Goal: Task Accomplishment & Management: Use online tool/utility

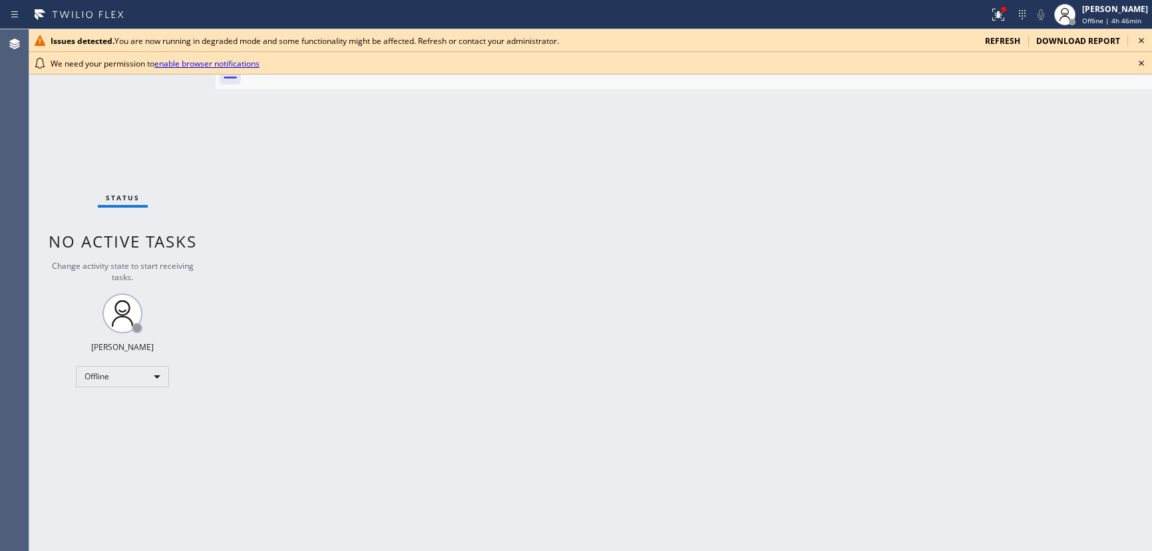
click at [1137, 67] on icon at bounding box center [1141, 63] width 16 height 16
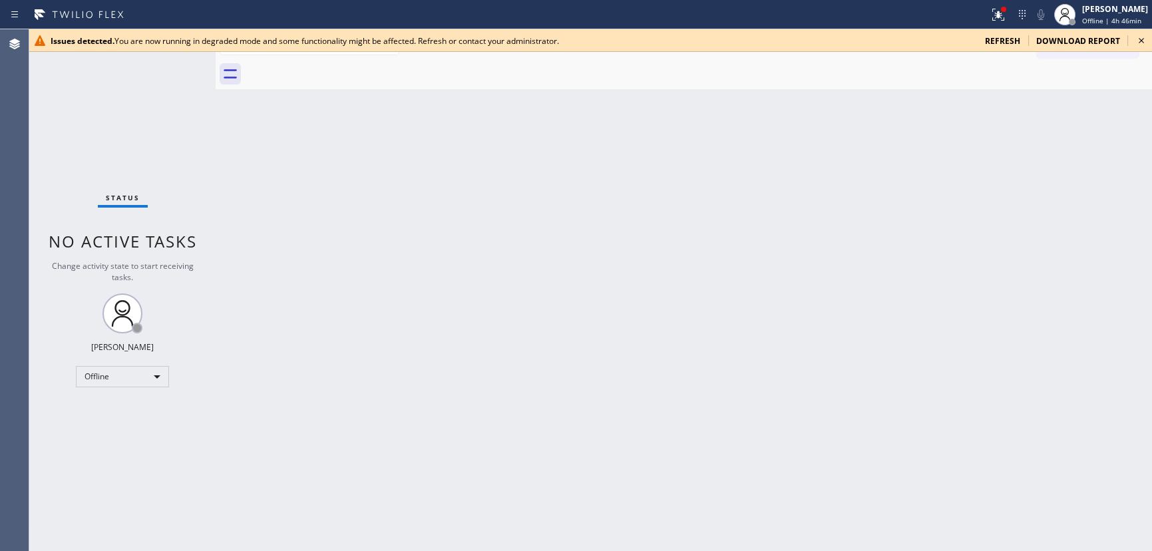
click at [1138, 43] on icon at bounding box center [1141, 41] width 16 height 16
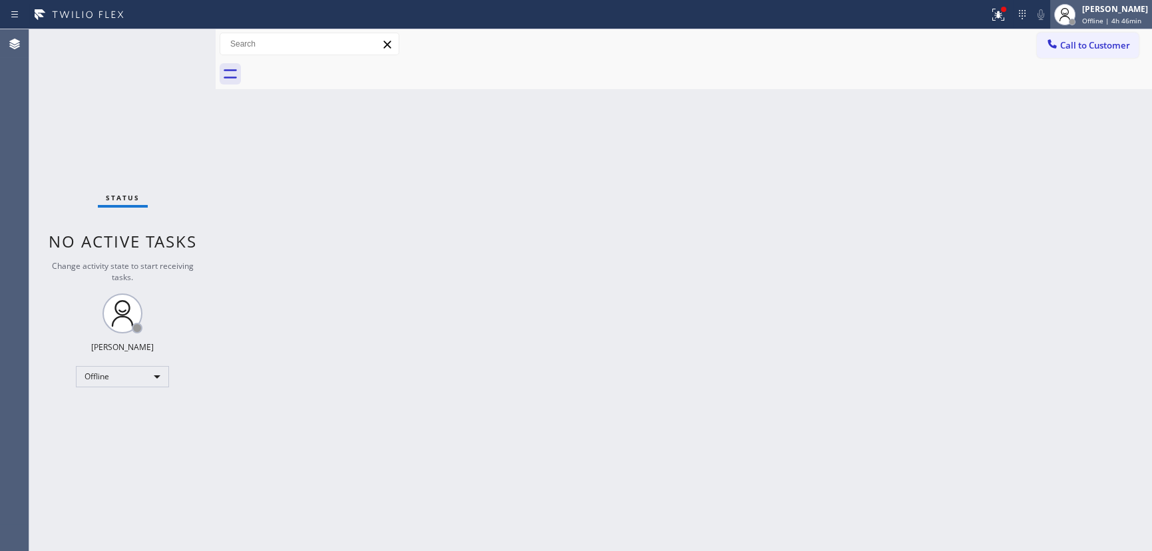
click at [1124, 13] on div "[PERSON_NAME]" at bounding box center [1115, 8] width 66 height 11
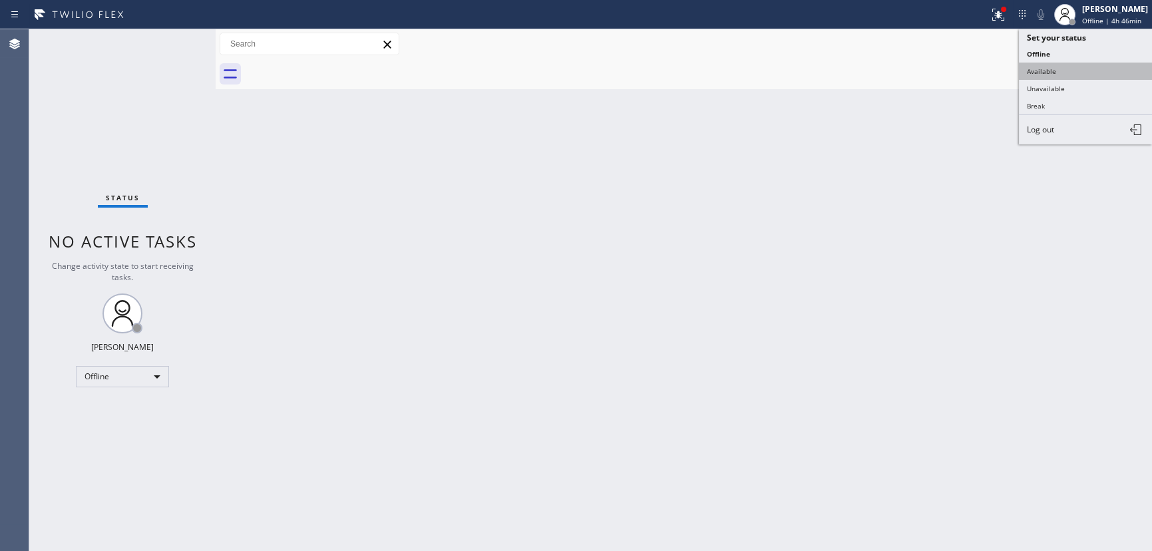
click at [1075, 64] on button "Available" at bounding box center [1085, 71] width 133 height 17
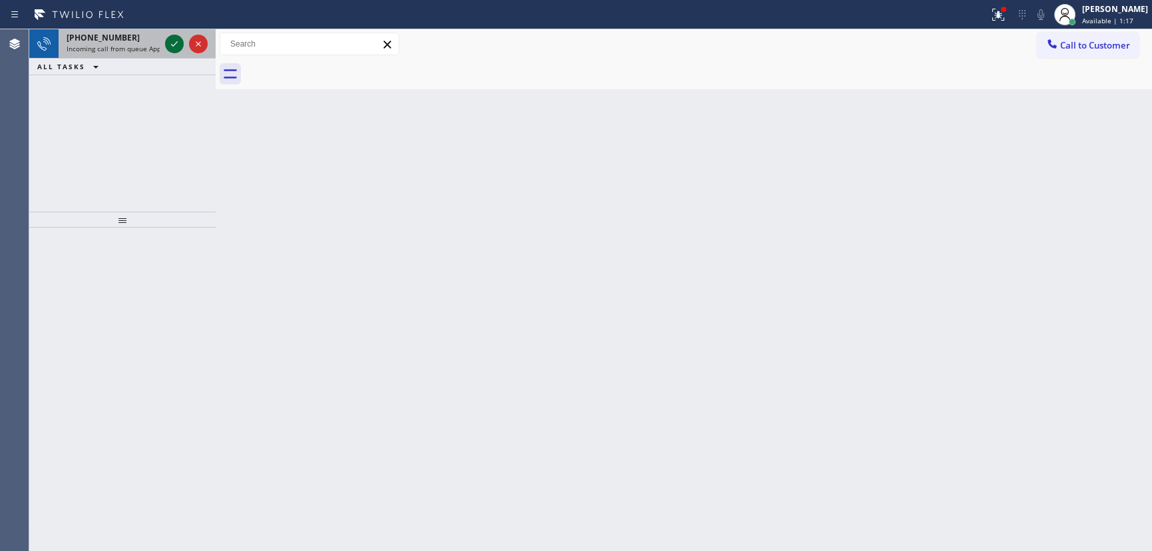
click at [171, 43] on icon at bounding box center [174, 44] width 16 height 16
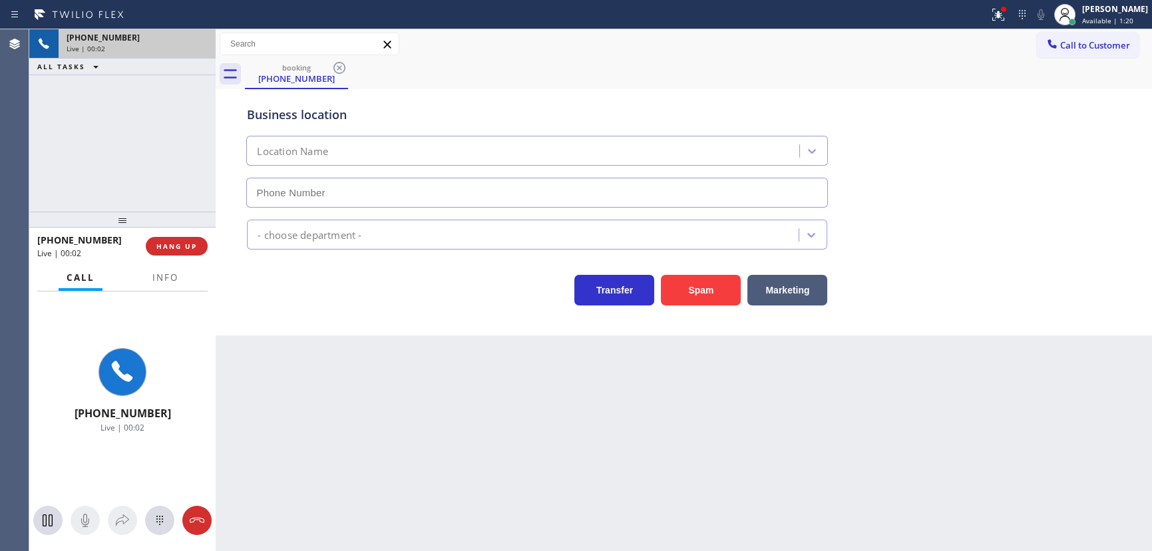
type input "(631) 515-6122"
click at [192, 246] on span "HANG UP" at bounding box center [176, 246] width 41 height 9
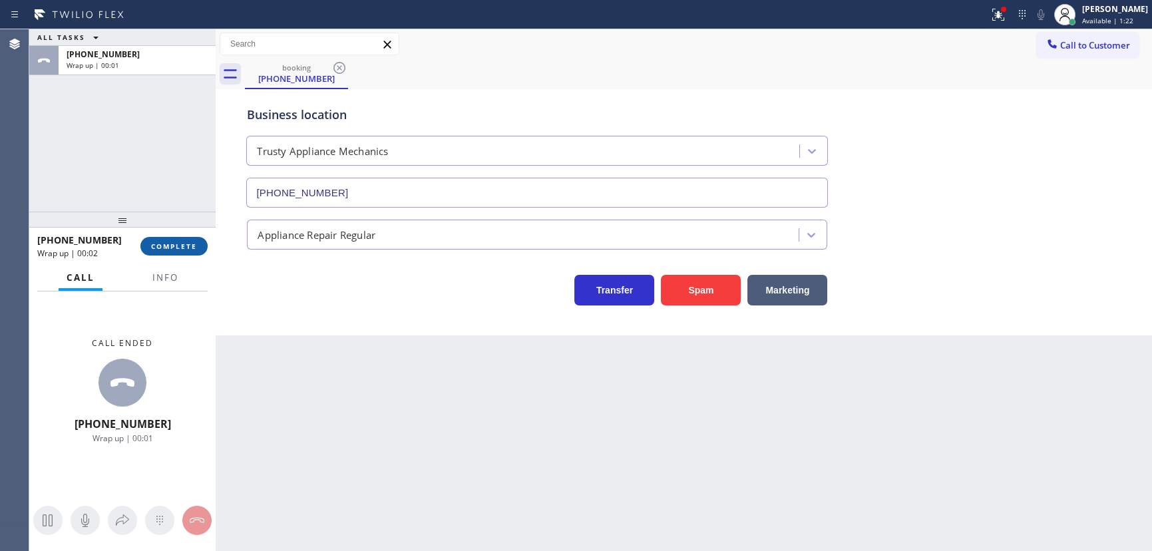
click at [184, 242] on span "COMPLETE" at bounding box center [174, 246] width 46 height 9
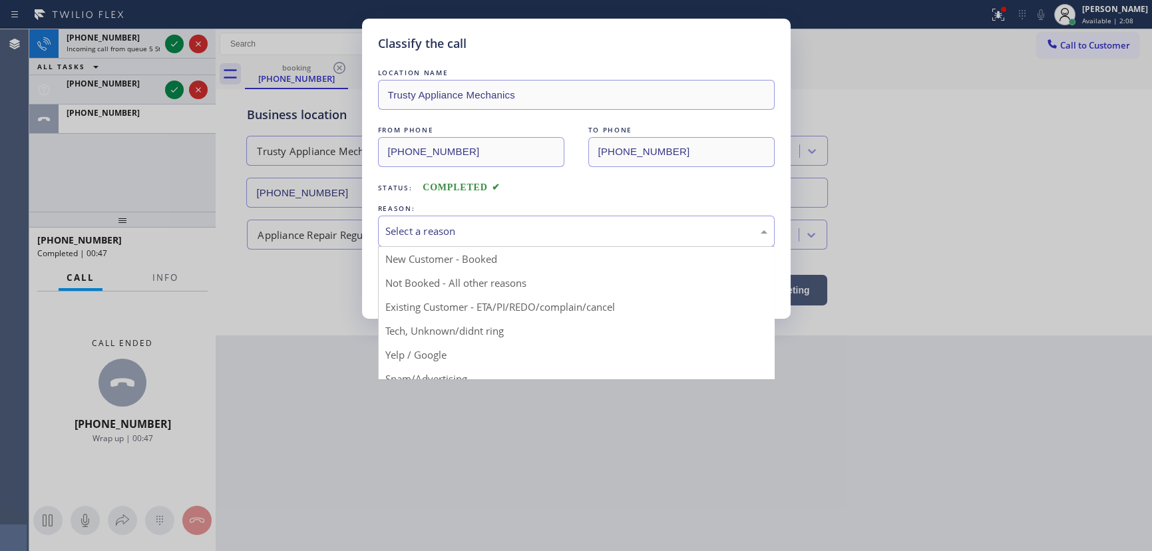
click at [426, 220] on div "Select a reason" at bounding box center [576, 231] width 397 height 31
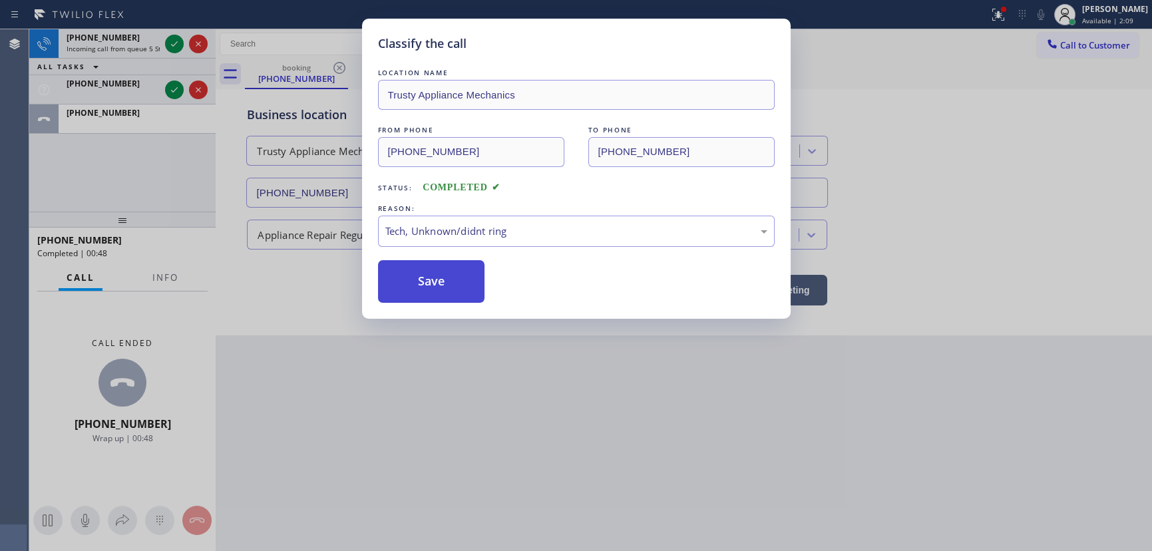
click at [430, 289] on button "Save" at bounding box center [431, 281] width 107 height 43
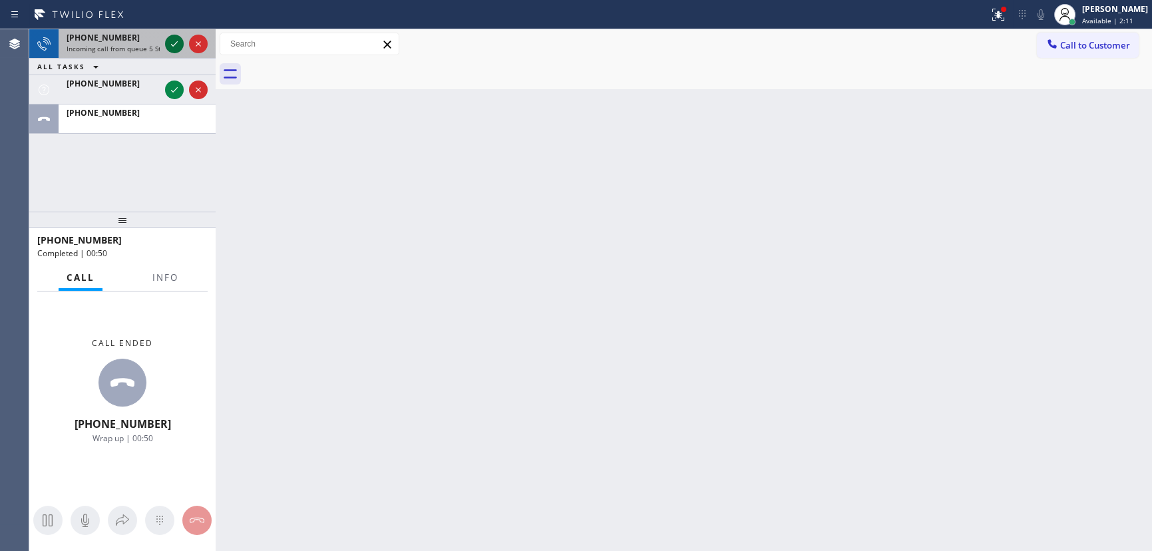
click at [175, 42] on icon at bounding box center [174, 44] width 16 height 16
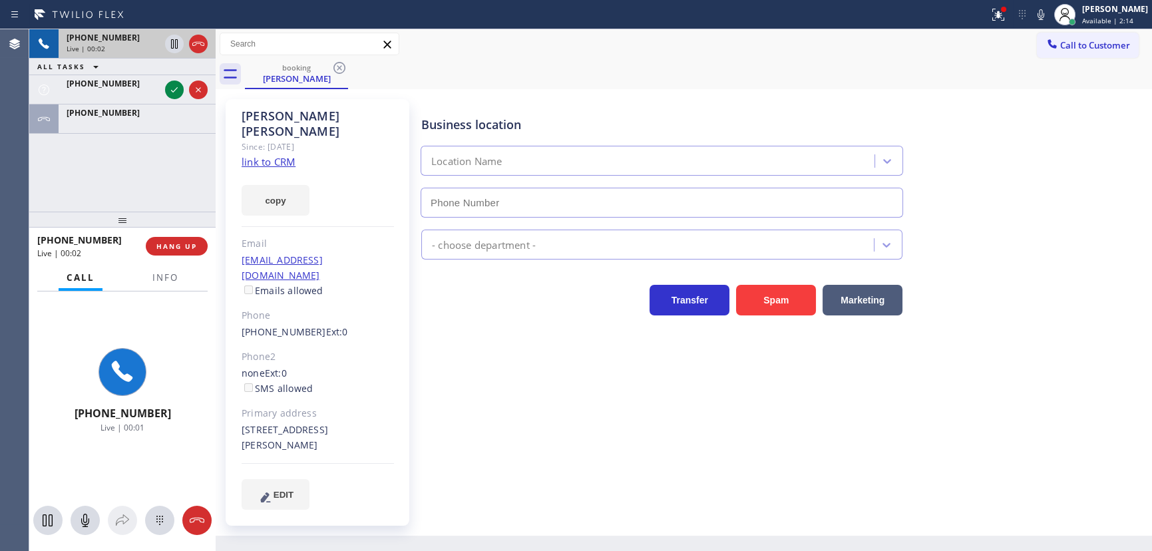
type input "[PHONE_NUMBER]"
click at [200, 89] on icon at bounding box center [198, 90] width 16 height 16
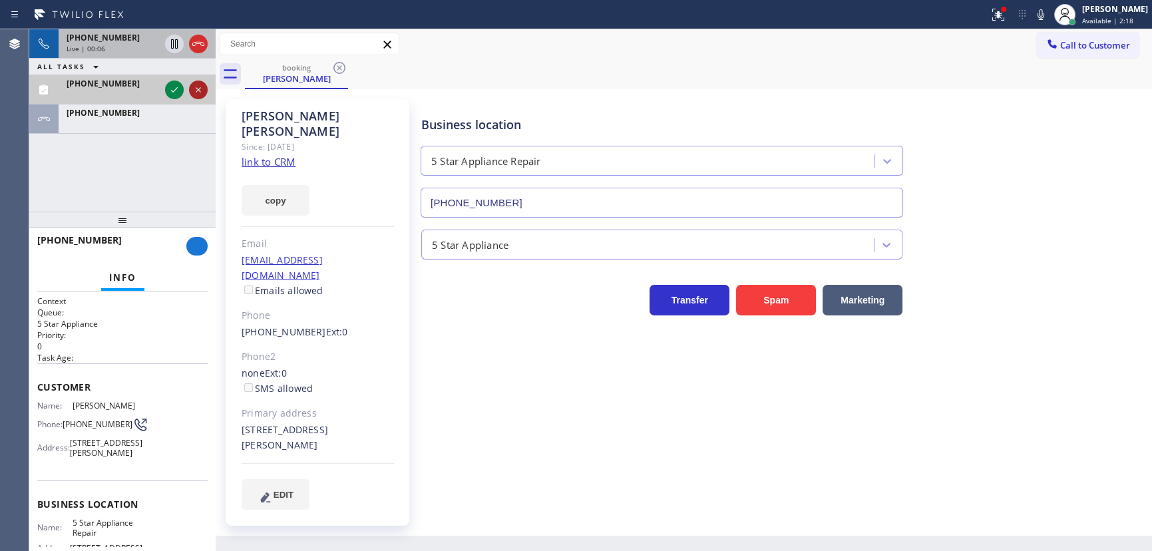
click at [196, 91] on icon at bounding box center [198, 89] width 5 height 5
click at [170, 93] on icon at bounding box center [174, 90] width 16 height 16
click at [173, 93] on icon at bounding box center [174, 90] width 16 height 16
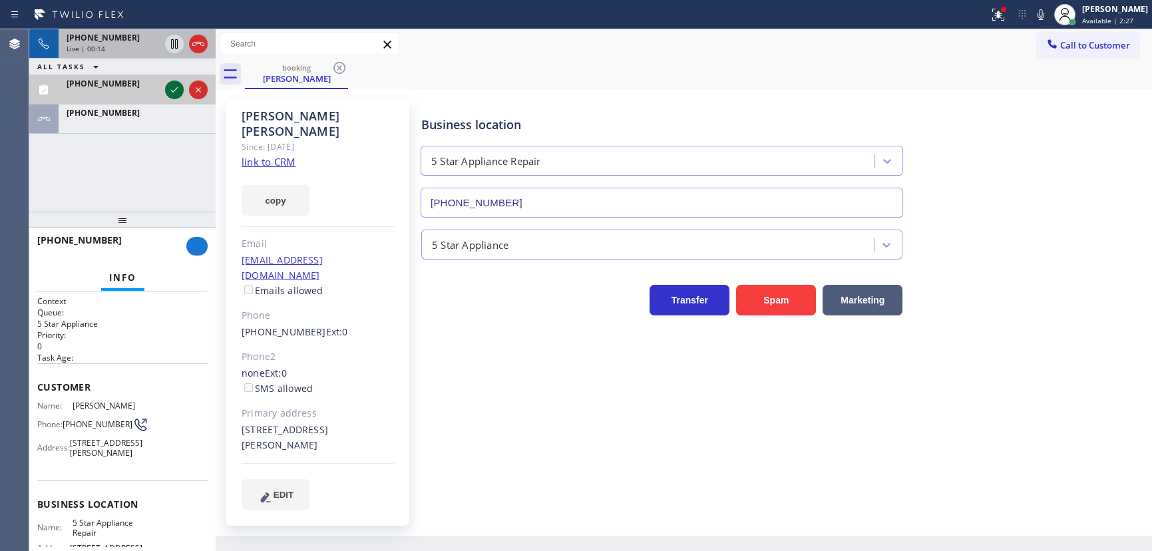
click at [173, 93] on icon at bounding box center [174, 90] width 16 height 16
click at [170, 89] on icon at bounding box center [174, 90] width 16 height 16
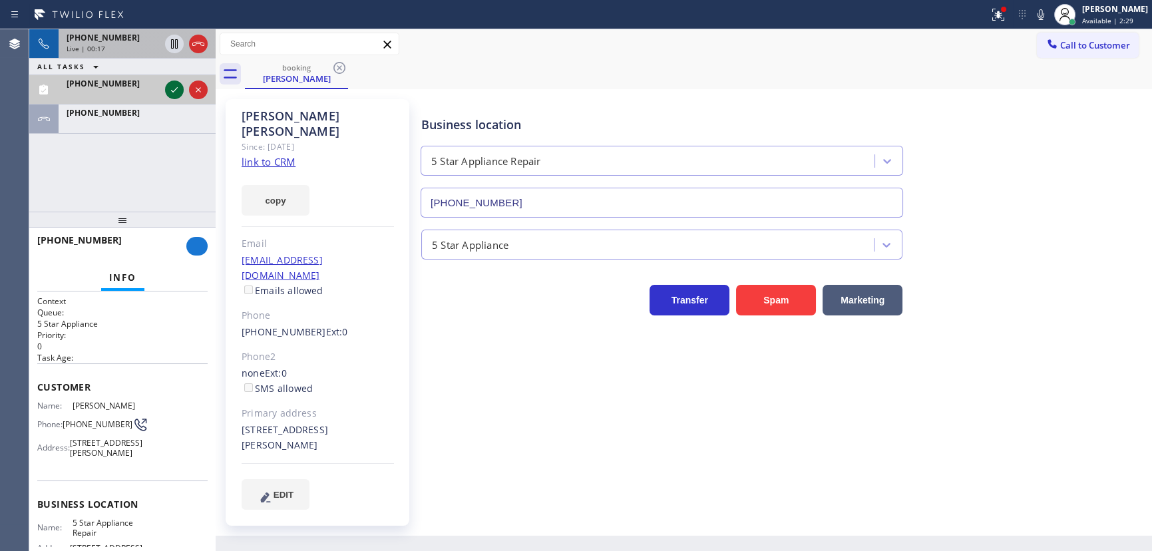
click at [170, 89] on icon at bounding box center [174, 90] width 16 height 16
drag, startPoint x: 170, startPoint y: 89, endPoint x: 474, endPoint y: 120, distance: 305.8
click at [170, 88] on icon at bounding box center [174, 90] width 16 height 16
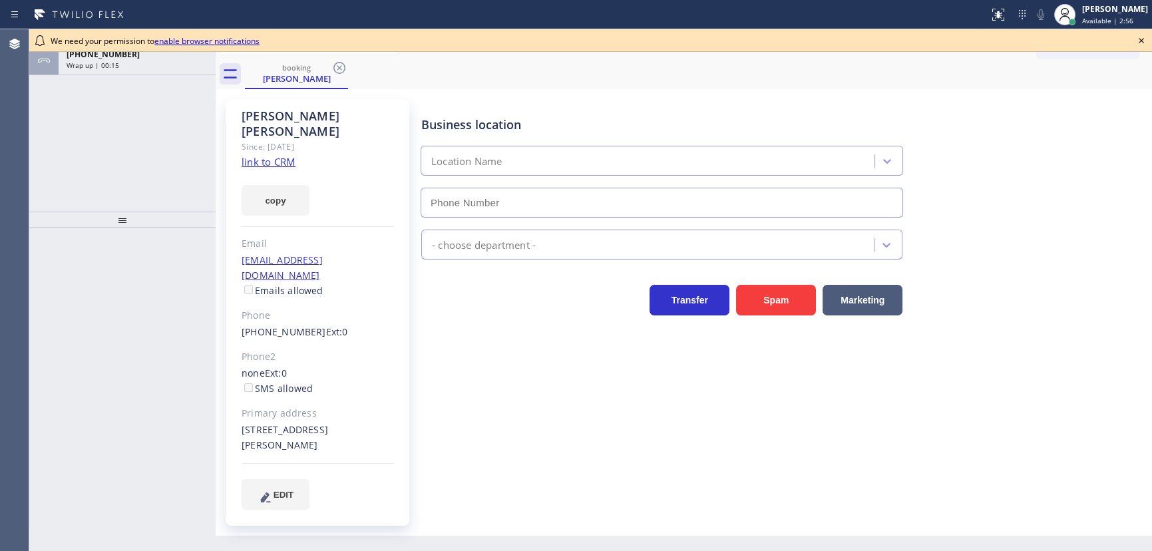
type input "[PHONE_NUMBER]"
click at [1144, 43] on icon at bounding box center [1141, 41] width 16 height 16
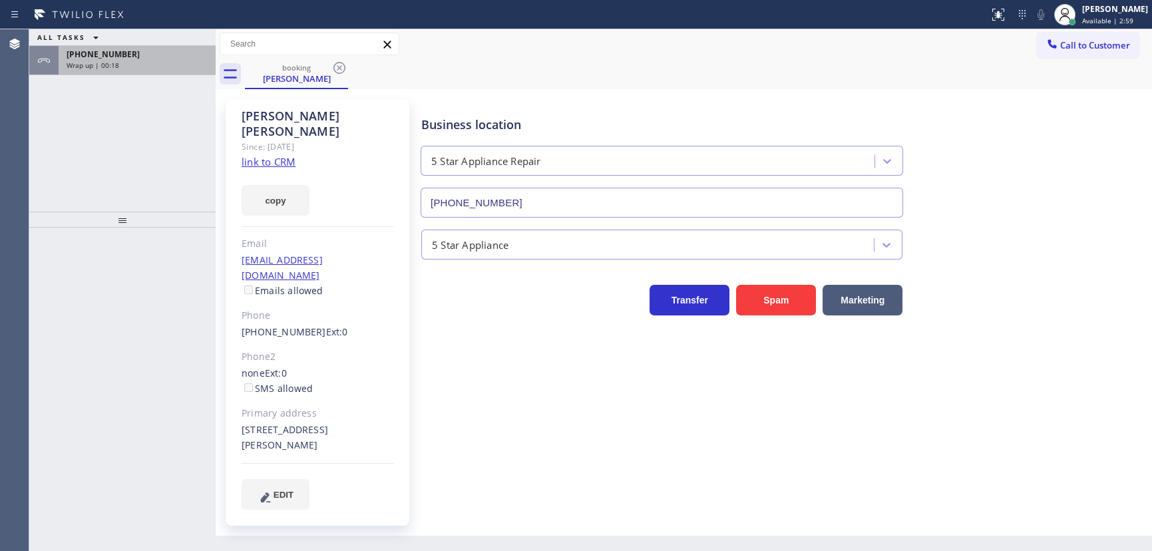
drag, startPoint x: 144, startPoint y: 71, endPoint x: 187, endPoint y: 71, distance: 43.3
click at [143, 72] on div "[PHONE_NUMBER] Wrap up | 00:18" at bounding box center [135, 60] width 152 height 29
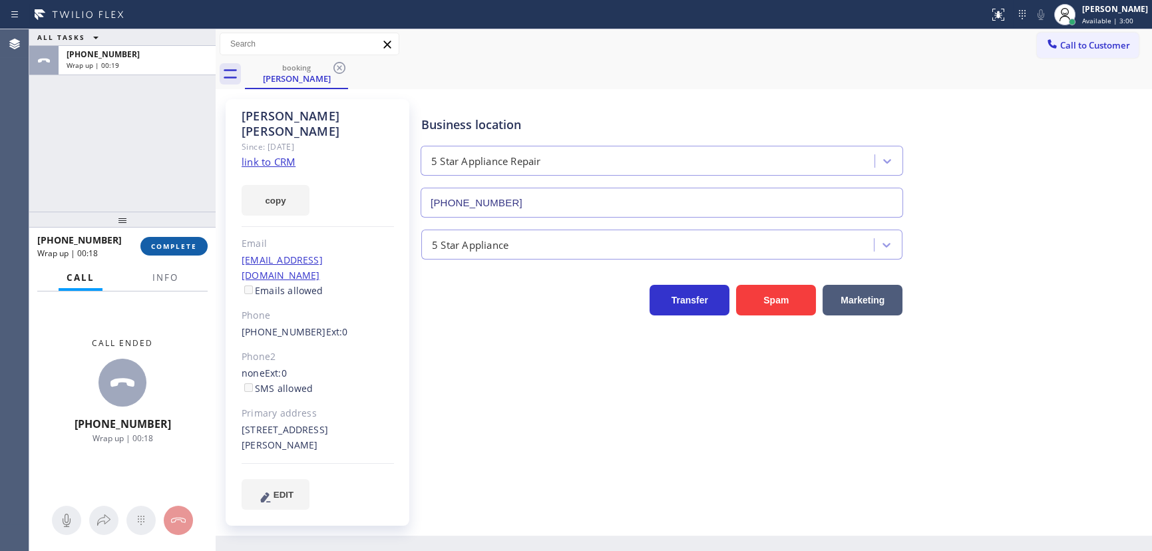
click at [180, 242] on span "COMPLETE" at bounding box center [174, 246] width 46 height 9
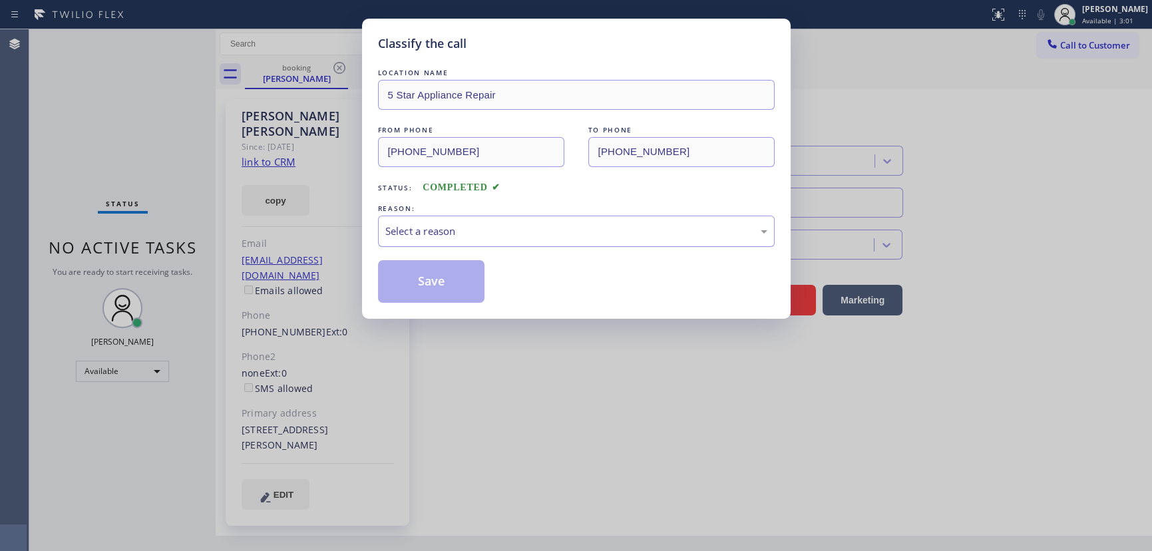
click at [433, 240] on div "Select a reason" at bounding box center [576, 231] width 397 height 31
click at [433, 280] on button "Save" at bounding box center [431, 281] width 107 height 43
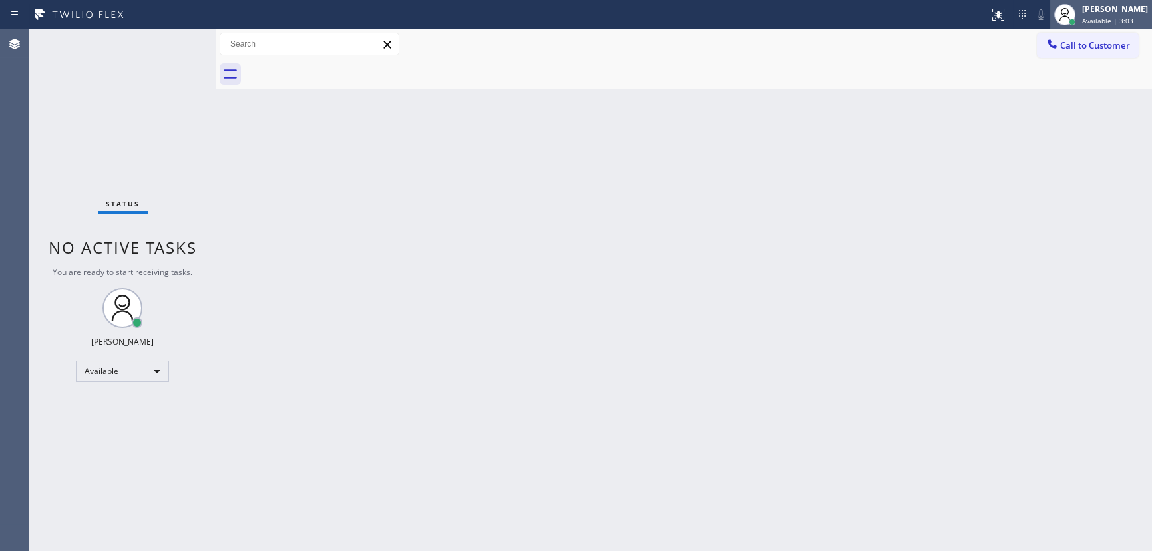
click at [1123, 15] on div "[PERSON_NAME] Available | 3:03" at bounding box center [1115, 14] width 73 height 23
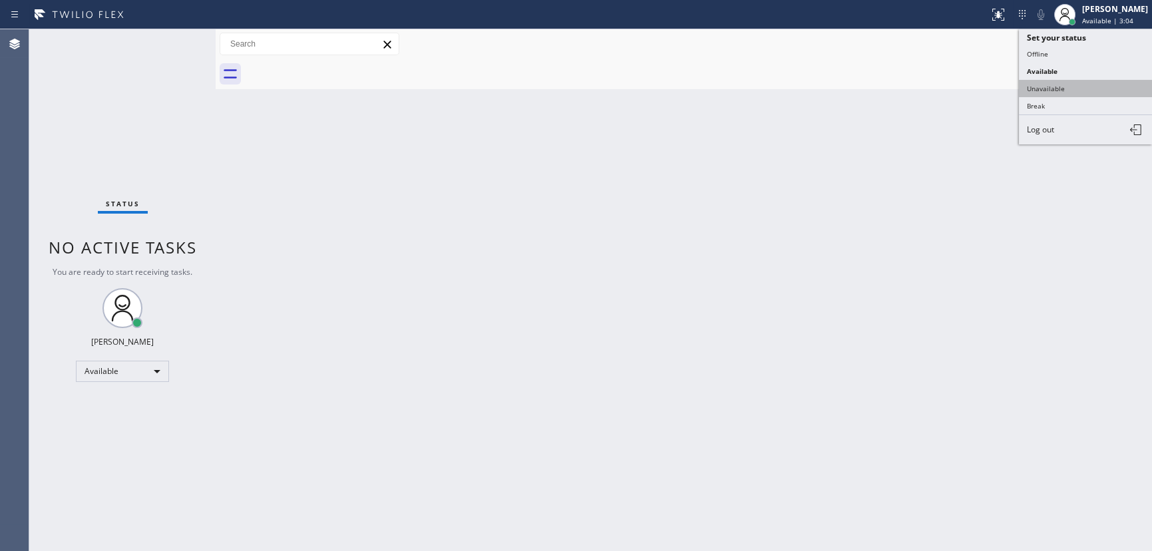
click at [1077, 86] on button "Unavailable" at bounding box center [1085, 88] width 133 height 17
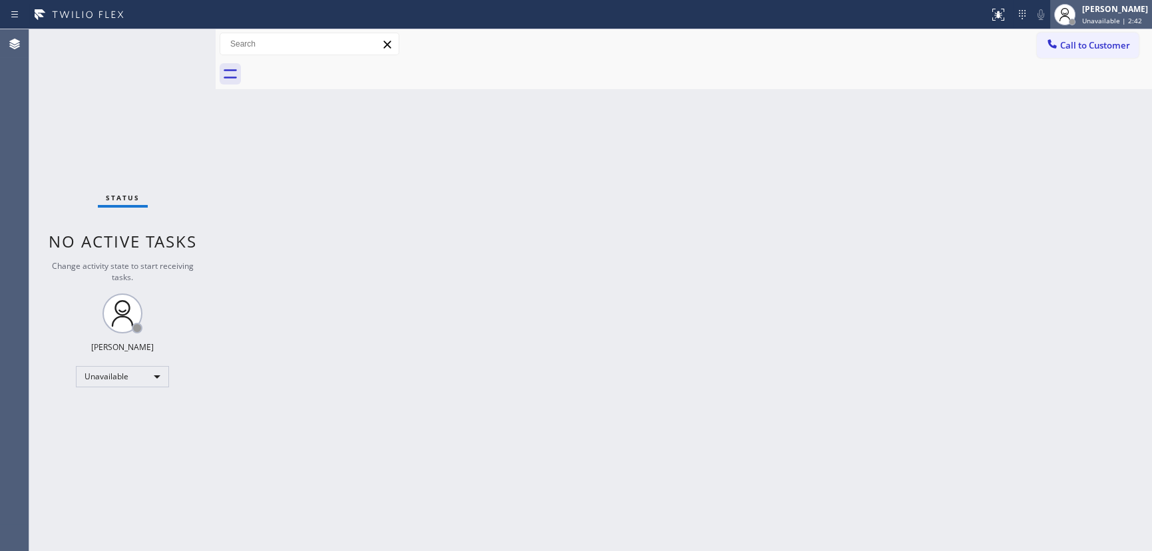
click at [1075, 13] on div at bounding box center [1064, 14] width 21 height 21
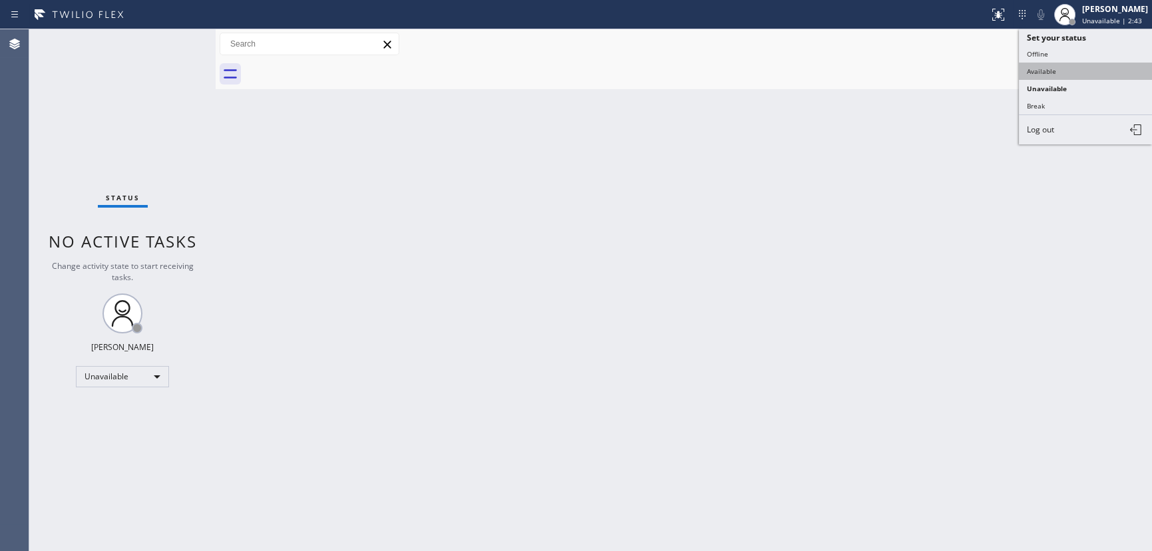
click at [1051, 73] on button "Available" at bounding box center [1085, 71] width 133 height 17
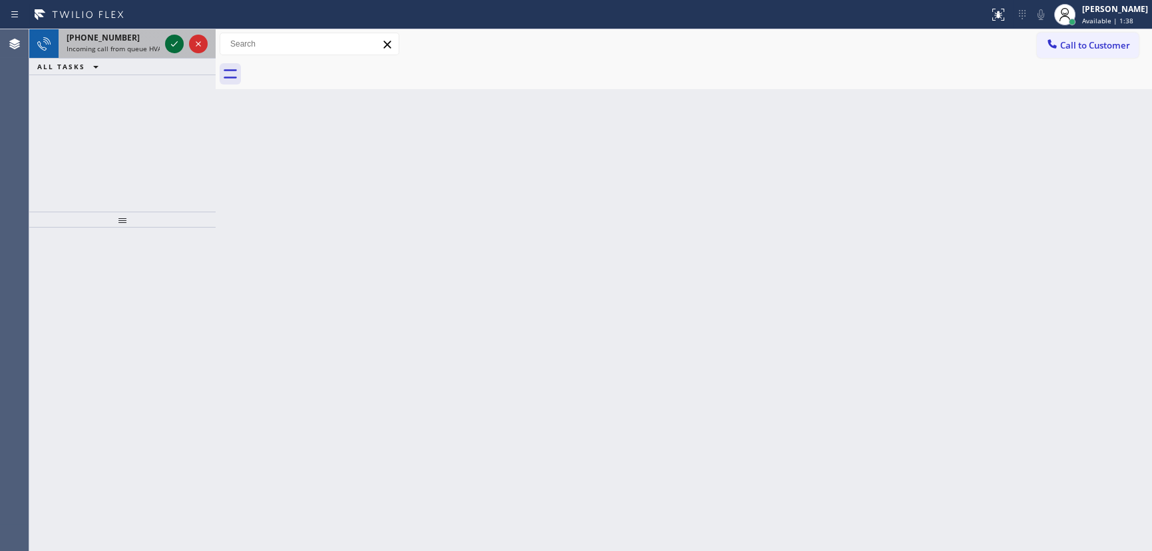
click at [174, 39] on icon at bounding box center [174, 44] width 16 height 16
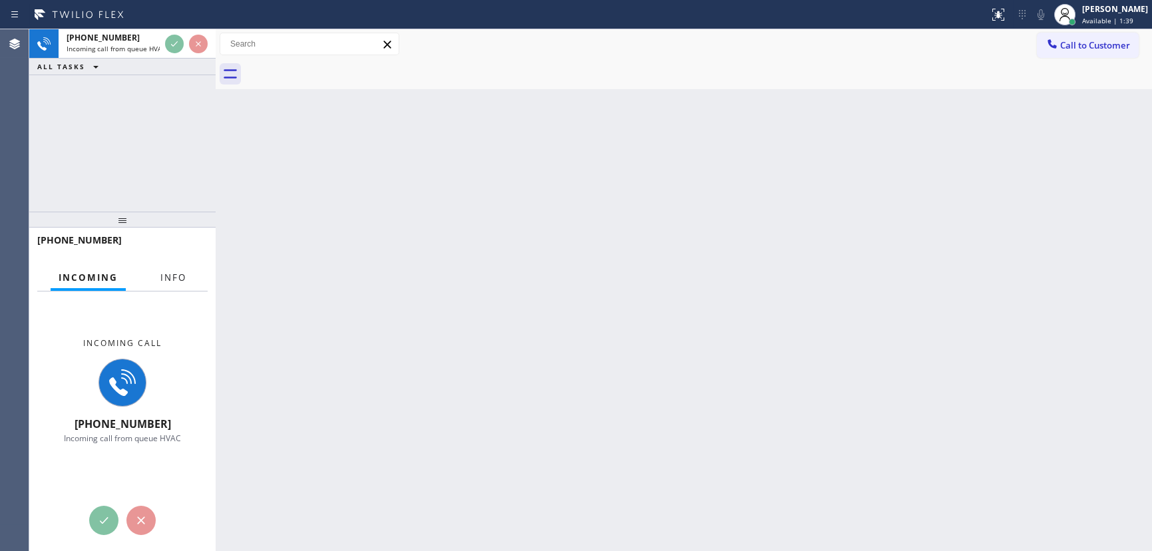
click at [166, 275] on span "Info" at bounding box center [173, 278] width 26 height 12
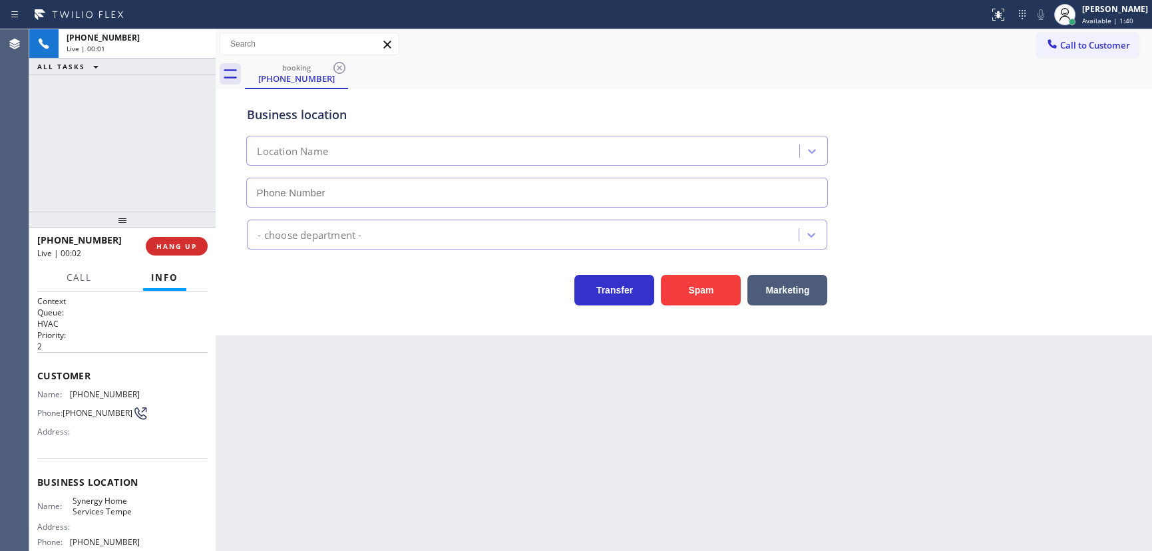
type input "[PHONE_NUMBER]"
drag, startPoint x: 182, startPoint y: 245, endPoint x: 478, endPoint y: 256, distance: 295.7
click at [182, 245] on span "HANG UP" at bounding box center [176, 246] width 41 height 9
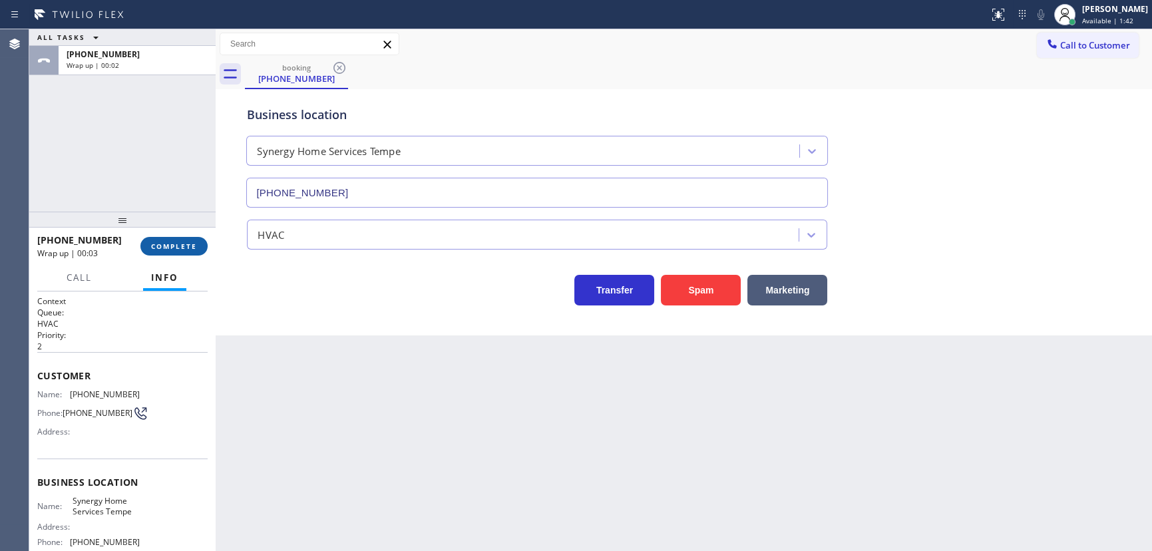
click at [184, 250] on span "COMPLETE" at bounding box center [174, 246] width 46 height 9
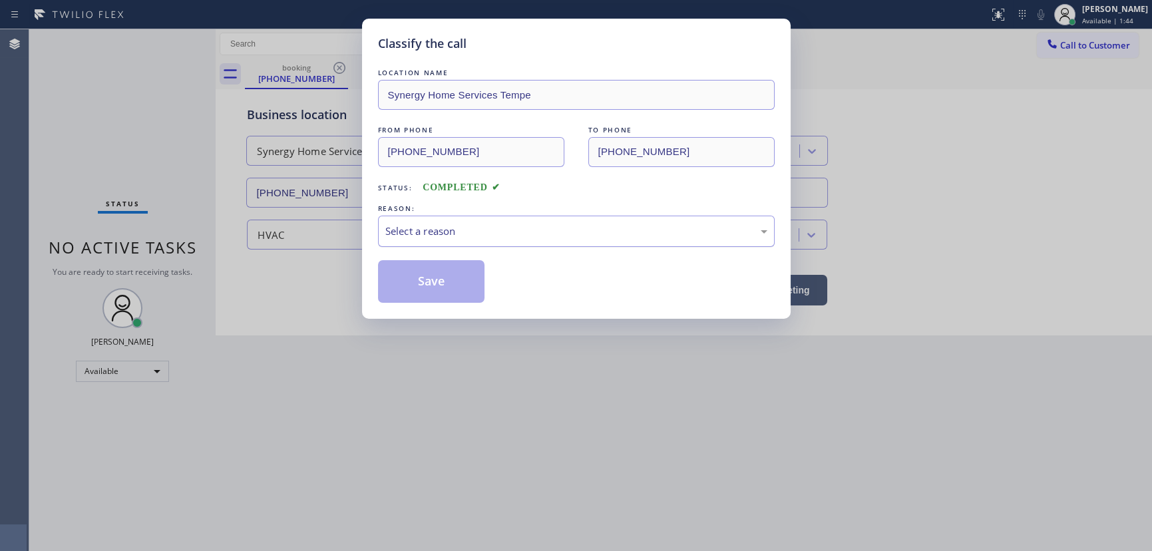
click at [490, 233] on div "Select a reason" at bounding box center [576, 231] width 382 height 15
drag, startPoint x: 445, startPoint y: 283, endPoint x: 557, endPoint y: 319, distance: 117.9
click at [445, 283] on button "Save" at bounding box center [431, 281] width 107 height 43
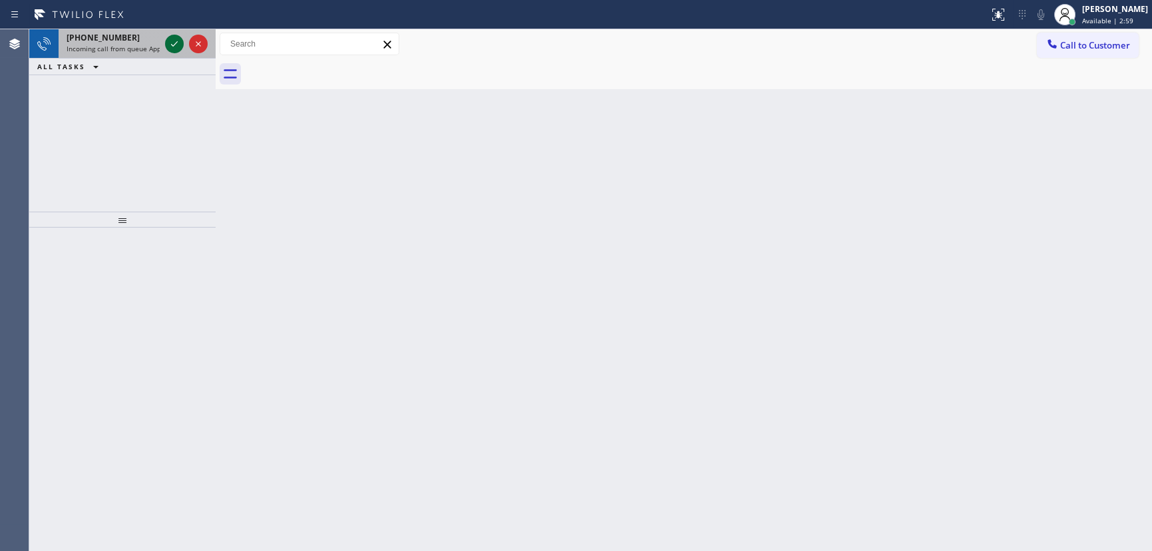
click at [172, 47] on icon at bounding box center [174, 44] width 16 height 16
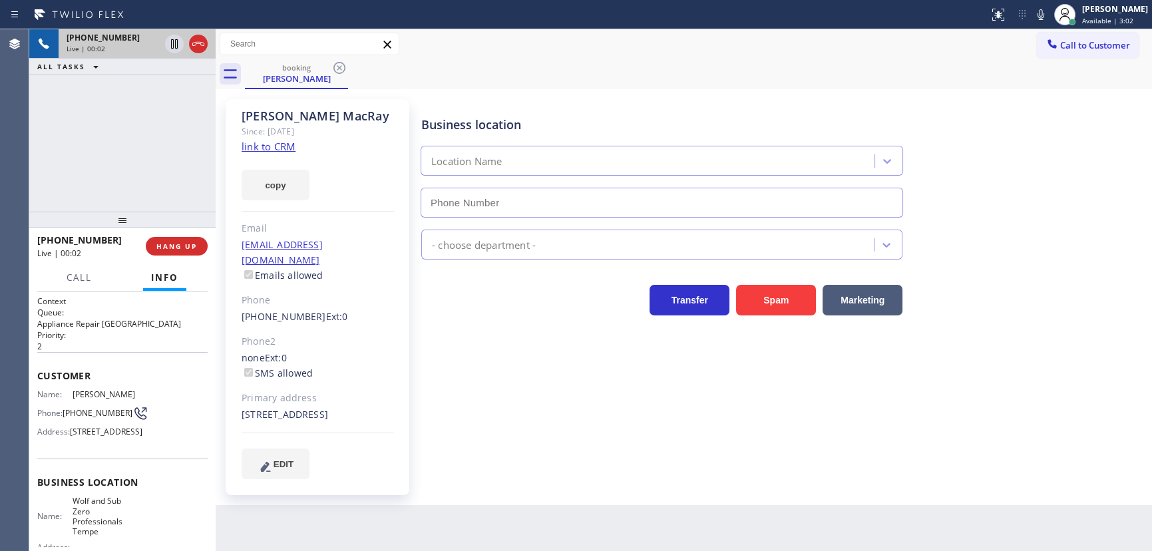
type input "[PHONE_NUMBER]"
click at [274, 145] on link "link to CRM" at bounding box center [269, 146] width 54 height 13
click at [79, 516] on div "Business location Name: Wolf and Sub Zero Professionals Tempe Address: Phone: […" at bounding box center [122, 524] width 170 height 132
click at [80, 516] on div "Business location Name: Wolf and Sub Zero Professionals Tempe Address: Phone: […" at bounding box center [122, 524] width 170 height 132
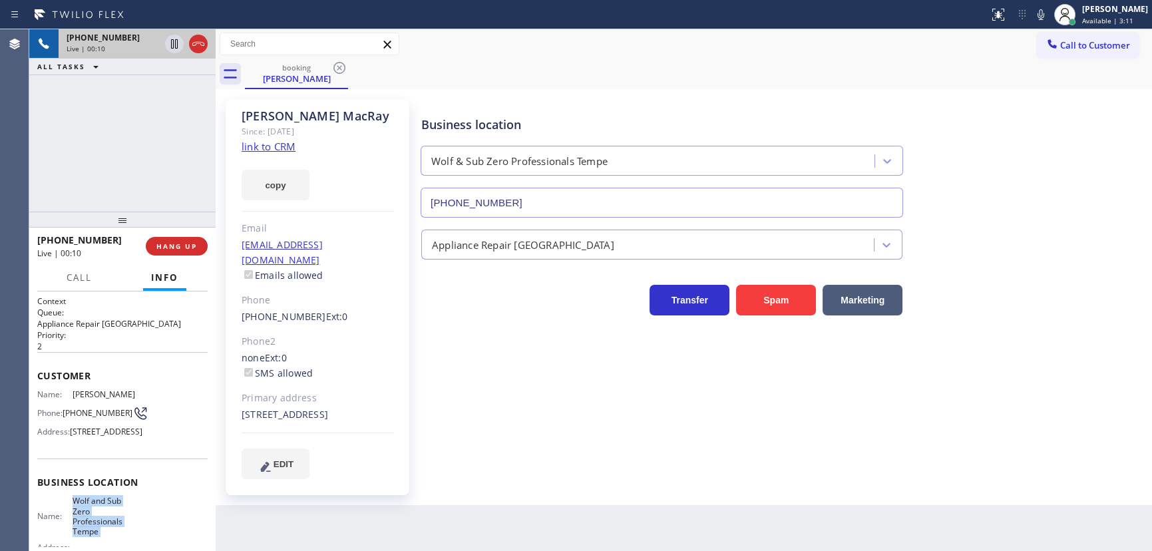
copy span "Wolf and Sub Zero Professionals Tempe"
click at [169, 245] on span "HANG UP" at bounding box center [176, 246] width 41 height 9
click at [174, 246] on span "HANG UP" at bounding box center [176, 246] width 41 height 9
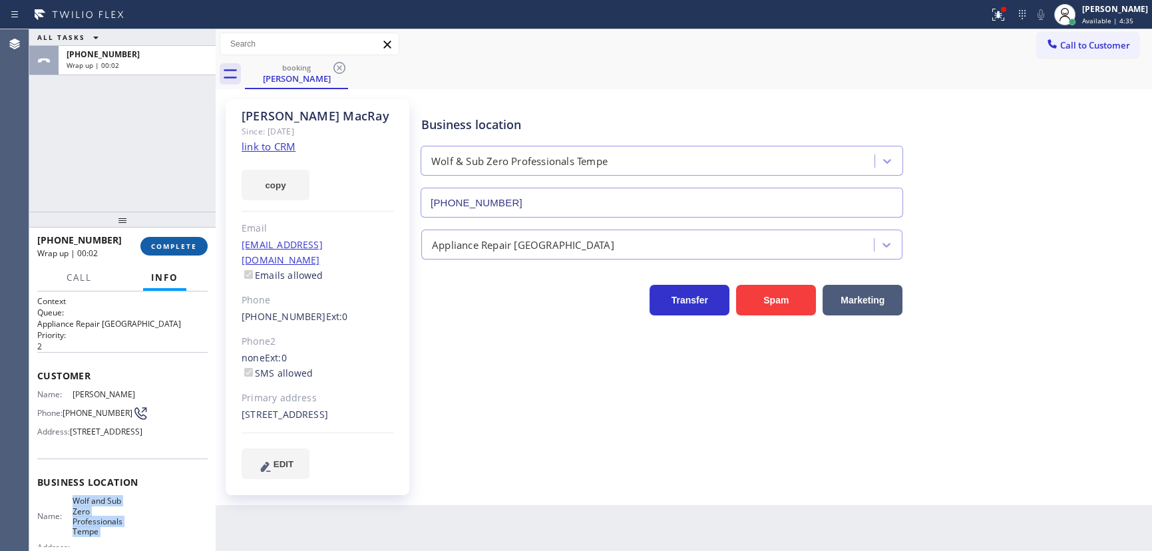
click at [180, 245] on span "COMPLETE" at bounding box center [174, 246] width 46 height 9
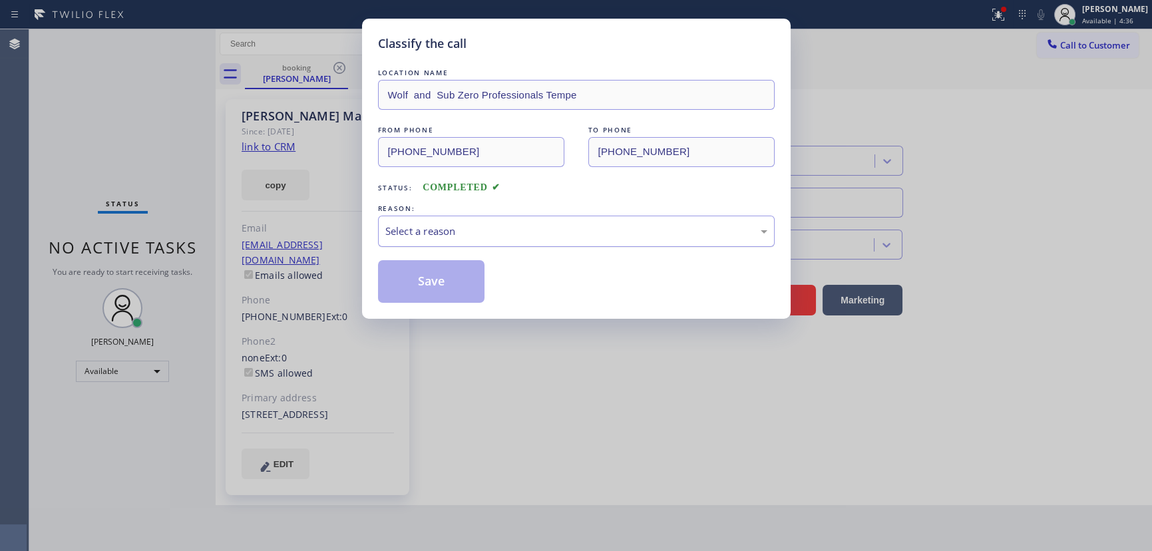
click at [441, 234] on div "Select a reason" at bounding box center [576, 231] width 382 height 15
drag, startPoint x: 423, startPoint y: 277, endPoint x: 1113, endPoint y: 359, distance: 694.8
click at [427, 278] on button "Save" at bounding box center [431, 281] width 107 height 43
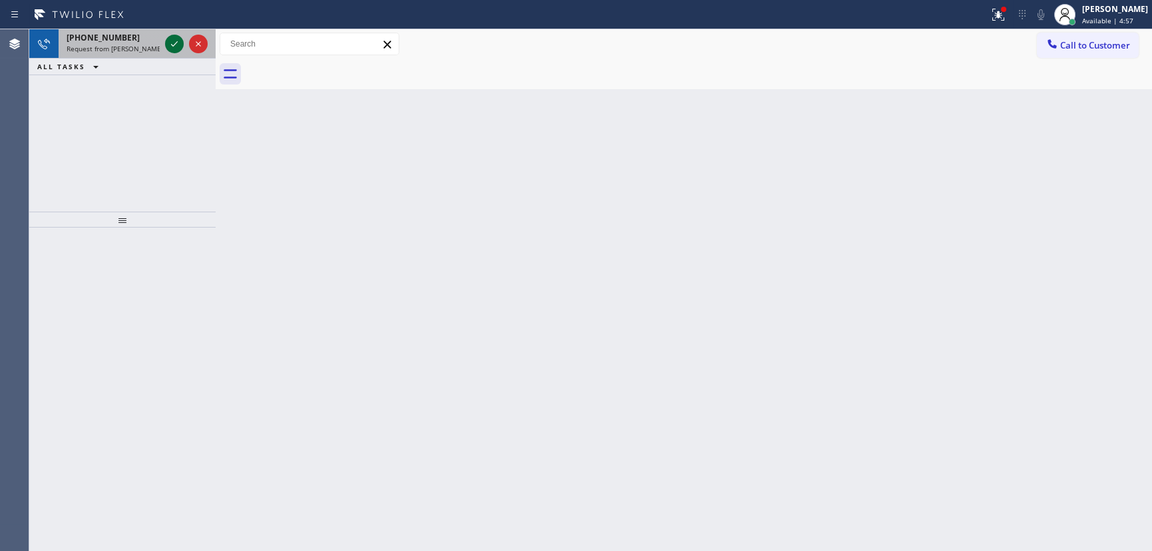
click at [168, 38] on icon at bounding box center [174, 44] width 16 height 16
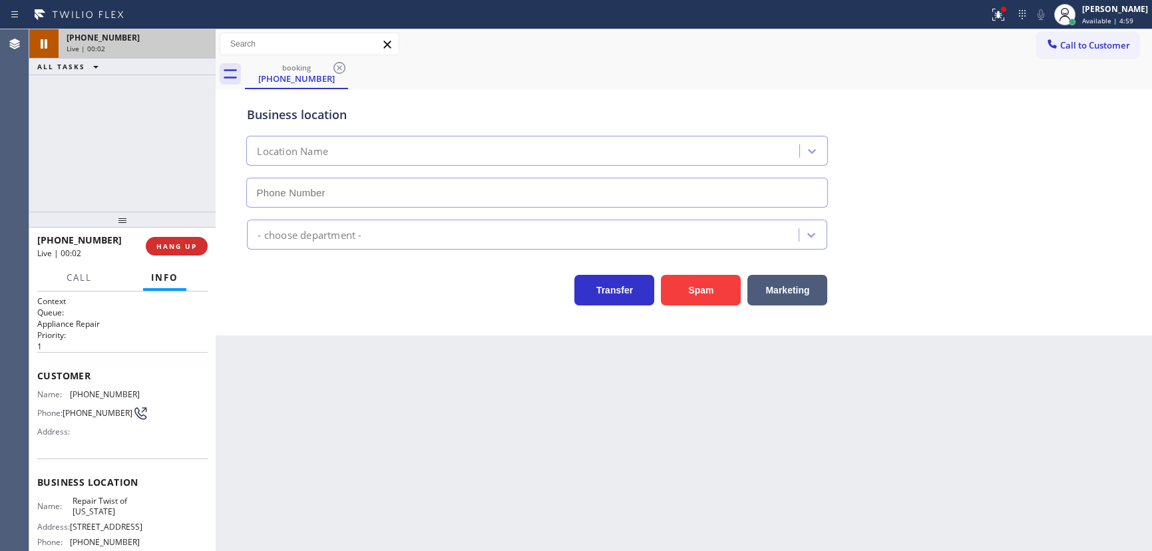
type input "[PHONE_NUMBER]"
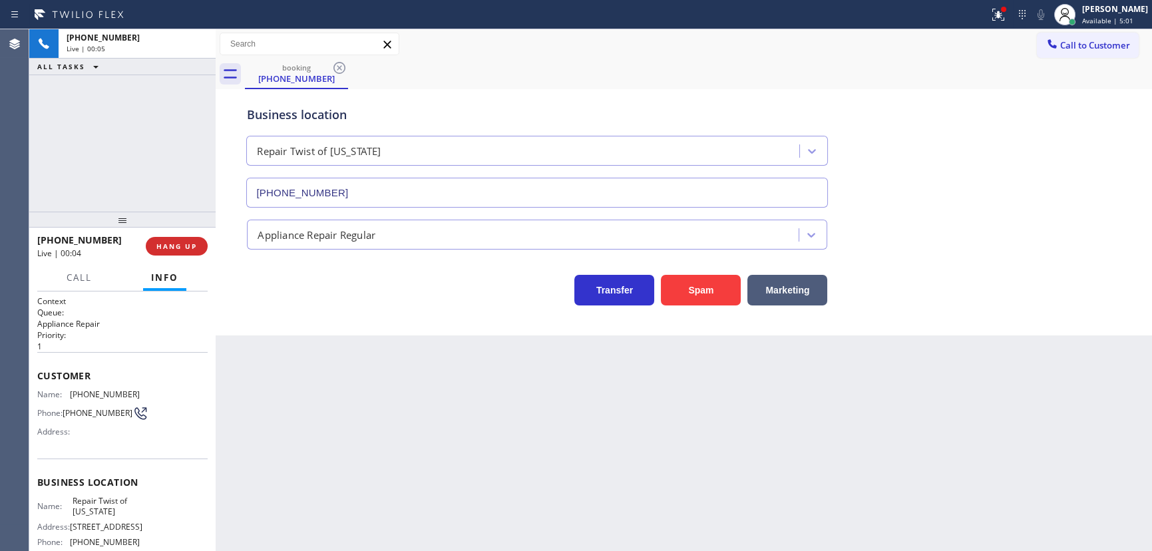
click at [93, 504] on span "Repair Twist of [US_STATE]" at bounding box center [106, 506] width 67 height 21
copy span "Repair Twist of [US_STATE]"
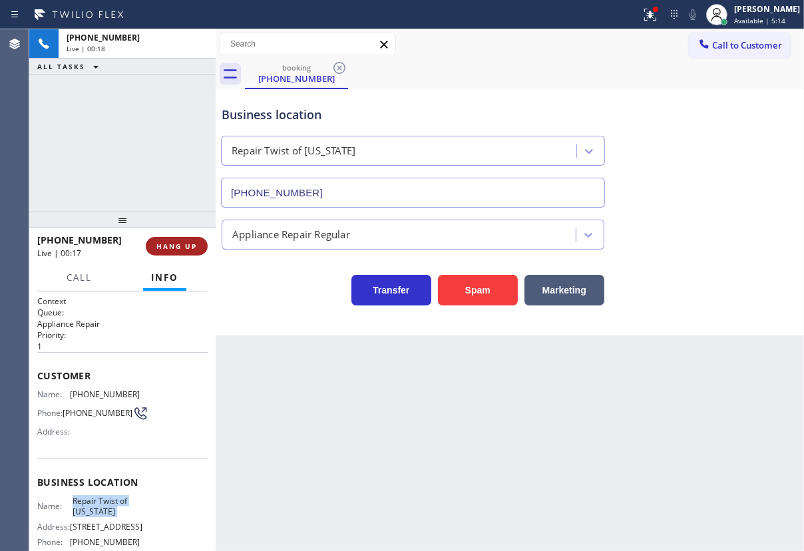
click at [190, 245] on span "HANG UP" at bounding box center [176, 246] width 41 height 9
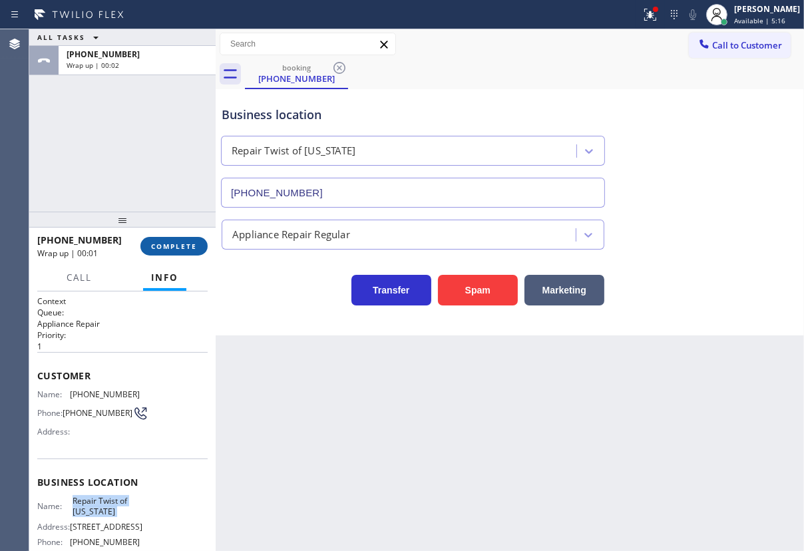
click at [180, 246] on span "COMPLETE" at bounding box center [174, 246] width 46 height 9
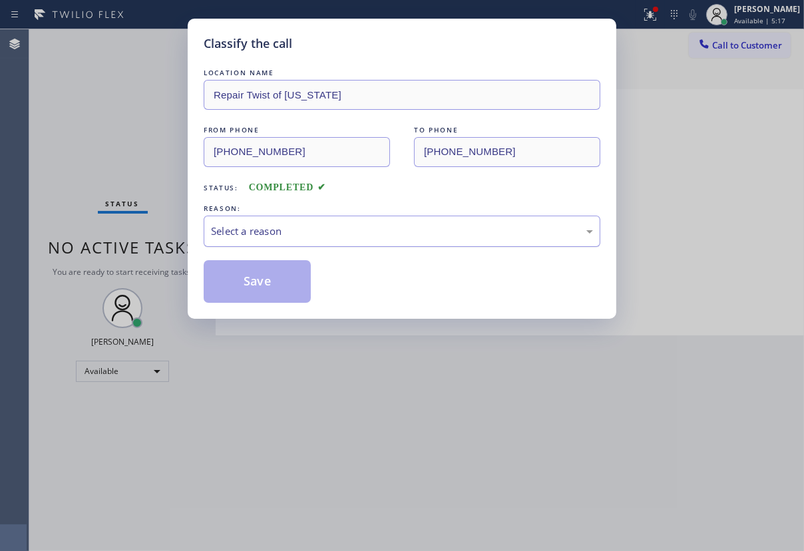
click at [472, 227] on div "Select a reason" at bounding box center [402, 231] width 382 height 15
click at [286, 268] on button "Save" at bounding box center [257, 281] width 107 height 43
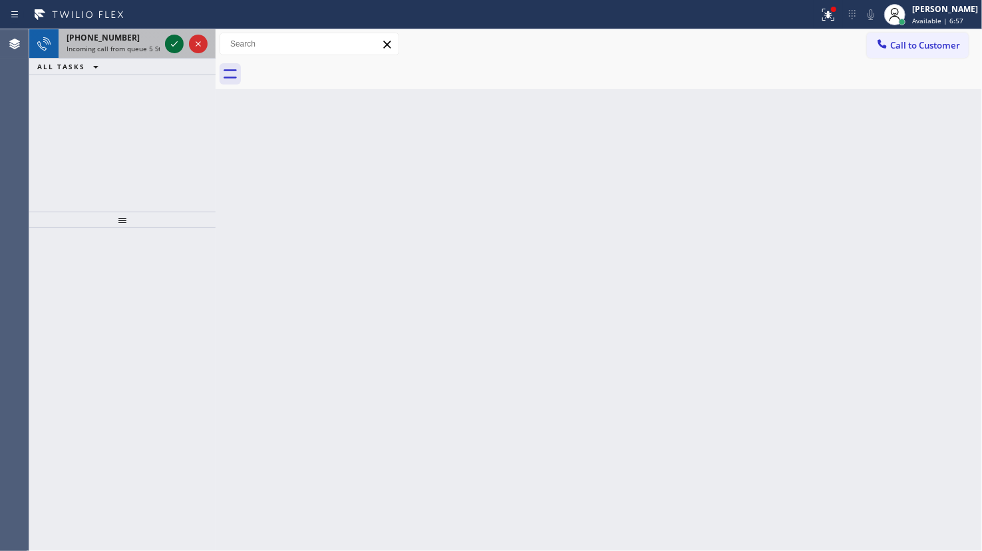
click at [174, 45] on icon at bounding box center [174, 43] width 7 height 5
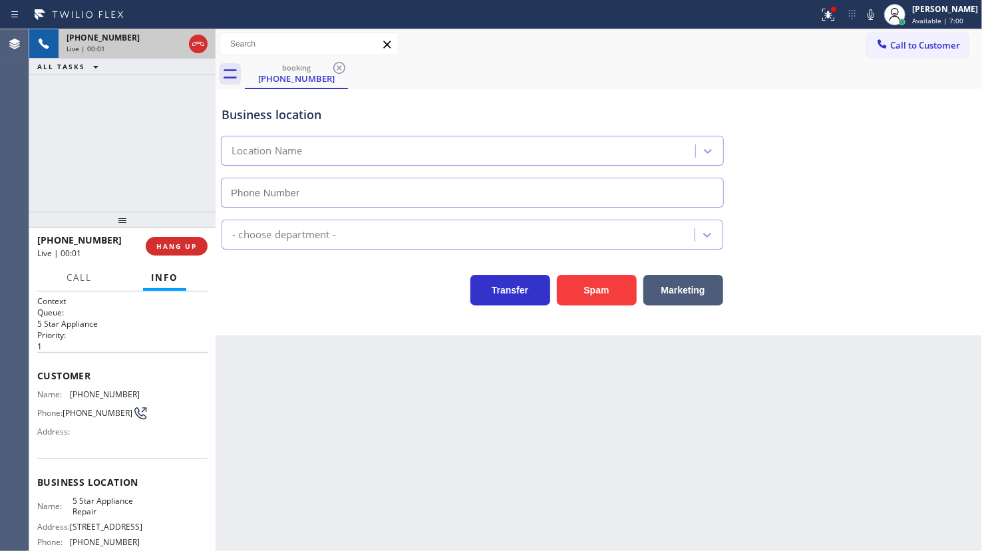
type input "[PHONE_NUMBER]"
click at [939, 128] on div "Business location 5 Star Appliance Repair [PHONE_NUMBER]" at bounding box center [599, 147] width 760 height 120
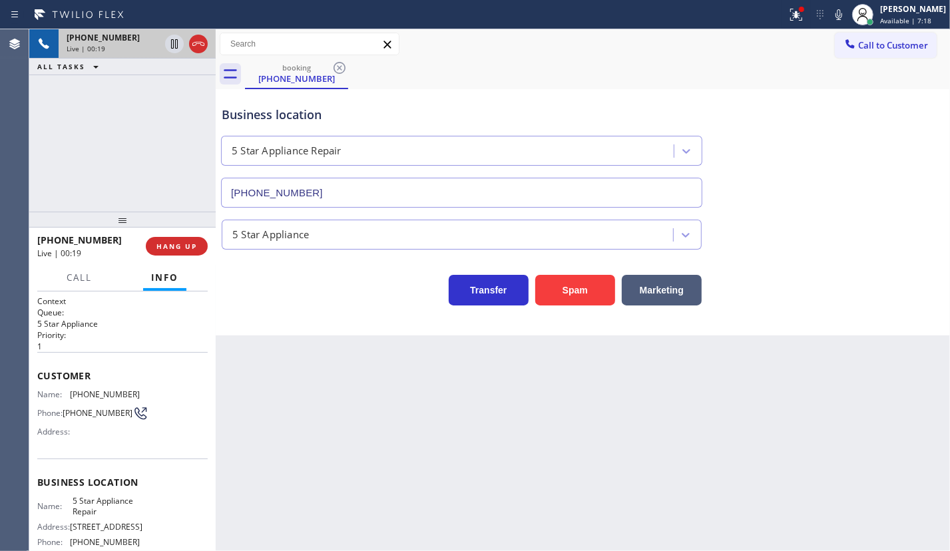
click at [108, 503] on span "5 Star Appliance Repair" at bounding box center [106, 506] width 67 height 21
copy span "5 Star Appliance Repair"
click at [381, 178] on input "[PHONE_NUMBER]" at bounding box center [461, 193] width 481 height 30
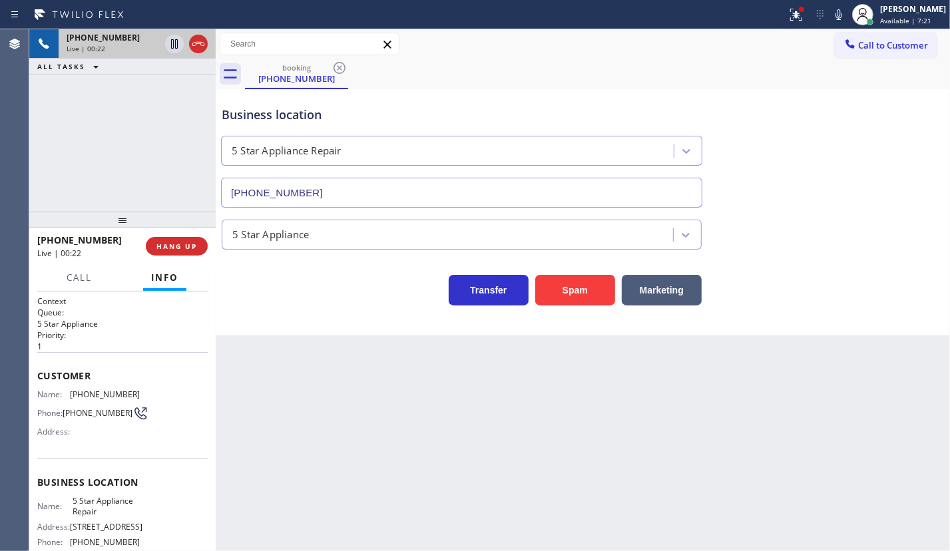
click at [381, 178] on input "[PHONE_NUMBER]" at bounding box center [461, 193] width 481 height 30
click at [84, 389] on span "[PHONE_NUMBER]" at bounding box center [105, 394] width 70 height 10
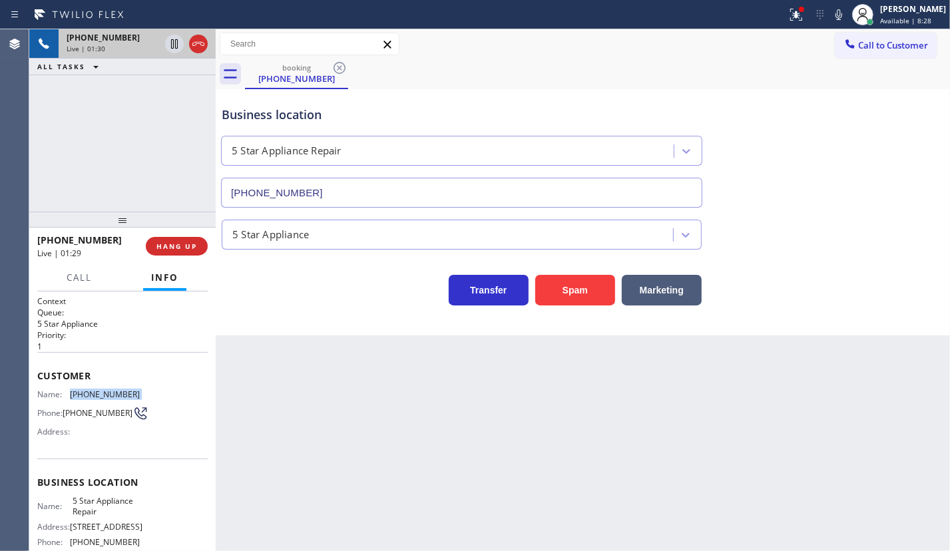
copy span "[PHONE_NUMBER]"
click at [572, 285] on button "Spam" at bounding box center [575, 290] width 80 height 31
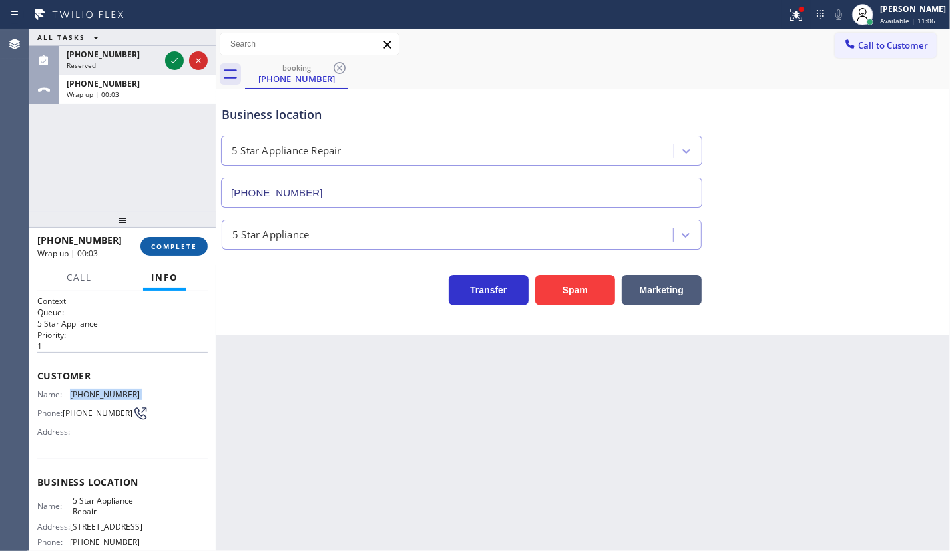
click at [165, 248] on span "COMPLETE" at bounding box center [174, 246] width 46 height 9
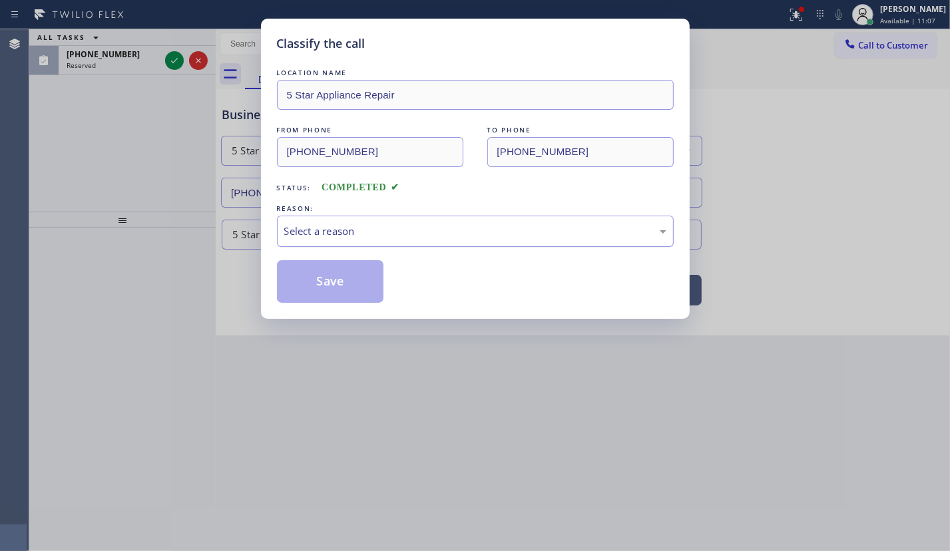
click at [373, 236] on div "Select a reason" at bounding box center [475, 231] width 382 height 15
click at [333, 282] on button "Save" at bounding box center [330, 281] width 107 height 43
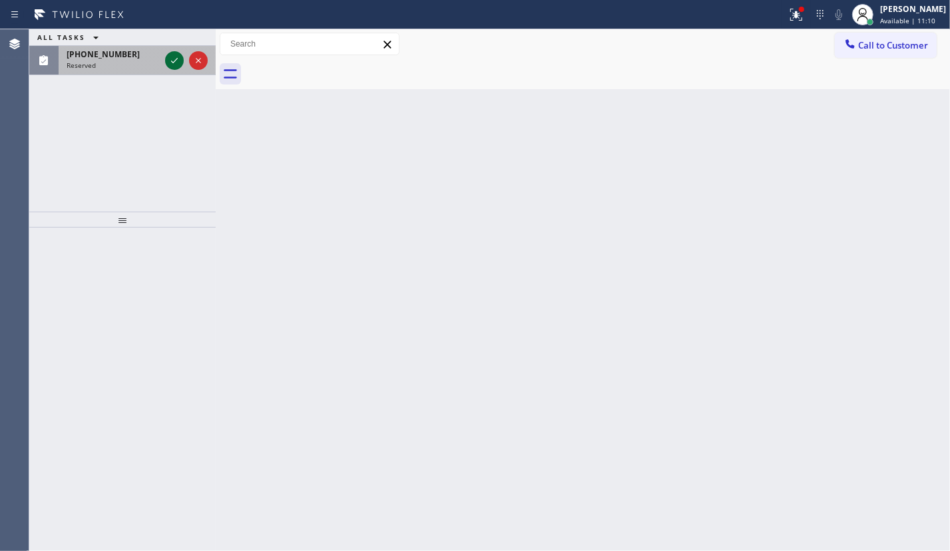
click at [173, 63] on icon at bounding box center [174, 61] width 16 height 16
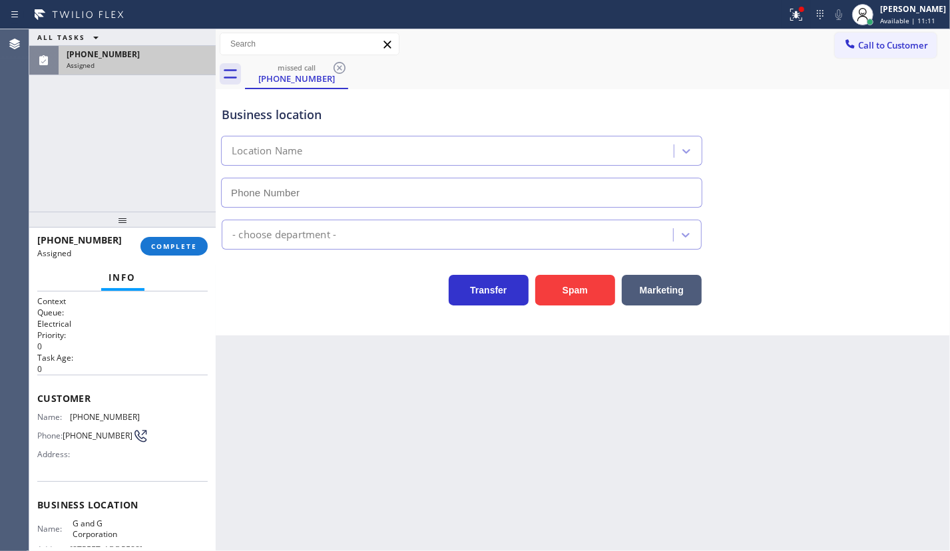
type input "[PHONE_NUMBER]"
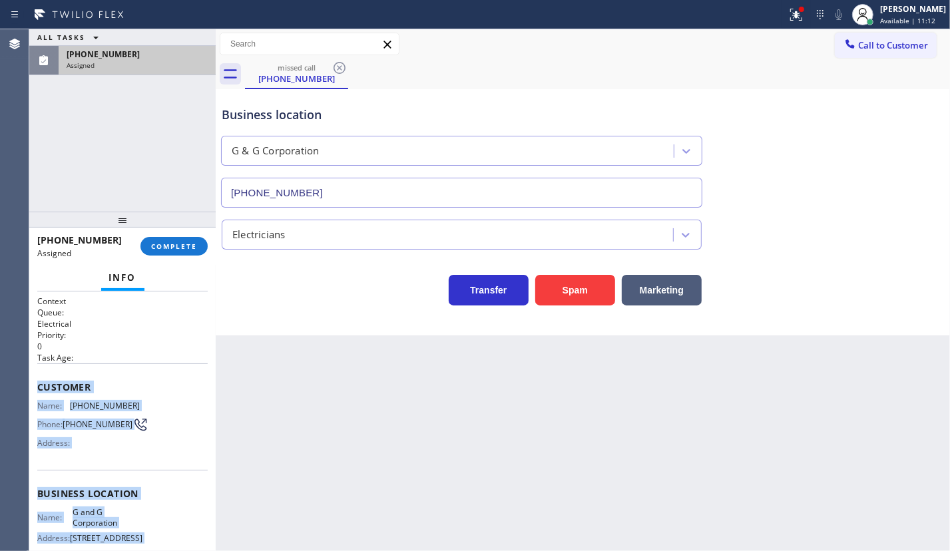
scroll to position [167, 0]
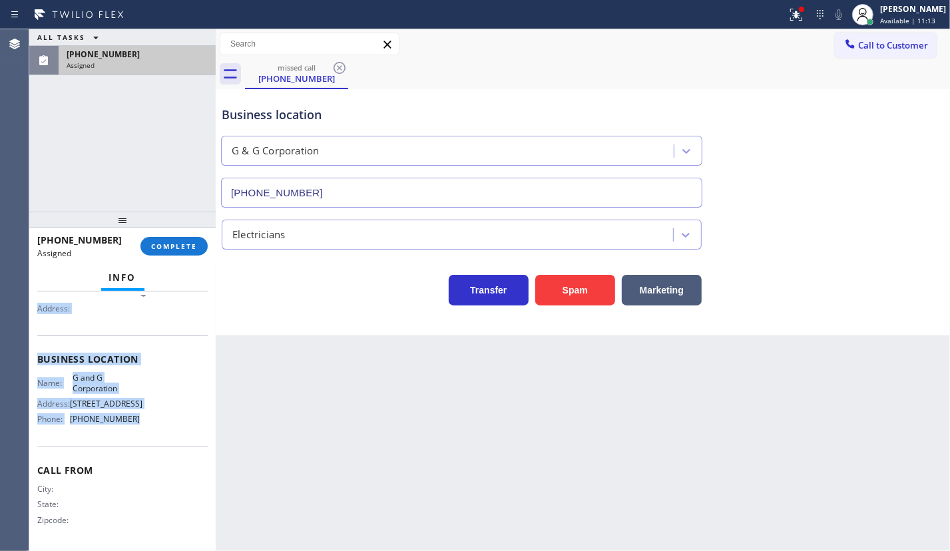
drag, startPoint x: 33, startPoint y: 379, endPoint x: 152, endPoint y: 430, distance: 129.4
click at [152, 430] on div "Context Queue: Electrical Priority: 0 Task Age: Customer Name: [PHONE_NUMBER] P…" at bounding box center [122, 421] width 186 height 260
click at [191, 248] on span "COMPLETE" at bounding box center [174, 246] width 46 height 9
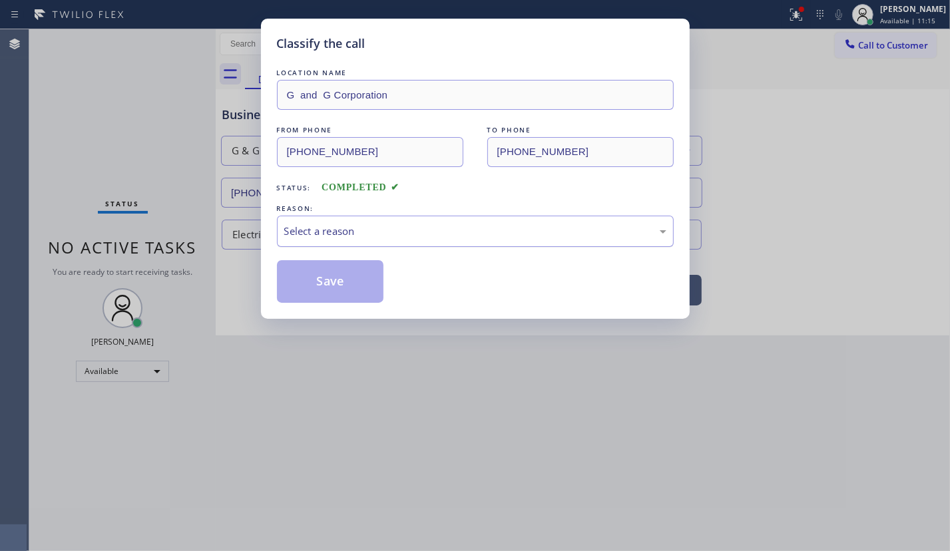
click at [356, 227] on div "Select a reason" at bounding box center [475, 231] width 382 height 15
drag, startPoint x: 339, startPoint y: 283, endPoint x: 650, endPoint y: 66, distance: 379.0
click at [339, 282] on button "Save" at bounding box center [330, 281] width 107 height 43
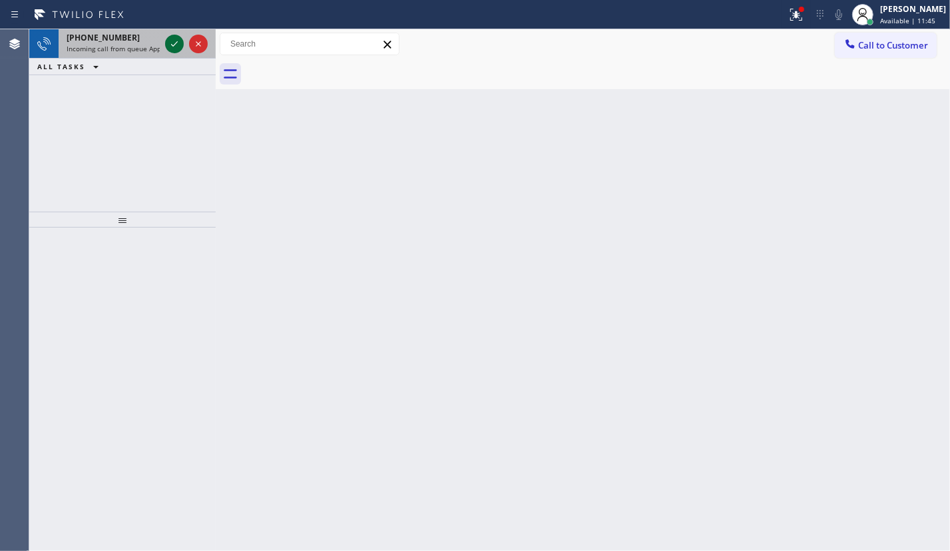
click at [172, 46] on icon at bounding box center [174, 43] width 7 height 5
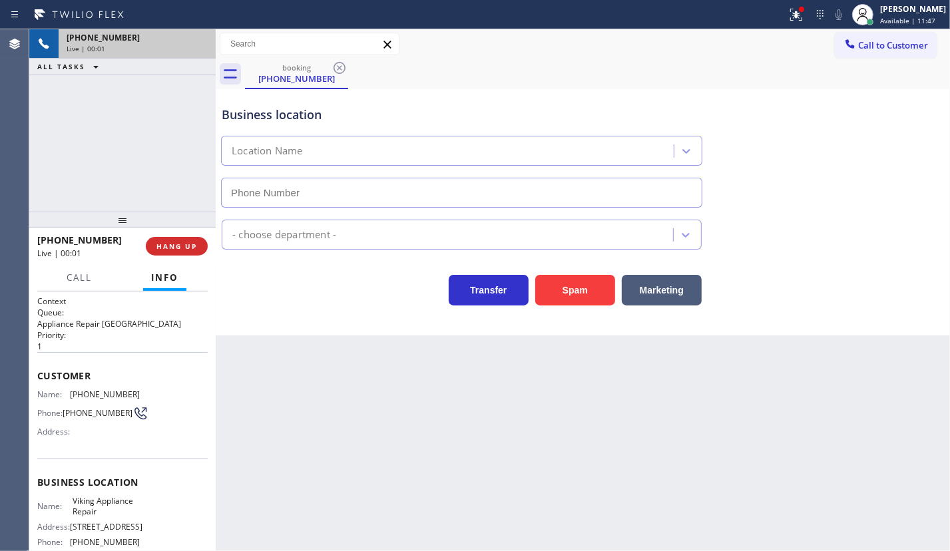
type input "[PHONE_NUMBER]"
click at [177, 248] on span "HANG UP" at bounding box center [176, 246] width 41 height 9
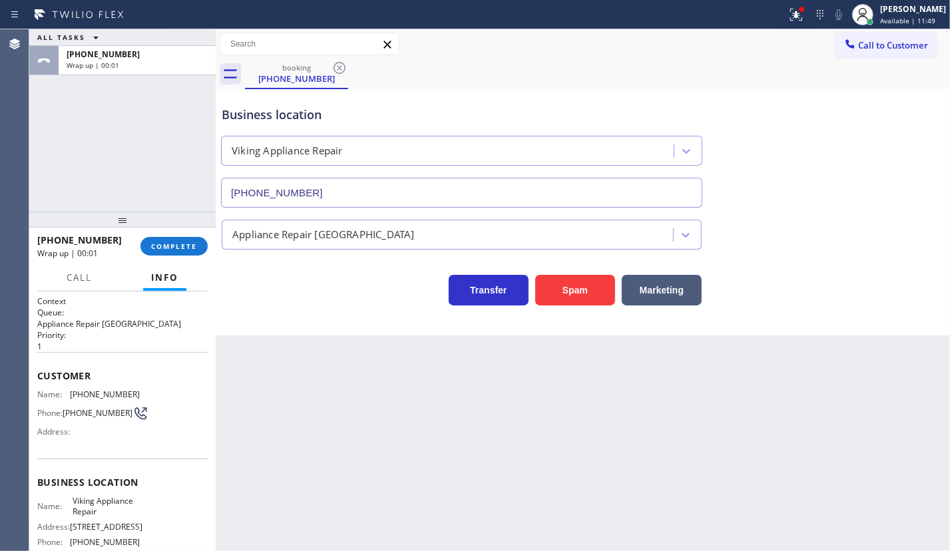
drag, startPoint x: 177, startPoint y: 248, endPoint x: 353, endPoint y: 232, distance: 177.0
click at [178, 248] on span "COMPLETE" at bounding box center [174, 246] width 46 height 9
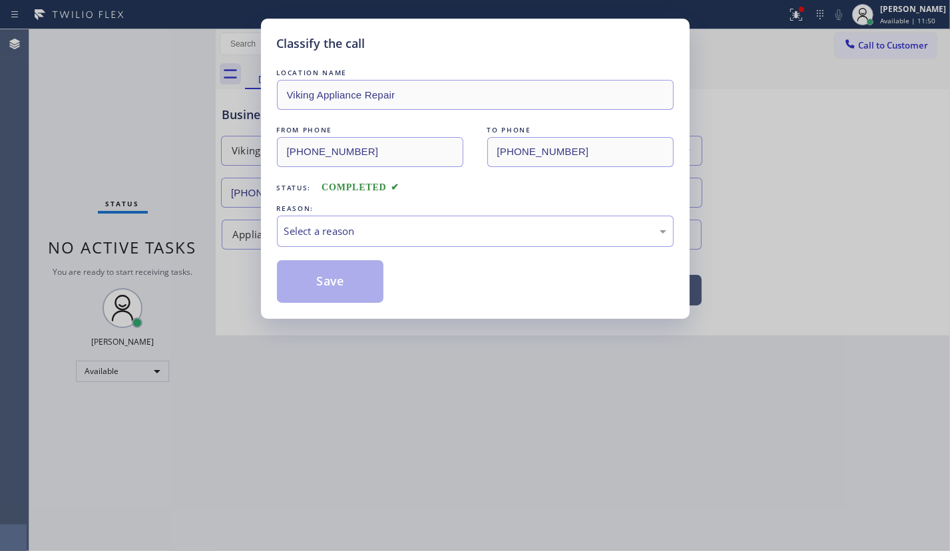
click at [349, 231] on div "Select a reason" at bounding box center [475, 231] width 382 height 15
drag, startPoint x: 341, startPoint y: 286, endPoint x: 352, endPoint y: 278, distance: 13.8
click at [343, 284] on button "Save" at bounding box center [330, 281] width 107 height 43
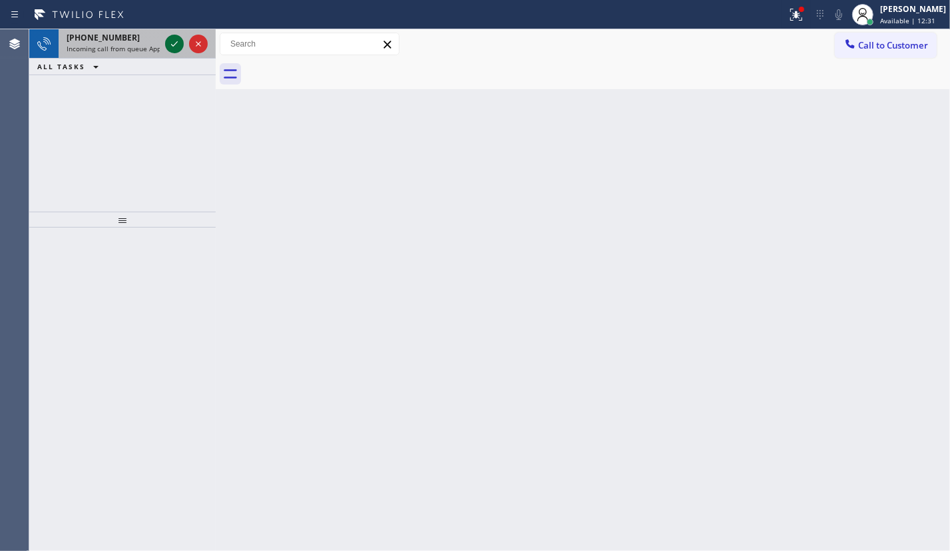
click at [168, 39] on icon at bounding box center [174, 44] width 16 height 16
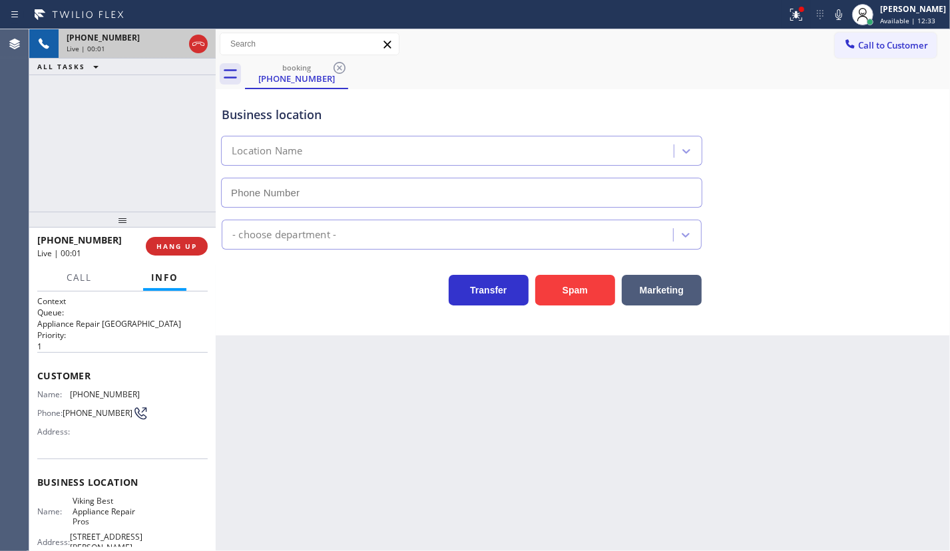
type input "[PHONE_NUMBER]"
click at [100, 512] on span "Viking Best Appliance Repair Pros" at bounding box center [106, 511] width 67 height 31
click at [99, 511] on span "Viking Best Appliance Repair Pros" at bounding box center [106, 511] width 67 height 31
copy span "Viking Best Appliance Repair Pros"
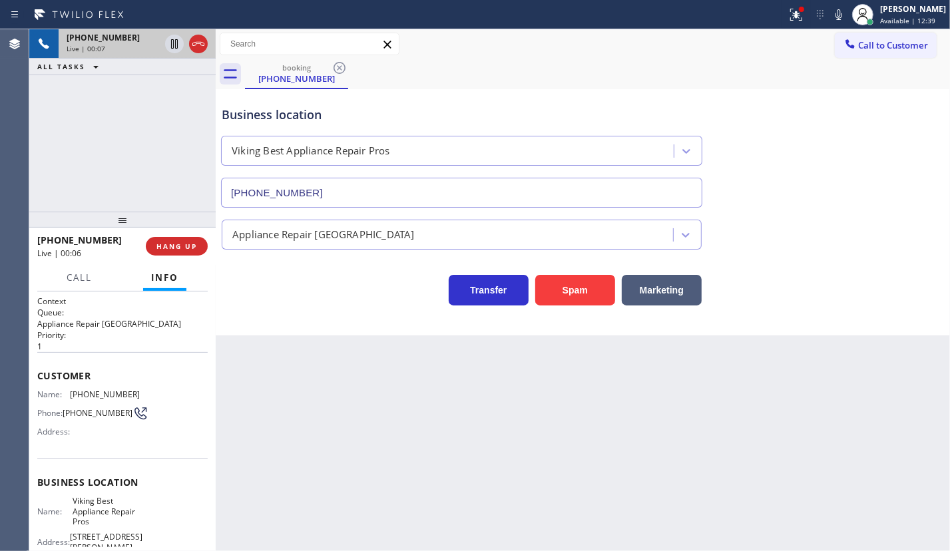
click at [353, 192] on input "[PHONE_NUMBER]" at bounding box center [461, 193] width 481 height 30
click at [92, 393] on span "[PHONE_NUMBER]" at bounding box center [105, 394] width 70 height 10
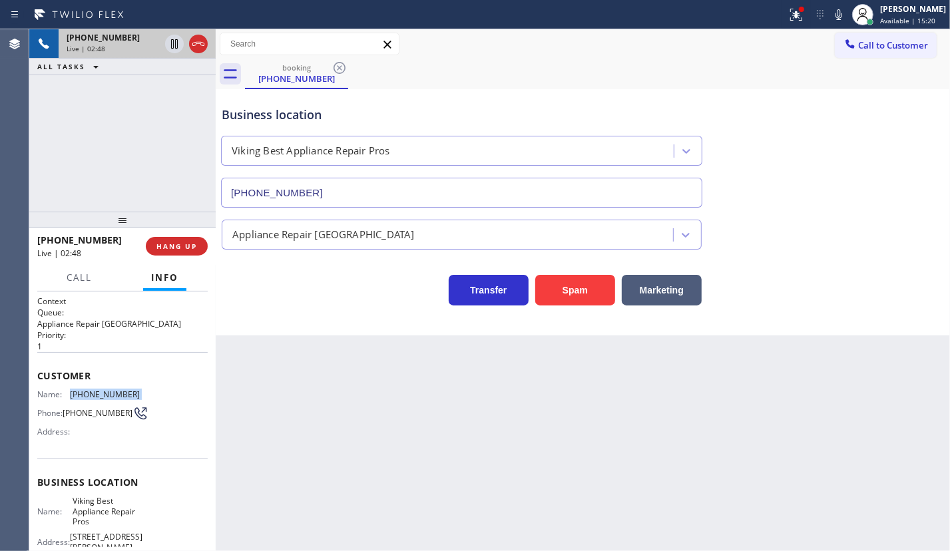
click at [92, 393] on span "[PHONE_NUMBER]" at bounding box center [105, 394] width 70 height 10
copy span "[PHONE_NUMBER]"
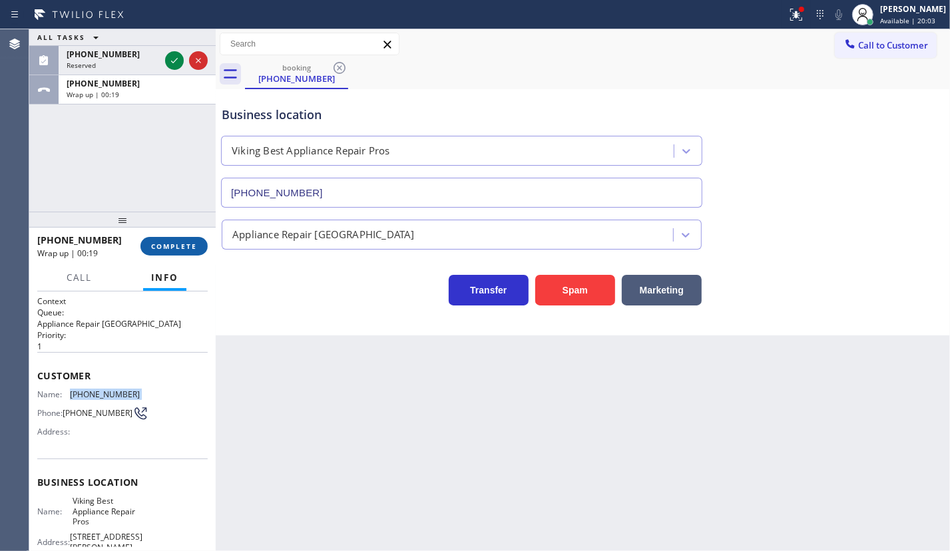
click at [176, 246] on span "COMPLETE" at bounding box center [174, 246] width 46 height 9
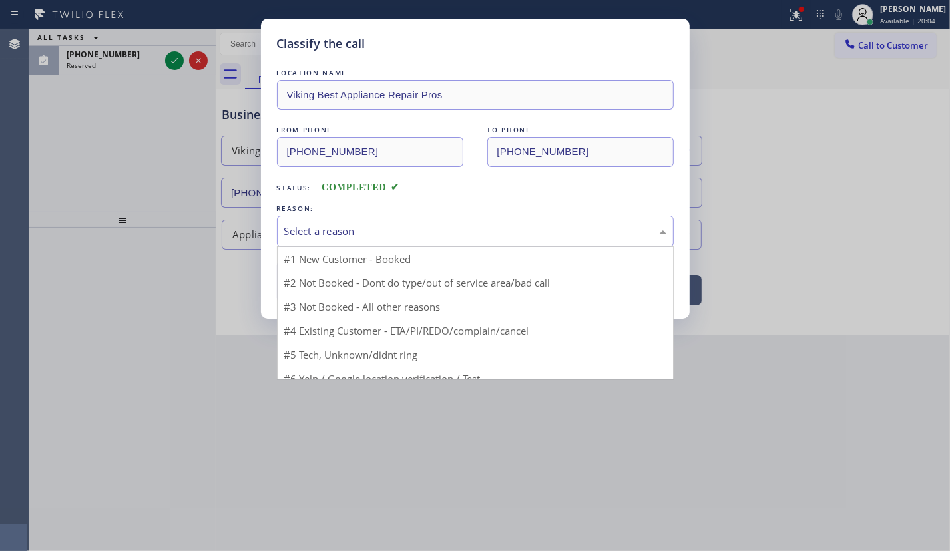
click at [333, 231] on div "Select a reason" at bounding box center [475, 231] width 382 height 15
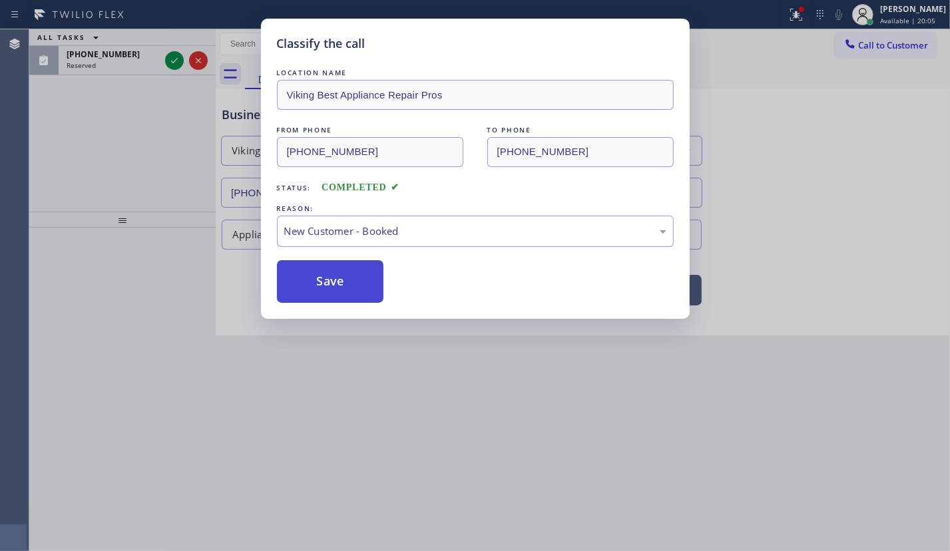
click at [309, 277] on button "Save" at bounding box center [330, 281] width 107 height 43
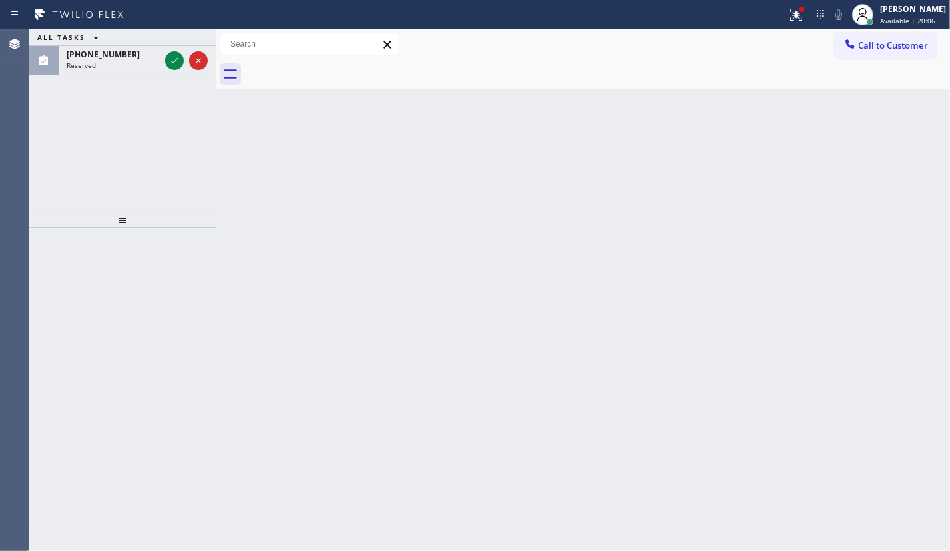
click at [173, 60] on icon at bounding box center [174, 61] width 16 height 16
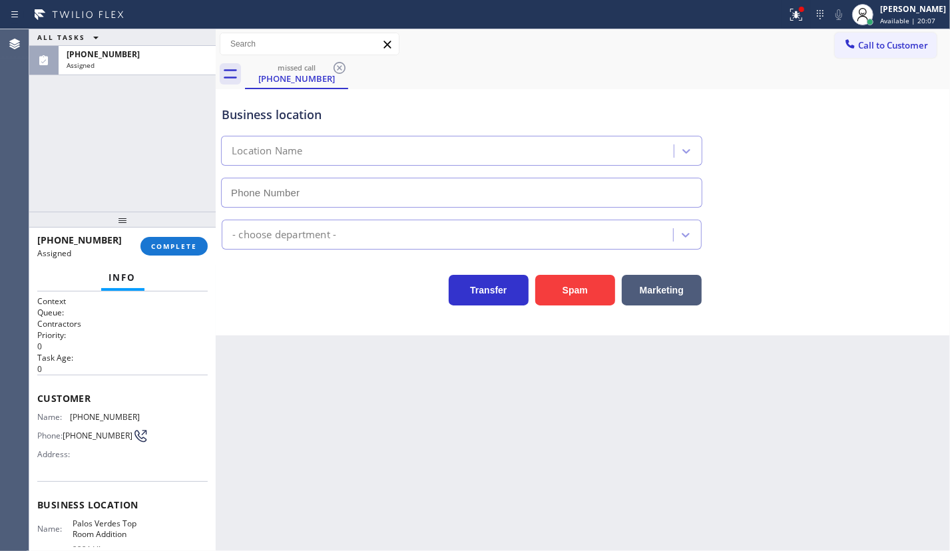
type input "[PHONE_NUMBER]"
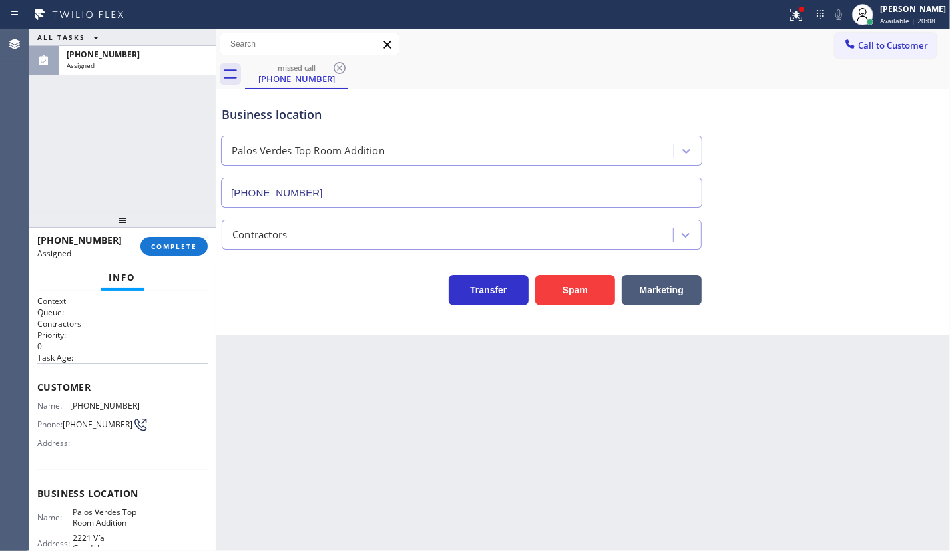
click at [179, 236] on div "[PHONE_NUMBER] Assigned COMPLETE" at bounding box center [122, 246] width 170 height 35
click at [183, 248] on span "COMPLETE" at bounding box center [174, 246] width 46 height 9
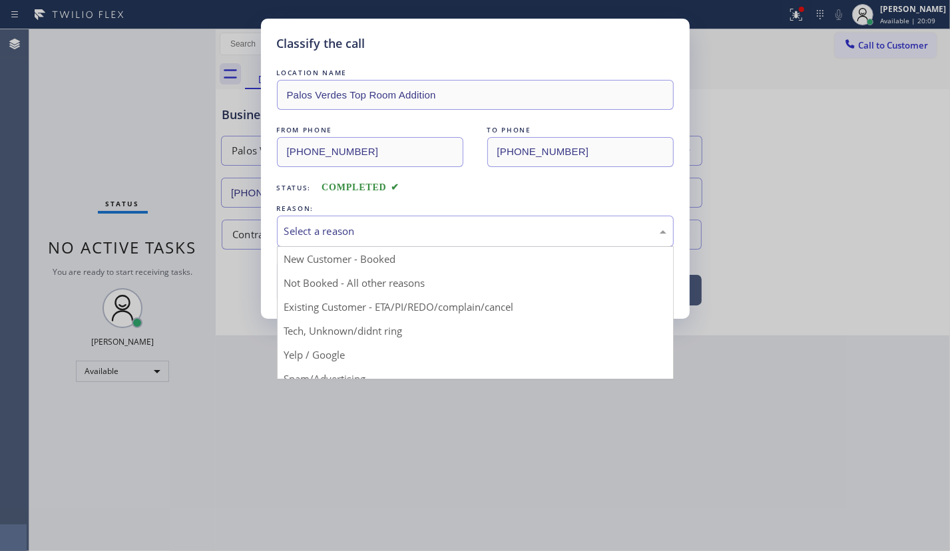
click at [293, 236] on div "Select a reason" at bounding box center [475, 231] width 382 height 15
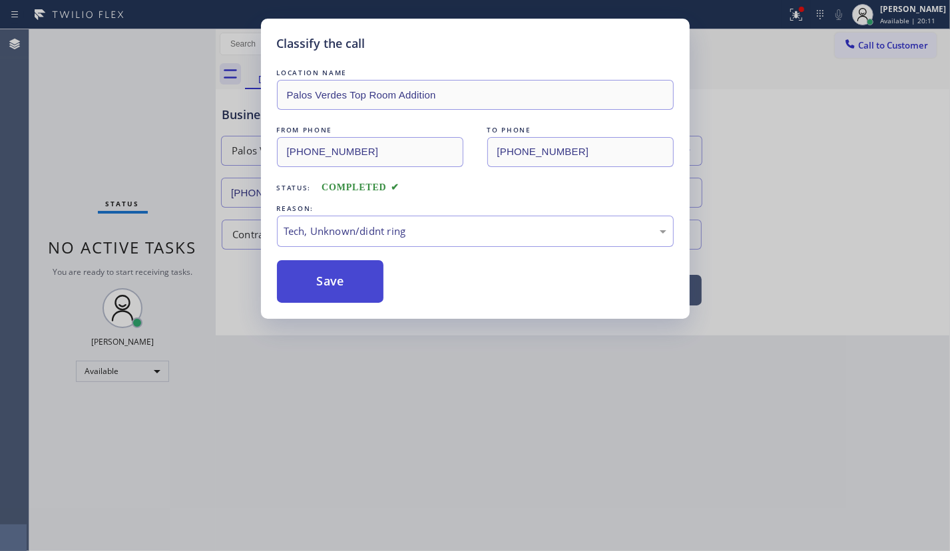
click at [313, 289] on button "Save" at bounding box center [330, 281] width 107 height 43
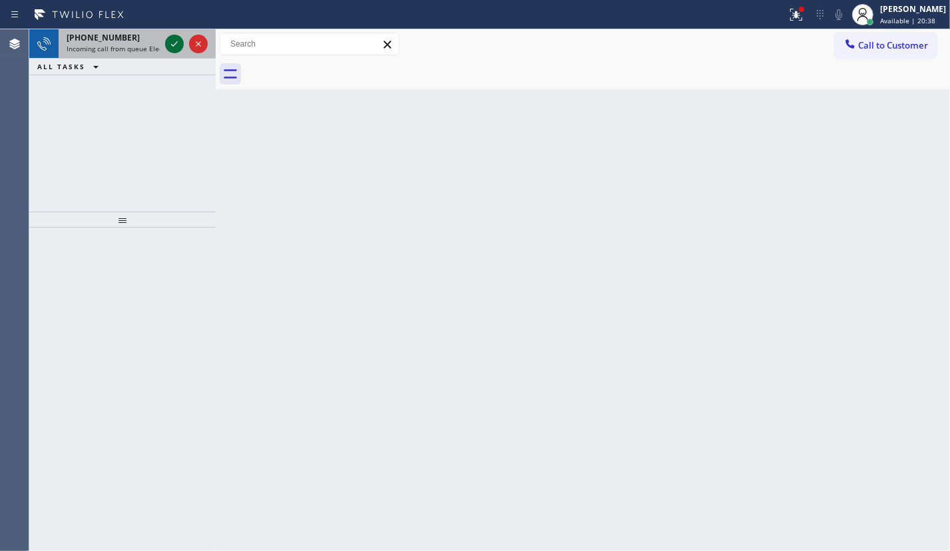
click at [171, 43] on icon at bounding box center [174, 44] width 16 height 16
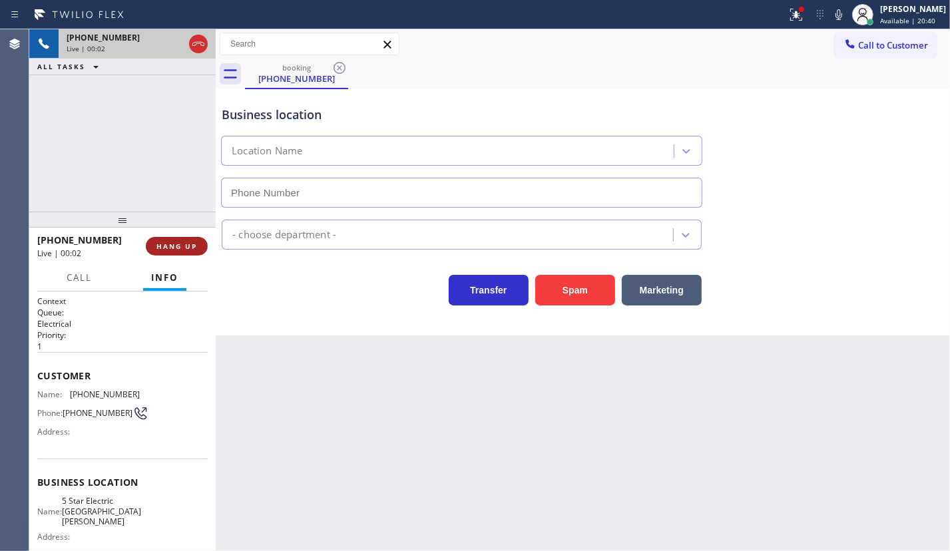
type input "[PHONE_NUMBER]"
click at [186, 249] on span "HANG UP" at bounding box center [176, 246] width 41 height 9
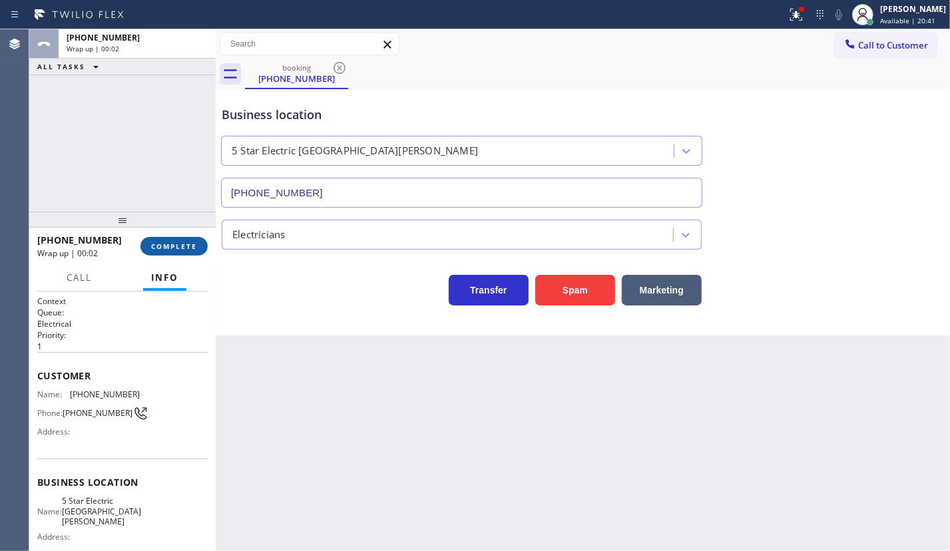
click at [181, 245] on span "COMPLETE" at bounding box center [174, 246] width 46 height 9
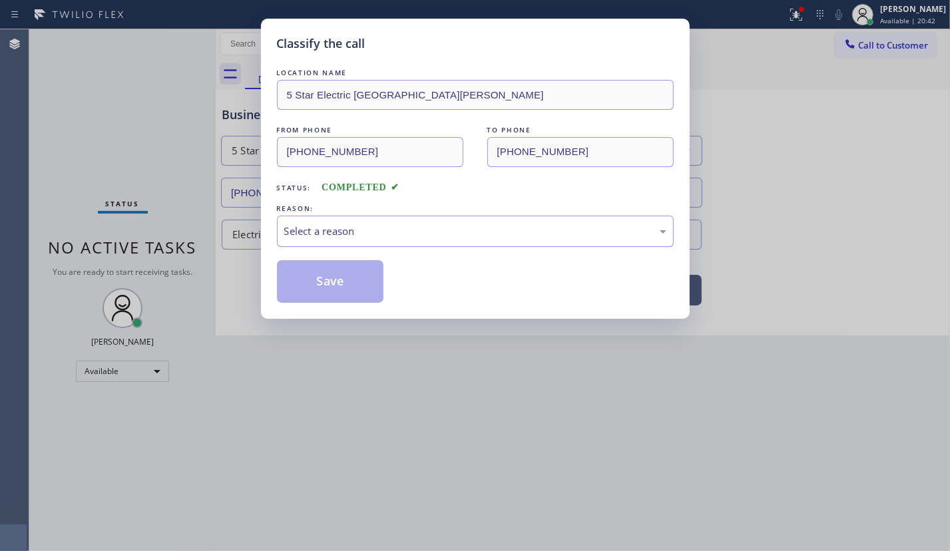
click at [349, 224] on div "Select a reason" at bounding box center [475, 231] width 382 height 15
click at [328, 285] on button "Save" at bounding box center [330, 281] width 107 height 43
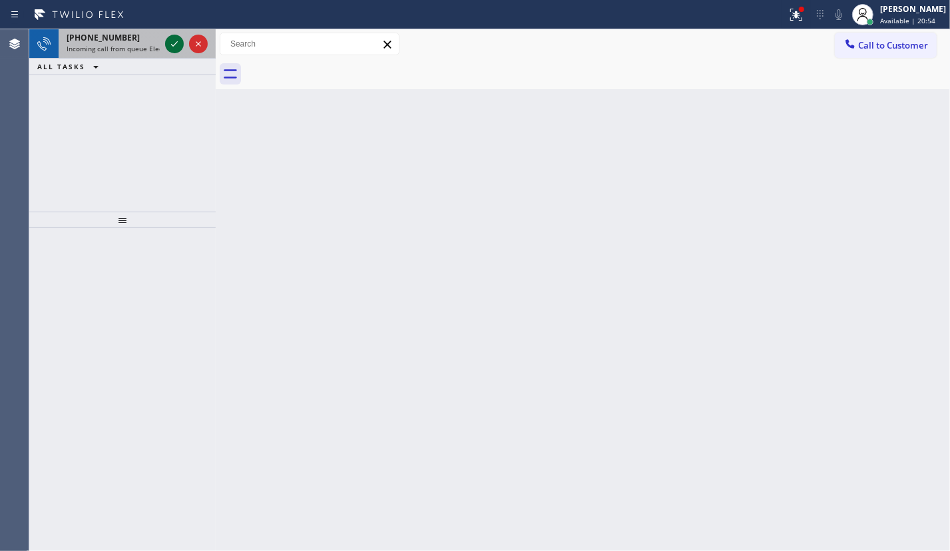
click at [173, 39] on icon at bounding box center [174, 44] width 16 height 16
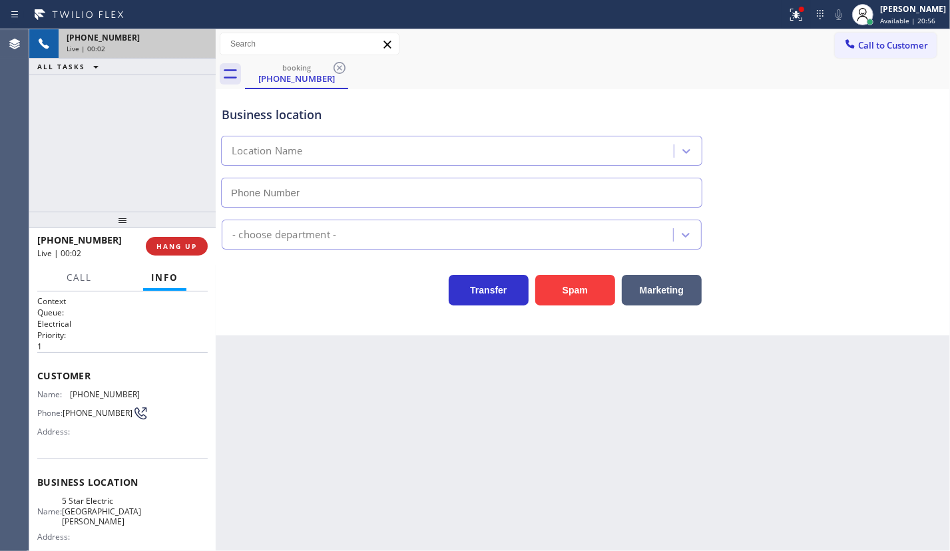
type input "[PHONE_NUMBER]"
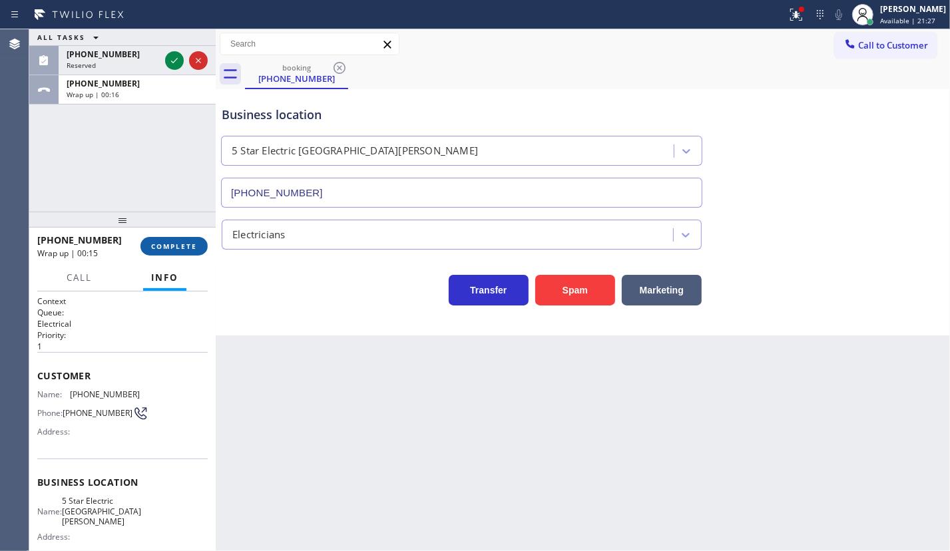
click at [194, 254] on button "COMPLETE" at bounding box center [173, 246] width 67 height 19
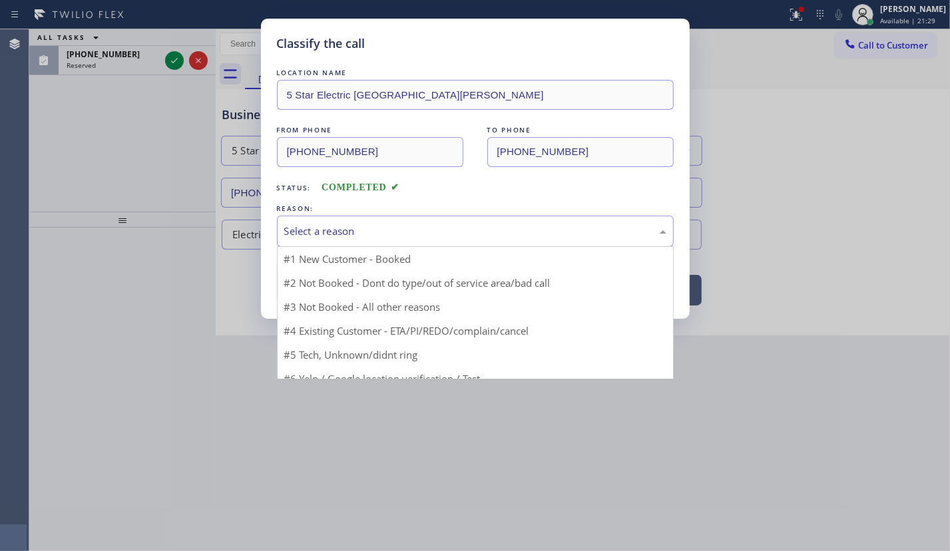
click at [340, 228] on div "Select a reason" at bounding box center [475, 231] width 382 height 15
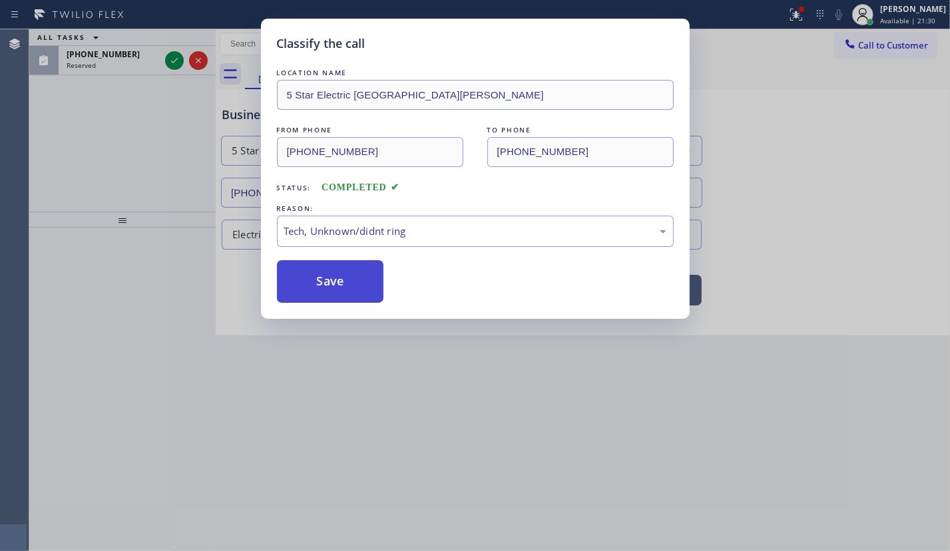
drag, startPoint x: 341, startPoint y: 293, endPoint x: 182, endPoint y: 106, distance: 245.1
click at [340, 293] on button "Save" at bounding box center [330, 281] width 107 height 43
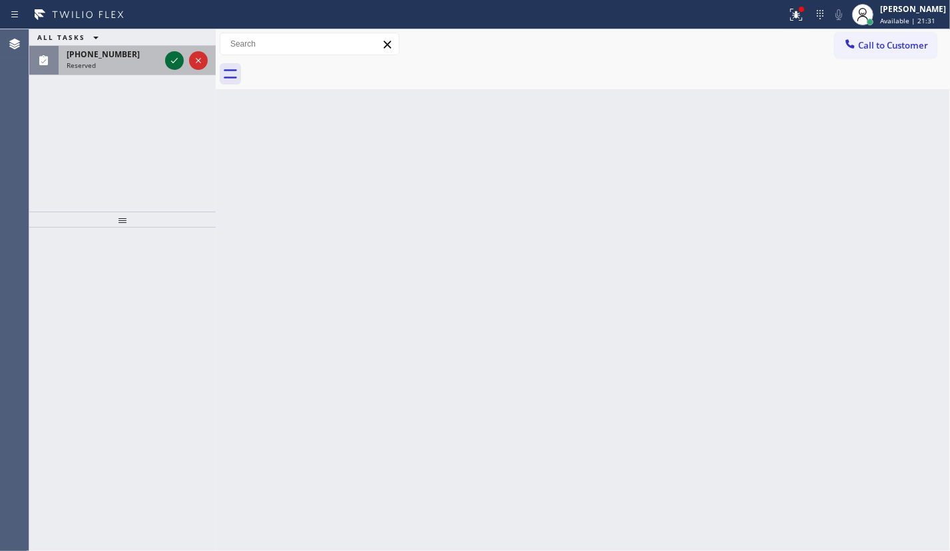
click at [175, 57] on icon at bounding box center [174, 61] width 16 height 16
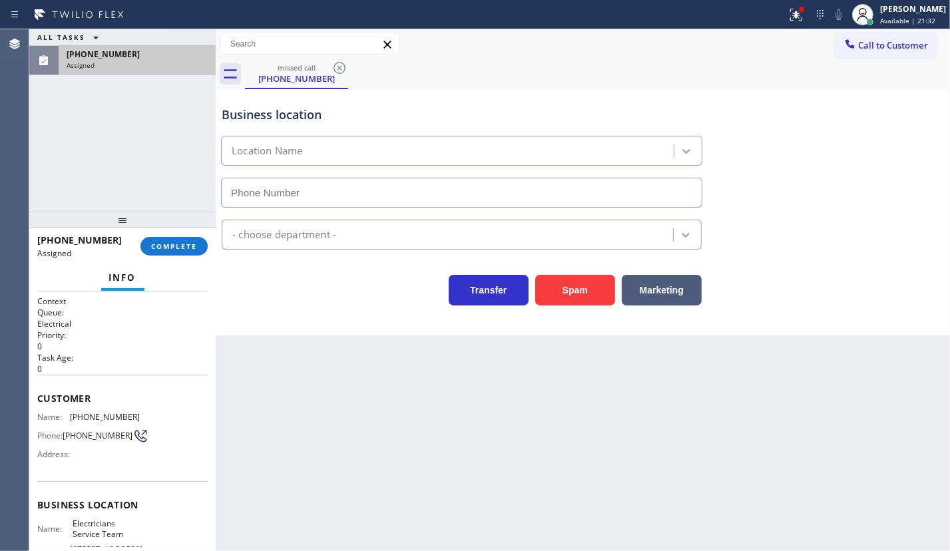
type input "[PHONE_NUMBER]"
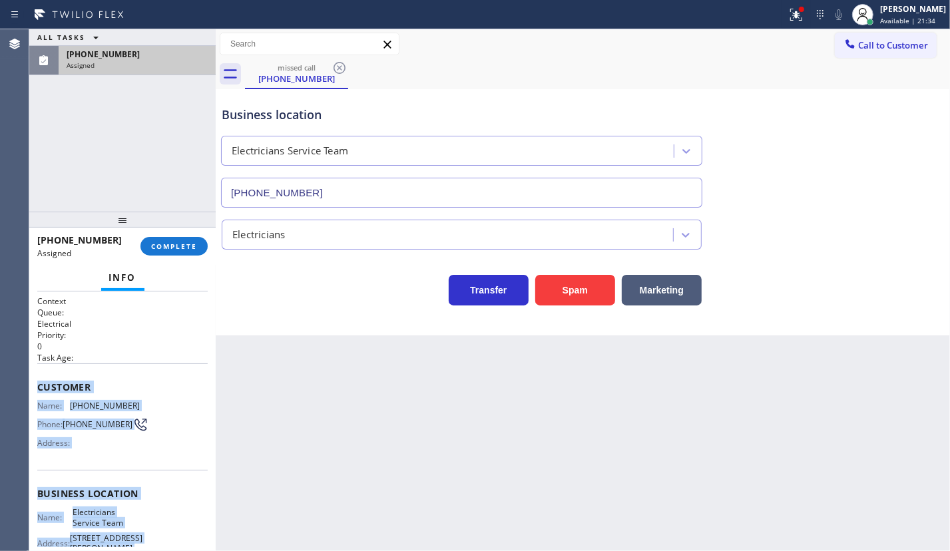
scroll to position [146, 0]
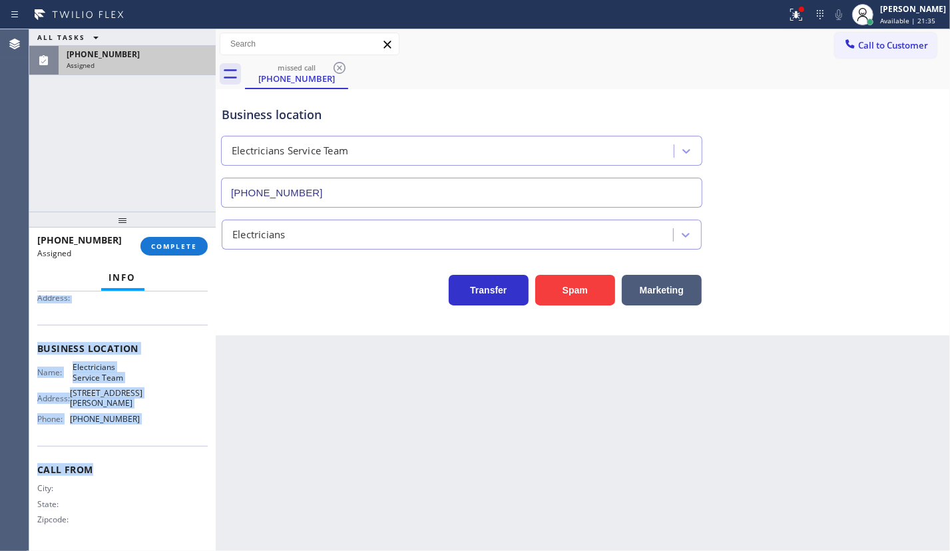
drag, startPoint x: 35, startPoint y: 382, endPoint x: 176, endPoint y: 457, distance: 159.9
click at [176, 457] on div "Context Queue: Electrical Priority: 0 Task Age: Customer Name: [PHONE_NUMBER] P…" at bounding box center [122, 421] width 186 height 260
copy div "Customer Name: [PHONE_NUMBER] Phone: [PHONE_NUMBER] Address: Business location …"
click at [194, 245] on span "COMPLETE" at bounding box center [174, 246] width 46 height 9
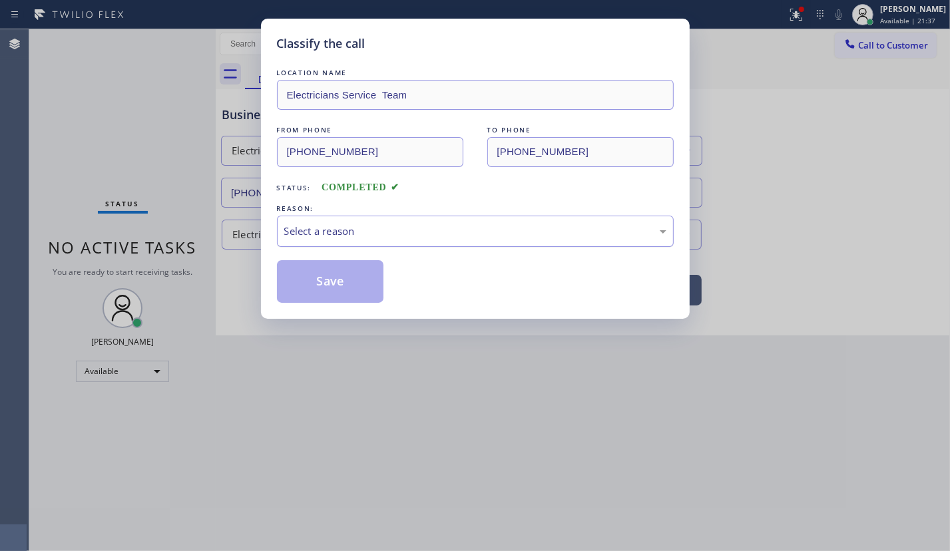
click at [403, 230] on div "Select a reason" at bounding box center [475, 231] width 382 height 15
click at [332, 288] on button "Save" at bounding box center [330, 281] width 107 height 43
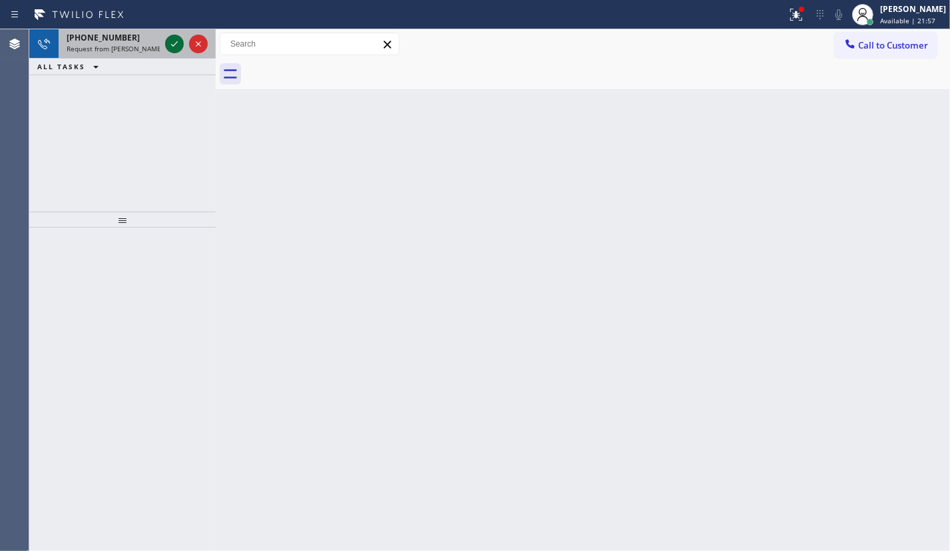
click at [172, 42] on icon at bounding box center [174, 44] width 16 height 16
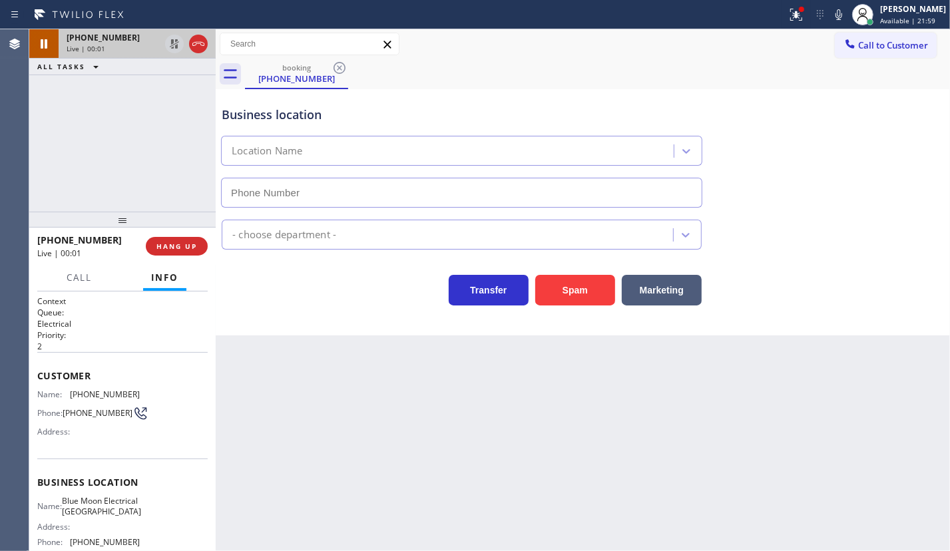
type input "[PHONE_NUMBER]"
click at [186, 248] on span "HANG UP" at bounding box center [176, 246] width 41 height 9
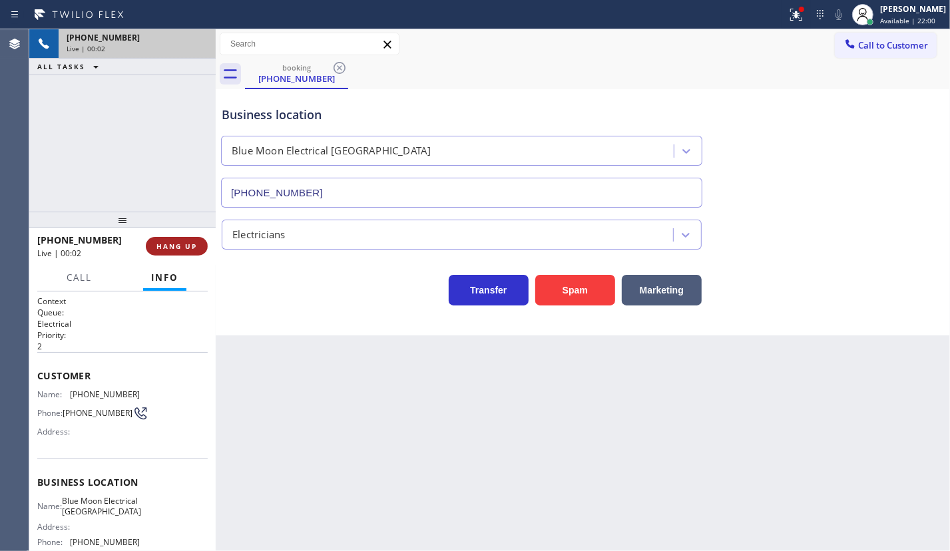
click at [186, 248] on span "HANG UP" at bounding box center [176, 246] width 41 height 9
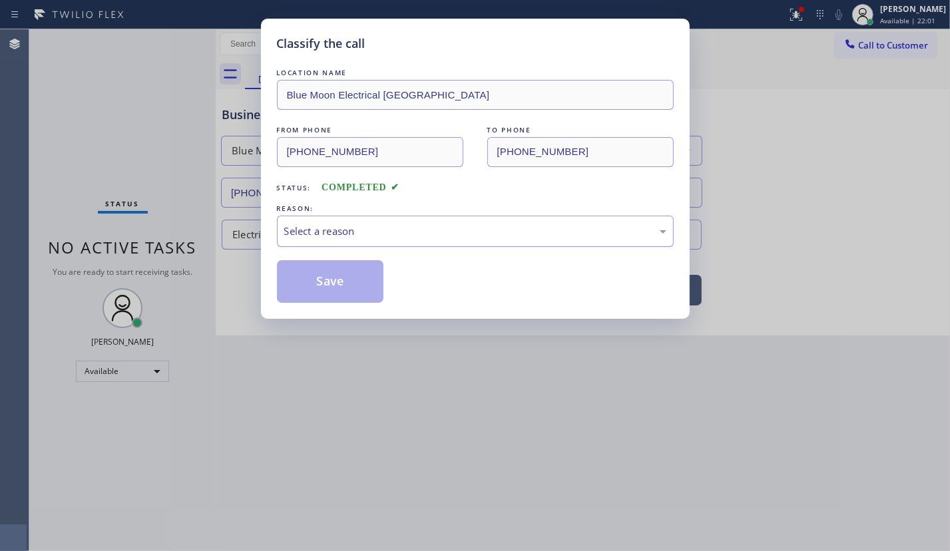
click at [333, 234] on div "Select a reason" at bounding box center [475, 231] width 382 height 15
click at [329, 287] on button "Save" at bounding box center [330, 281] width 107 height 43
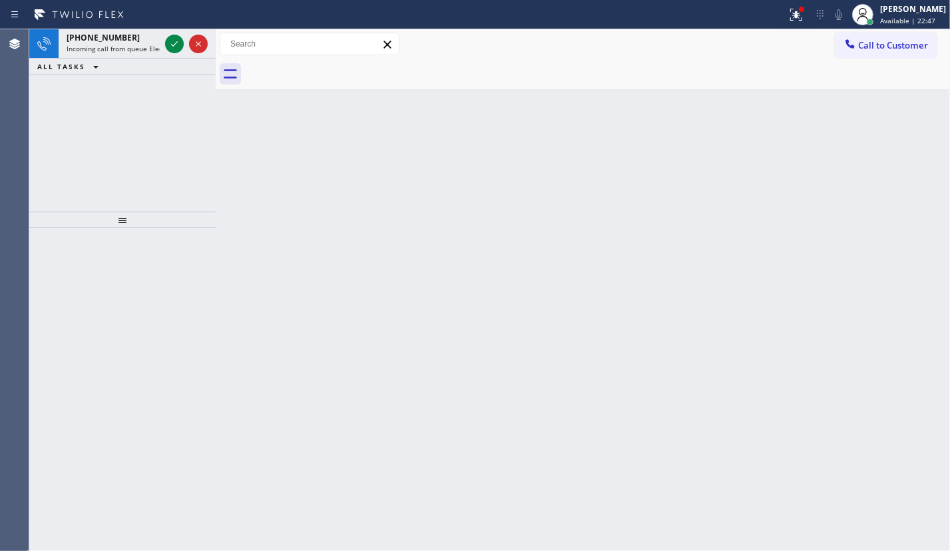
drag, startPoint x: 492, startPoint y: 204, endPoint x: 80, endPoint y: 96, distance: 426.4
click at [491, 204] on div "Back to Dashboard Change Sender ID Customers Technicians Select a contact Outbo…" at bounding box center [583, 290] width 734 height 522
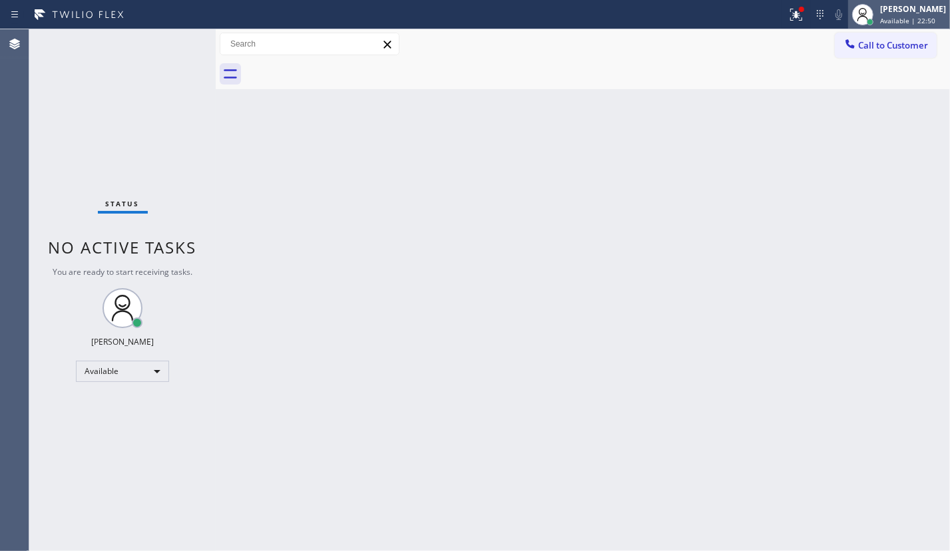
click at [912, 19] on span "Available | 22:50" at bounding box center [907, 20] width 55 height 9
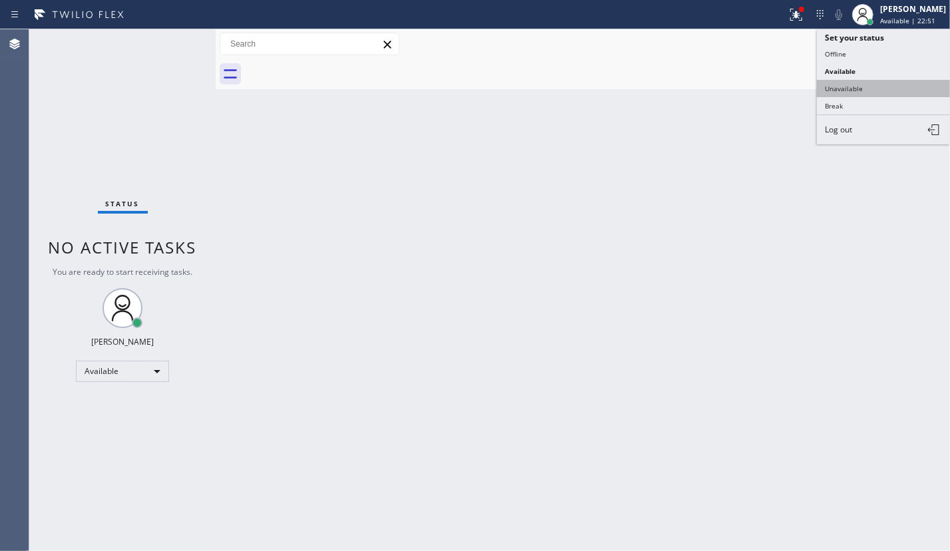
click at [872, 87] on button "Unavailable" at bounding box center [883, 88] width 133 height 17
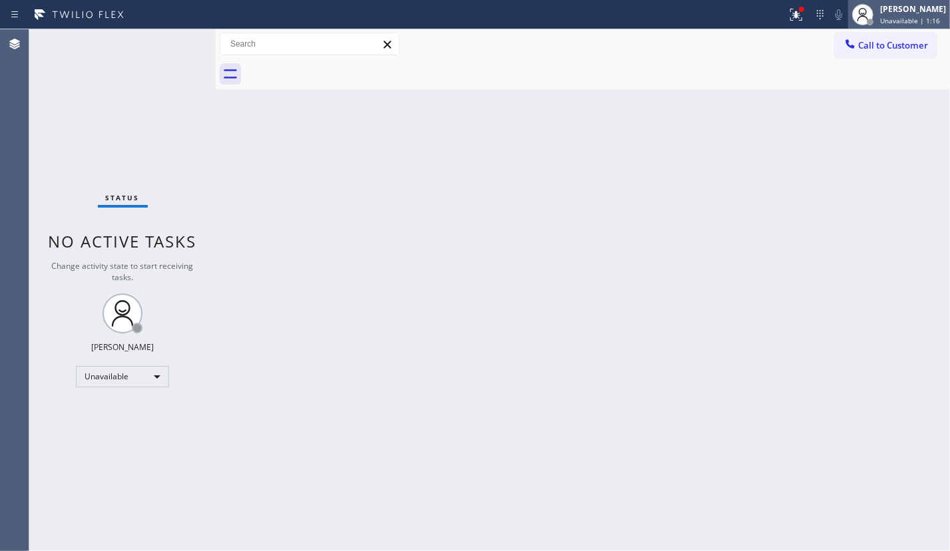
click at [894, 18] on span "Unavailable | 1:16" at bounding box center [910, 20] width 60 height 9
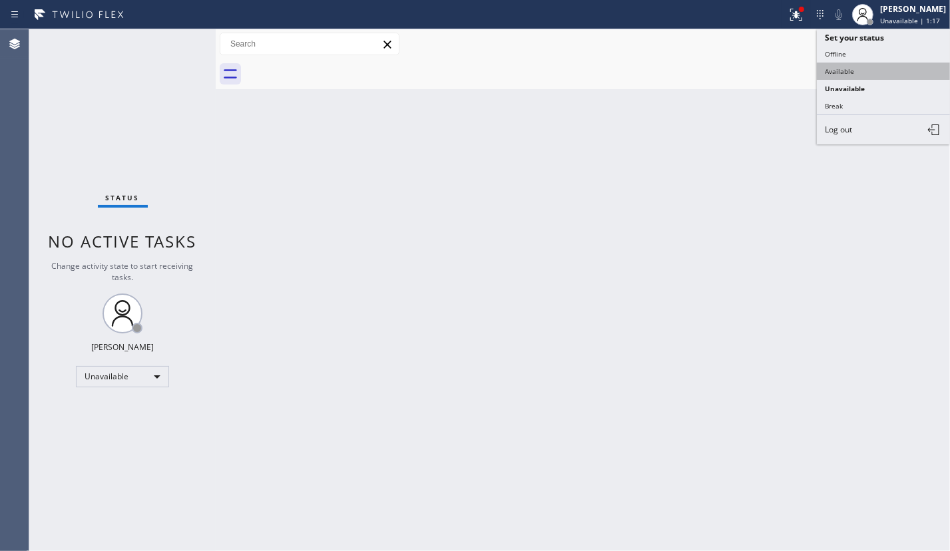
click at [876, 71] on button "Available" at bounding box center [883, 71] width 133 height 17
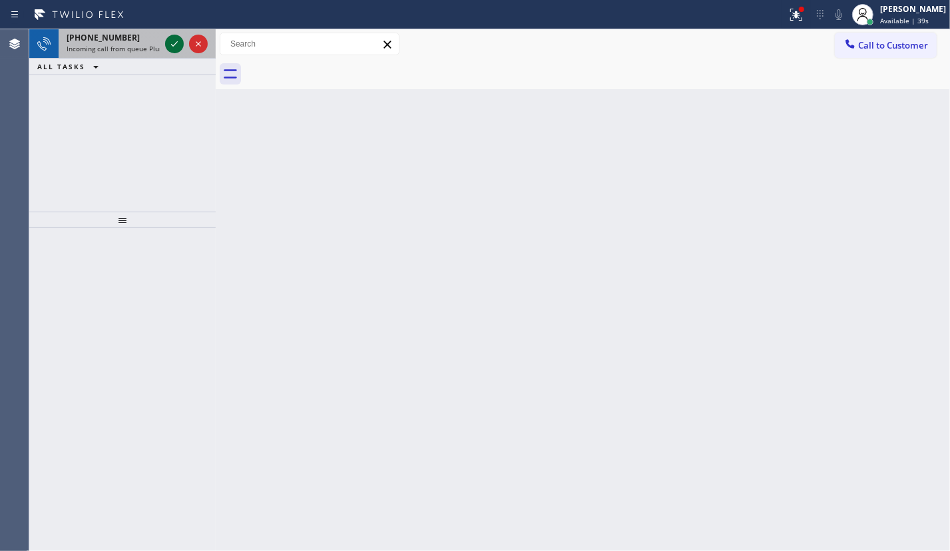
click at [173, 45] on icon at bounding box center [174, 44] width 16 height 16
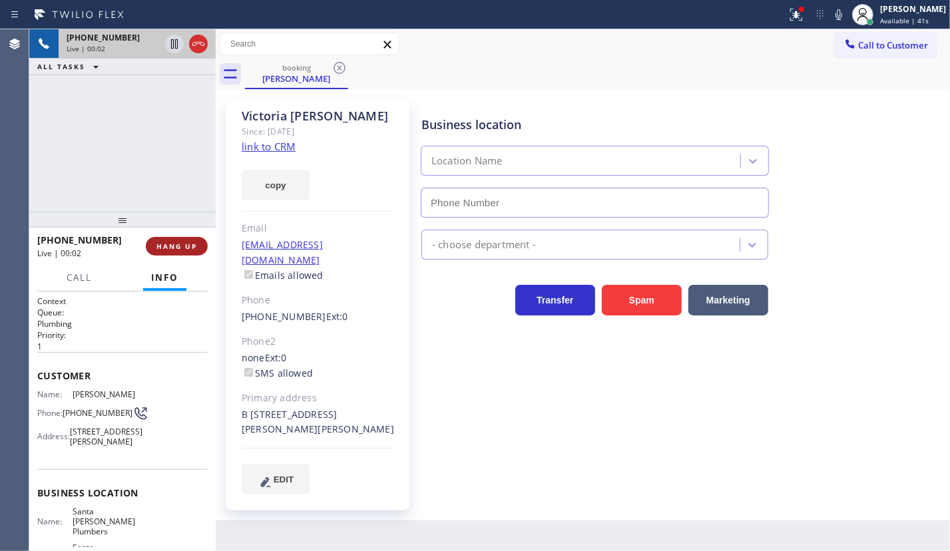
click at [183, 252] on button "HANG UP" at bounding box center [177, 246] width 62 height 19
type input "[PHONE_NUMBER]"
click at [184, 247] on span "HANG UP" at bounding box center [176, 246] width 41 height 9
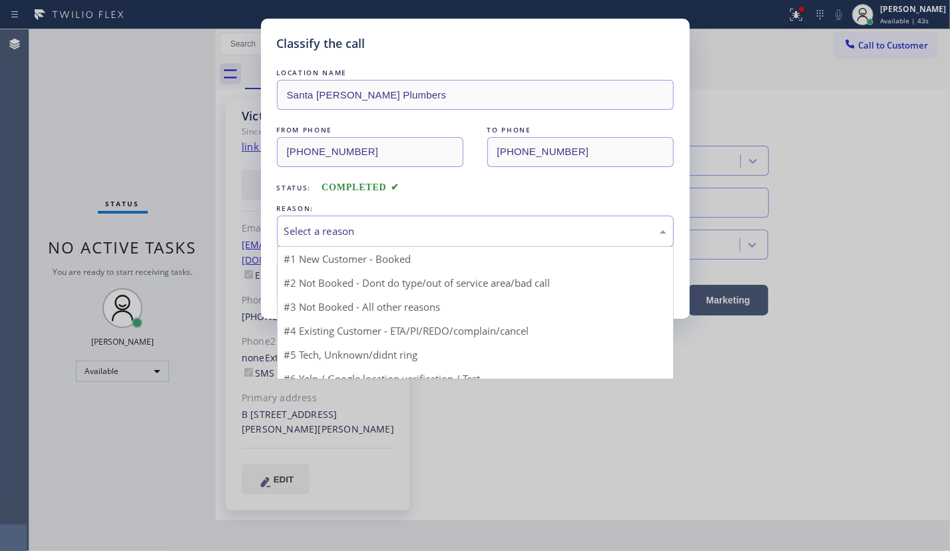
click at [349, 227] on div "Select a reason" at bounding box center [475, 231] width 382 height 15
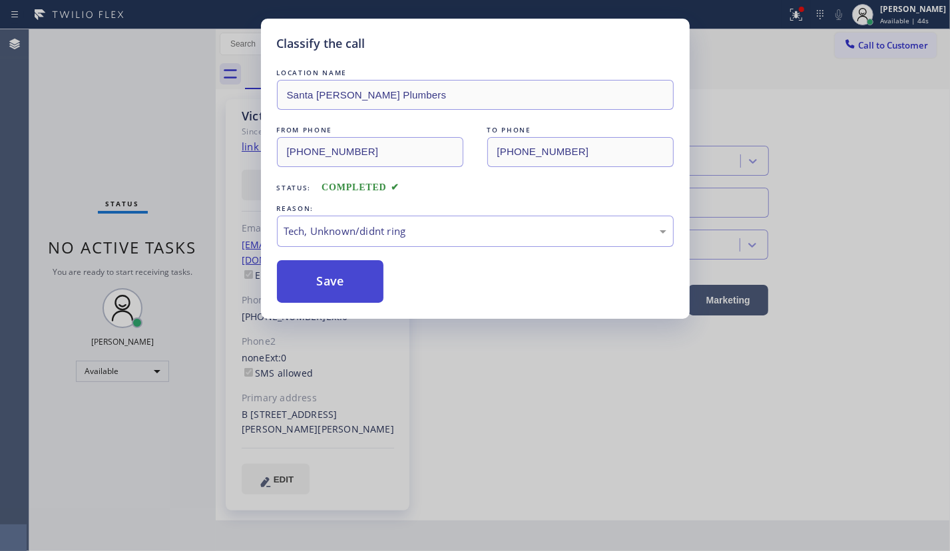
click at [339, 284] on button "Save" at bounding box center [330, 281] width 107 height 43
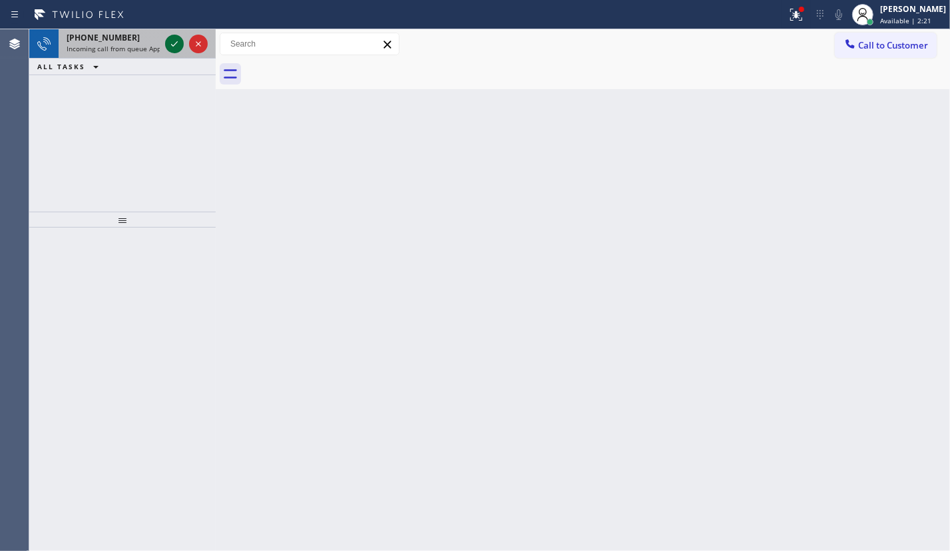
click at [170, 45] on icon at bounding box center [174, 44] width 16 height 16
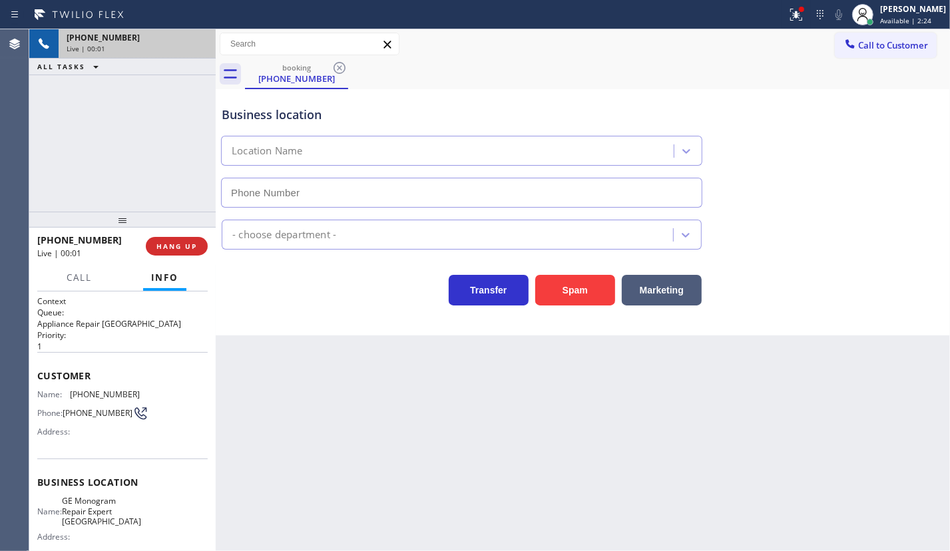
type input "[PHONE_NUMBER]"
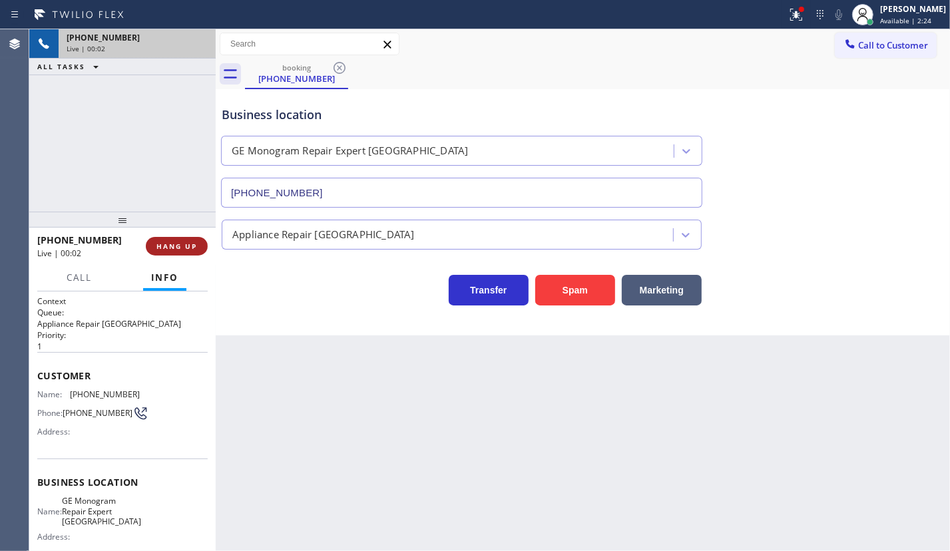
click at [171, 238] on button "HANG UP" at bounding box center [177, 246] width 62 height 19
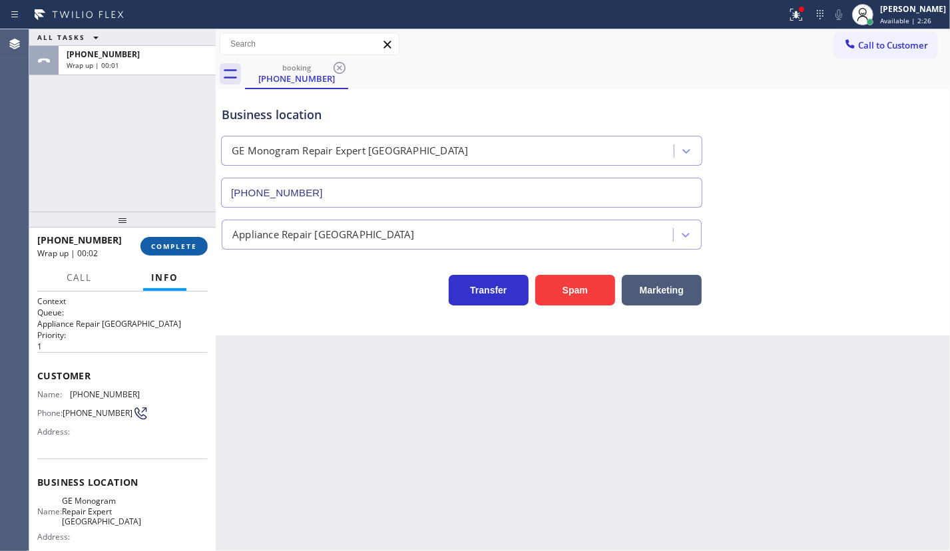
click at [188, 247] on span "COMPLETE" at bounding box center [174, 246] width 46 height 9
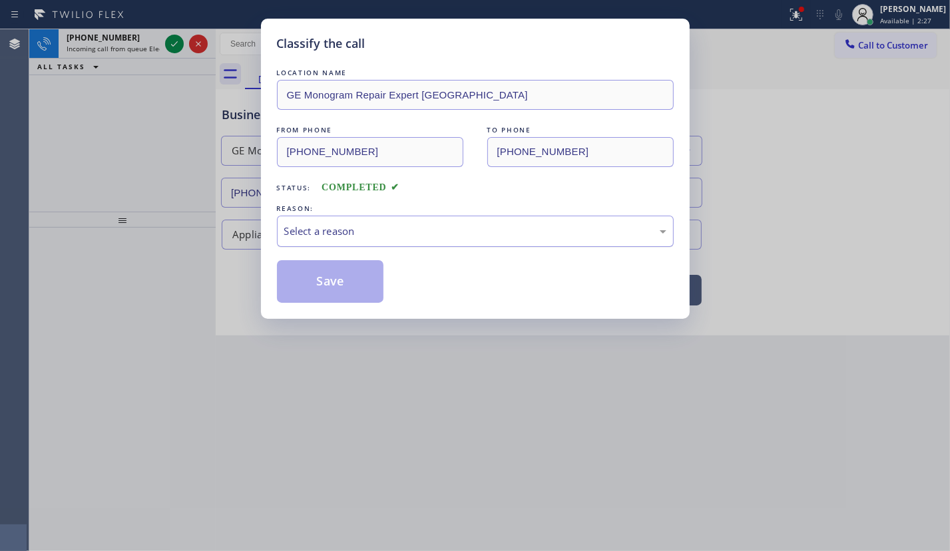
click at [419, 233] on div "Select a reason" at bounding box center [475, 231] width 382 height 15
click at [336, 280] on button "Save" at bounding box center [330, 281] width 107 height 43
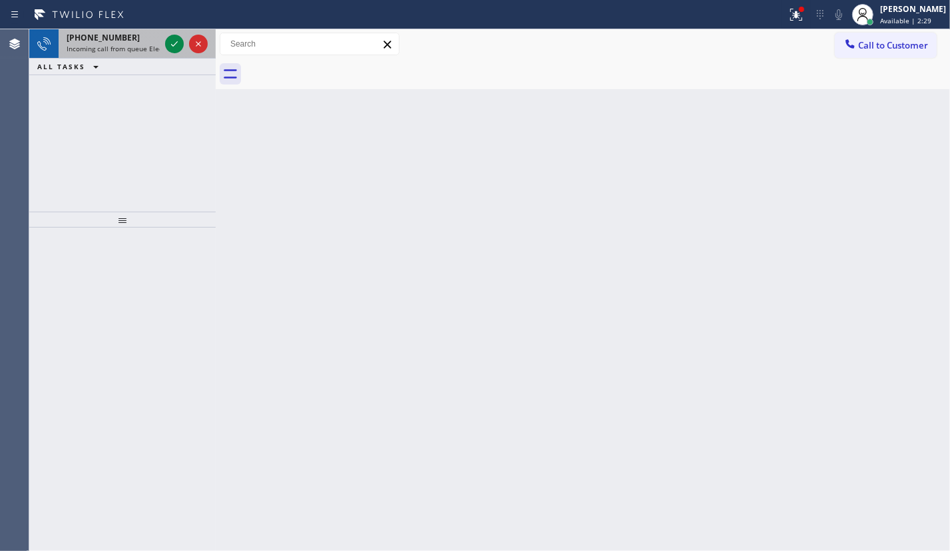
click at [117, 53] on div "[PHONE_NUMBER] Incoming call from queue Electrical" at bounding box center [111, 43] width 104 height 29
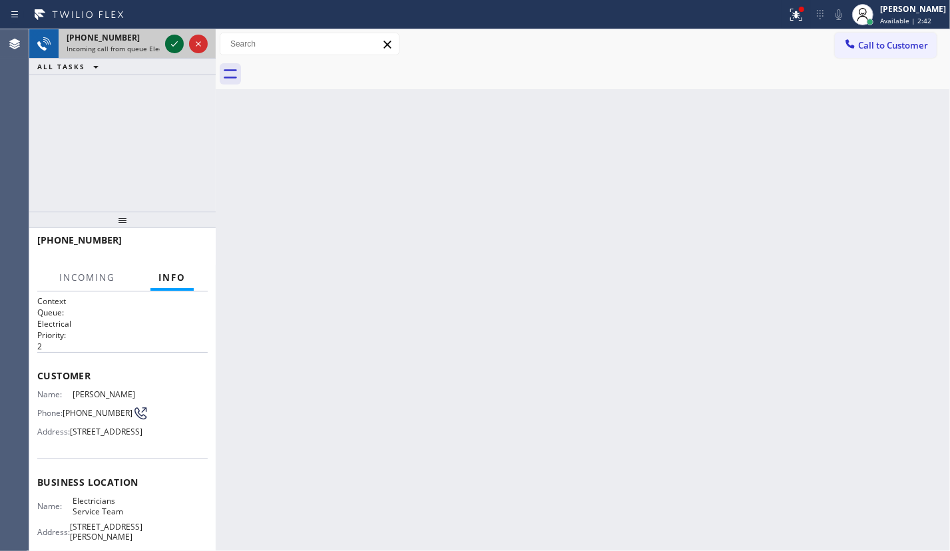
click at [170, 47] on icon at bounding box center [174, 44] width 16 height 16
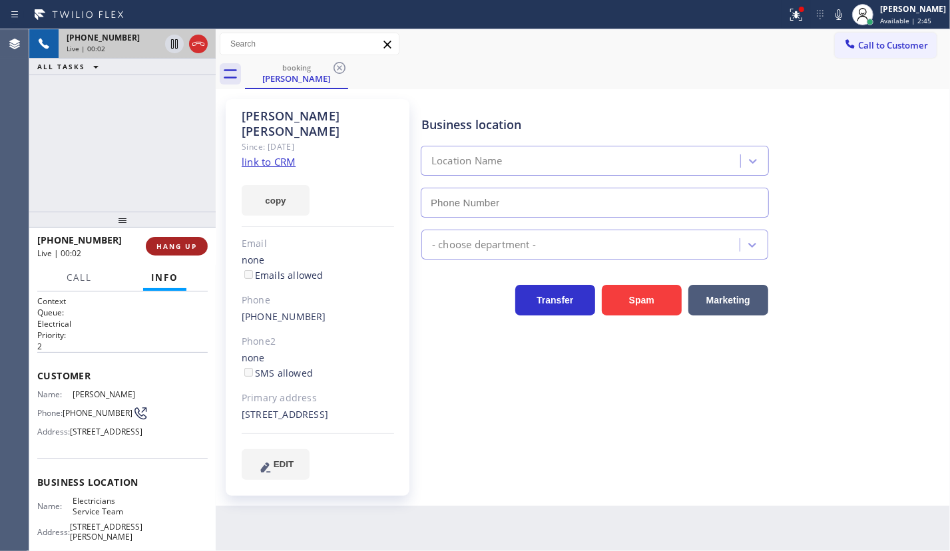
click at [170, 242] on span "HANG UP" at bounding box center [176, 246] width 41 height 9
type input "[PHONE_NUMBER]"
click at [170, 242] on span "HANG UP" at bounding box center [176, 246] width 41 height 9
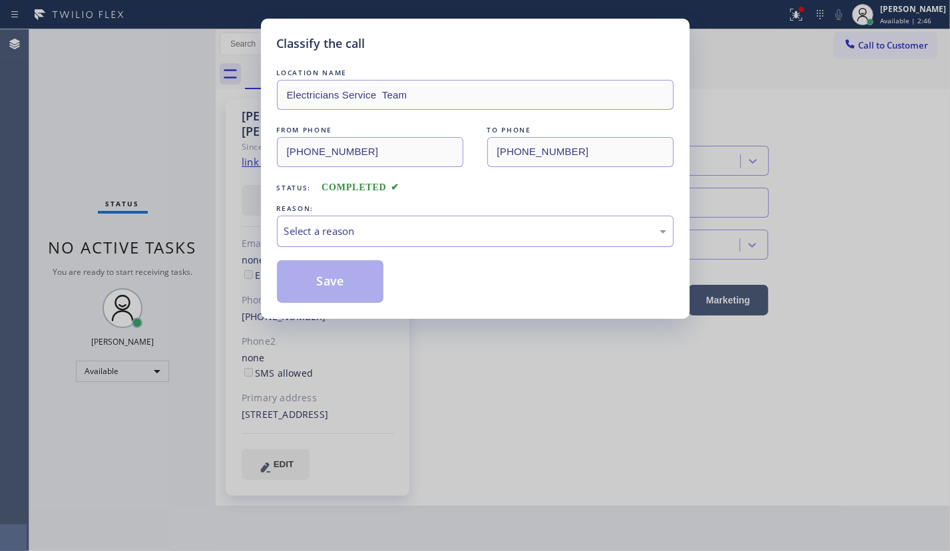
click at [367, 224] on div "Select a reason" at bounding box center [475, 231] width 382 height 15
click at [325, 280] on button "Save" at bounding box center [330, 281] width 107 height 43
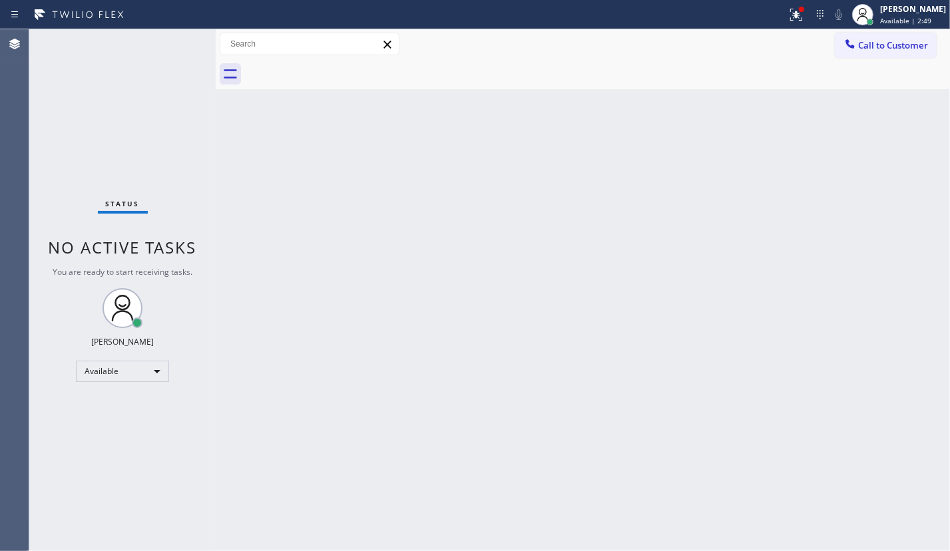
click at [835, 315] on div "Back to Dashboard Change Sender ID Customers Technicians Select a contact Outbo…" at bounding box center [583, 290] width 734 height 522
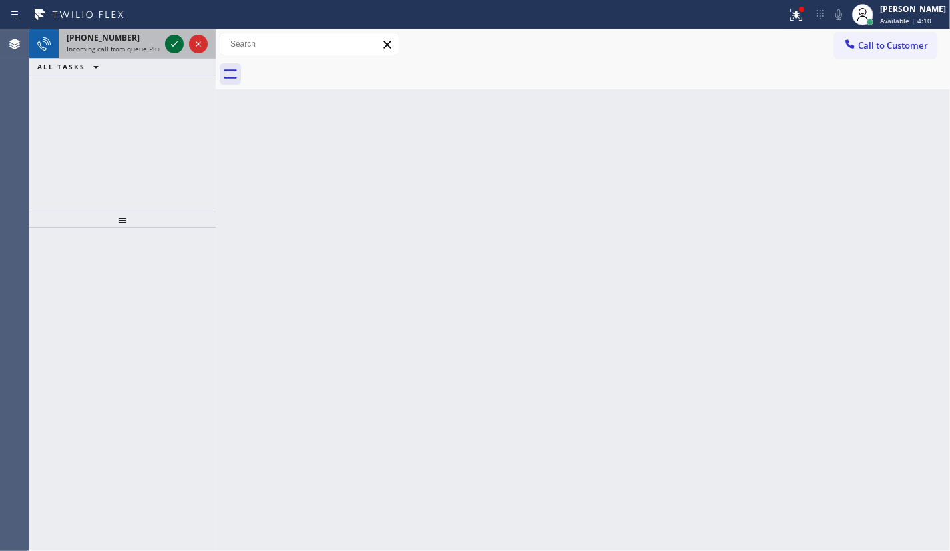
click at [170, 45] on icon at bounding box center [174, 44] width 16 height 16
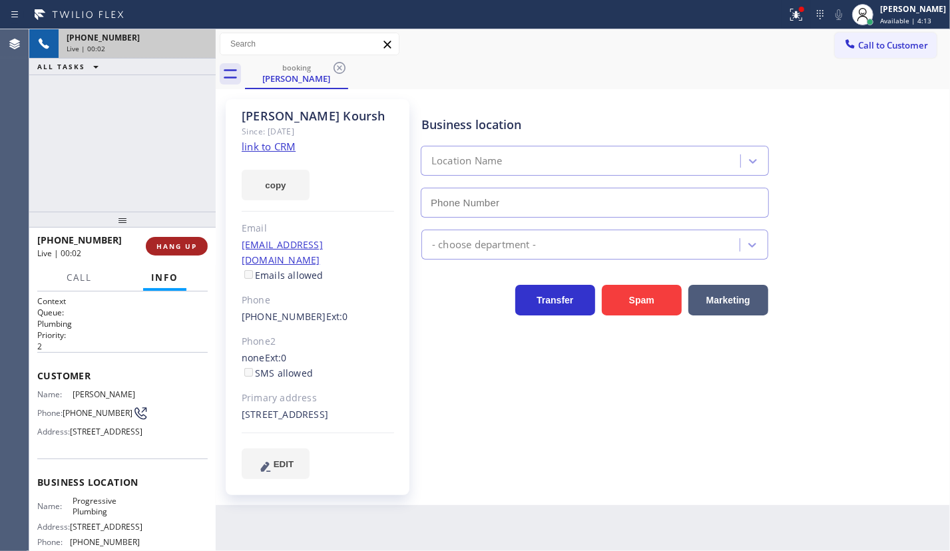
click at [184, 247] on span "HANG UP" at bounding box center [176, 246] width 41 height 9
type input "[PHONE_NUMBER]"
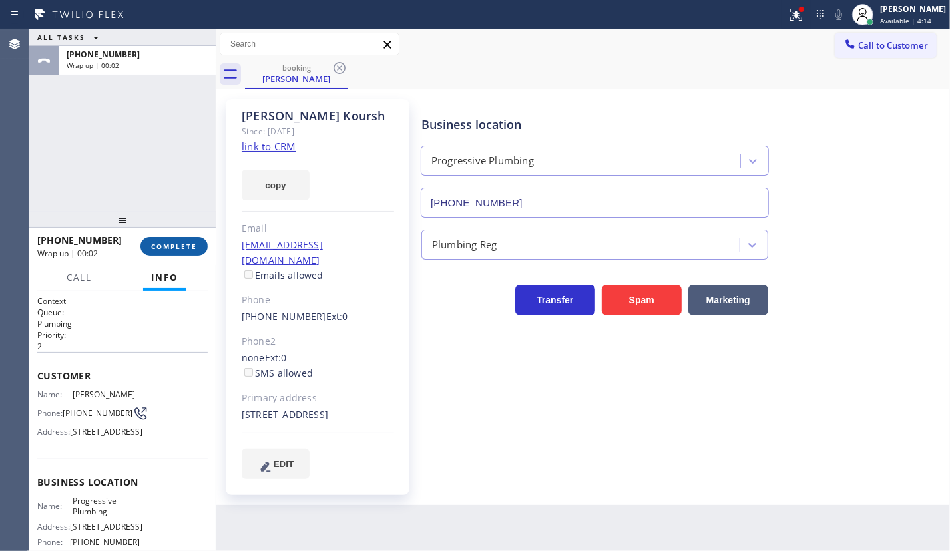
click at [180, 247] on span "COMPLETE" at bounding box center [174, 246] width 46 height 9
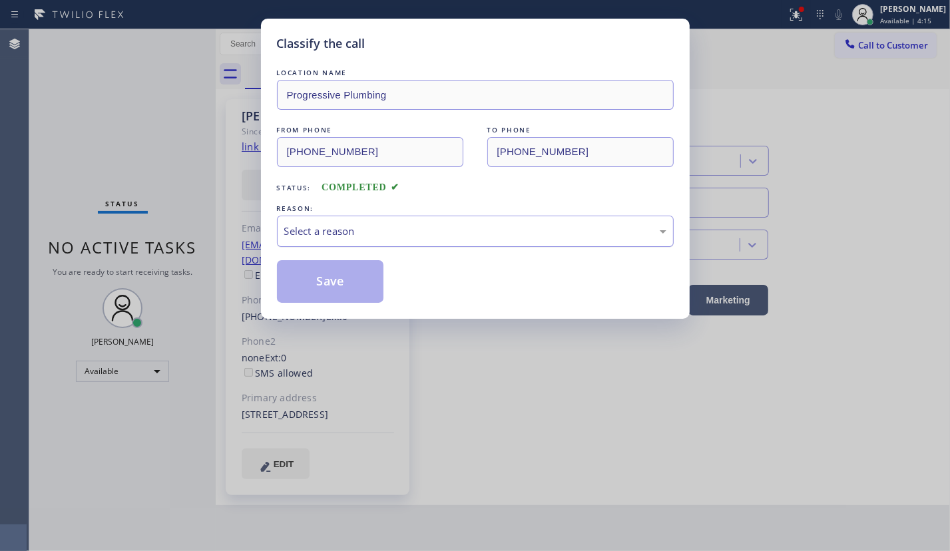
drag, startPoint x: 407, startPoint y: 224, endPoint x: 387, endPoint y: 241, distance: 25.9
click at [404, 226] on div "Select a reason" at bounding box center [475, 231] width 382 height 15
click at [335, 289] on button "Save" at bounding box center [330, 281] width 107 height 43
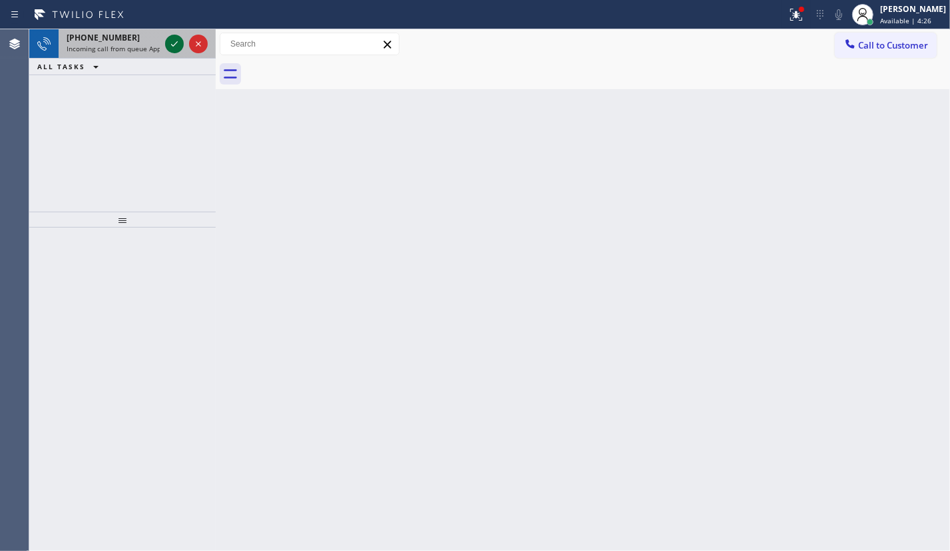
click at [177, 40] on icon at bounding box center [174, 44] width 16 height 16
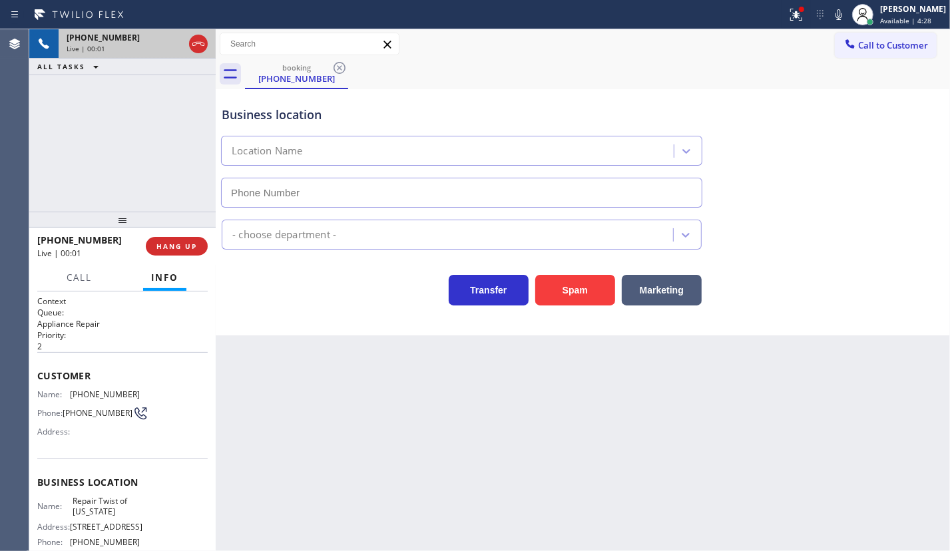
type input "[PHONE_NUMBER]"
click at [105, 504] on span "Repair Twist of [US_STATE]" at bounding box center [106, 506] width 67 height 21
copy span "Repair Twist of [US_STATE]"
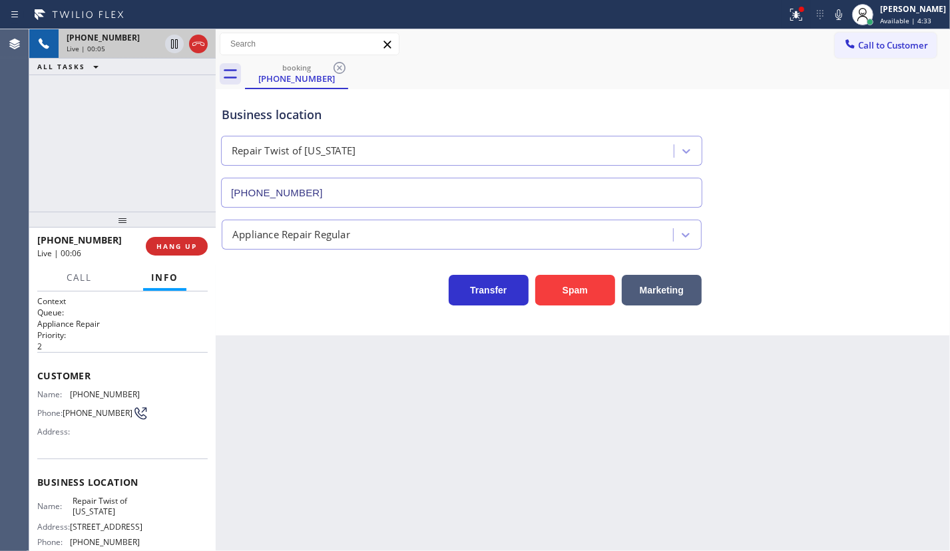
click at [349, 187] on input "[PHONE_NUMBER]" at bounding box center [461, 193] width 481 height 30
click at [173, 83] on icon at bounding box center [174, 90] width 16 height 16
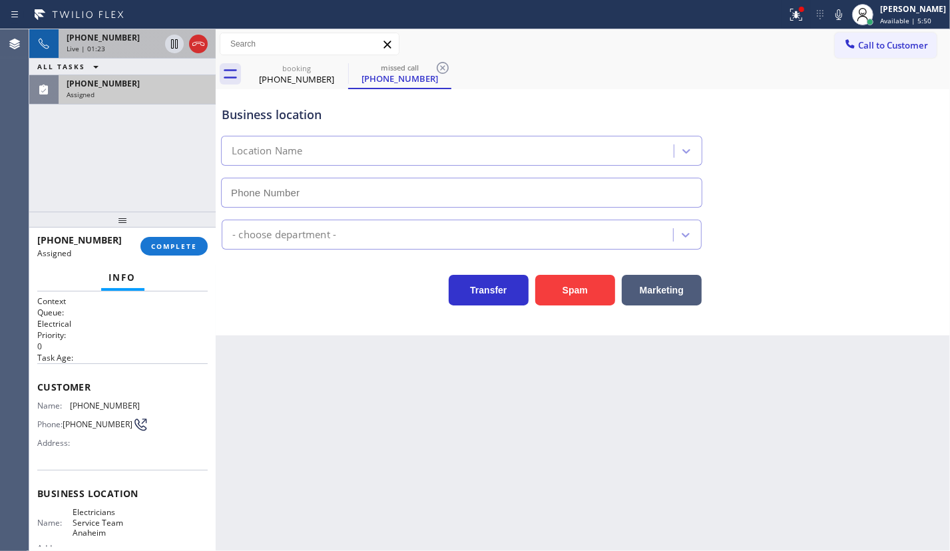
type input "[PHONE_NUMBER]"
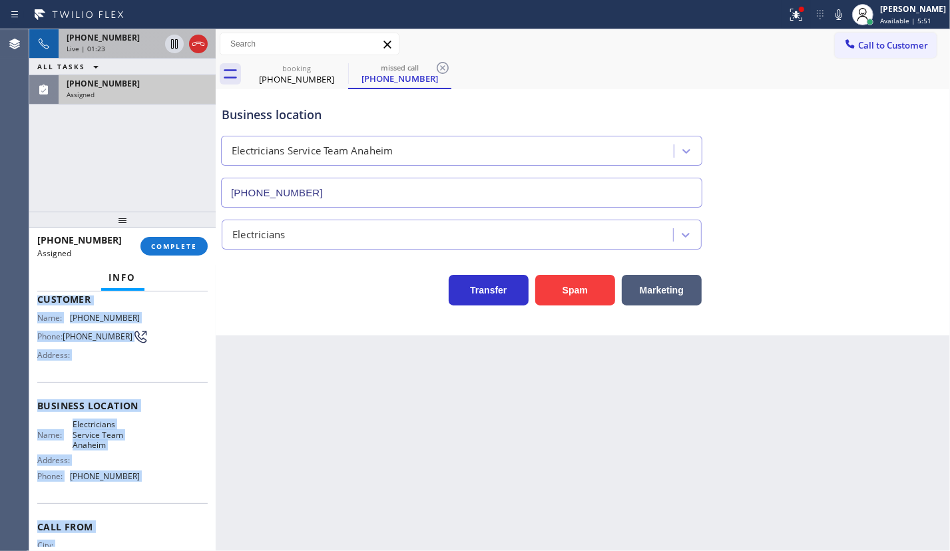
scroll to position [146, 0]
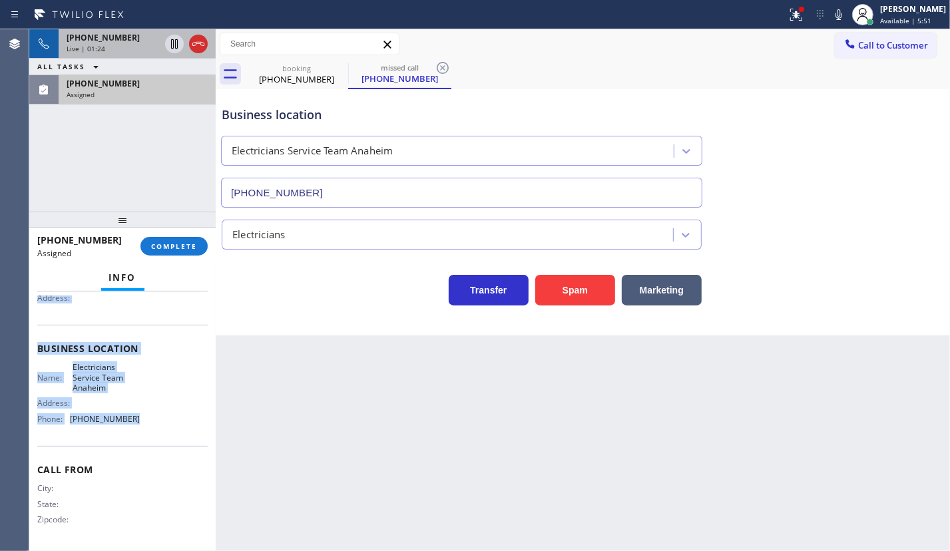
drag, startPoint x: 31, startPoint y: 379, endPoint x: 147, endPoint y: 443, distance: 132.6
click at [147, 443] on div "Context Queue: Electrical Priority: 0 Task Age: Customer Name: [PHONE_NUMBER] P…" at bounding box center [122, 421] width 186 height 260
copy div "Customer Name: [PHONE_NUMBER] Phone: [PHONE_NUMBER] Address: Business location …"
click at [191, 245] on span "COMPLETE" at bounding box center [174, 246] width 46 height 9
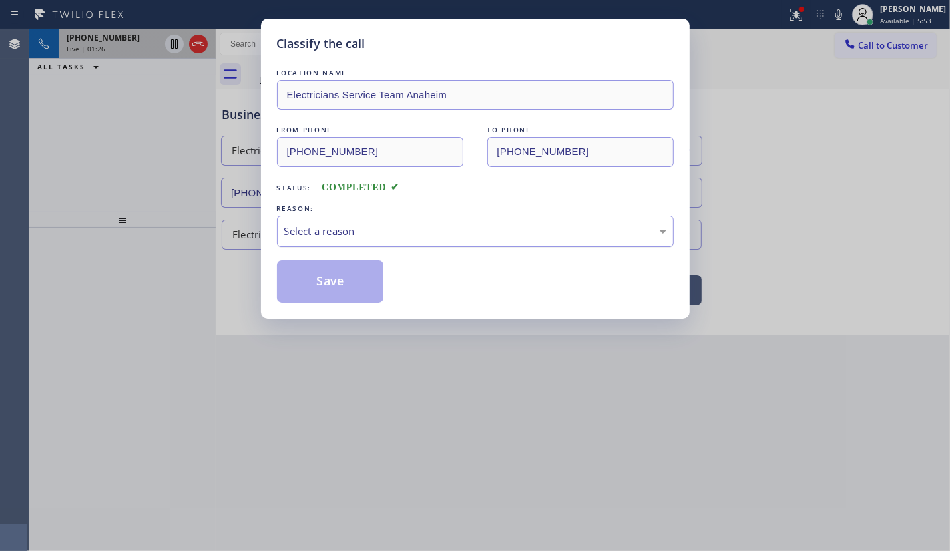
click at [406, 224] on div "Select a reason" at bounding box center [475, 231] width 382 height 15
click at [331, 291] on button "Save" at bounding box center [330, 281] width 107 height 43
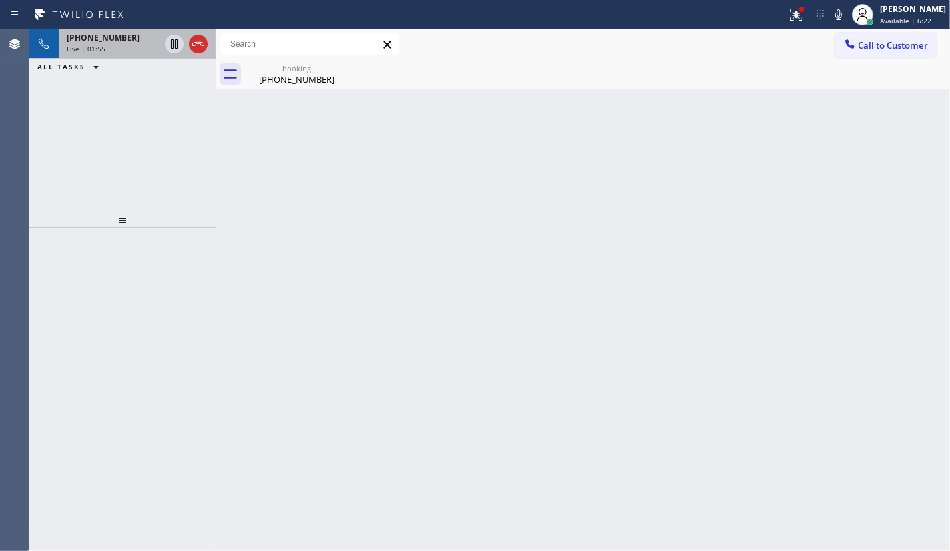
click at [64, 45] on div "[PHONE_NUMBER] Live | 01:55" at bounding box center [111, 43] width 104 height 29
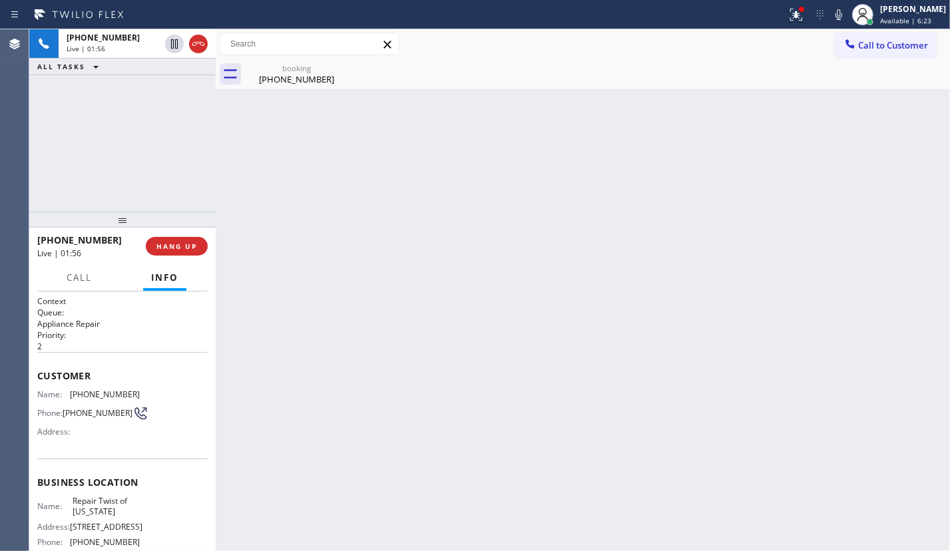
click at [87, 393] on span "[PHONE_NUMBER]" at bounding box center [105, 394] width 70 height 10
copy span "[PHONE_NUMBER]"
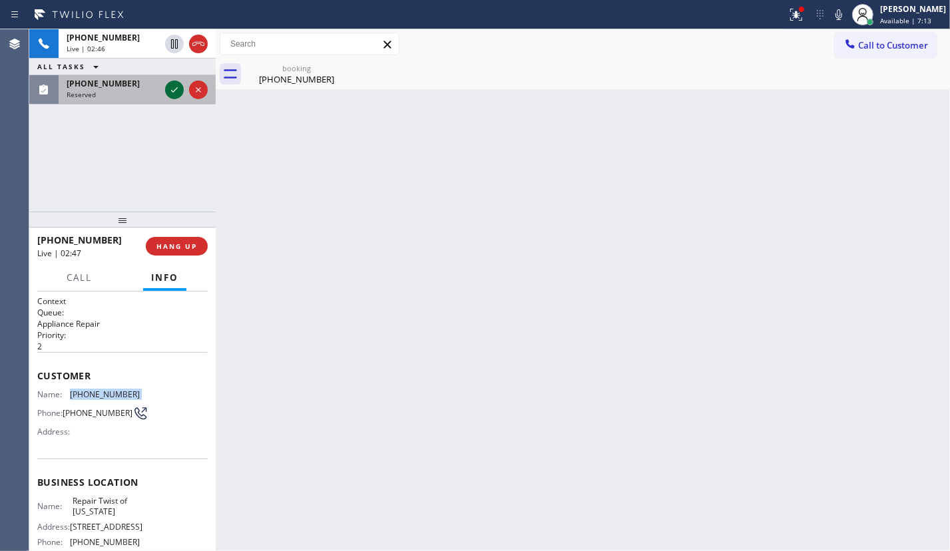
click at [172, 89] on icon at bounding box center [174, 90] width 16 height 16
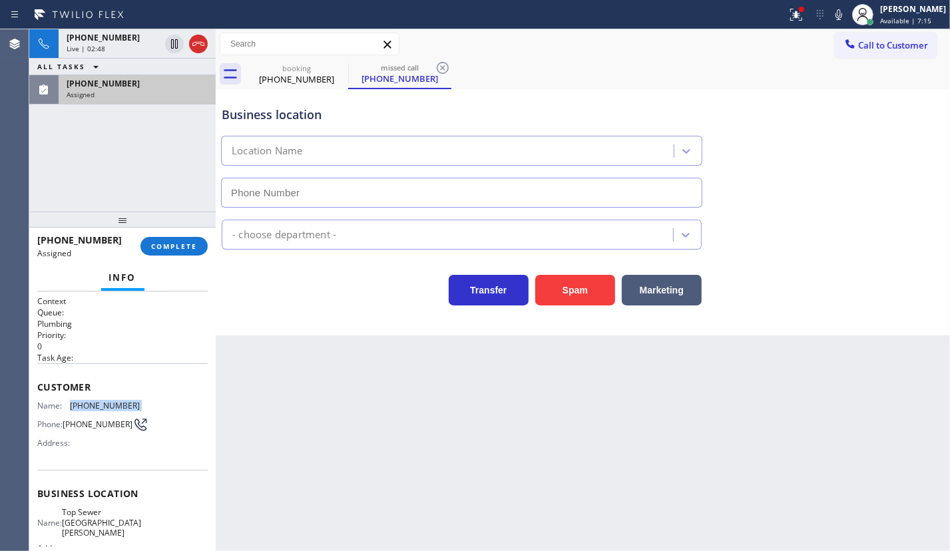
type input "[PHONE_NUMBER]"
click at [56, 406] on span "Name:" at bounding box center [53, 406] width 33 height 10
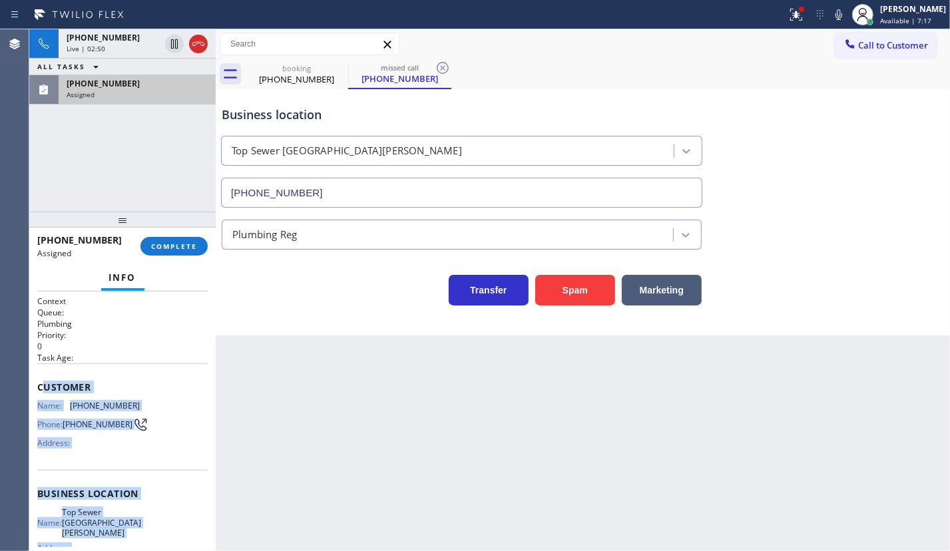
scroll to position [136, 0]
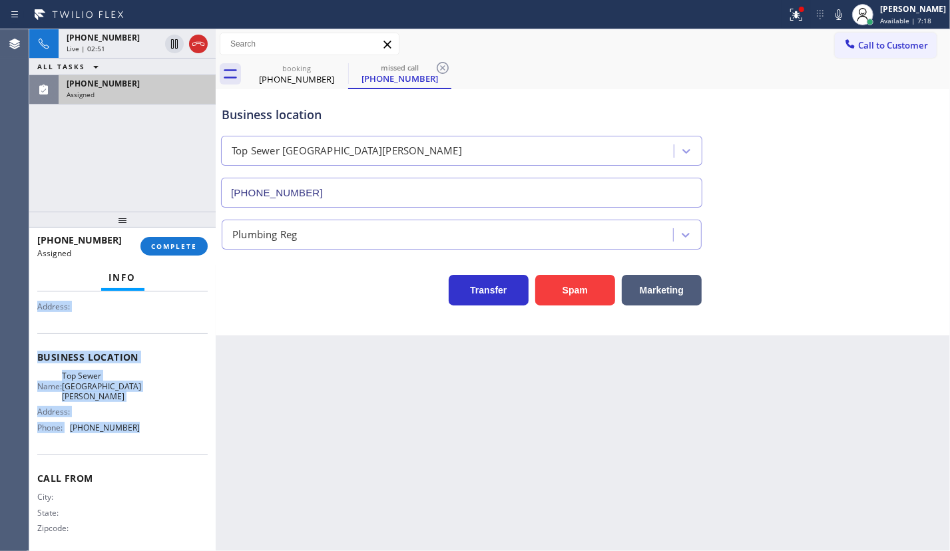
drag, startPoint x: 39, startPoint y: 384, endPoint x: 150, endPoint y: 435, distance: 121.5
click at [150, 435] on div "Context Queue: Plumbing Priority: 0 Task Age: Customer Name: [PHONE_NUMBER] Pho…" at bounding box center [122, 357] width 170 height 397
click at [170, 247] on span "COMPLETE" at bounding box center [174, 246] width 46 height 9
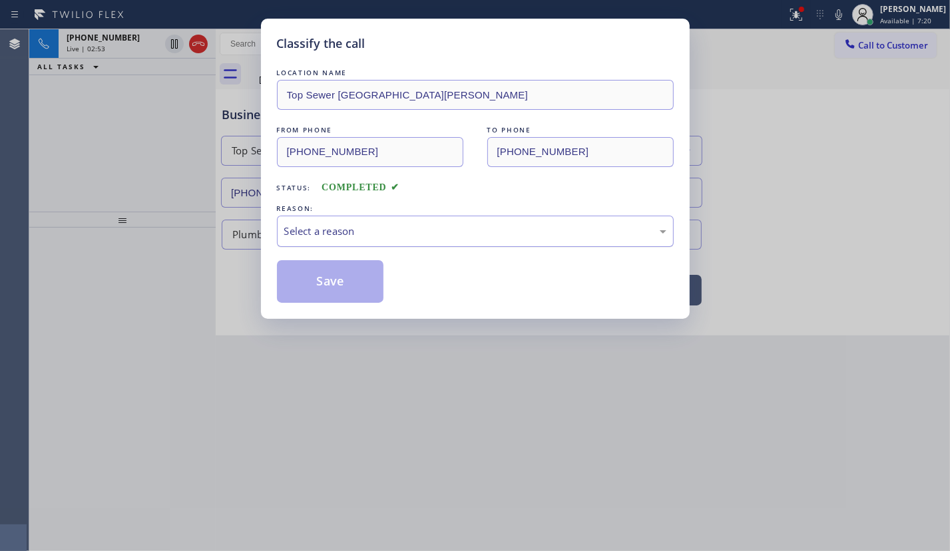
click at [306, 234] on div "Select a reason" at bounding box center [475, 231] width 382 height 15
drag, startPoint x: 318, startPoint y: 328, endPoint x: 313, endPoint y: 298, distance: 30.4
click at [312, 279] on button "Save" at bounding box center [330, 281] width 107 height 43
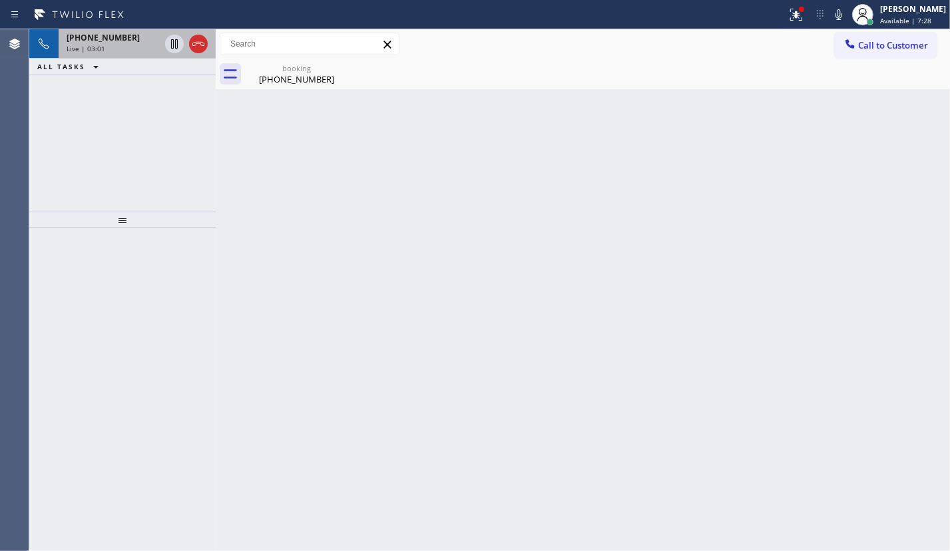
click at [80, 48] on span "Live | 03:01" at bounding box center [86, 48] width 39 height 9
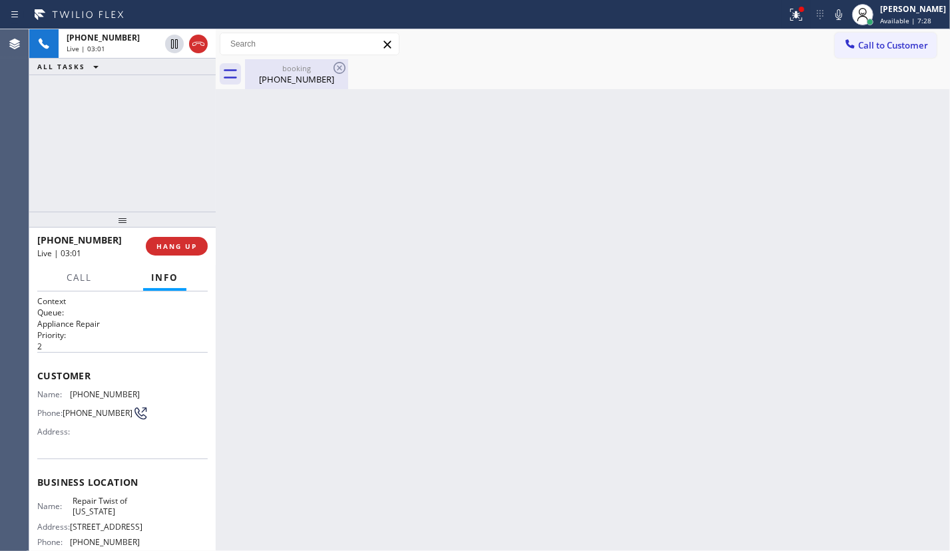
click at [262, 76] on div "[PHONE_NUMBER]" at bounding box center [296, 79] width 100 height 12
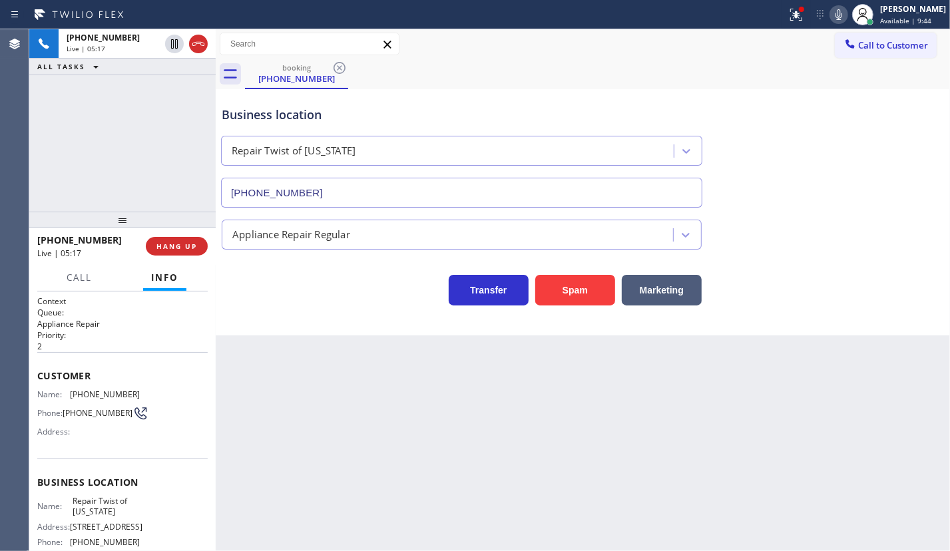
click at [845, 13] on icon at bounding box center [838, 15] width 16 height 16
click at [846, 16] on icon at bounding box center [838, 15] width 16 height 16
click at [192, 245] on span "HANG UP" at bounding box center [176, 246] width 41 height 9
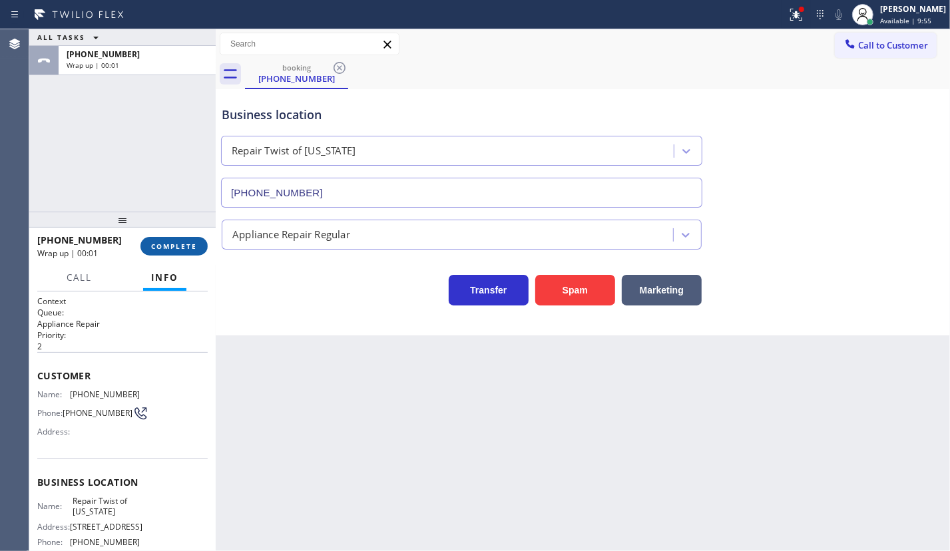
click at [189, 240] on button "COMPLETE" at bounding box center [173, 246] width 67 height 19
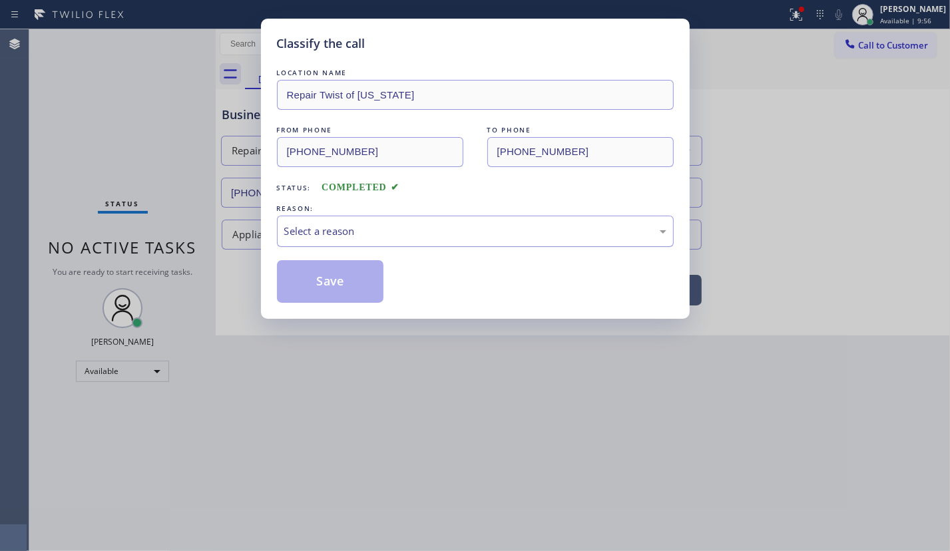
click at [376, 216] on div "Select a reason" at bounding box center [475, 231] width 397 height 31
drag, startPoint x: 328, startPoint y: 277, endPoint x: 670, endPoint y: 7, distance: 435.9
click at [329, 275] on button "Save" at bounding box center [330, 281] width 107 height 43
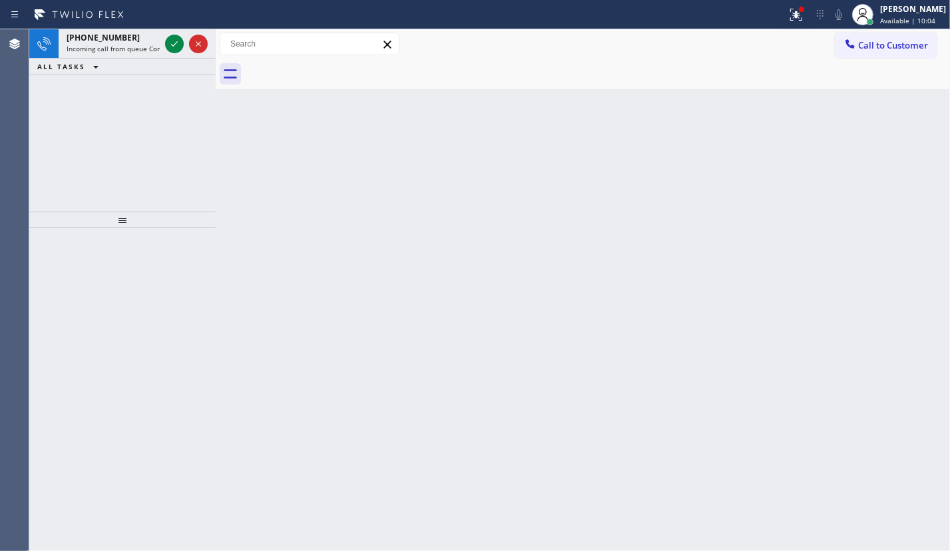
click at [172, 45] on icon at bounding box center [174, 43] width 7 height 5
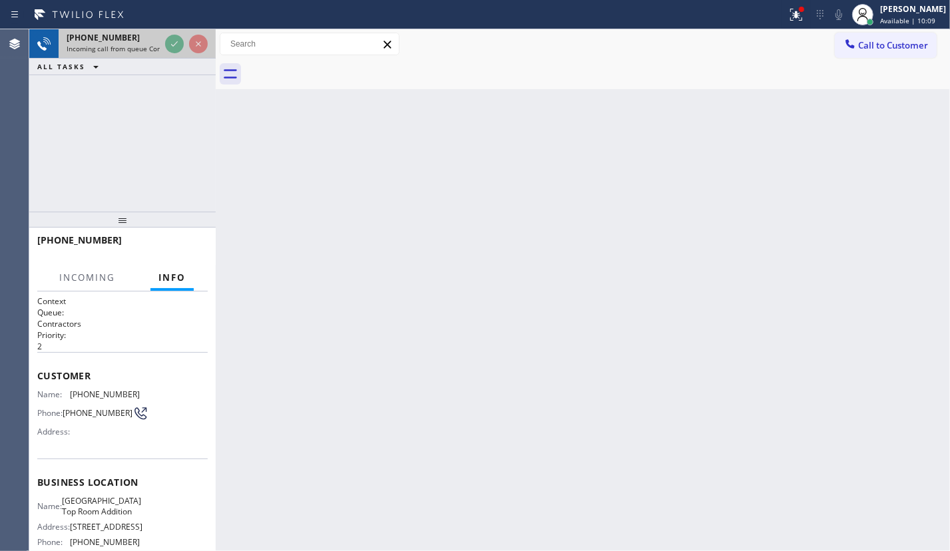
click at [184, 47] on div at bounding box center [186, 43] width 48 height 29
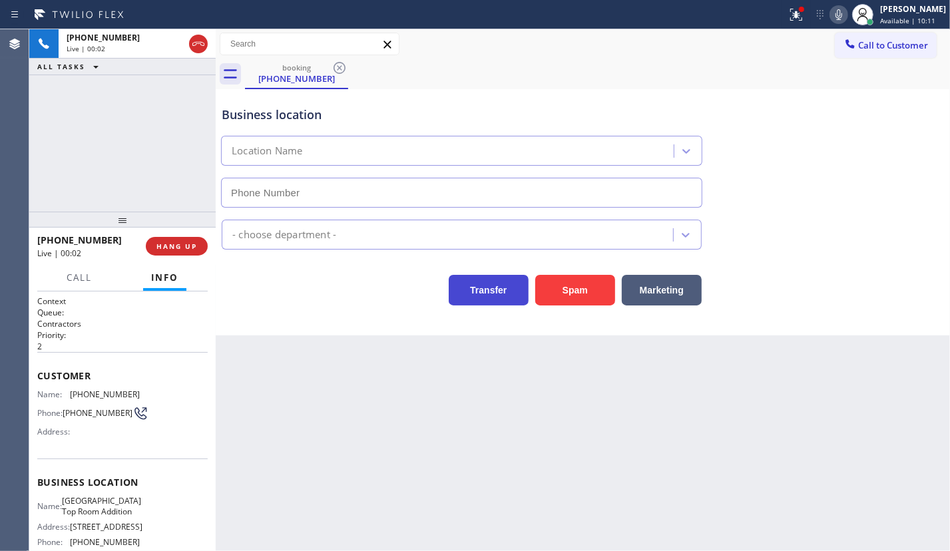
type input "[PHONE_NUMBER]"
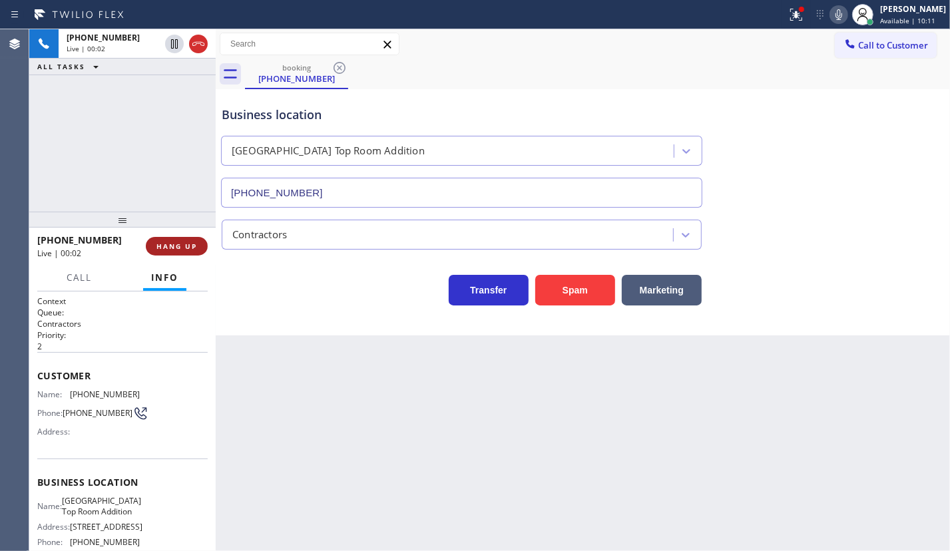
click at [177, 242] on span "HANG UP" at bounding box center [176, 246] width 41 height 9
click at [174, 245] on span "HANG UP" at bounding box center [176, 246] width 41 height 9
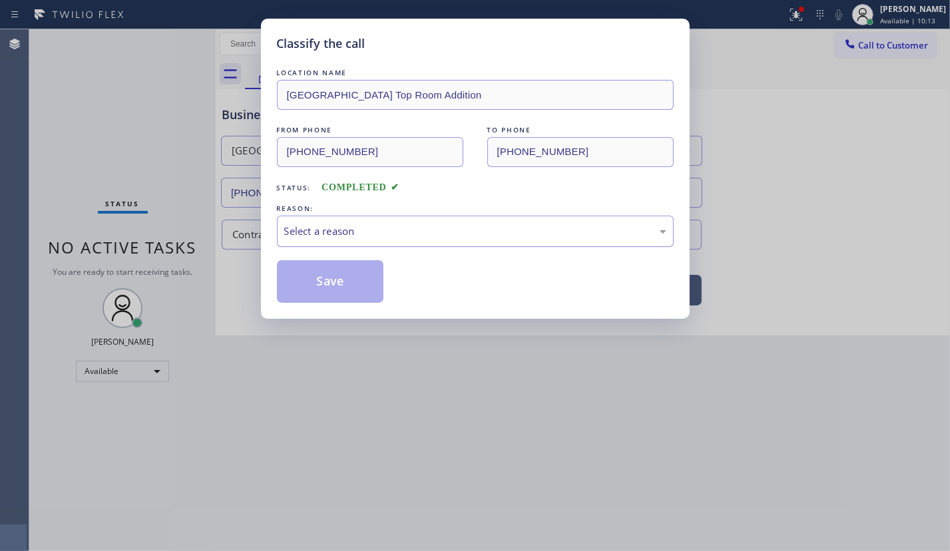
click at [373, 232] on div "Select a reason" at bounding box center [475, 231] width 382 height 15
drag, startPoint x: 342, startPoint y: 325, endPoint x: 339, endPoint y: 289, distance: 36.1
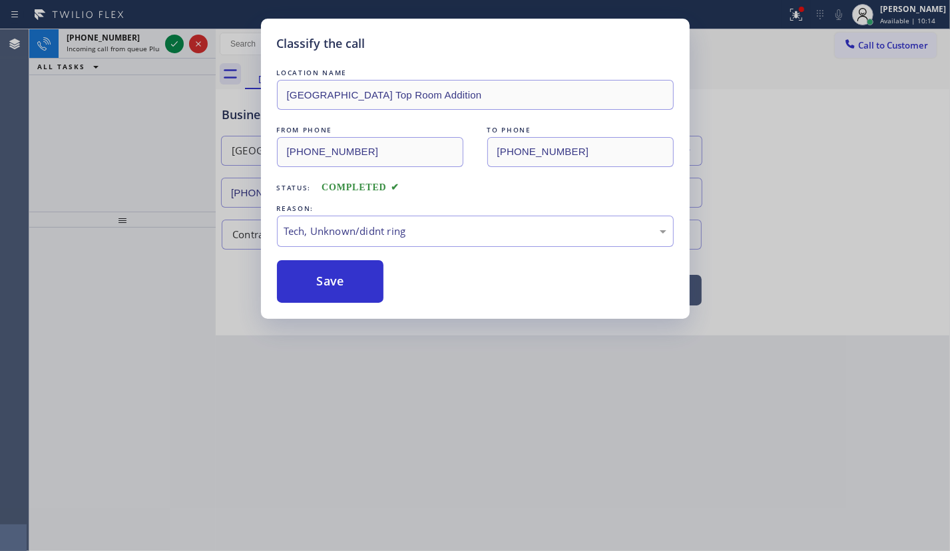
drag, startPoint x: 337, startPoint y: 285, endPoint x: 607, endPoint y: 82, distance: 337.8
click at [339, 284] on button "Save" at bounding box center [330, 281] width 107 height 43
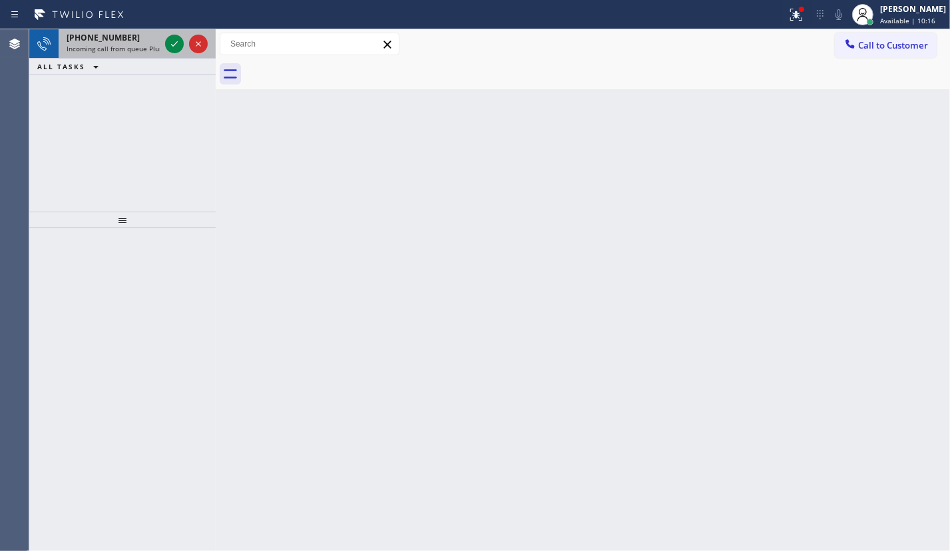
click at [137, 41] on div "[PHONE_NUMBER]" at bounding box center [113, 37] width 93 height 11
click at [173, 45] on icon at bounding box center [174, 44] width 16 height 16
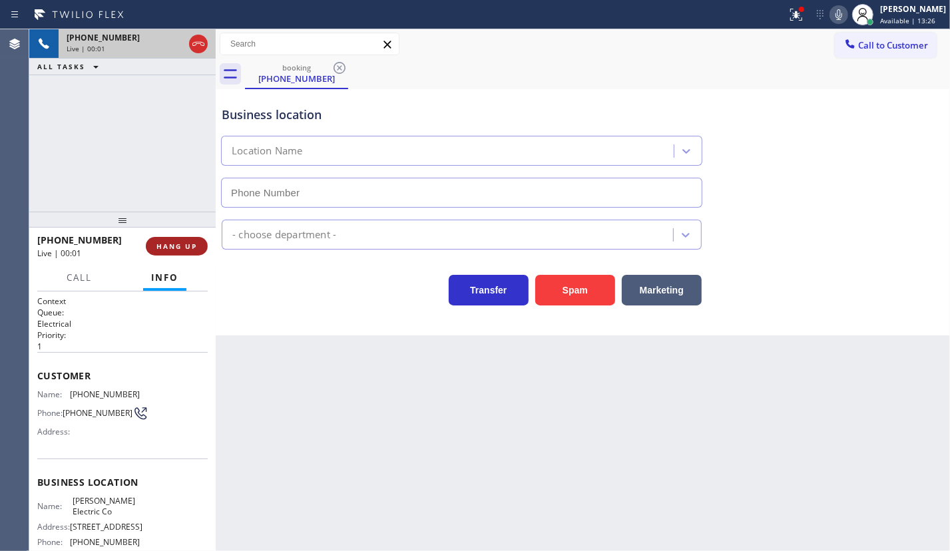
type input "[PHONE_NUMBER]"
click at [193, 246] on span "HANG UP" at bounding box center [176, 246] width 41 height 9
click at [192, 245] on span "HANG UP" at bounding box center [176, 246] width 41 height 9
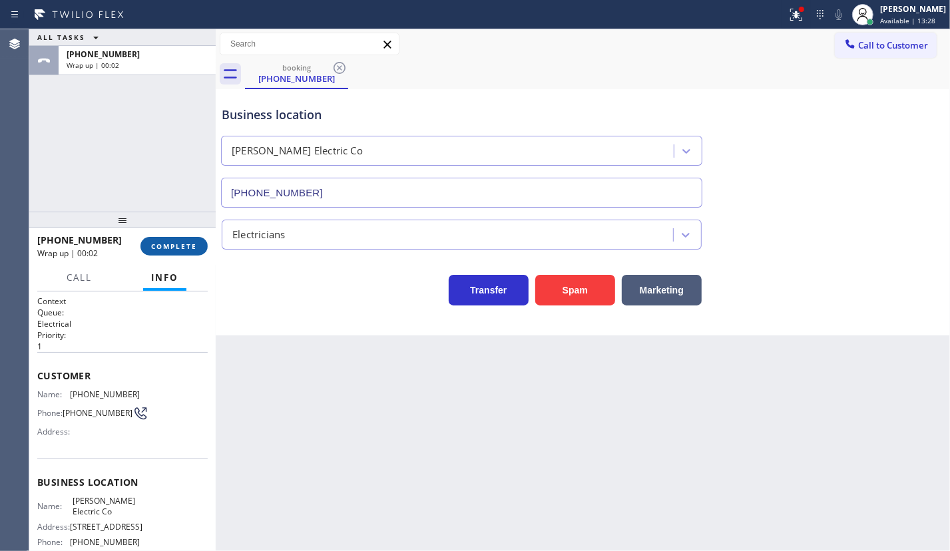
click at [176, 240] on button "COMPLETE" at bounding box center [173, 246] width 67 height 19
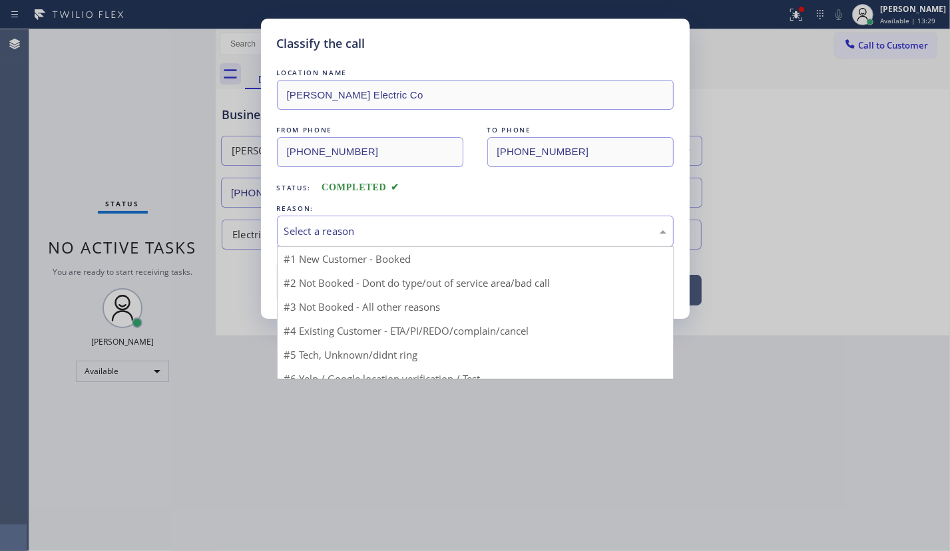
click at [391, 235] on div "Select a reason" at bounding box center [475, 231] width 382 height 15
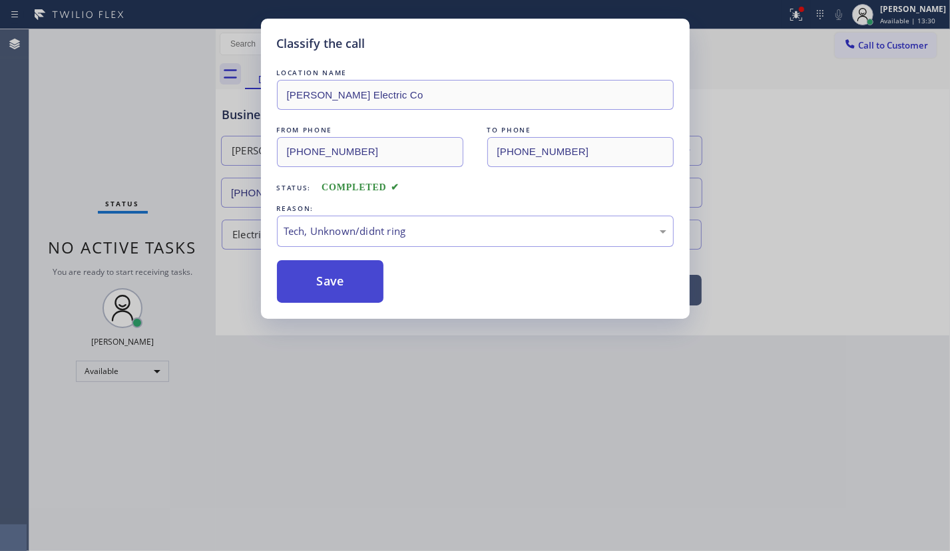
drag, startPoint x: 348, startPoint y: 295, endPoint x: 366, endPoint y: 287, distance: 19.7
click at [351, 293] on button "Save" at bounding box center [330, 281] width 107 height 43
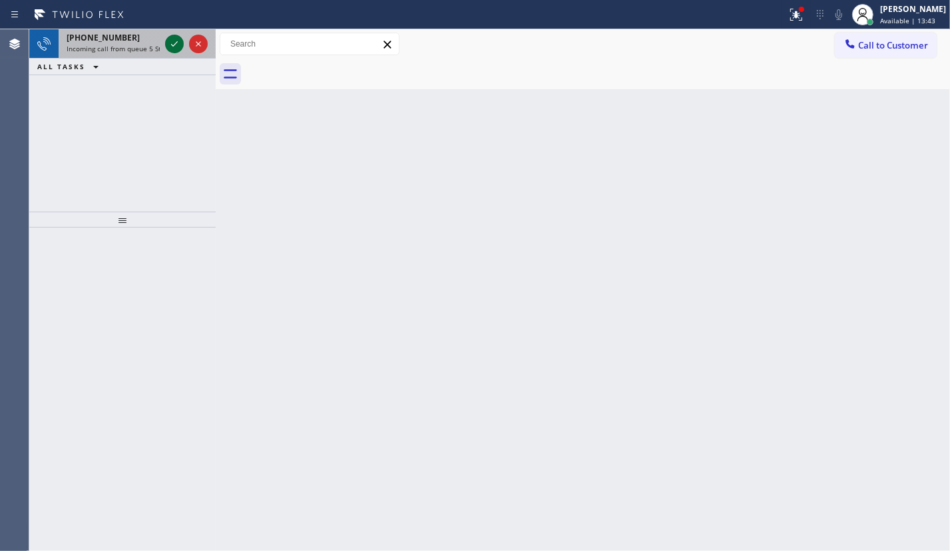
click at [174, 43] on icon at bounding box center [174, 44] width 16 height 16
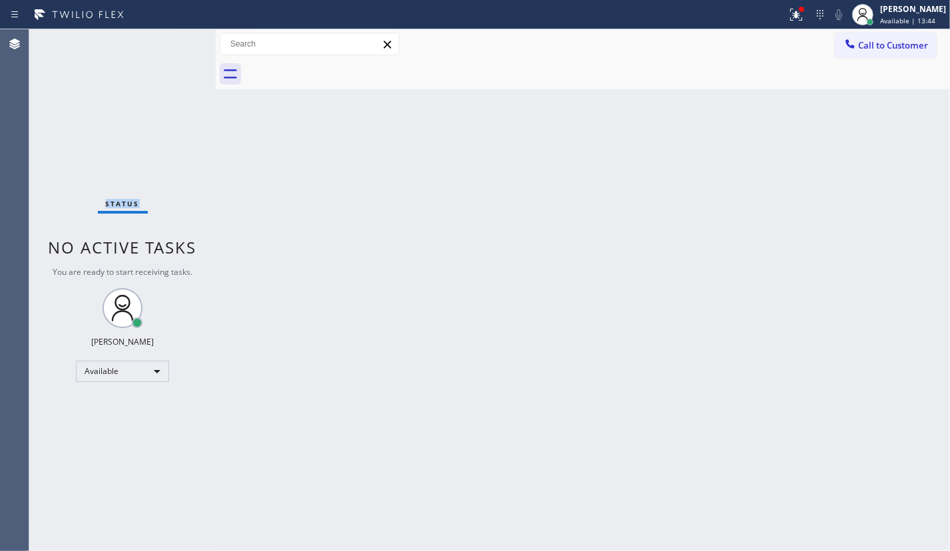
click at [174, 43] on div "Status No active tasks You are ready to start receiving tasks. [PERSON_NAME] Av…" at bounding box center [122, 290] width 186 height 522
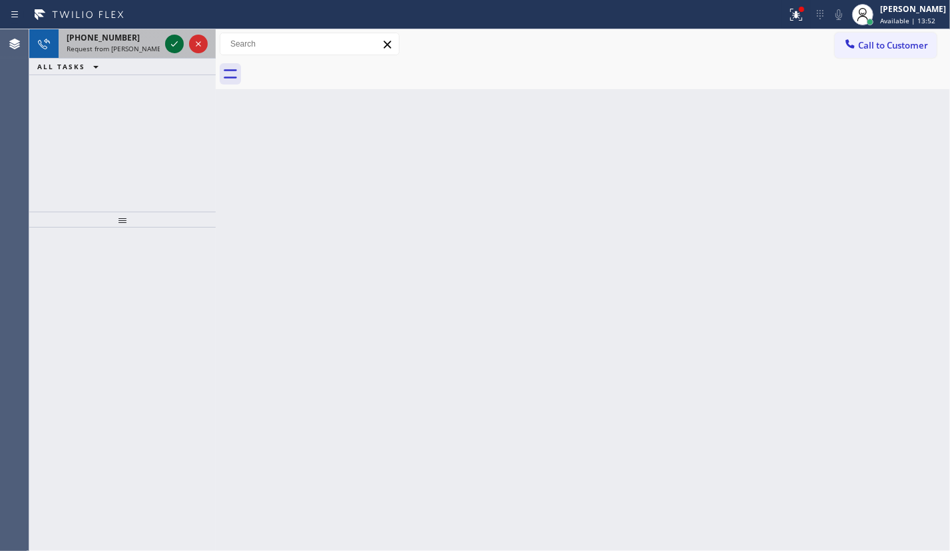
click at [170, 45] on icon at bounding box center [174, 44] width 16 height 16
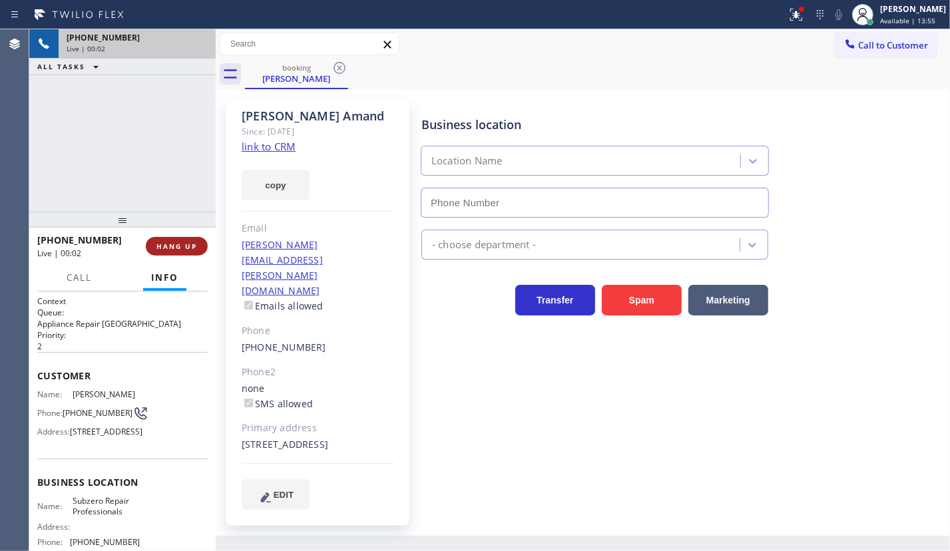
type input "[PHONE_NUMBER]"
click at [195, 250] on span "HANG UP" at bounding box center [176, 246] width 41 height 9
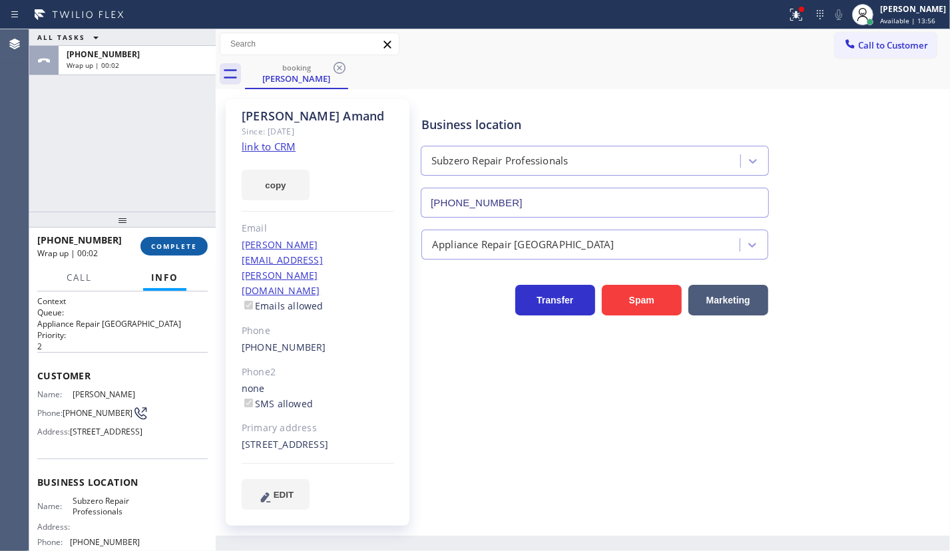
click at [177, 240] on button "COMPLETE" at bounding box center [173, 246] width 67 height 19
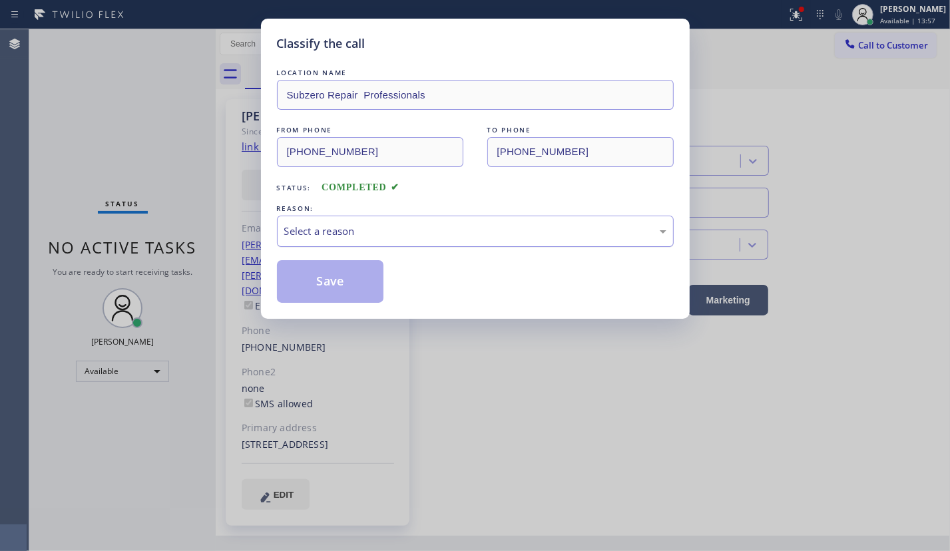
click at [383, 234] on div "Select a reason" at bounding box center [475, 231] width 382 height 15
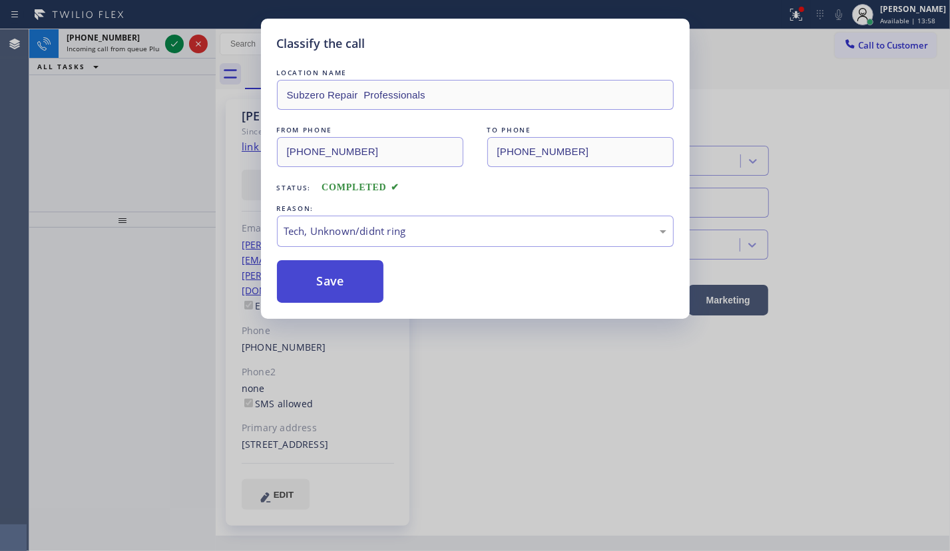
drag, startPoint x: 325, startPoint y: 326, endPoint x: 307, endPoint y: 280, distance: 49.6
click at [305, 274] on button "Save" at bounding box center [330, 281] width 107 height 43
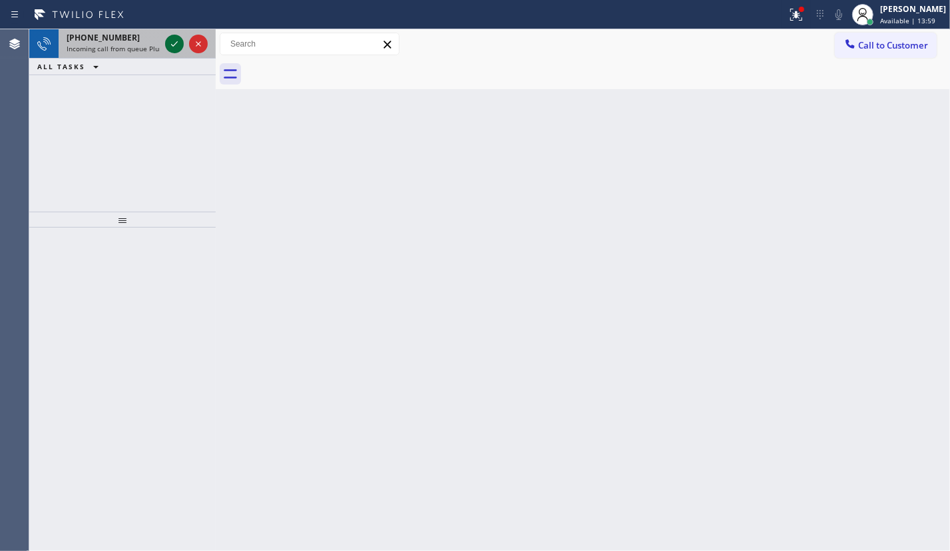
click at [173, 47] on icon at bounding box center [174, 44] width 16 height 16
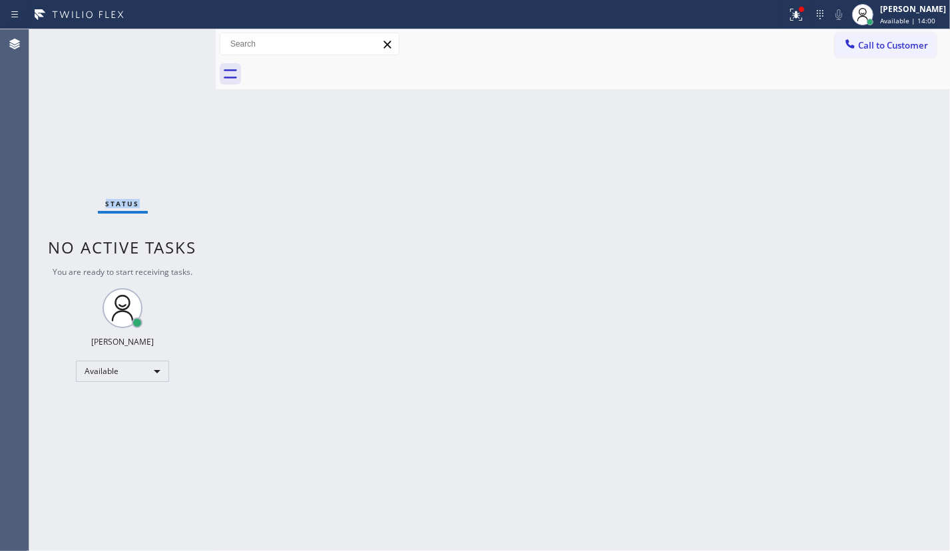
click at [173, 47] on div "Status No active tasks You are ready to start receiving tasks. [PERSON_NAME] Av…" at bounding box center [122, 290] width 186 height 522
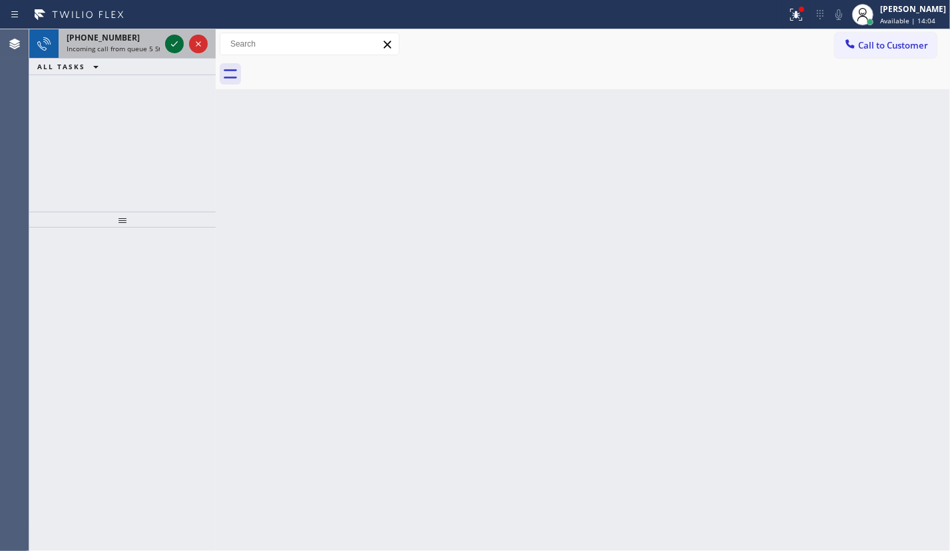
click at [166, 42] on icon at bounding box center [174, 44] width 16 height 16
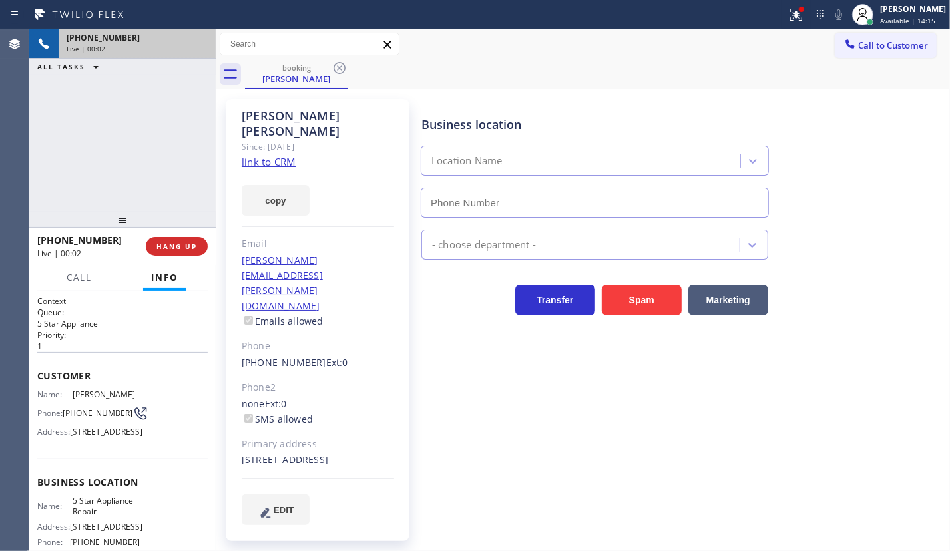
type input "[PHONE_NUMBER]"
click at [193, 244] on span "HANG UP" at bounding box center [176, 246] width 41 height 9
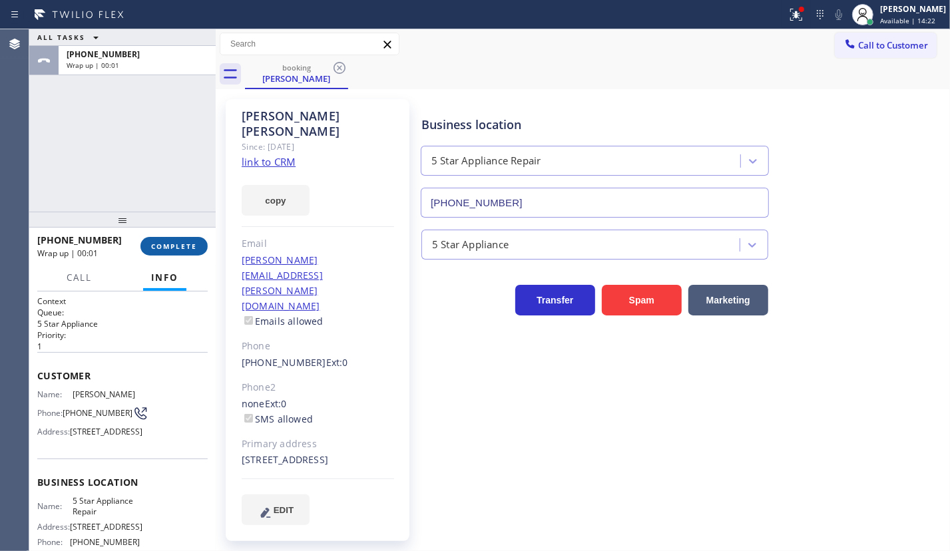
click at [193, 250] on span "COMPLETE" at bounding box center [174, 246] width 46 height 9
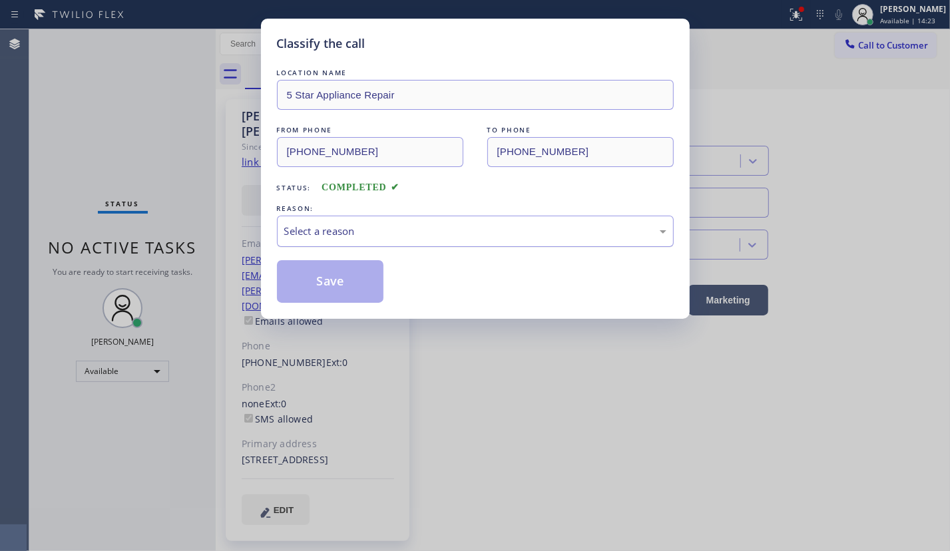
drag, startPoint x: 406, startPoint y: 227, endPoint x: 403, endPoint y: 233, distance: 6.9
click at [406, 226] on div "Select a reason" at bounding box center [475, 231] width 382 height 15
drag, startPoint x: 347, startPoint y: 333, endPoint x: 334, endPoint y: 294, distance: 40.6
click at [327, 279] on button "Save" at bounding box center [330, 281] width 107 height 43
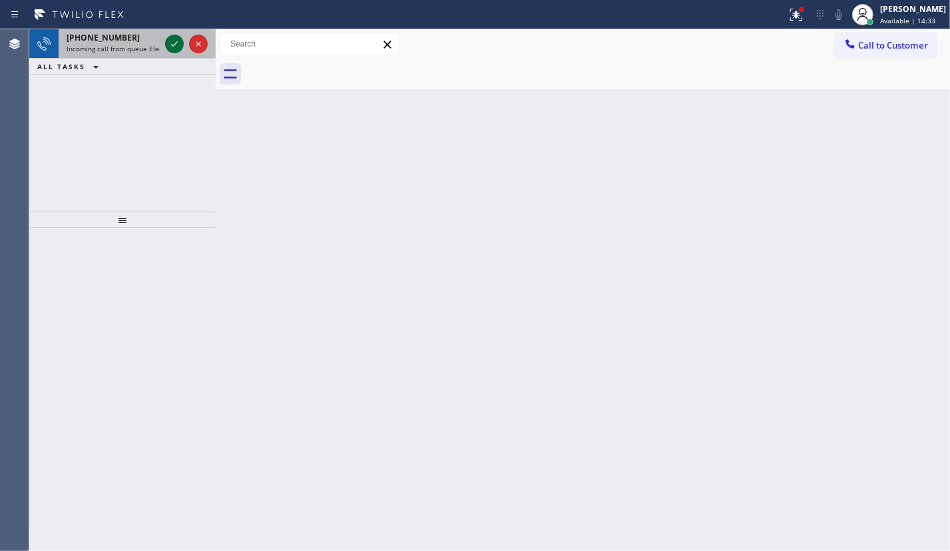
click at [170, 40] on icon at bounding box center [174, 44] width 16 height 16
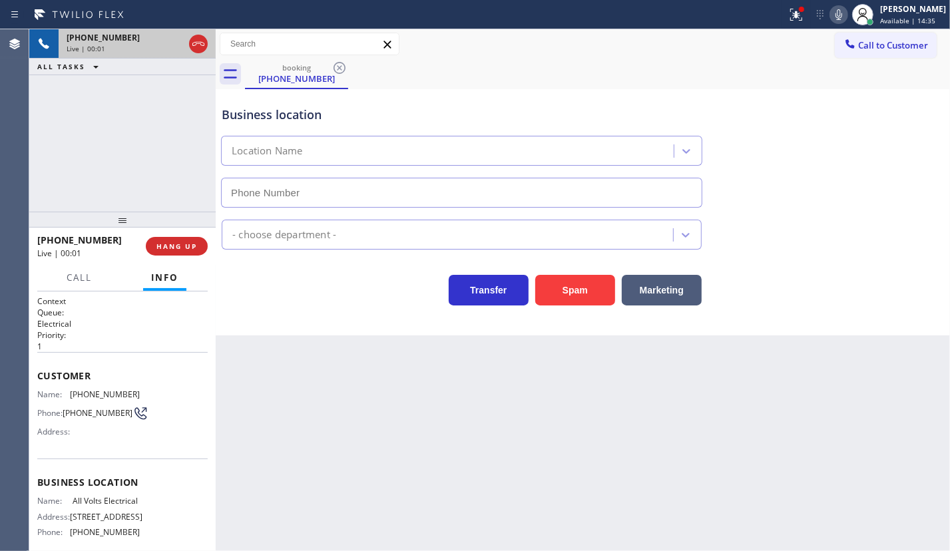
type input "[PHONE_NUMBER]"
click at [182, 246] on span "HANG UP" at bounding box center [176, 246] width 41 height 9
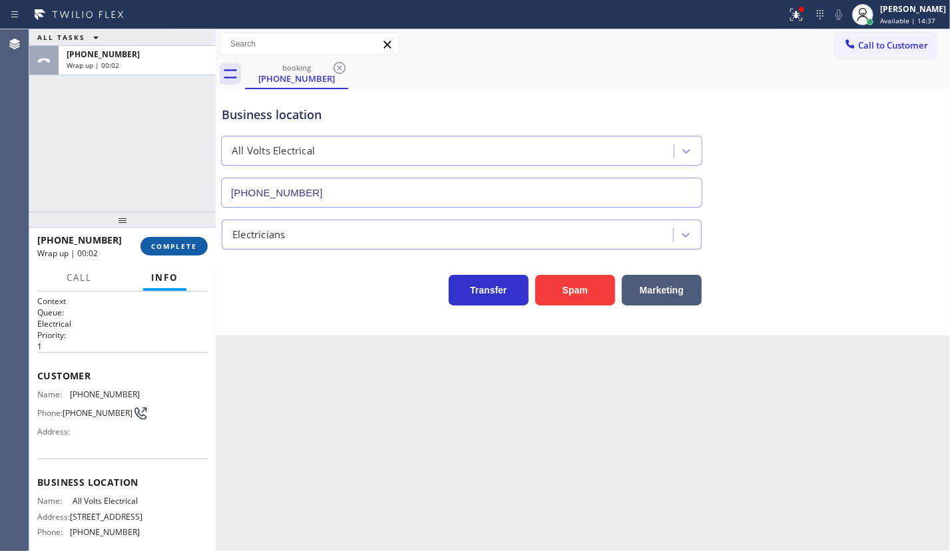
click at [182, 246] on span "COMPLETE" at bounding box center [174, 246] width 46 height 9
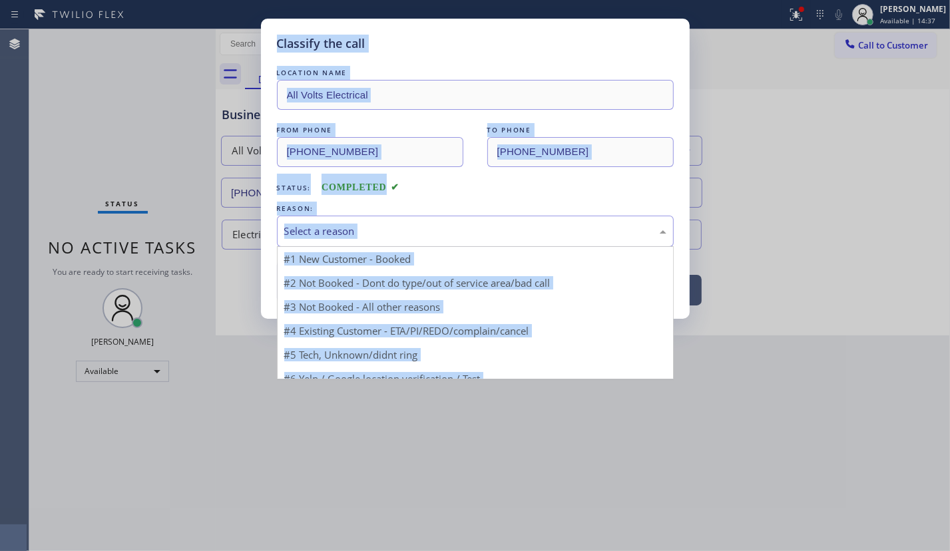
click at [395, 226] on div "Select a reason" at bounding box center [475, 231] width 382 height 15
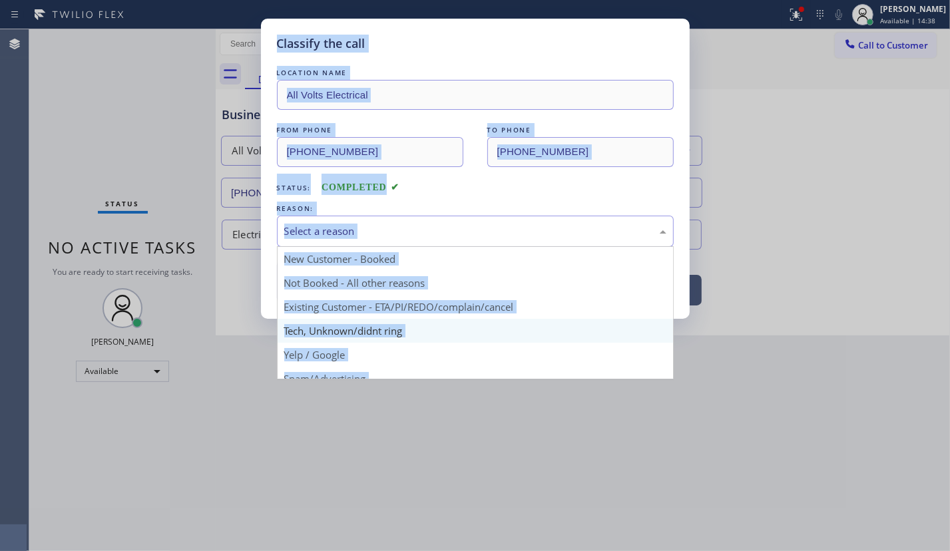
drag, startPoint x: 369, startPoint y: 329, endPoint x: 360, endPoint y: 304, distance: 26.3
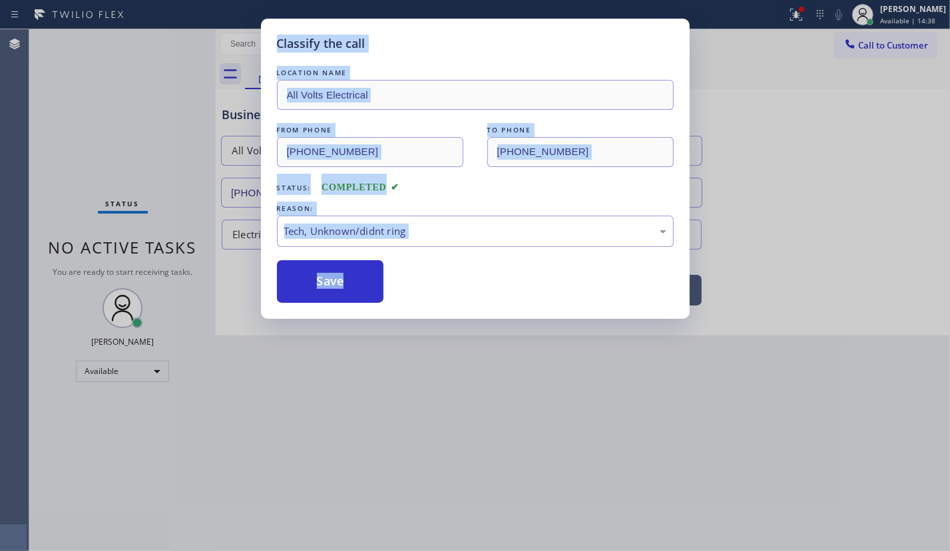
drag, startPoint x: 340, startPoint y: 279, endPoint x: 839, endPoint y: 327, distance: 501.4
click at [342, 279] on button "Save" at bounding box center [330, 281] width 107 height 43
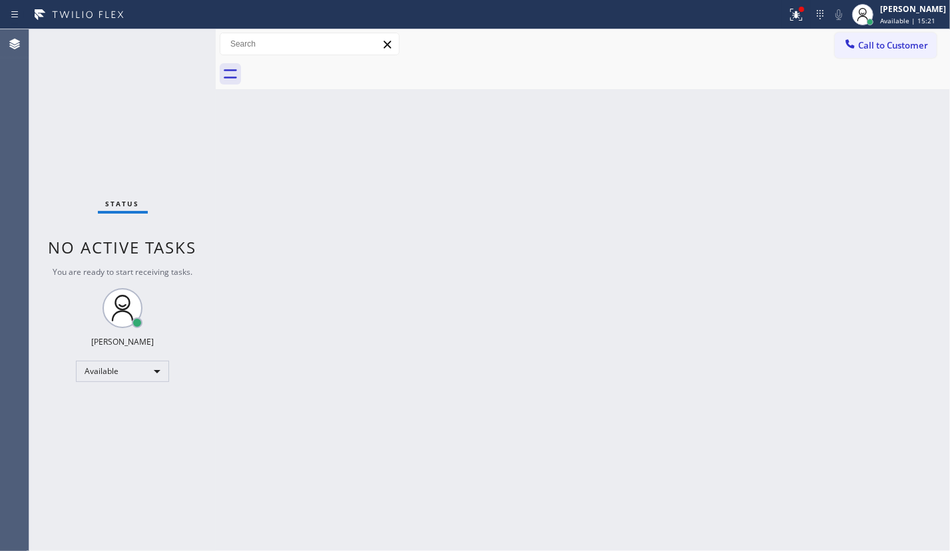
click at [699, 154] on div "Back to Dashboard Change Sender ID Customers Technicians Select a contact Outbo…" at bounding box center [583, 290] width 734 height 522
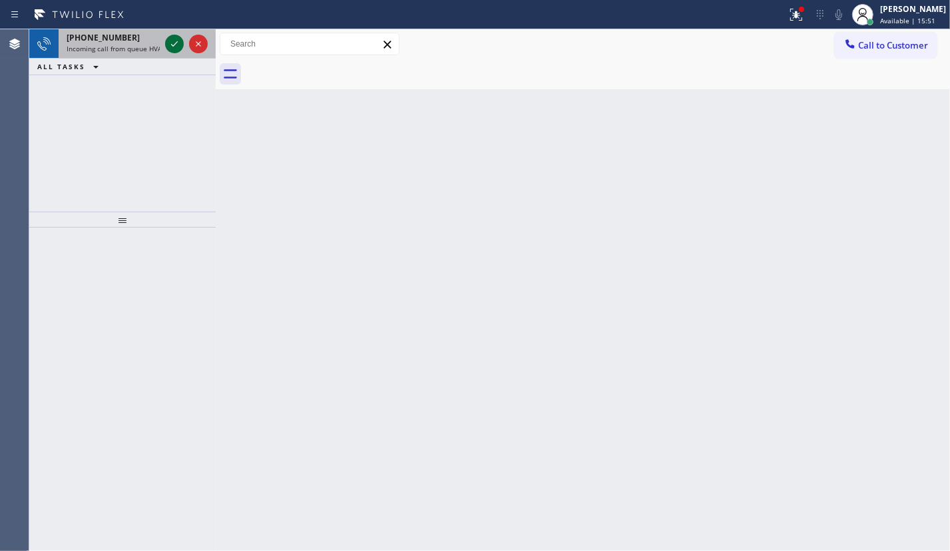
click at [175, 45] on icon at bounding box center [174, 44] width 16 height 16
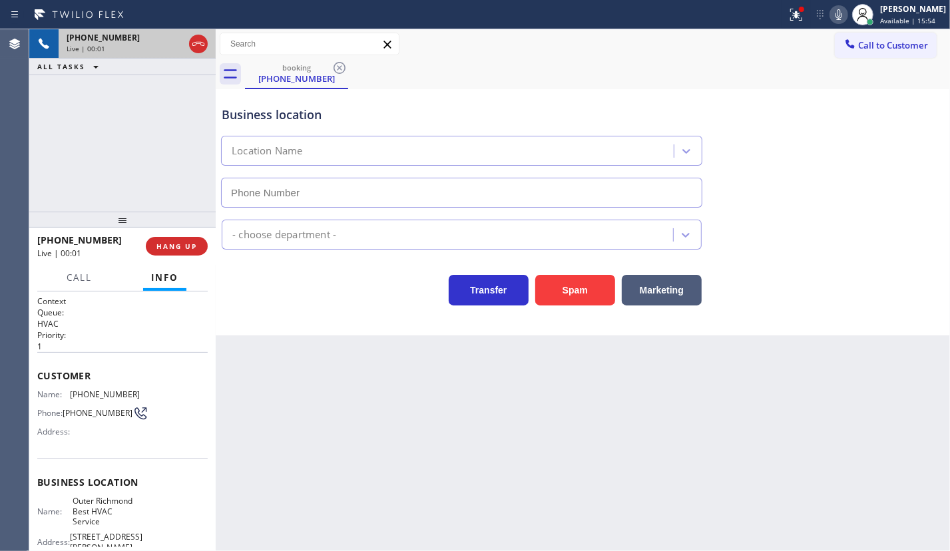
type input "[PHONE_NUMBER]"
click at [559, 289] on button "Spam" at bounding box center [575, 290] width 80 height 31
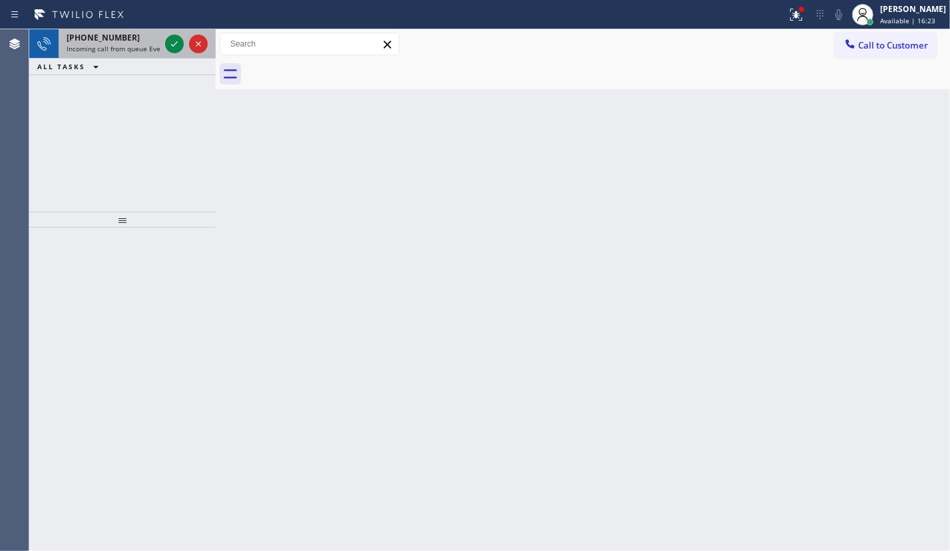
click at [115, 47] on span "Incoming call from queue Everybody" at bounding box center [124, 48] width 115 height 9
click at [96, 54] on div "[PHONE_NUMBER] Incoming call from queue Electrical" at bounding box center [111, 43] width 104 height 29
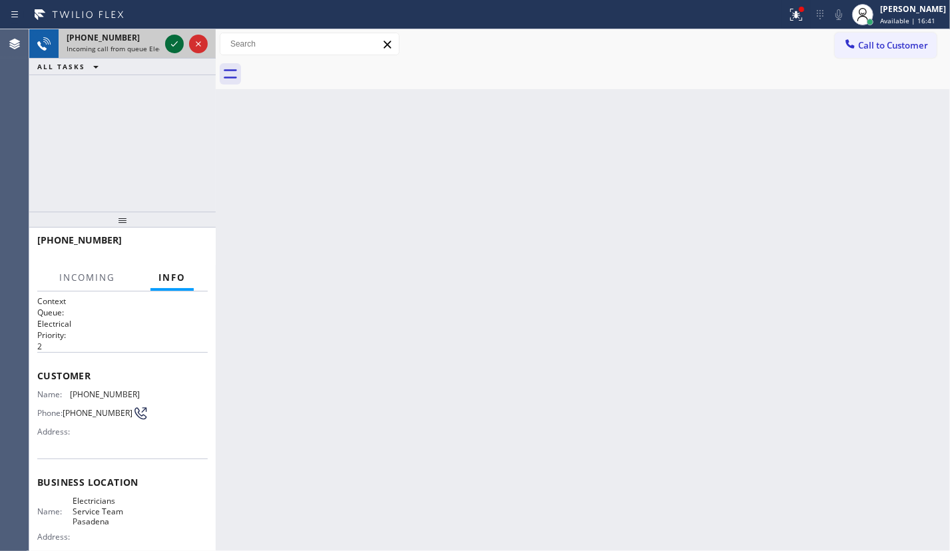
click at [172, 41] on icon at bounding box center [174, 44] width 16 height 16
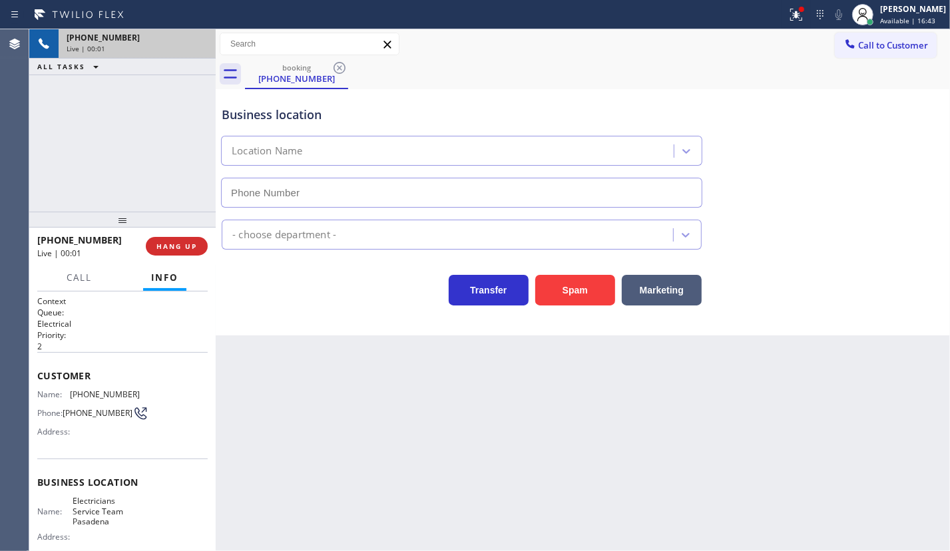
type input "[PHONE_NUMBER]"
click at [160, 244] on span "HANG UP" at bounding box center [176, 246] width 41 height 9
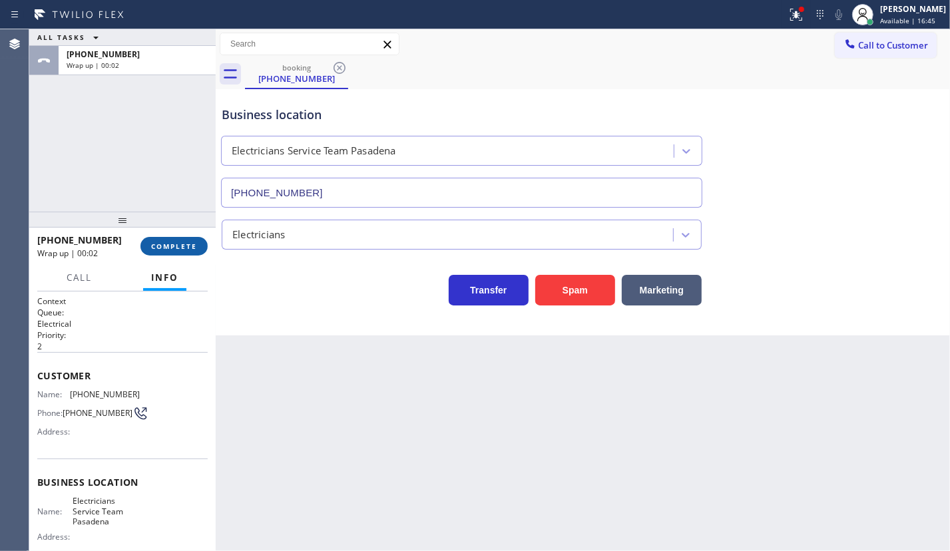
click at [178, 249] on span "COMPLETE" at bounding box center [174, 246] width 46 height 9
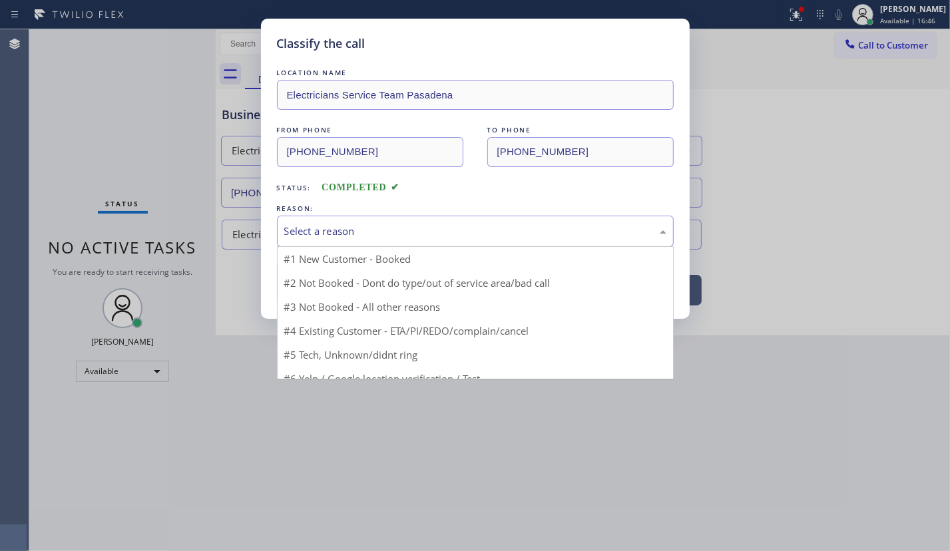
click at [351, 240] on div "Select a reason" at bounding box center [475, 231] width 397 height 31
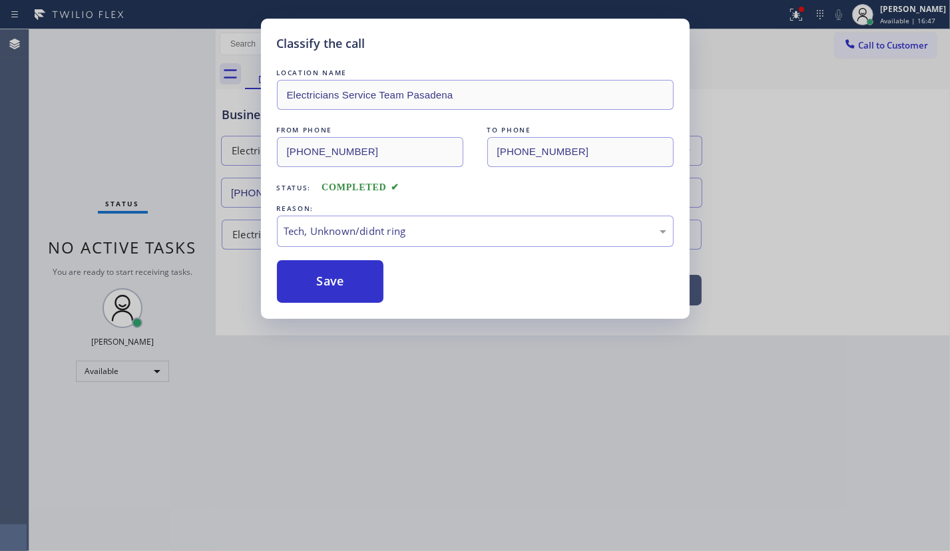
drag, startPoint x: 331, startPoint y: 290, endPoint x: 673, endPoint y: 266, distance: 342.9
click at [331, 289] on button "Save" at bounding box center [330, 281] width 107 height 43
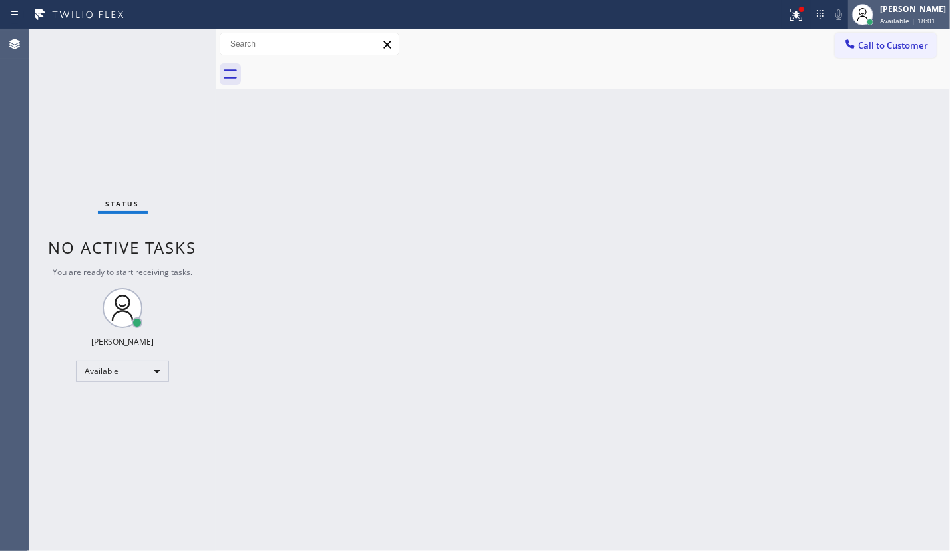
click at [905, 16] on span "Available | 18:01" at bounding box center [907, 20] width 55 height 9
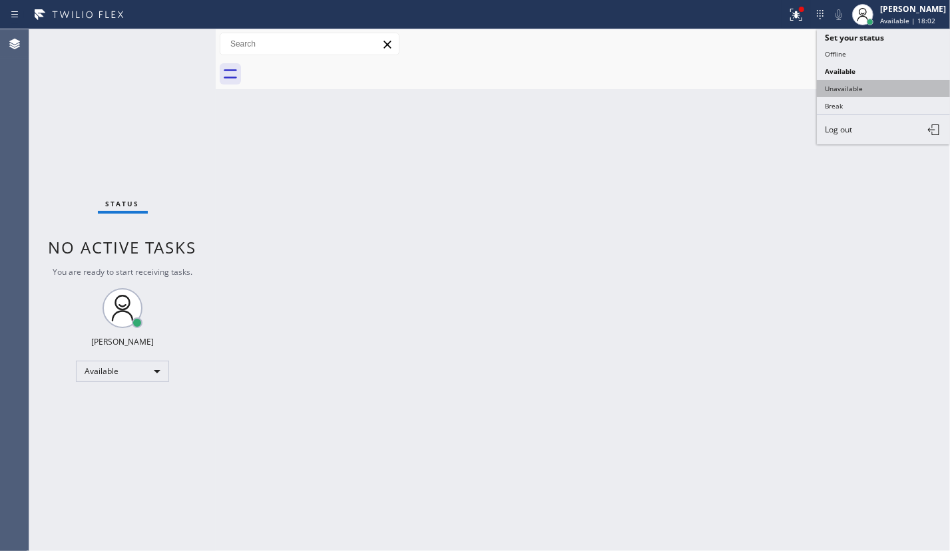
click at [860, 90] on button "Unavailable" at bounding box center [883, 88] width 133 height 17
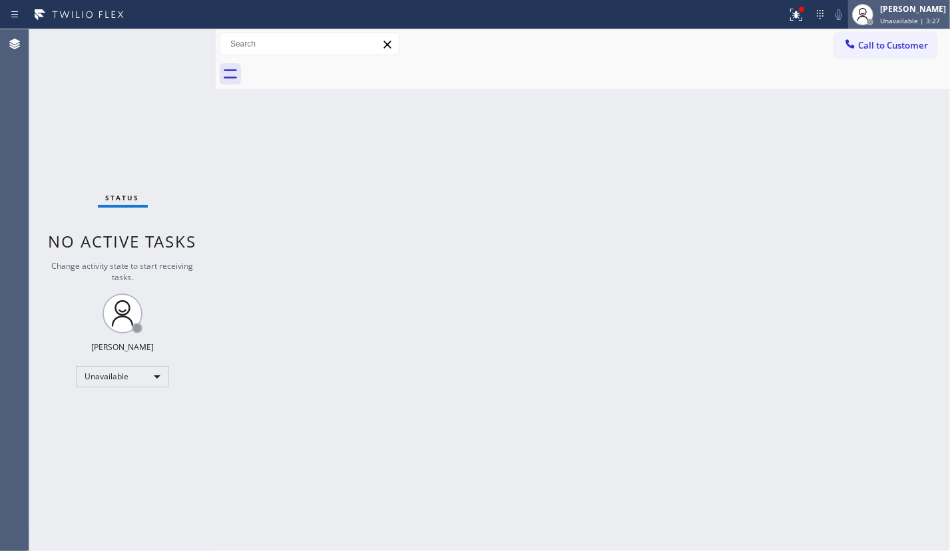
click at [892, 3] on div "[PERSON_NAME] Unavailable | 3:27" at bounding box center [913, 14] width 73 height 23
click at [632, 138] on div "Back to Dashboard Change Sender ID Customers Technicians Select a contact Outbo…" at bounding box center [583, 290] width 734 height 522
click at [927, 19] on span "Unavailable | 3:41" at bounding box center [910, 20] width 60 height 9
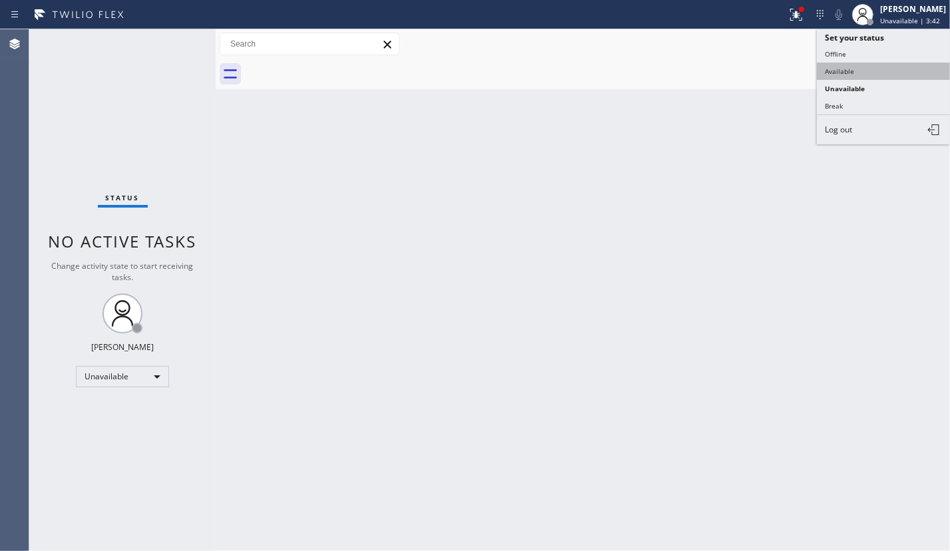
click at [870, 65] on button "Available" at bounding box center [883, 71] width 133 height 17
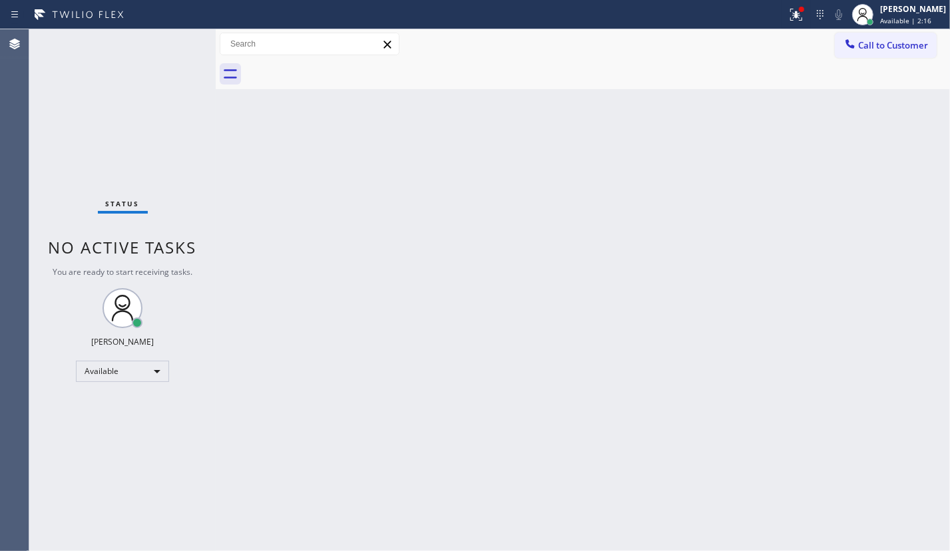
drag, startPoint x: 530, startPoint y: 162, endPoint x: 671, endPoint y: 141, distance: 142.0
click at [530, 162] on div "Back to Dashboard Change Sender ID Customers Technicians Select a contact Outbo…" at bounding box center [583, 290] width 734 height 522
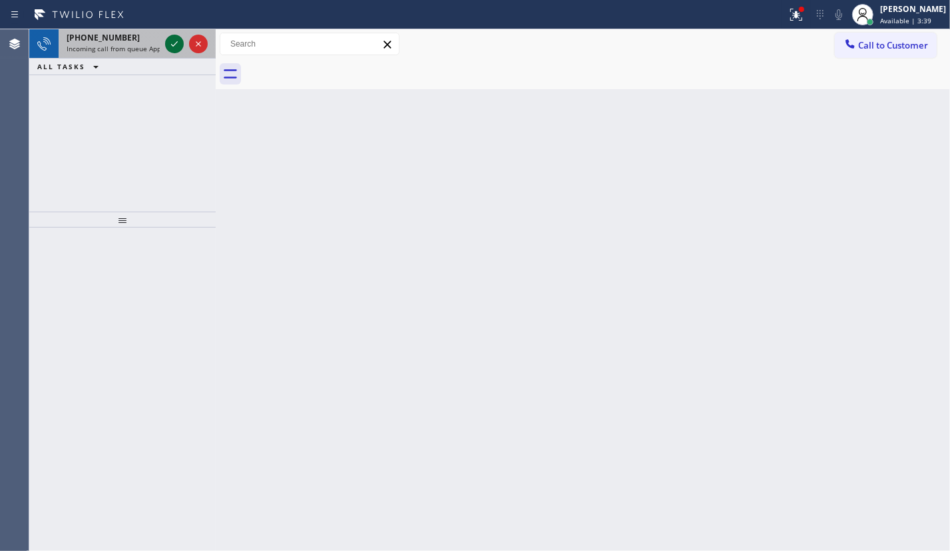
click at [174, 43] on icon at bounding box center [174, 44] width 16 height 16
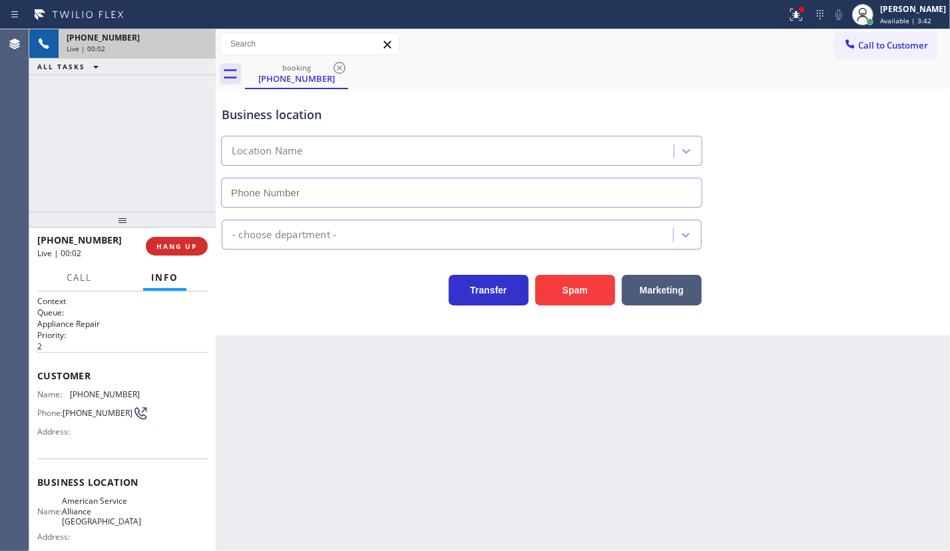
type input "[PHONE_NUMBER]"
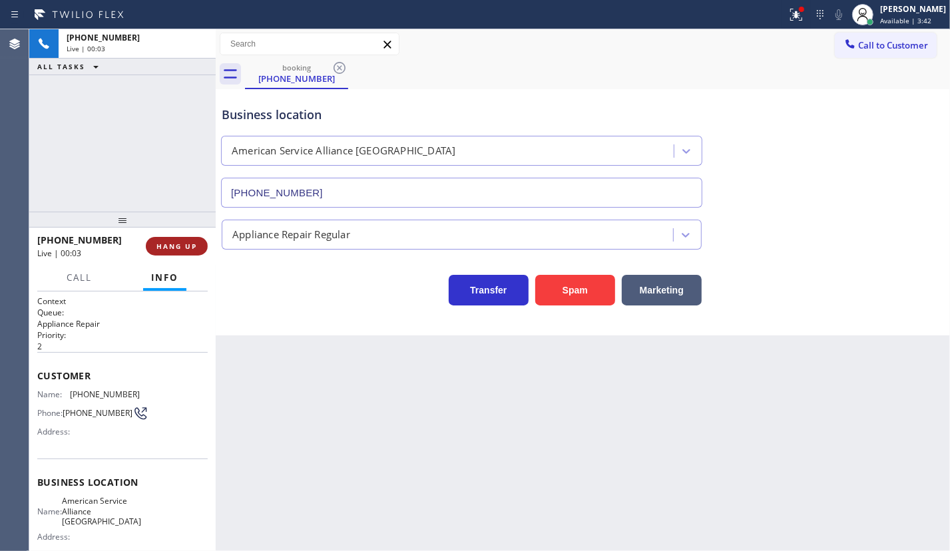
click at [180, 245] on span "HANG UP" at bounding box center [176, 246] width 41 height 9
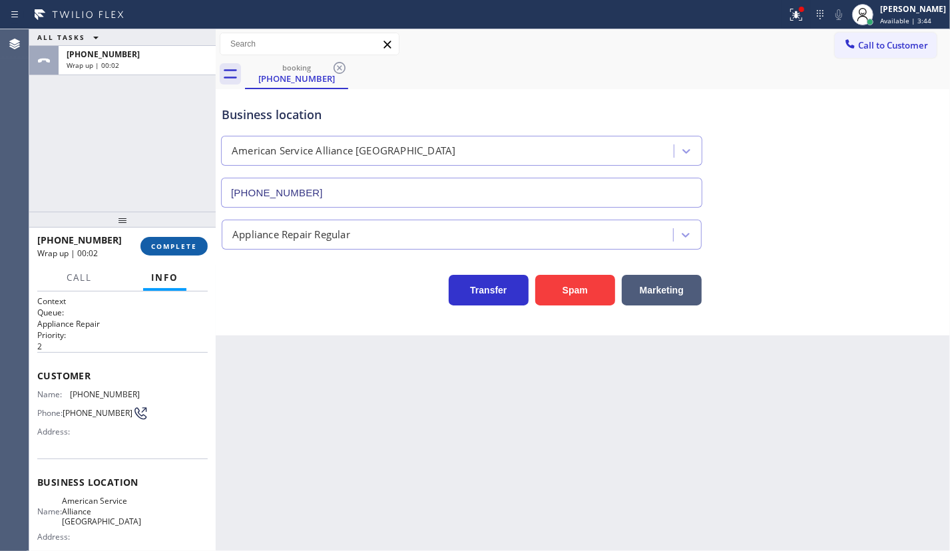
click at [185, 246] on span "COMPLETE" at bounding box center [174, 246] width 46 height 9
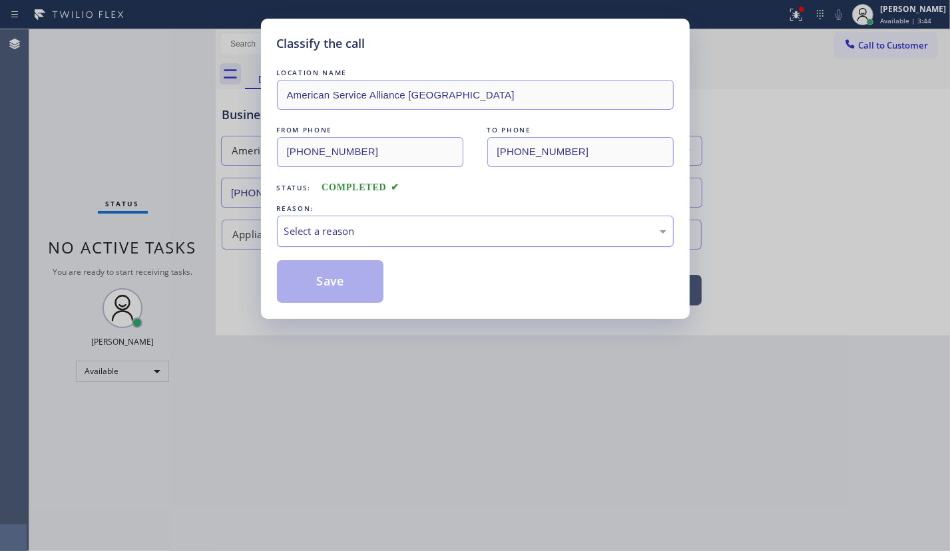
click at [371, 231] on div "Select a reason" at bounding box center [475, 231] width 382 height 15
drag, startPoint x: 328, startPoint y: 270, endPoint x: 564, endPoint y: 21, distance: 342.7
click at [329, 268] on button "Save" at bounding box center [330, 281] width 107 height 43
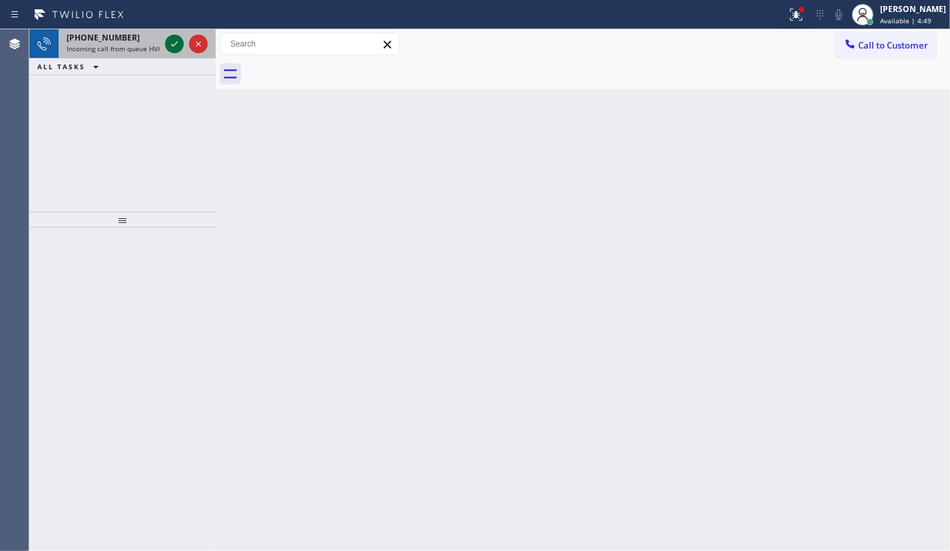
click at [173, 47] on icon at bounding box center [174, 44] width 16 height 16
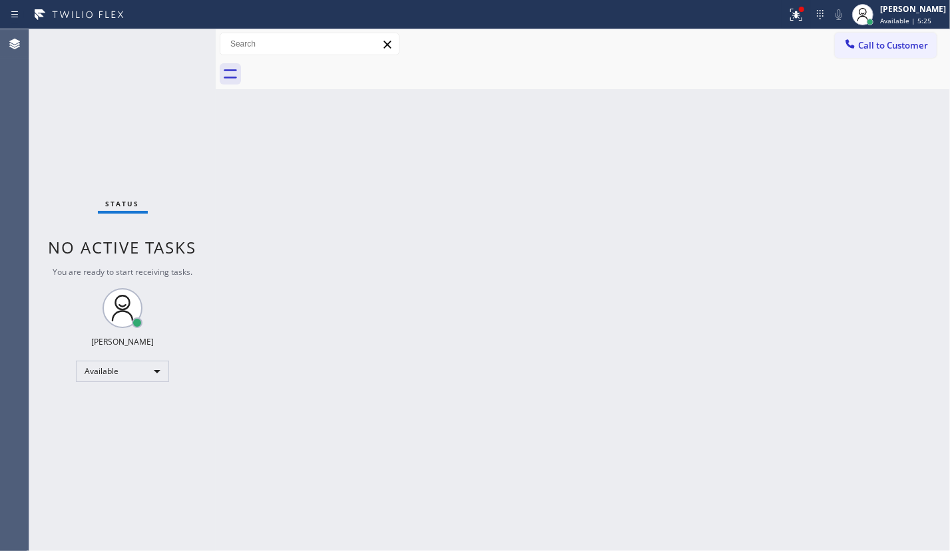
click at [464, 285] on div "Back to Dashboard Change Sender ID Customers Technicians Select a contact Outbo…" at bounding box center [583, 290] width 734 height 522
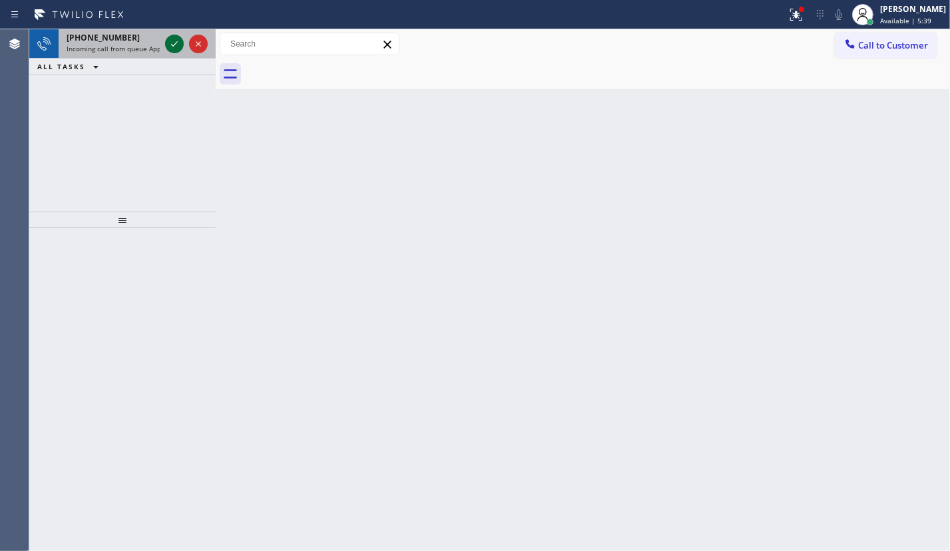
click at [172, 44] on icon at bounding box center [174, 44] width 16 height 16
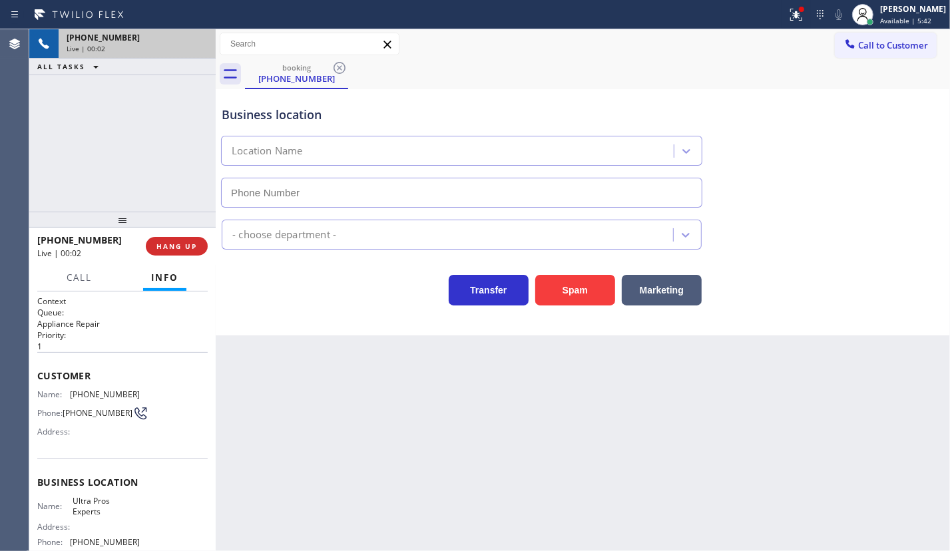
type input "[PHONE_NUMBER]"
drag, startPoint x: 176, startPoint y: 256, endPoint x: 194, endPoint y: 250, distance: 19.4
click at [177, 257] on div "[PHONE_NUMBER] Live | 00:02 HANG UP" at bounding box center [122, 246] width 170 height 35
click at [186, 246] on span "HANG UP" at bounding box center [176, 246] width 41 height 9
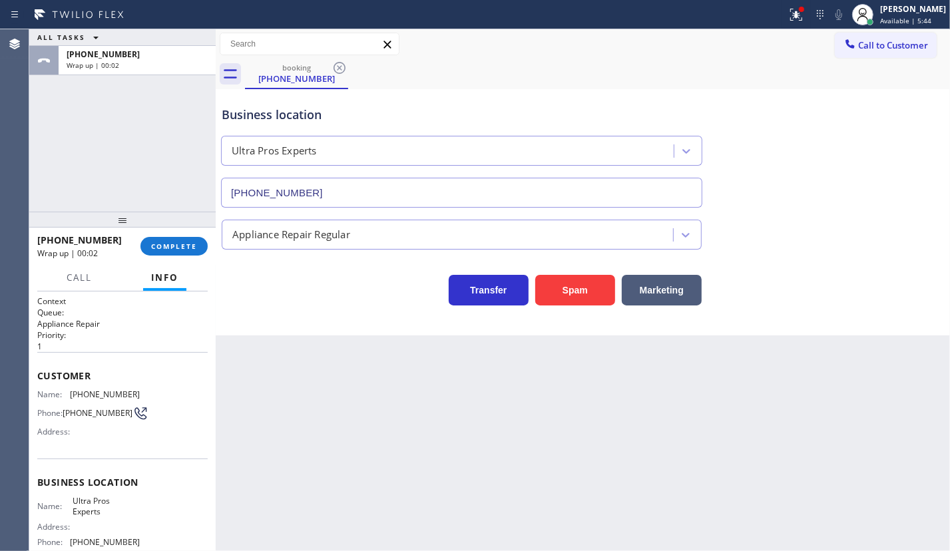
click at [277, 226] on div "Appliance Repair Regular" at bounding box center [449, 234] width 447 height 23
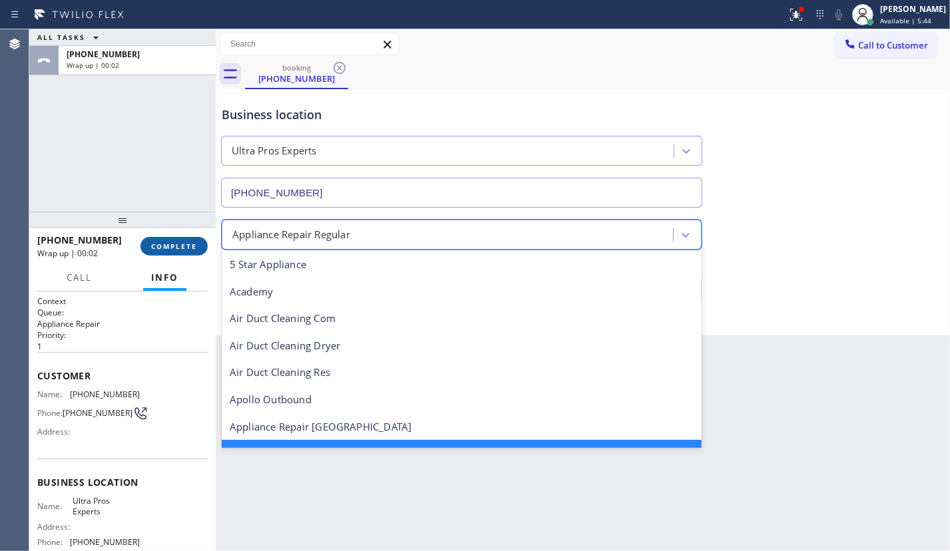
scroll to position [28, 0]
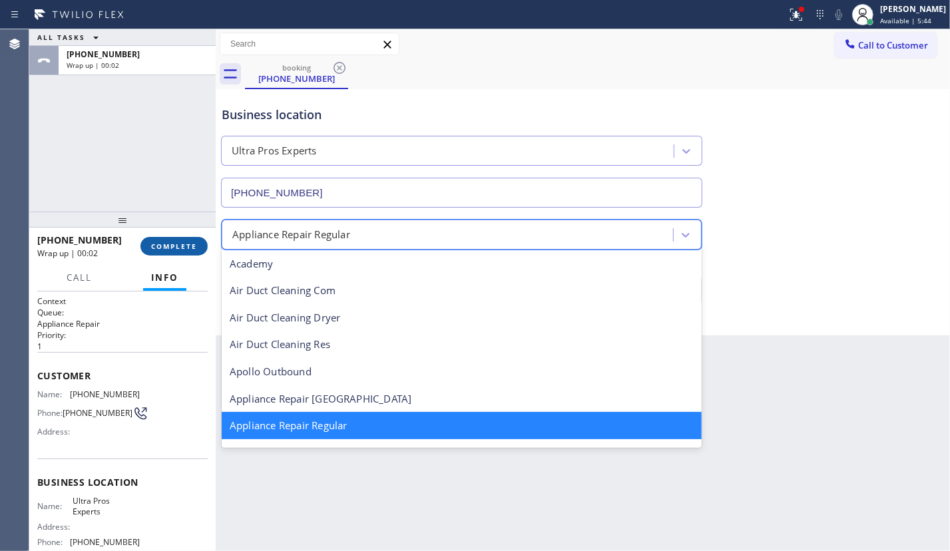
click at [193, 248] on span "COMPLETE" at bounding box center [174, 246] width 46 height 9
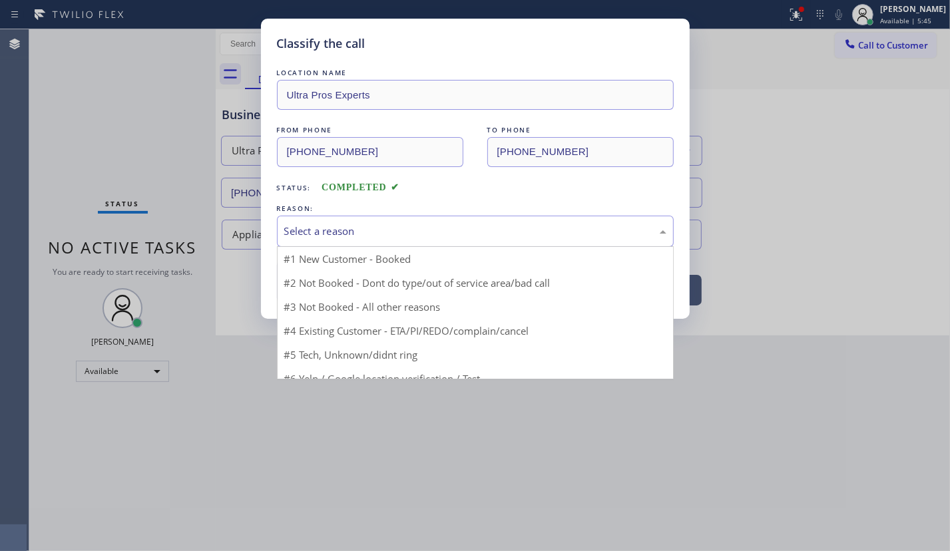
click at [359, 232] on div "Select a reason" at bounding box center [475, 231] width 382 height 15
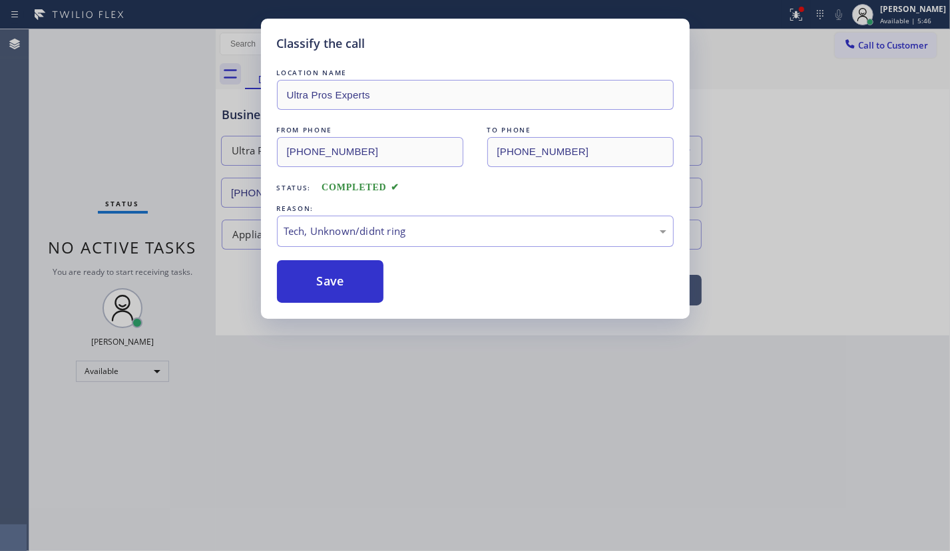
drag, startPoint x: 327, startPoint y: 291, endPoint x: 936, endPoint y: 268, distance: 609.3
click at [326, 289] on button "Save" at bounding box center [330, 281] width 107 height 43
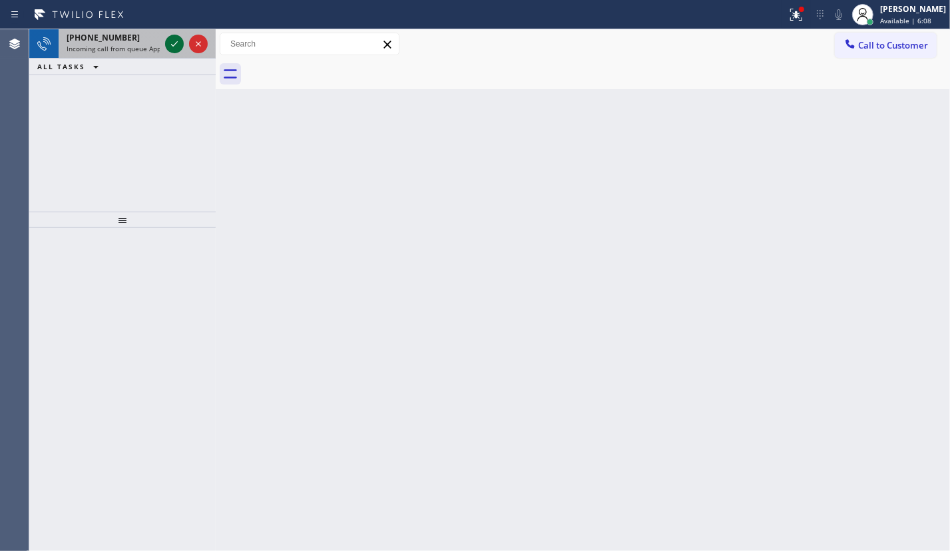
click at [172, 42] on icon at bounding box center [174, 44] width 16 height 16
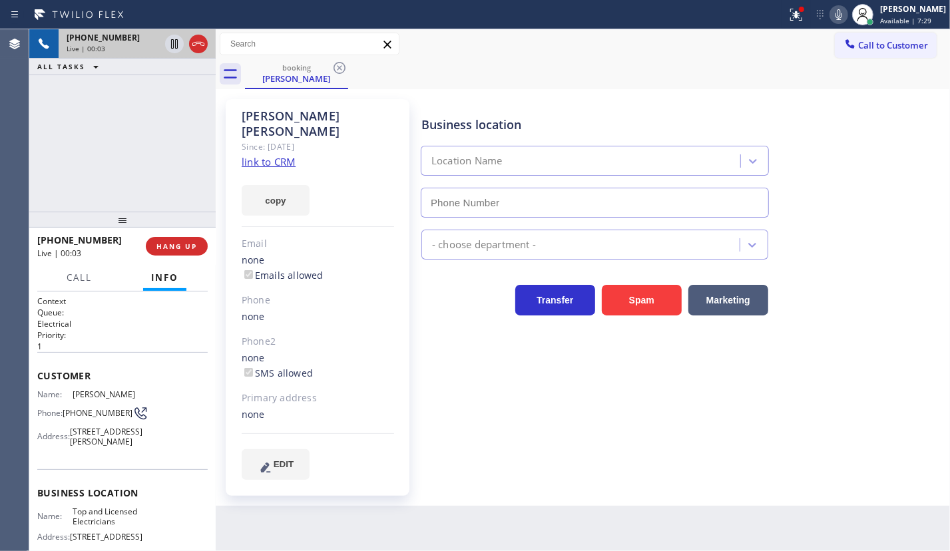
type input "[PHONE_NUMBER]"
click at [276, 155] on link "link to CRM" at bounding box center [269, 161] width 54 height 13
click at [86, 526] on span "Top and Licensed Electricians" at bounding box center [106, 516] width 67 height 21
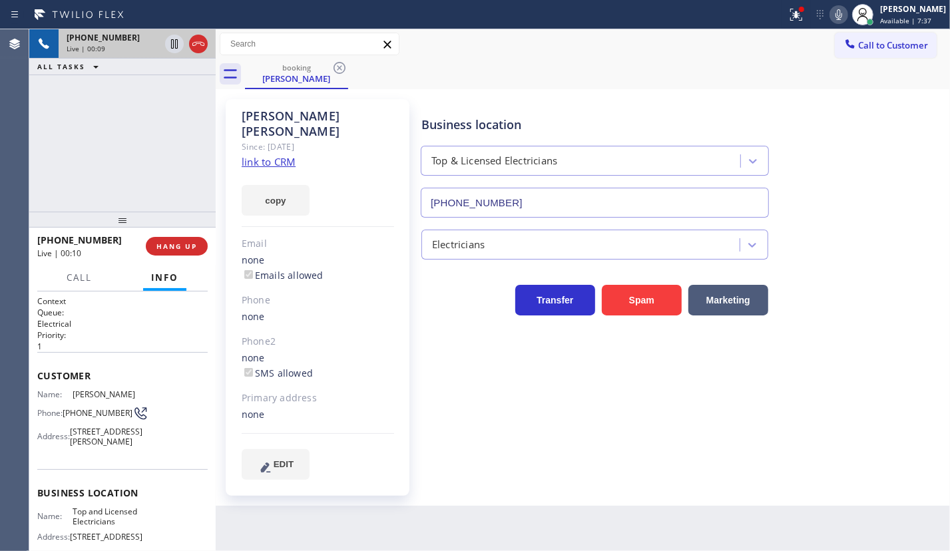
click at [526, 193] on input "[PHONE_NUMBER]" at bounding box center [595, 203] width 348 height 30
click at [83, 415] on span "[PHONE_NUMBER]" at bounding box center [98, 413] width 70 height 10
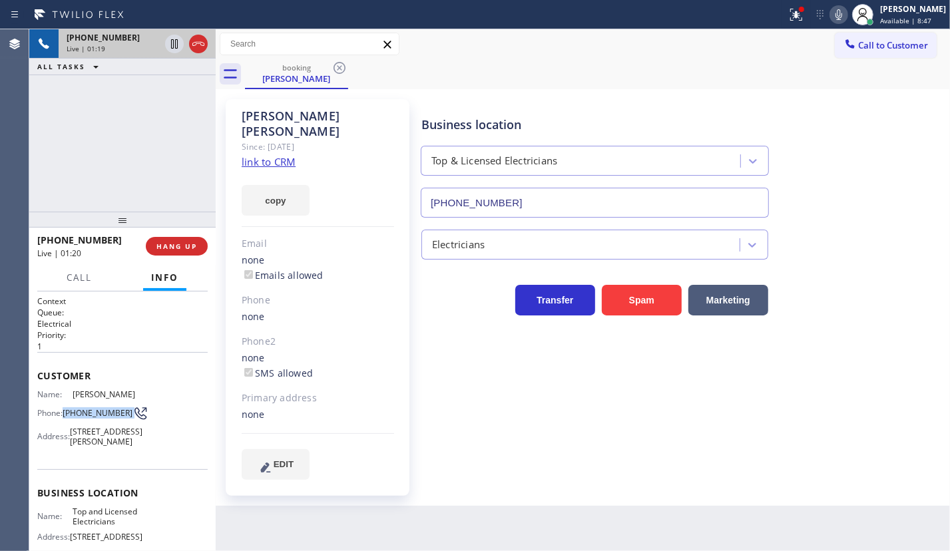
click at [83, 415] on span "[PHONE_NUMBER]" at bounding box center [98, 413] width 70 height 10
click at [80, 281] on span "Call" at bounding box center [79, 278] width 25 height 12
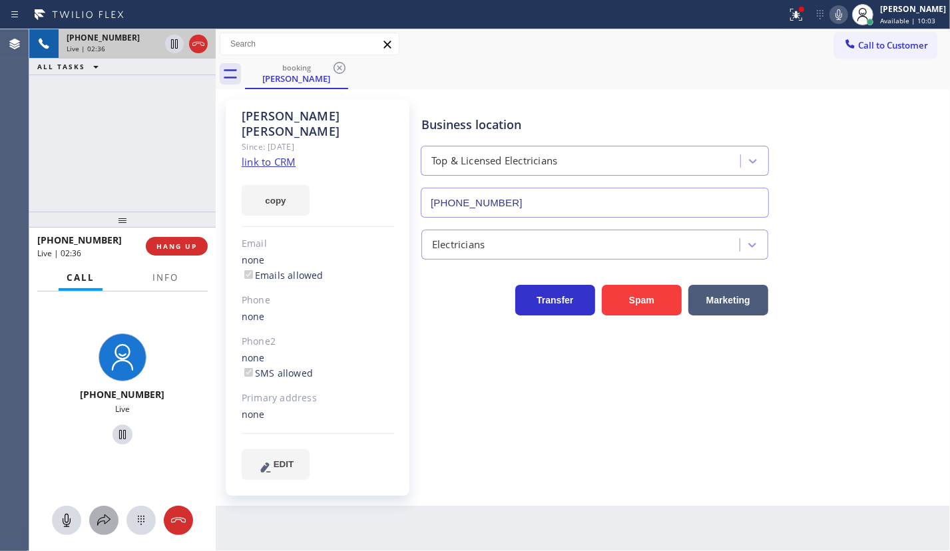
click at [101, 523] on icon at bounding box center [104, 520] width 16 height 16
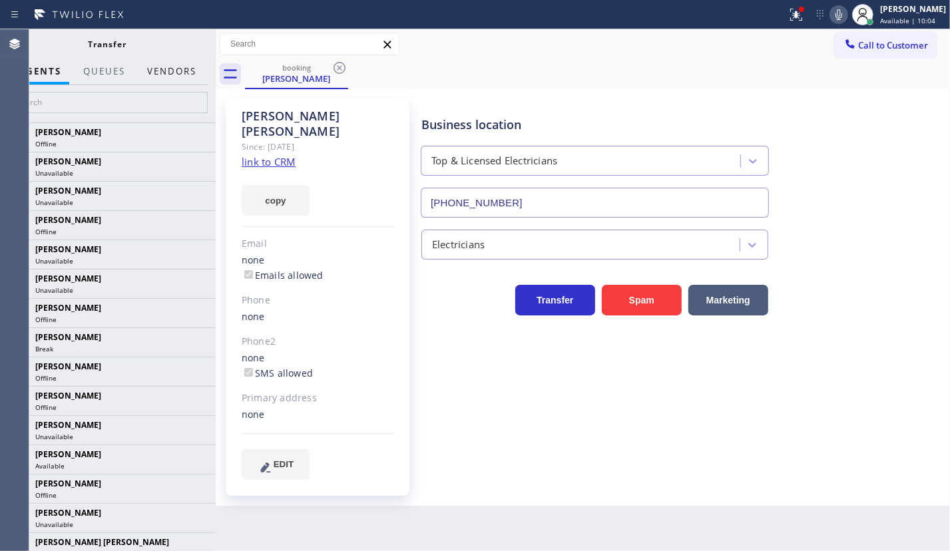
click at [180, 70] on button "Vendors" at bounding box center [171, 72] width 65 height 26
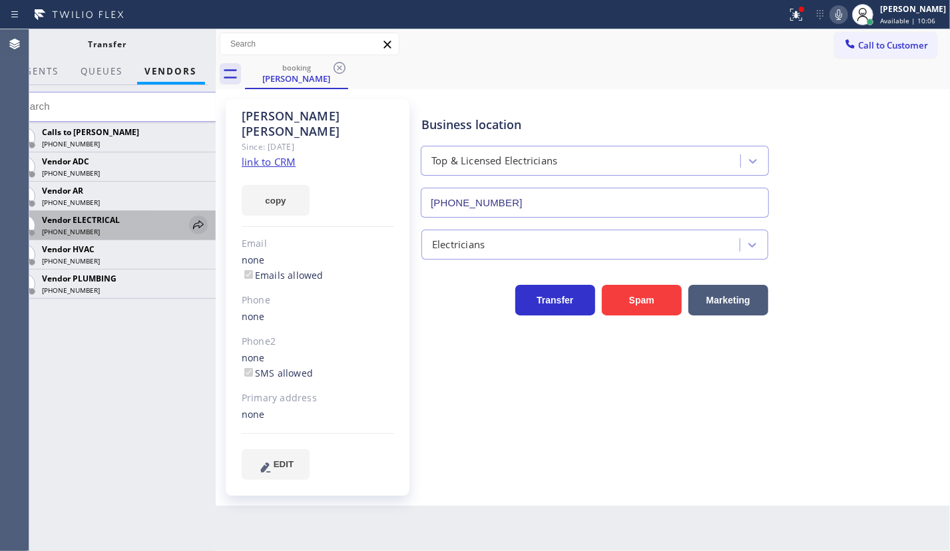
click at [190, 223] on icon at bounding box center [198, 225] width 16 height 16
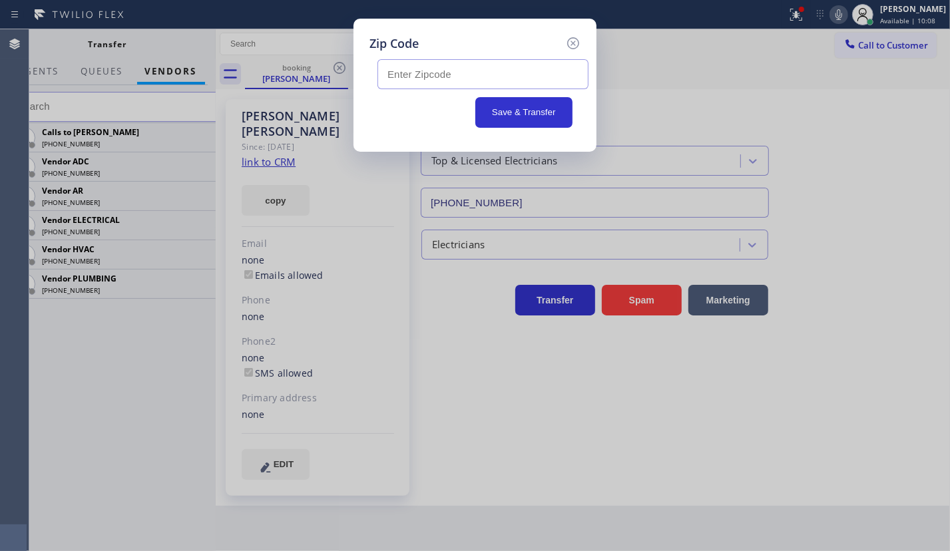
click at [511, 67] on input "text" at bounding box center [482, 74] width 211 height 30
paste input "80422"
type input "80422"
click at [514, 107] on button "Save & Transfer" at bounding box center [524, 112] width 98 height 31
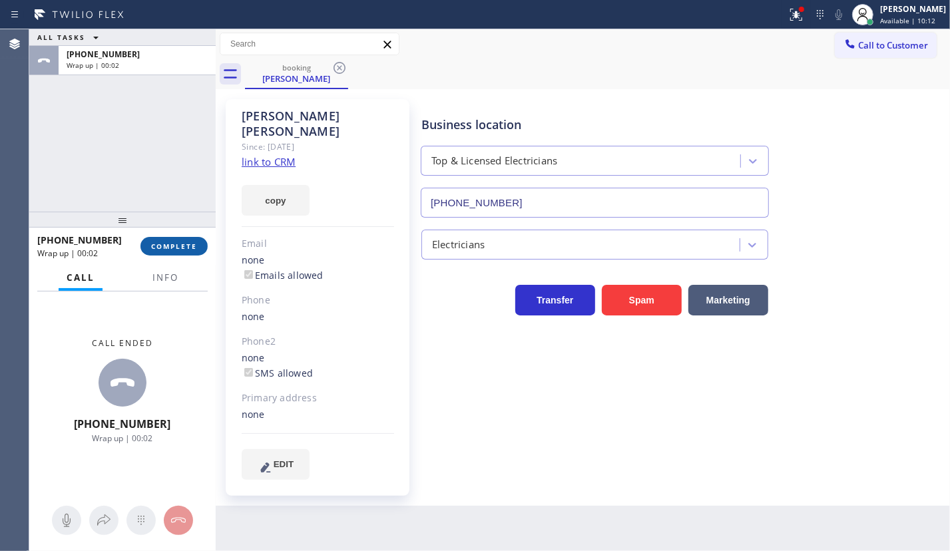
click at [181, 242] on span "COMPLETE" at bounding box center [174, 246] width 46 height 9
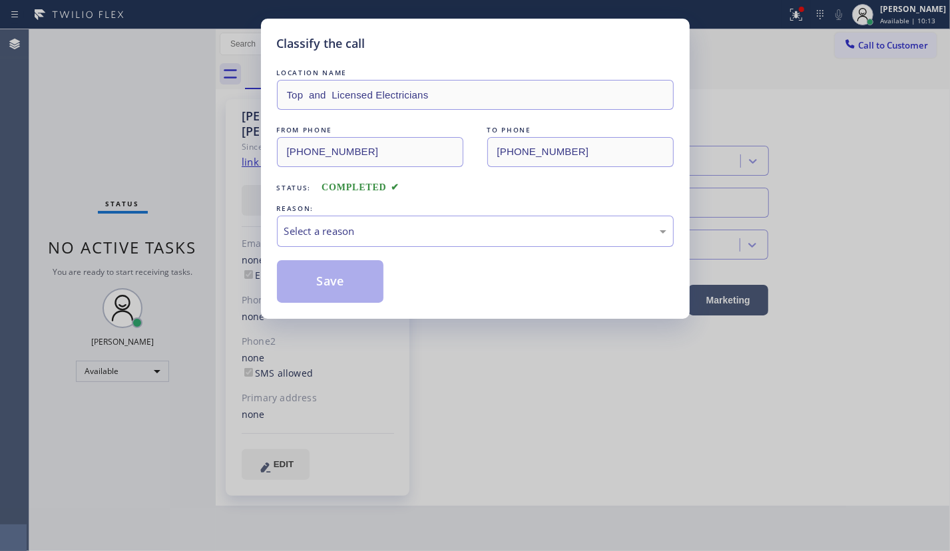
click at [347, 246] on div "LOCATION NAME Top and Licensed Electricians FROM PHONE [PHONE_NUMBER] TO PHONE …" at bounding box center [475, 184] width 397 height 237
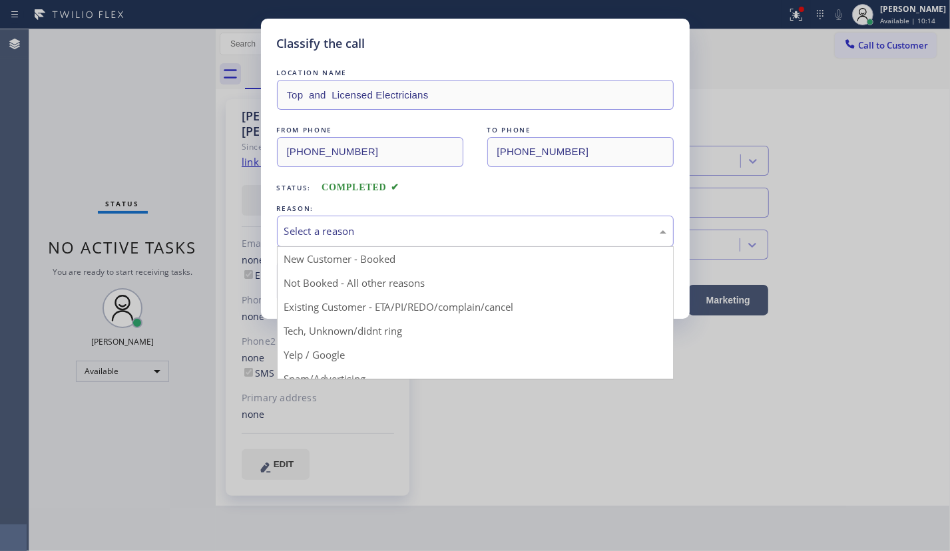
click at [353, 224] on div "Select a reason" at bounding box center [475, 231] width 382 height 15
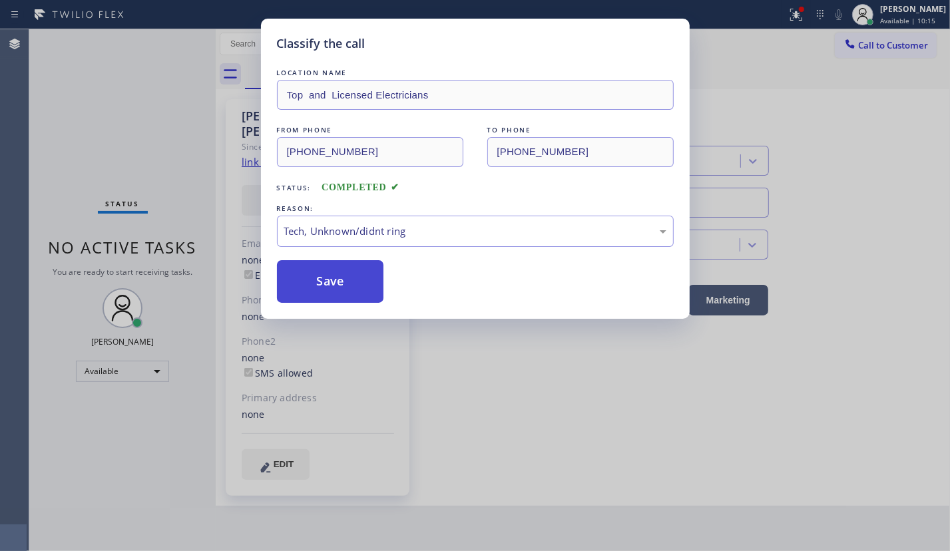
click at [323, 287] on button "Save" at bounding box center [330, 281] width 107 height 43
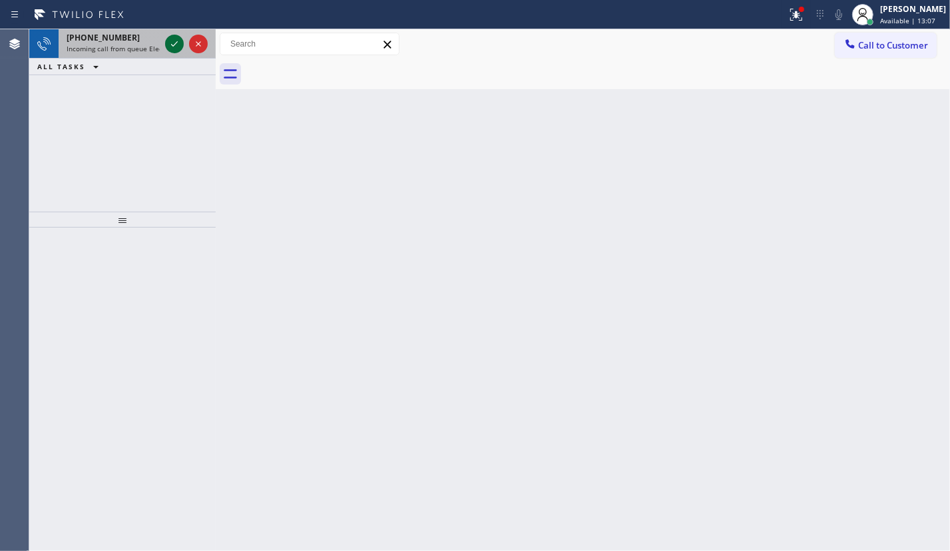
click at [175, 43] on icon at bounding box center [174, 44] width 16 height 16
click at [172, 47] on icon at bounding box center [174, 44] width 16 height 16
click at [169, 45] on icon at bounding box center [174, 44] width 16 height 16
click at [172, 43] on icon at bounding box center [174, 44] width 16 height 16
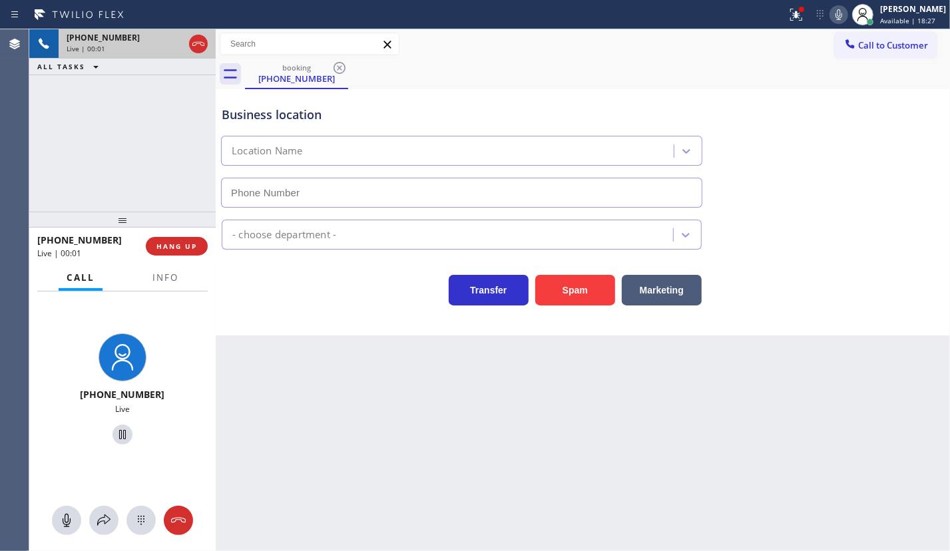
type input "[PHONE_NUMBER]"
click at [182, 246] on span "HANG UP" at bounding box center [176, 246] width 41 height 9
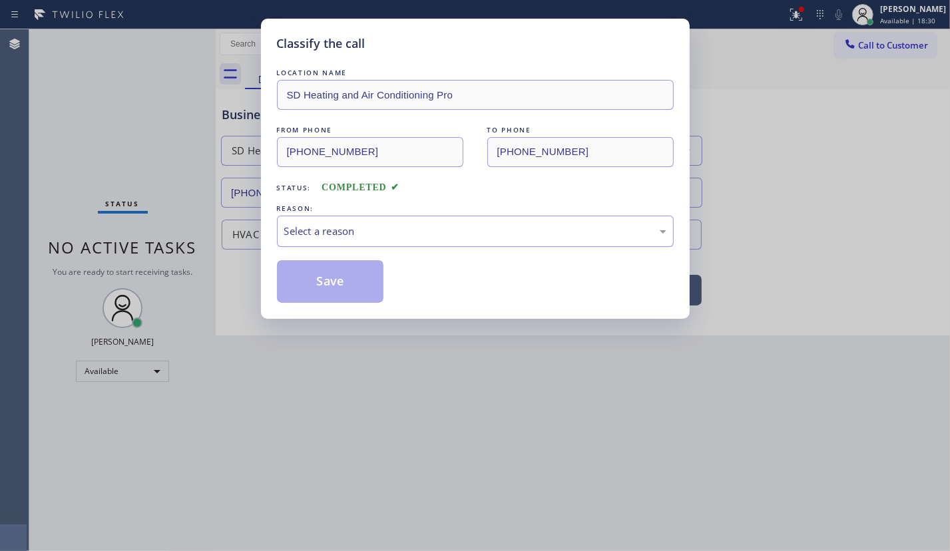
click at [316, 232] on div "Select a reason" at bounding box center [475, 231] width 382 height 15
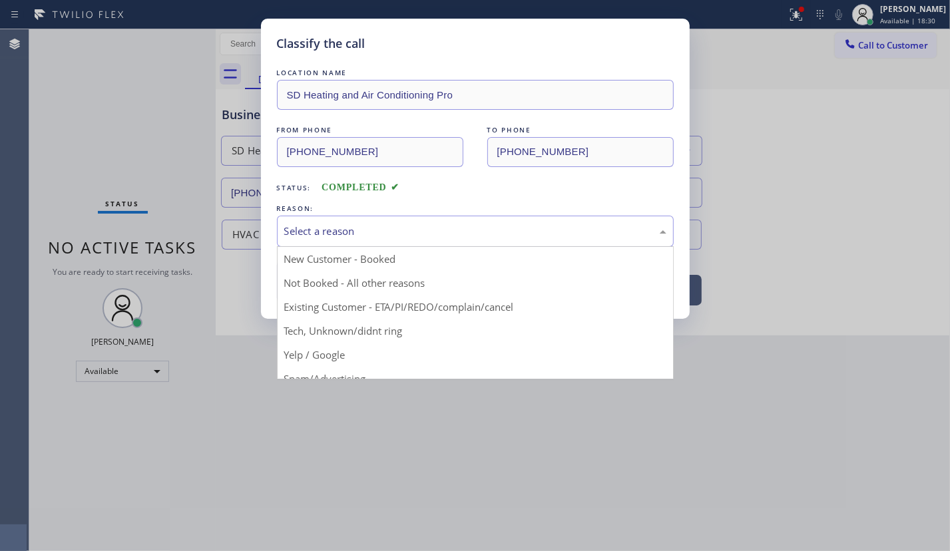
drag, startPoint x: 341, startPoint y: 327, endPoint x: 333, endPoint y: 292, distance: 35.5
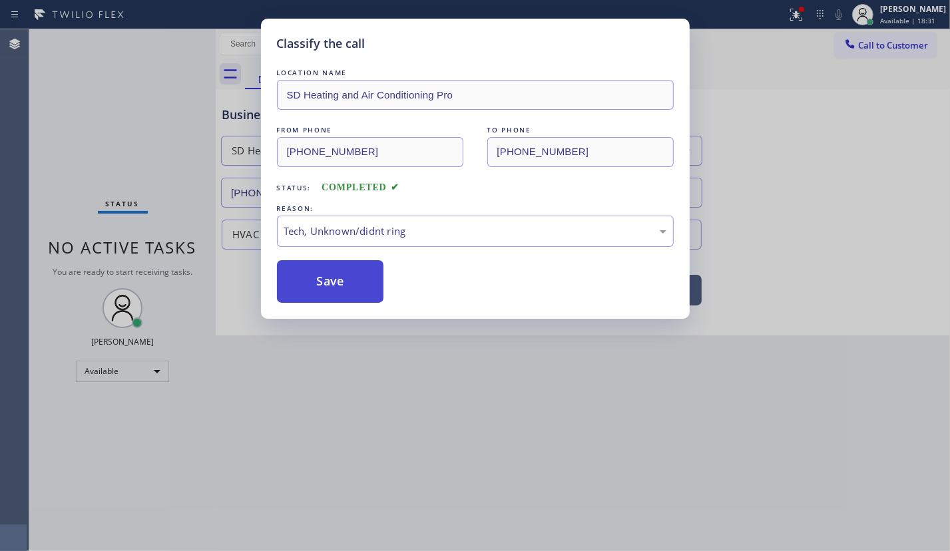
click at [327, 279] on button "Save" at bounding box center [330, 281] width 107 height 43
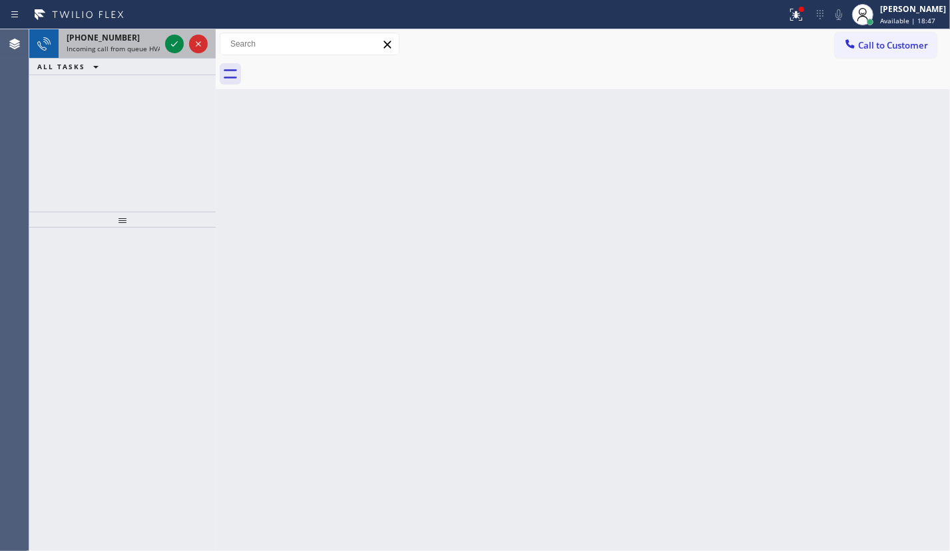
click at [97, 48] on span "Incoming call from queue HVAC" at bounding box center [116, 48] width 99 height 9
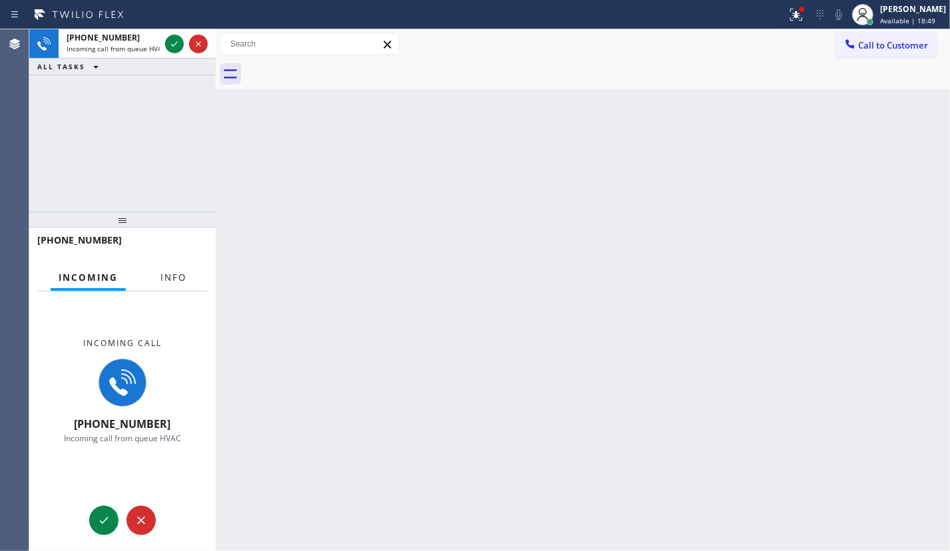
click at [166, 279] on span "Info" at bounding box center [173, 278] width 26 height 12
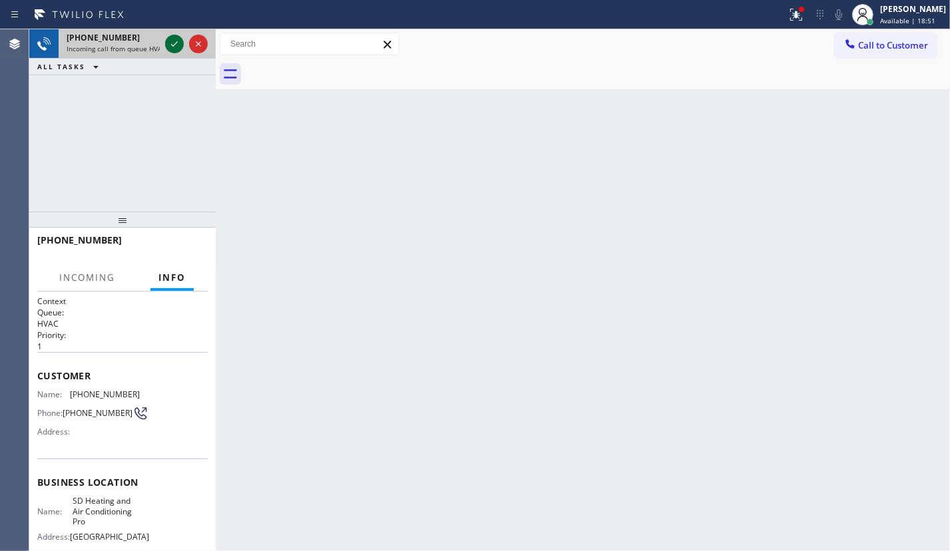
click at [172, 44] on icon at bounding box center [174, 44] width 16 height 16
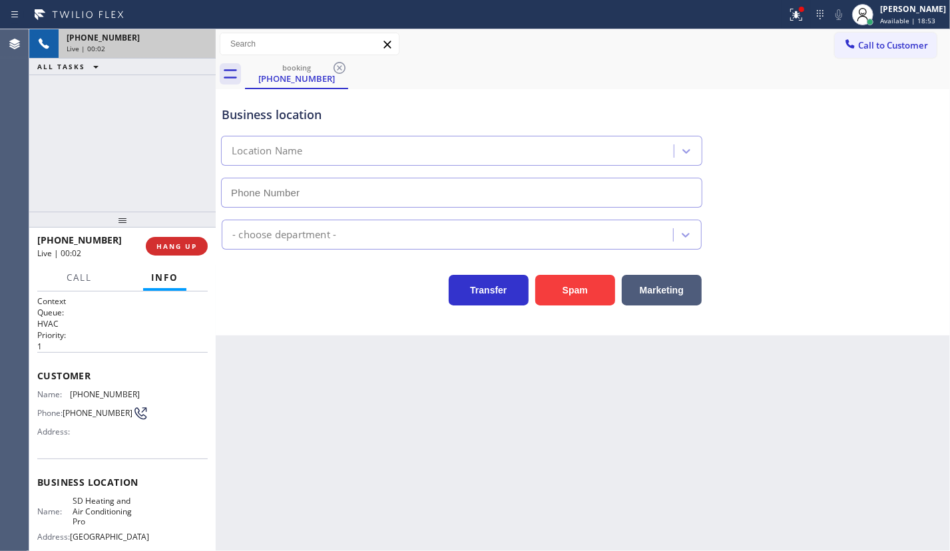
type input "[PHONE_NUMBER]"
click at [190, 248] on span "HANG UP" at bounding box center [176, 246] width 41 height 9
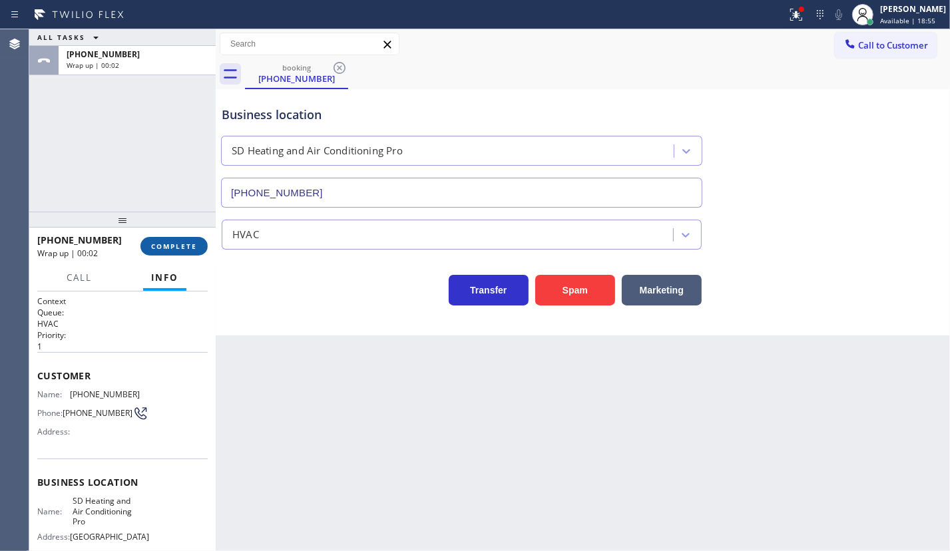
click at [188, 246] on span "COMPLETE" at bounding box center [174, 246] width 46 height 9
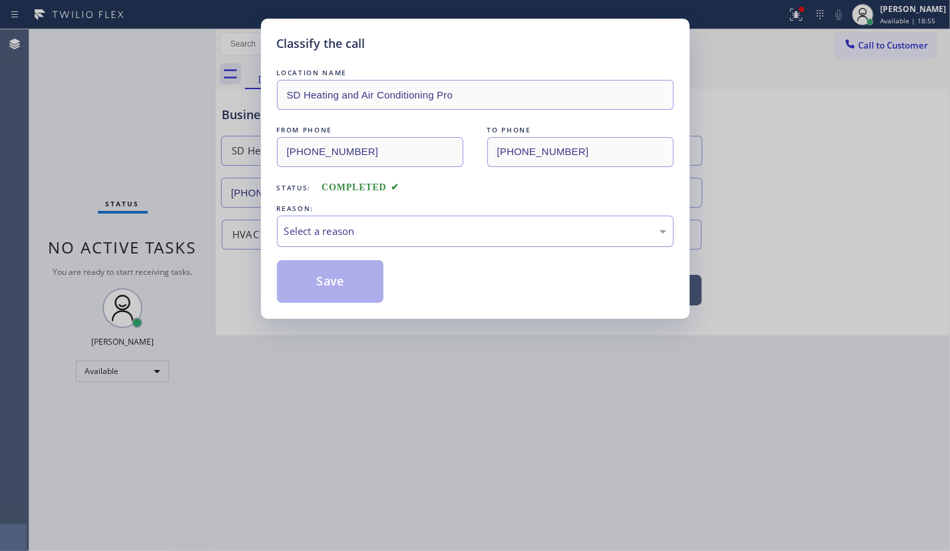
click at [389, 235] on div "Select a reason" at bounding box center [475, 231] width 382 height 15
drag, startPoint x: 372, startPoint y: 340, endPoint x: 347, endPoint y: 305, distance: 43.0
click at [329, 277] on button "Save" at bounding box center [330, 281] width 107 height 43
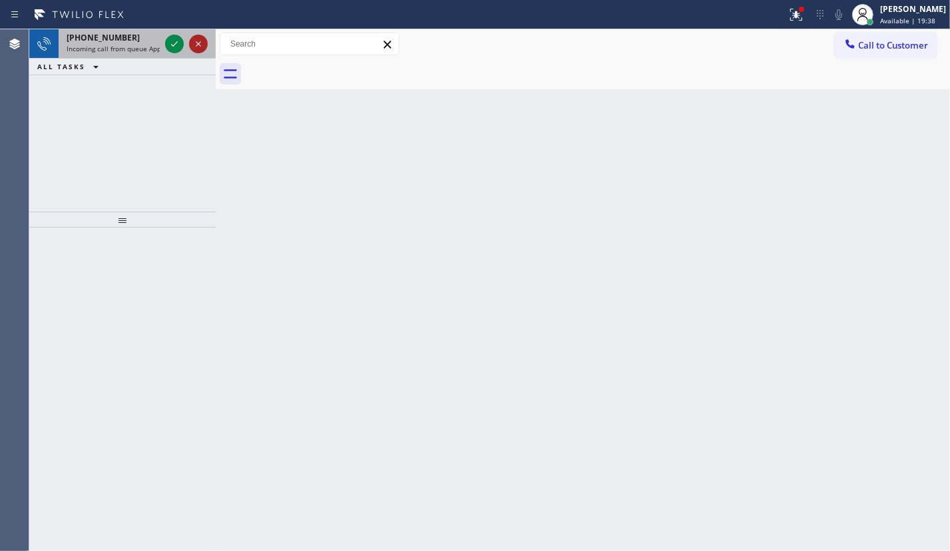
click at [174, 47] on icon at bounding box center [174, 44] width 16 height 16
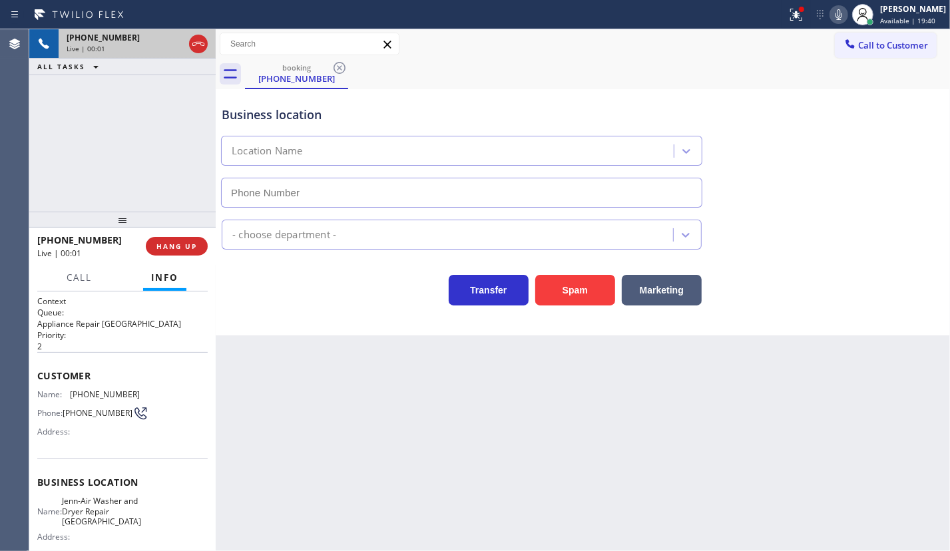
type input "[PHONE_NUMBER]"
click at [98, 526] on span "Jenn-Air Washer and Dryer Repair [GEOGRAPHIC_DATA]" at bounding box center [101, 511] width 79 height 31
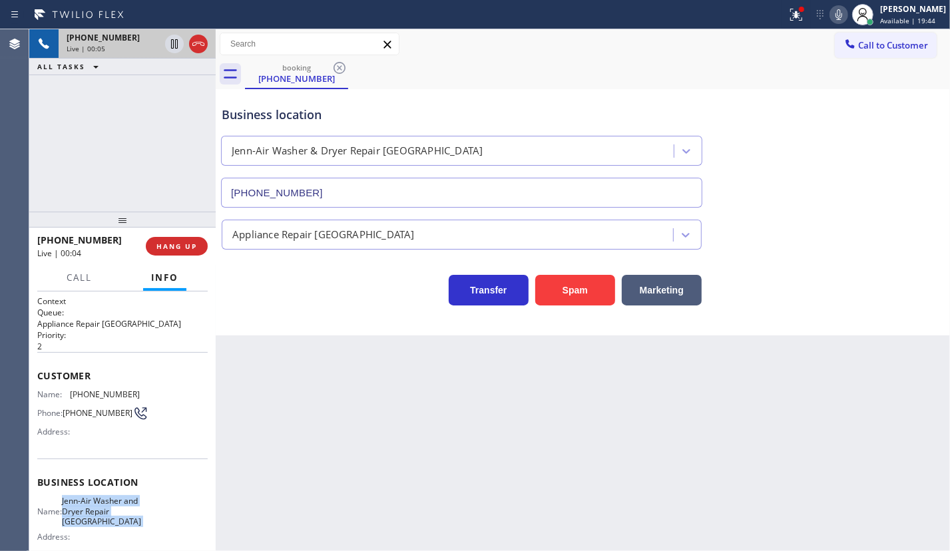
click at [98, 526] on span "Jenn-Air Washer and Dryer Repair [GEOGRAPHIC_DATA]" at bounding box center [101, 511] width 79 height 31
click at [423, 186] on input "[PHONE_NUMBER]" at bounding box center [461, 193] width 481 height 30
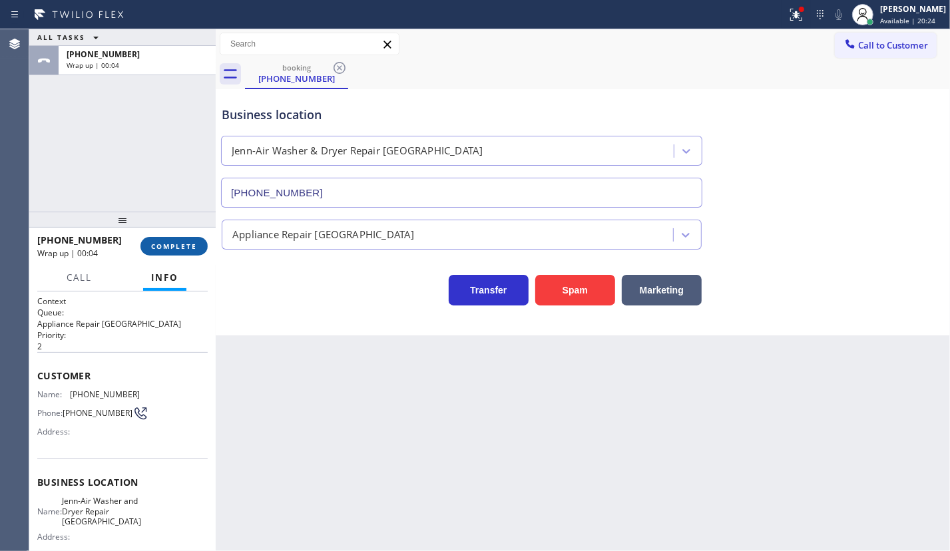
click at [178, 249] on span "COMPLETE" at bounding box center [174, 246] width 46 height 9
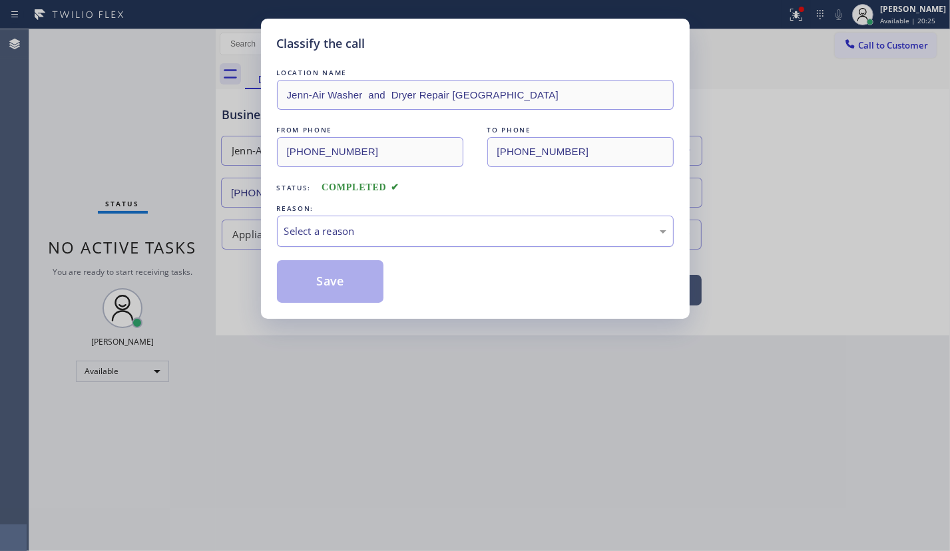
click at [375, 233] on div "Select a reason" at bounding box center [475, 231] width 382 height 15
click at [347, 285] on button "Save" at bounding box center [330, 281] width 107 height 43
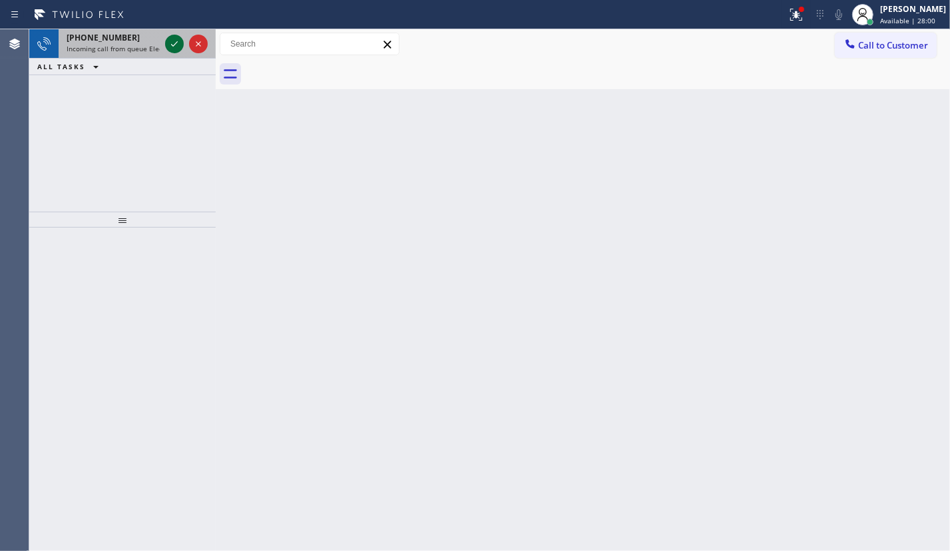
click at [172, 46] on icon at bounding box center [174, 43] width 7 height 5
click at [173, 47] on icon at bounding box center [174, 44] width 16 height 16
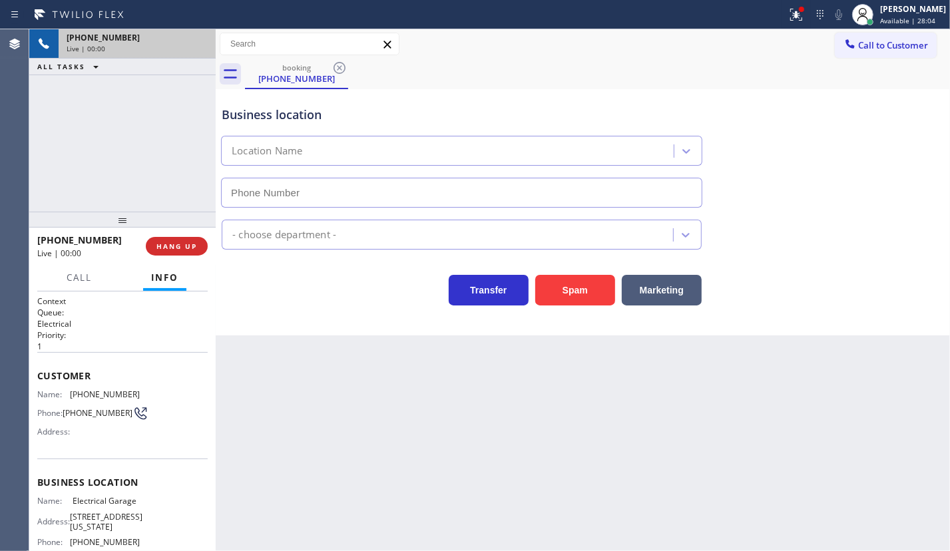
type input "[PHONE_NUMBER]"
click at [196, 242] on span "HANG UP" at bounding box center [176, 246] width 41 height 9
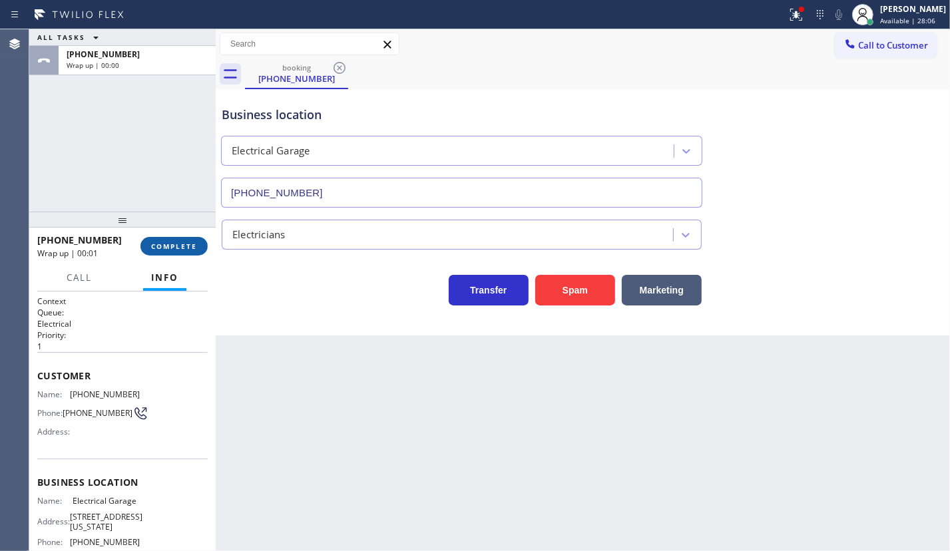
click at [192, 246] on span "COMPLETE" at bounding box center [174, 246] width 46 height 9
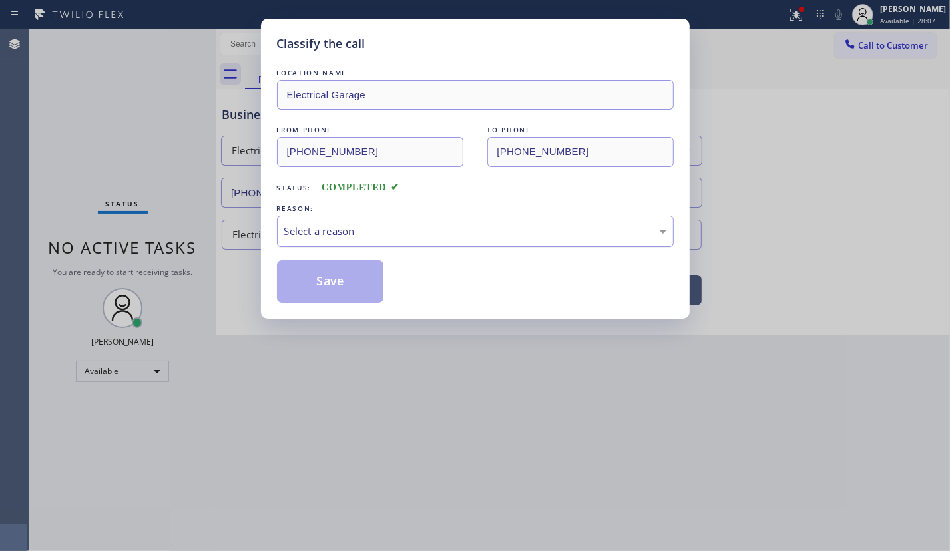
click at [359, 233] on div "Select a reason" at bounding box center [475, 231] width 382 height 15
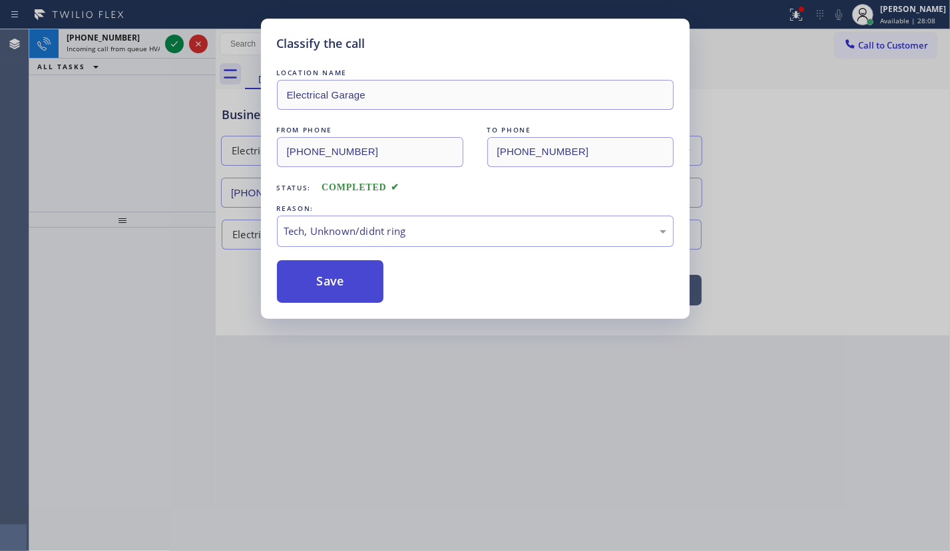
click at [331, 279] on button "Save" at bounding box center [330, 281] width 107 height 43
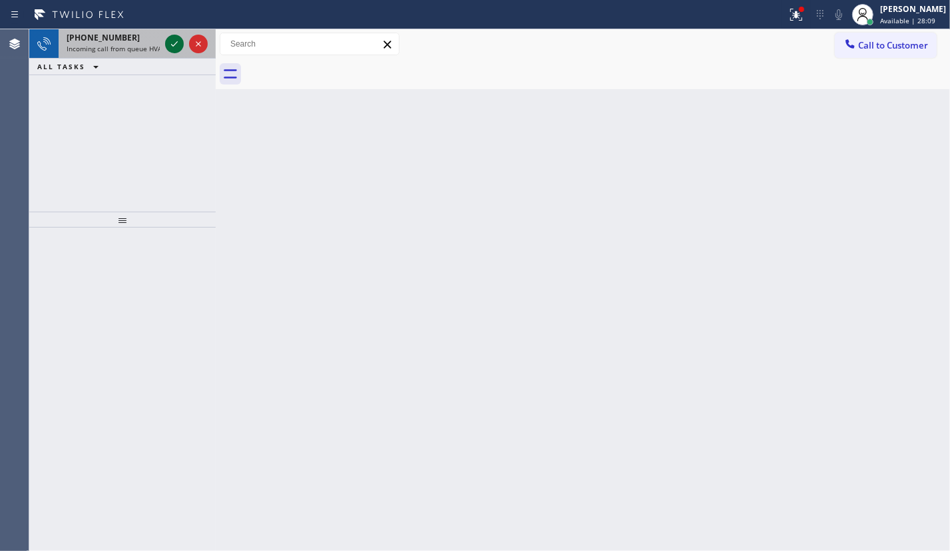
click at [169, 43] on icon at bounding box center [174, 44] width 16 height 16
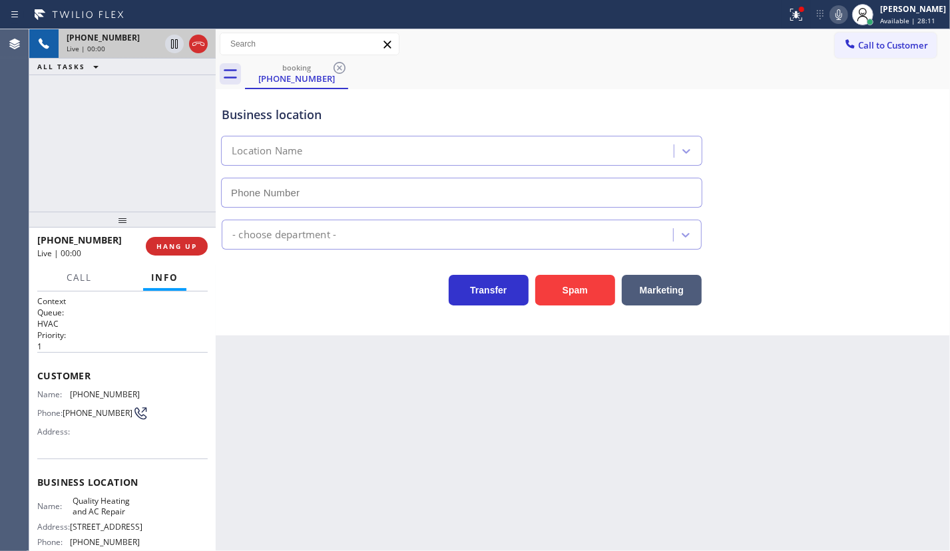
type input "[PHONE_NUMBER]"
click at [176, 248] on span "HANG UP" at bounding box center [176, 246] width 41 height 9
click at [176, 247] on span "HANG UP" at bounding box center [176, 246] width 41 height 9
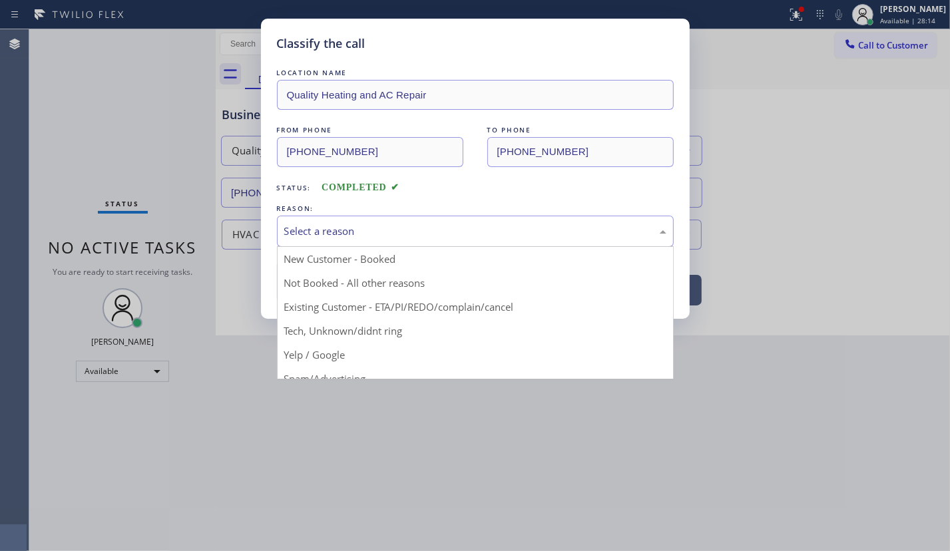
click at [369, 231] on div "Select a reason" at bounding box center [475, 231] width 382 height 15
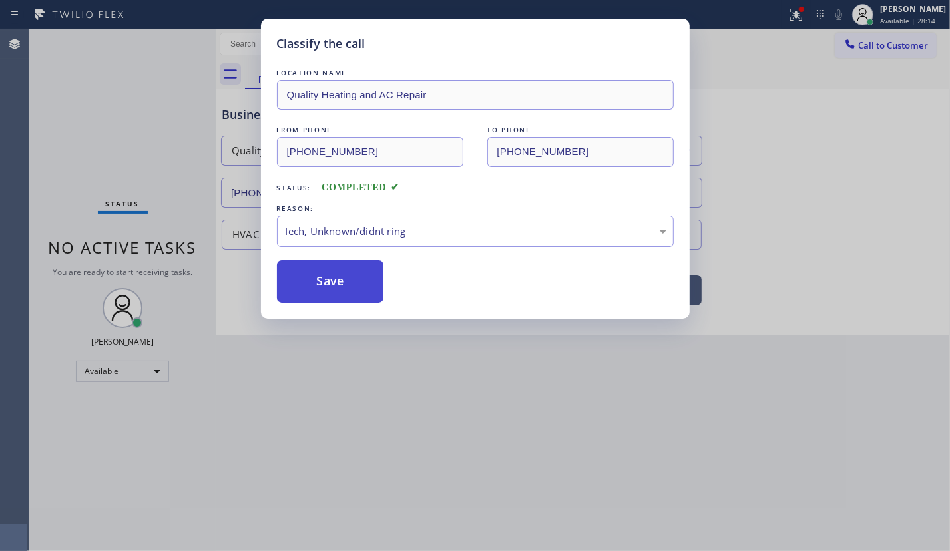
drag, startPoint x: 358, startPoint y: 325, endPoint x: 337, endPoint y: 291, distance: 40.6
click at [325, 274] on button "Save" at bounding box center [330, 281] width 107 height 43
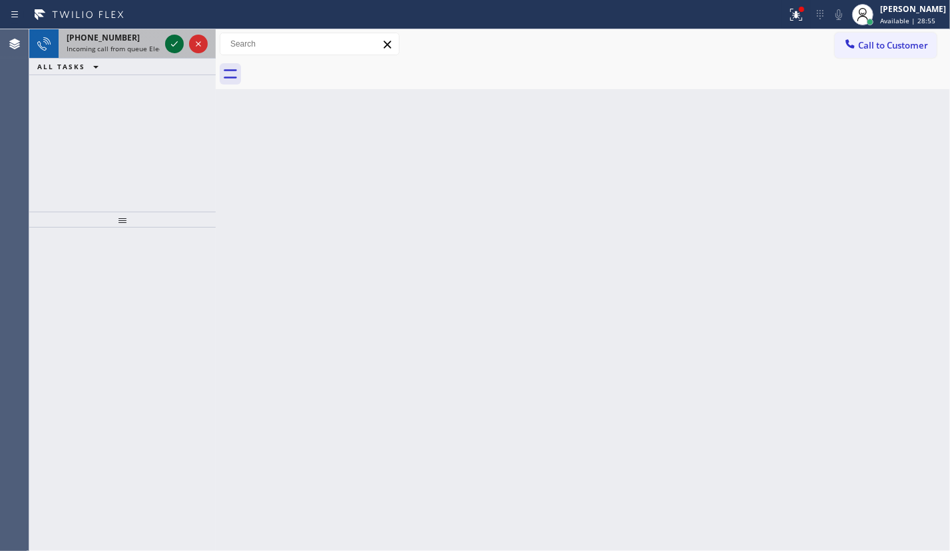
click at [174, 38] on icon at bounding box center [174, 44] width 16 height 16
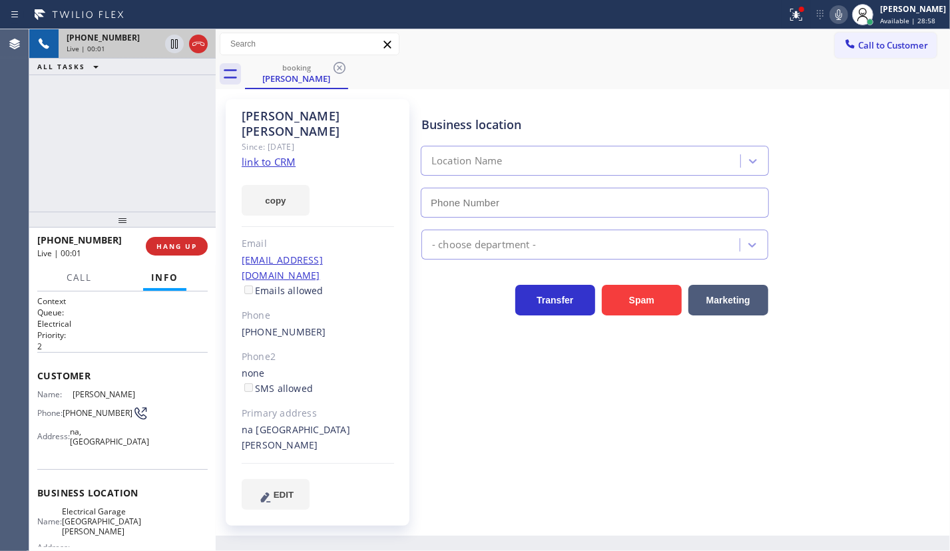
type input "[PHONE_NUMBER]"
click at [106, 530] on span "Electrical Garage [GEOGRAPHIC_DATA][PERSON_NAME]" at bounding box center [101, 521] width 79 height 31
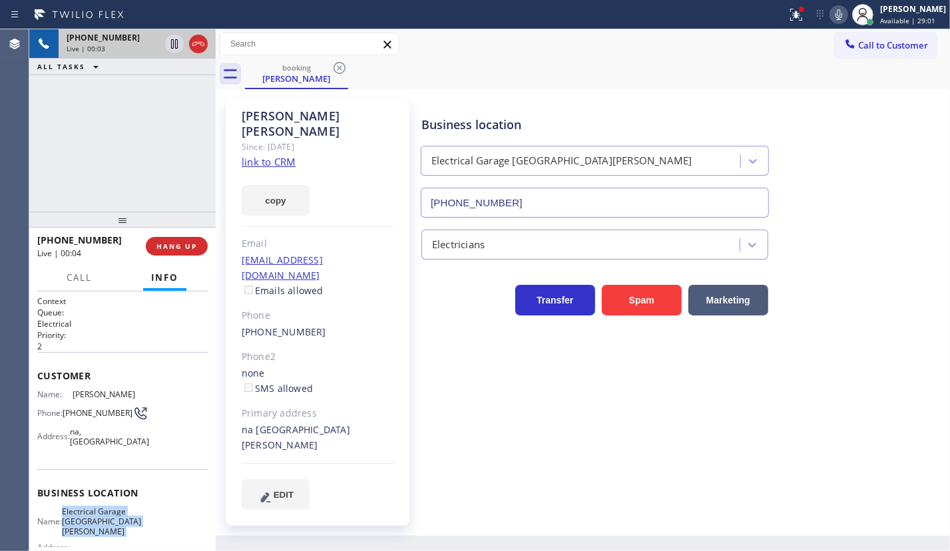
click at [106, 530] on span "Electrical Garage [GEOGRAPHIC_DATA][PERSON_NAME]" at bounding box center [101, 521] width 79 height 31
click at [532, 203] on input "[PHONE_NUMBER]" at bounding box center [595, 203] width 348 height 30
click at [266, 155] on link "link to CRM" at bounding box center [269, 161] width 54 height 13
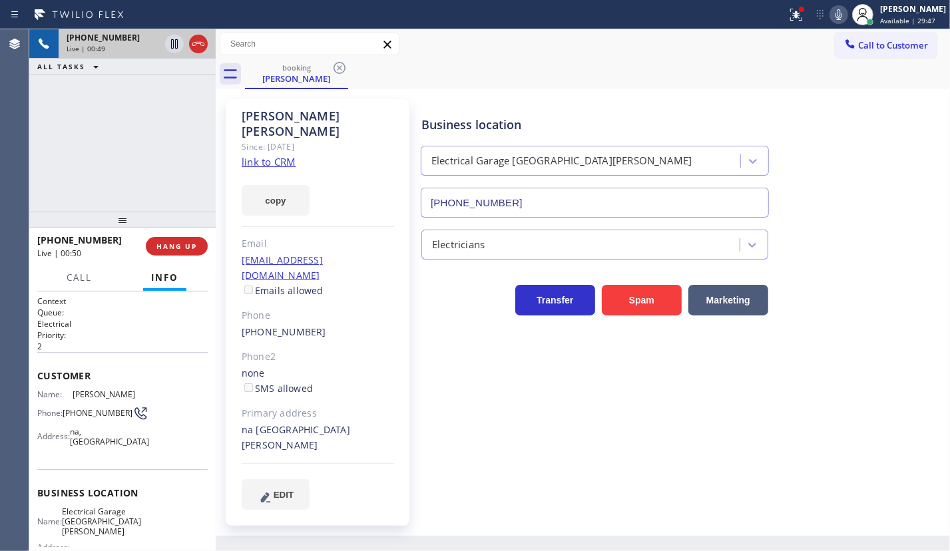
click at [73, 413] on span "[PHONE_NUMBER]" at bounding box center [98, 413] width 70 height 10
click at [180, 246] on span "HANG UP" at bounding box center [176, 246] width 41 height 9
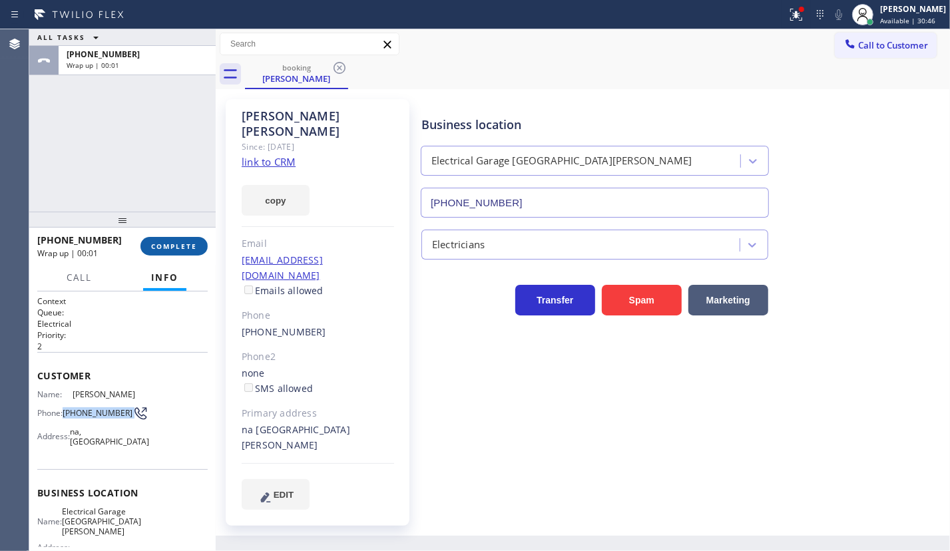
click at [168, 250] on span "COMPLETE" at bounding box center [174, 246] width 46 height 9
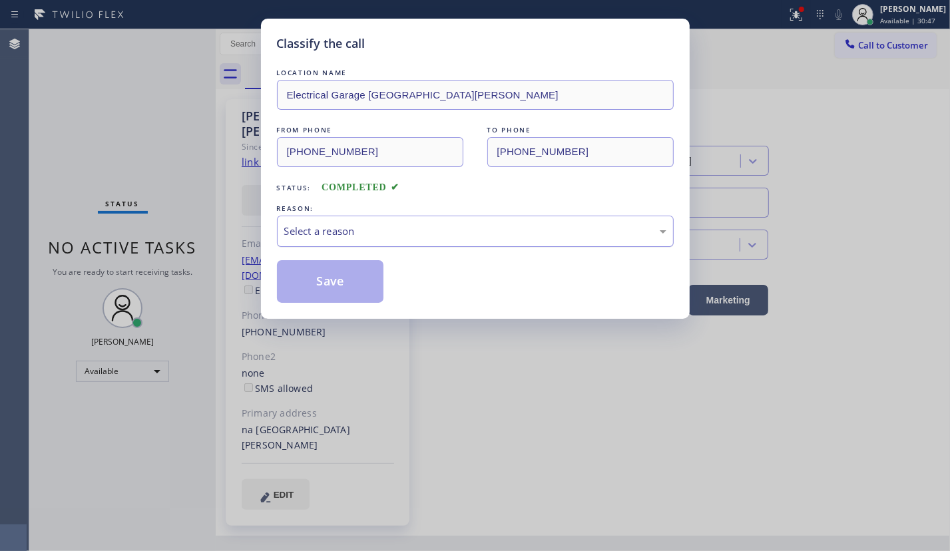
click at [379, 232] on div "Select a reason" at bounding box center [475, 231] width 382 height 15
drag, startPoint x: 347, startPoint y: 289, endPoint x: 336, endPoint y: 281, distance: 13.3
drag, startPoint x: 336, startPoint y: 281, endPoint x: 719, endPoint y: 9, distance: 469.6
click at [337, 279] on button "Save" at bounding box center [330, 281] width 107 height 43
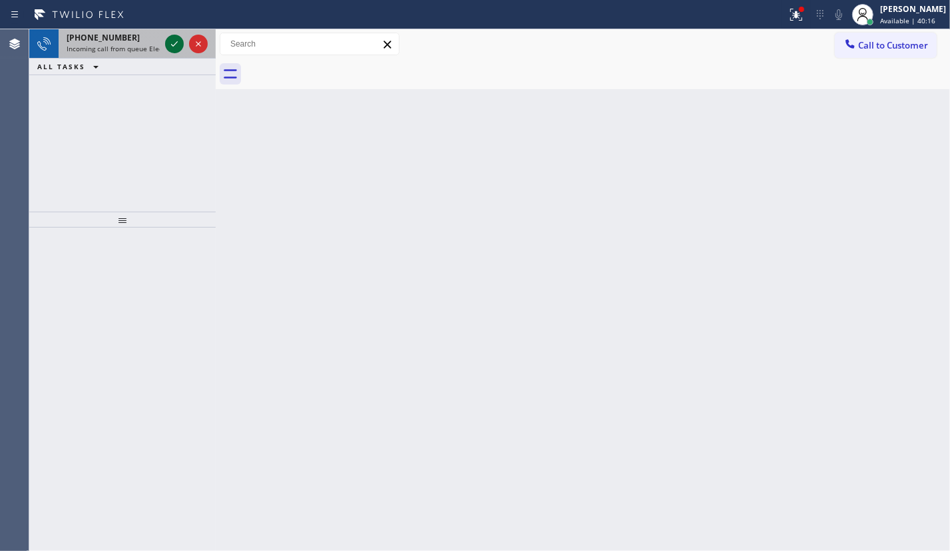
click at [172, 47] on icon at bounding box center [174, 44] width 16 height 16
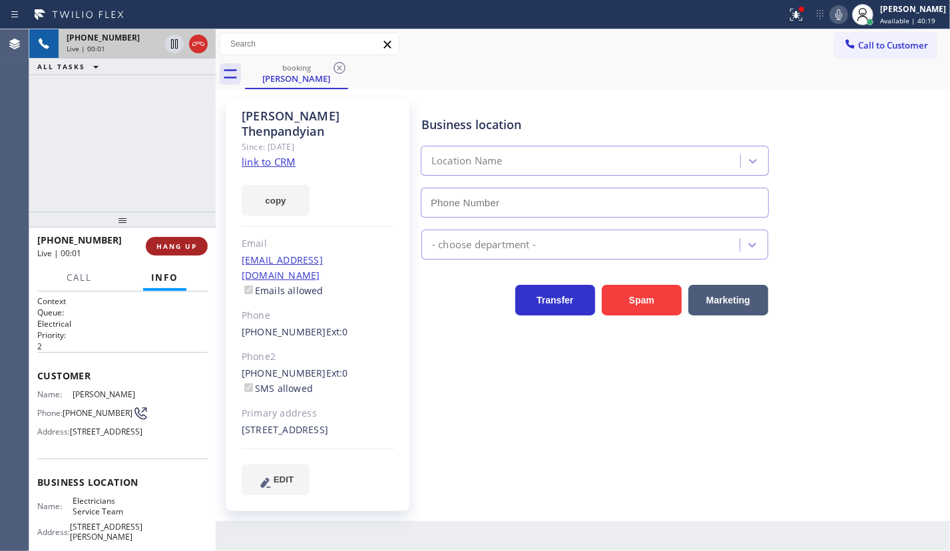
click at [178, 247] on span "HANG UP" at bounding box center [176, 246] width 41 height 9
type input "[PHONE_NUMBER]"
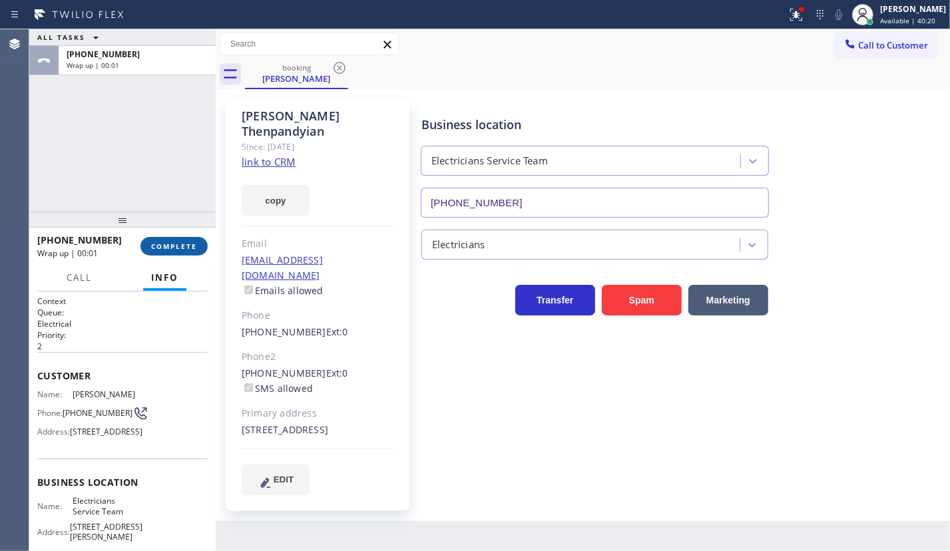
click at [178, 247] on span "COMPLETE" at bounding box center [174, 246] width 46 height 9
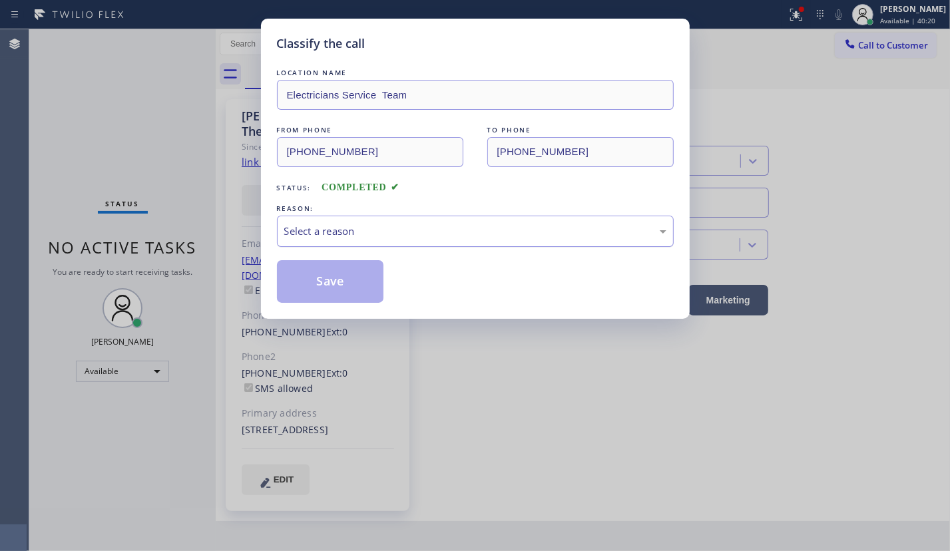
click at [386, 230] on div "Select a reason" at bounding box center [475, 231] width 382 height 15
click at [332, 282] on button "Save" at bounding box center [330, 281] width 107 height 43
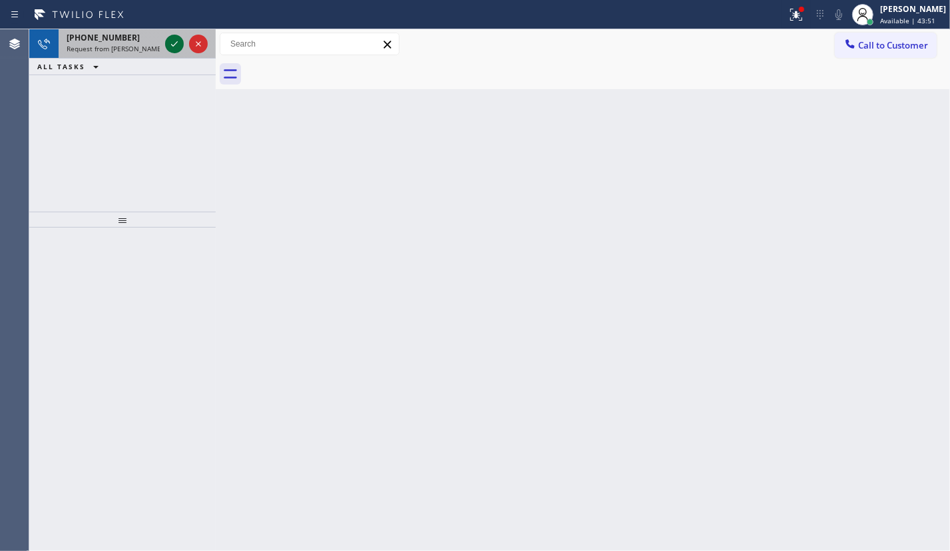
click at [172, 40] on icon at bounding box center [174, 44] width 16 height 16
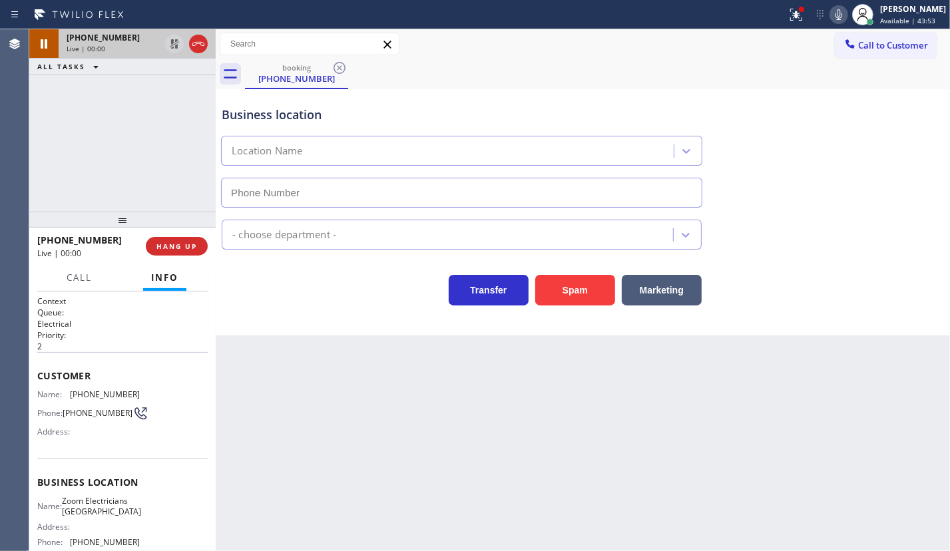
type input "[PHONE_NUMBER]"
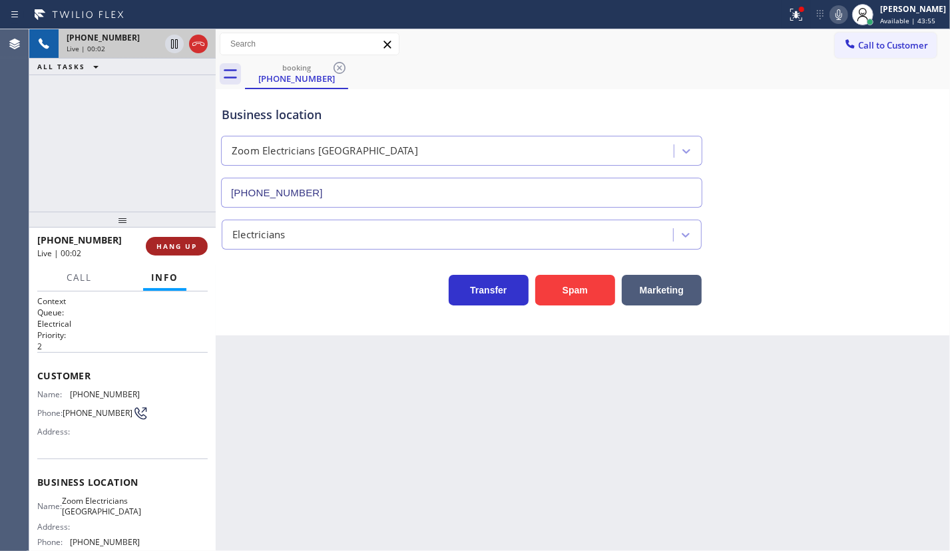
click at [180, 246] on span "HANG UP" at bounding box center [176, 246] width 41 height 9
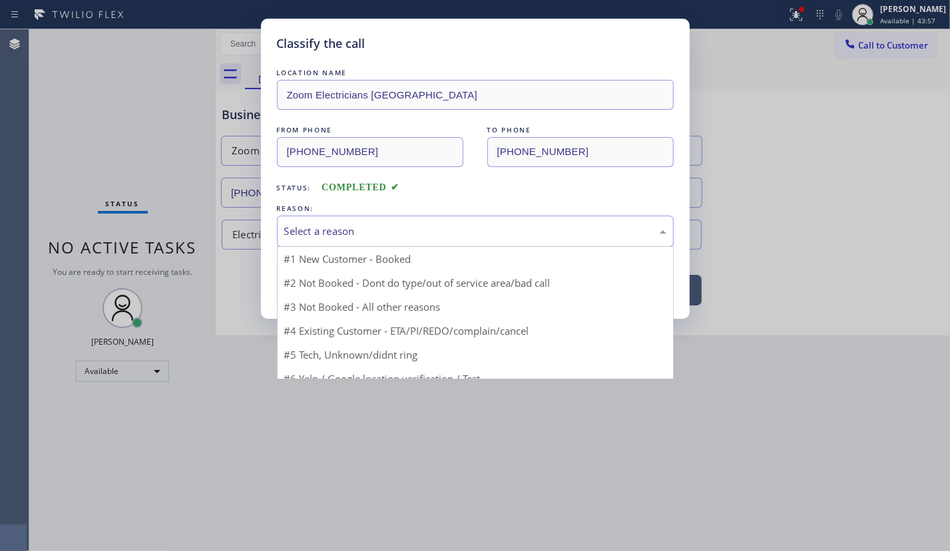
click at [331, 220] on div "Select a reason" at bounding box center [475, 231] width 397 height 31
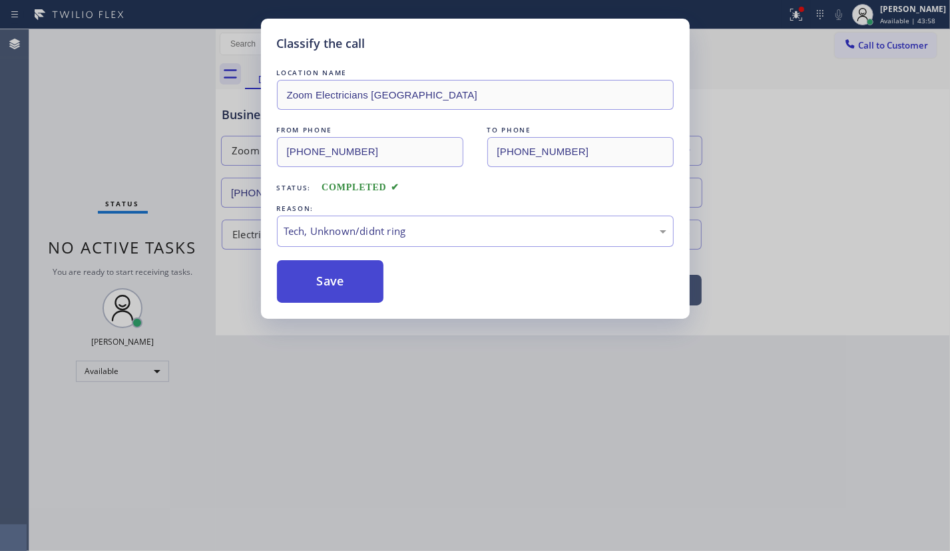
click at [338, 283] on button "Save" at bounding box center [330, 281] width 107 height 43
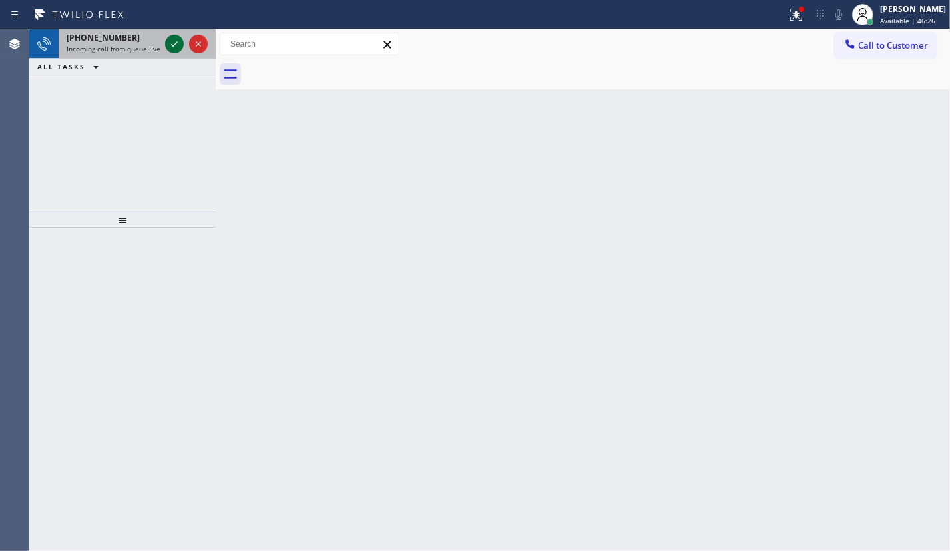
click at [168, 40] on icon at bounding box center [174, 44] width 16 height 16
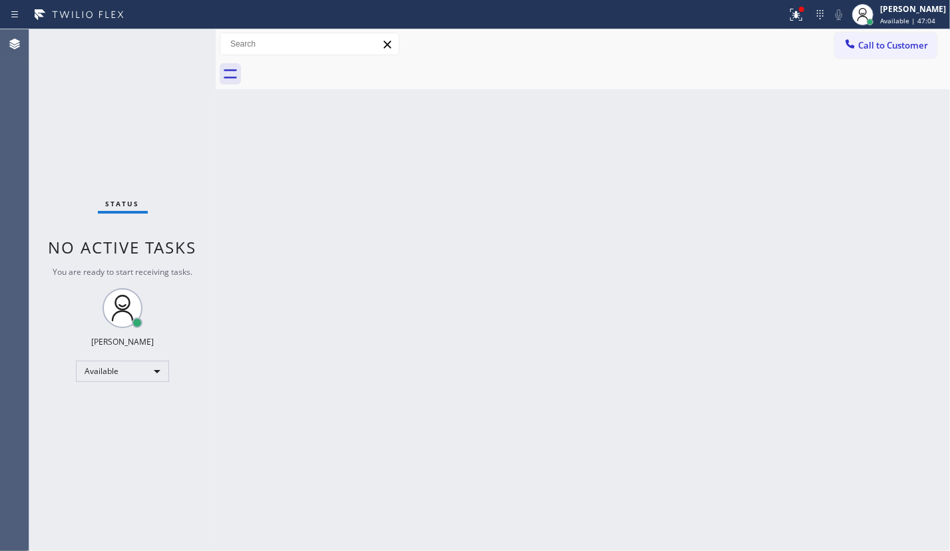
click at [172, 43] on div "Status No active tasks You are ready to start receiving tasks. [PERSON_NAME] Av…" at bounding box center [122, 290] width 186 height 522
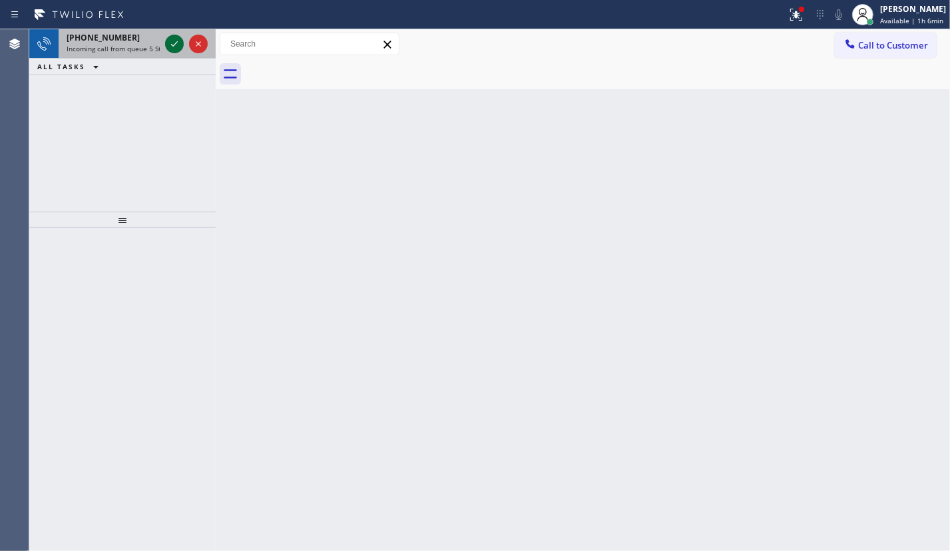
click at [176, 43] on icon at bounding box center [174, 43] width 7 height 5
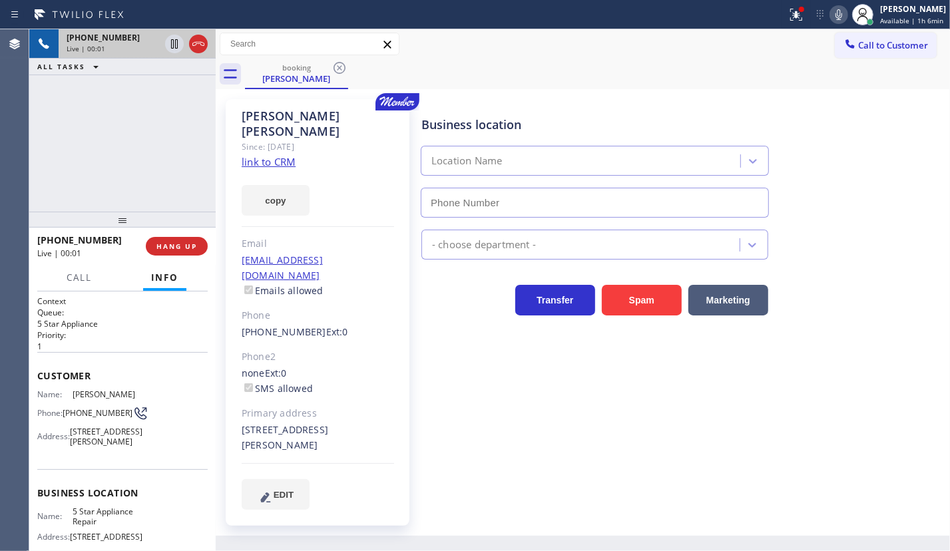
type input "[PHONE_NUMBER]"
click at [273, 155] on link "link to CRM" at bounding box center [269, 161] width 54 height 13
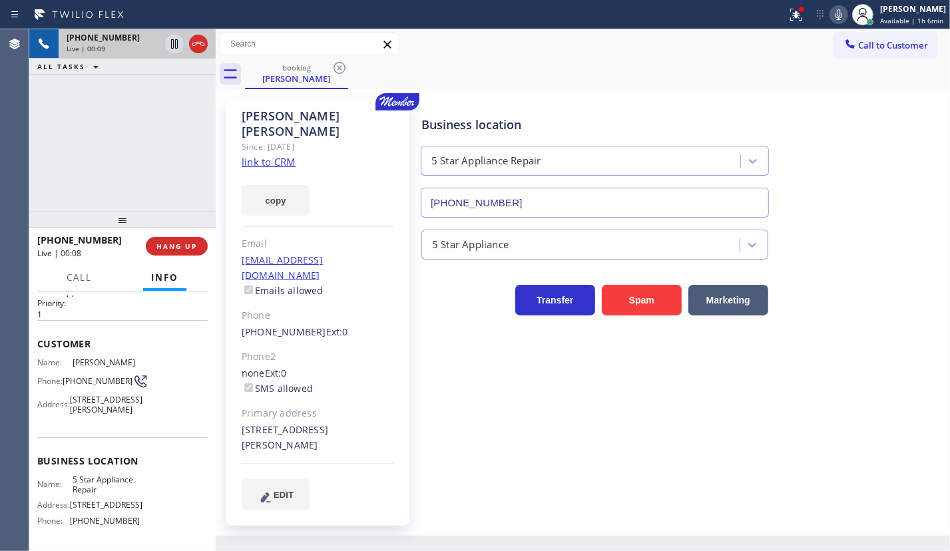
scroll to position [60, 0]
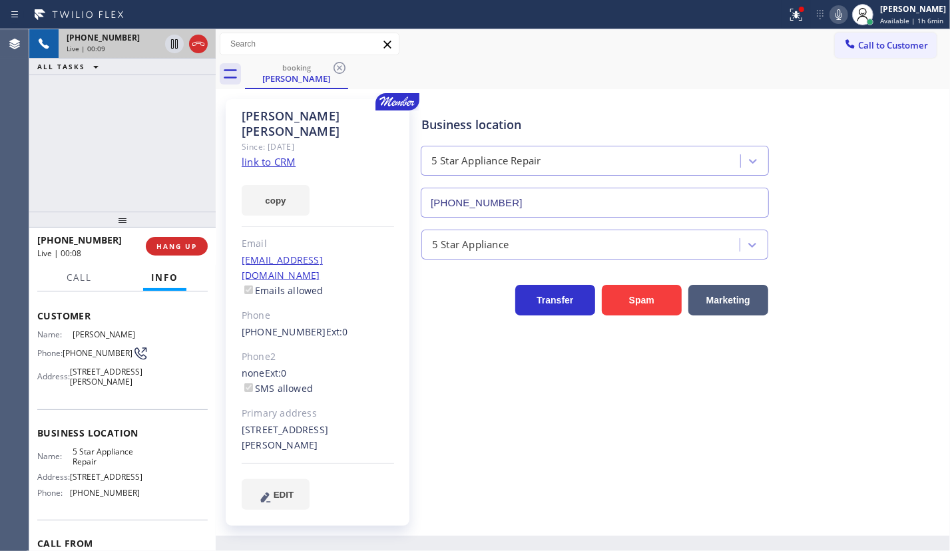
click at [108, 467] on span "5 Star Appliance Repair" at bounding box center [106, 457] width 67 height 21
click at [522, 192] on input "[PHONE_NUMBER]" at bounding box center [595, 203] width 348 height 30
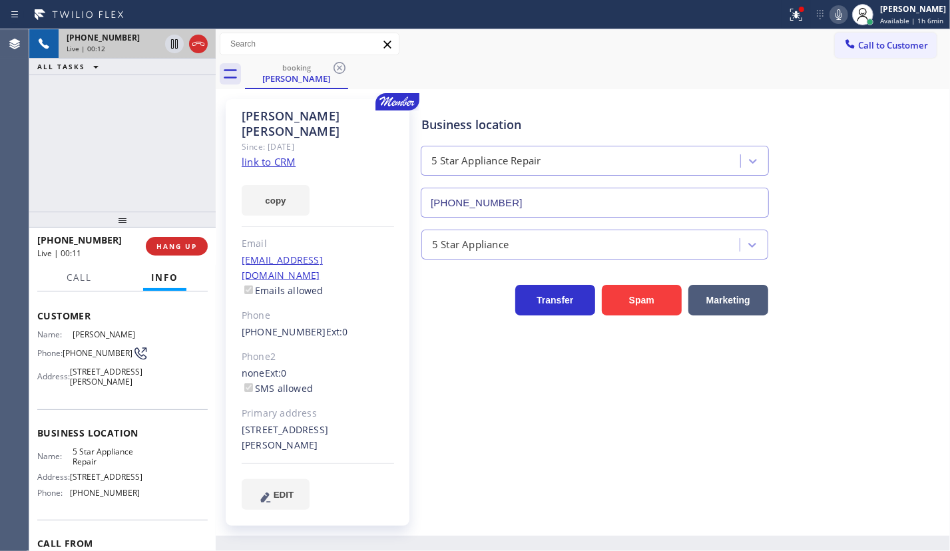
click at [522, 192] on input "[PHONE_NUMBER]" at bounding box center [595, 203] width 348 height 30
click at [178, 246] on span "HANG UP" at bounding box center [176, 246] width 41 height 9
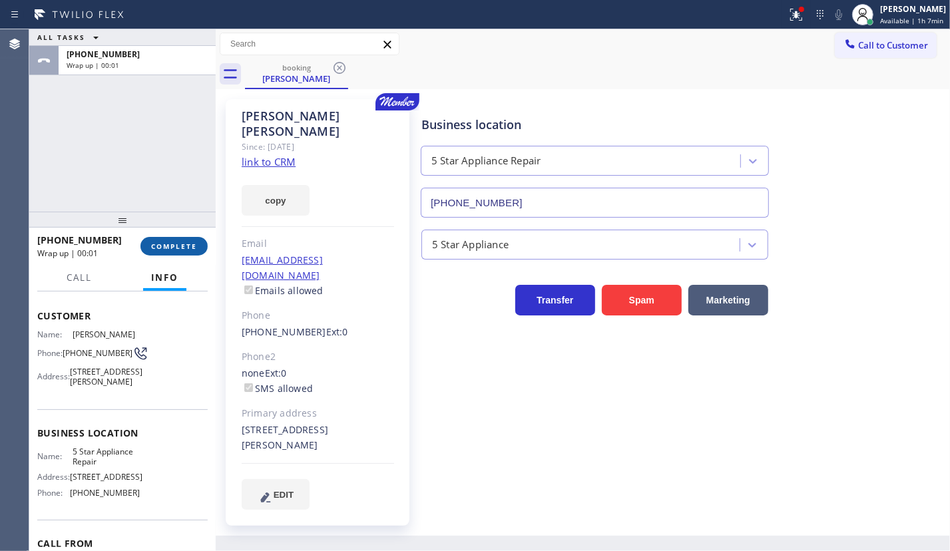
click at [178, 247] on span "COMPLETE" at bounding box center [174, 246] width 46 height 9
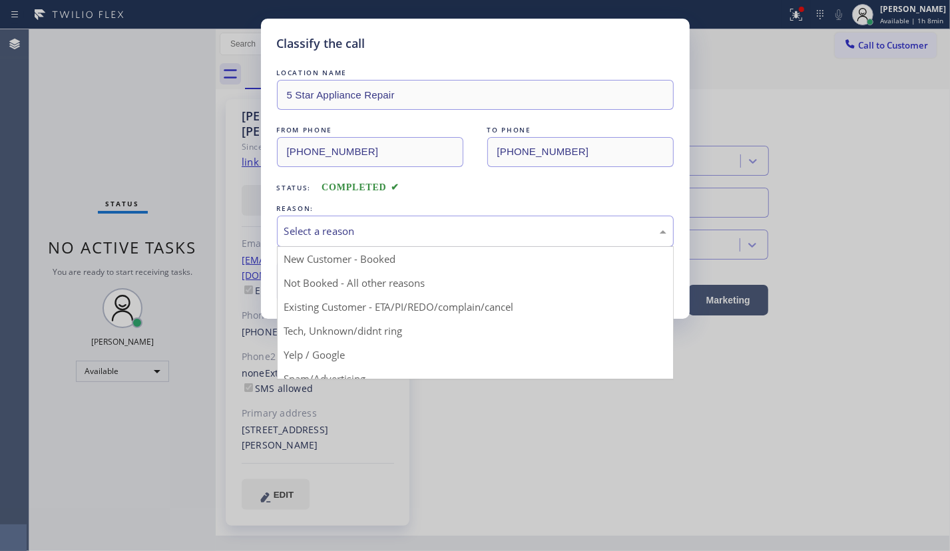
click at [386, 219] on div "Select a reason" at bounding box center [475, 231] width 397 height 31
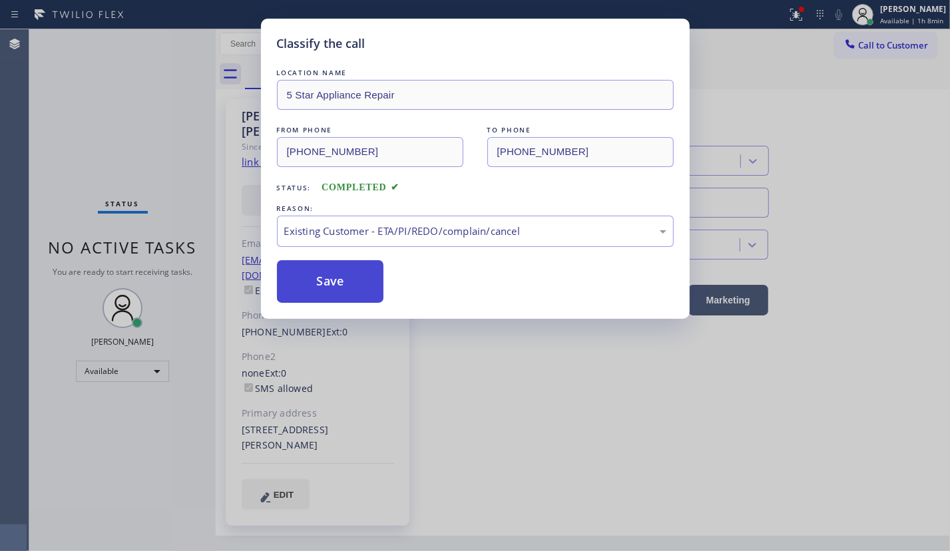
click at [323, 277] on button "Save" at bounding box center [330, 281] width 107 height 43
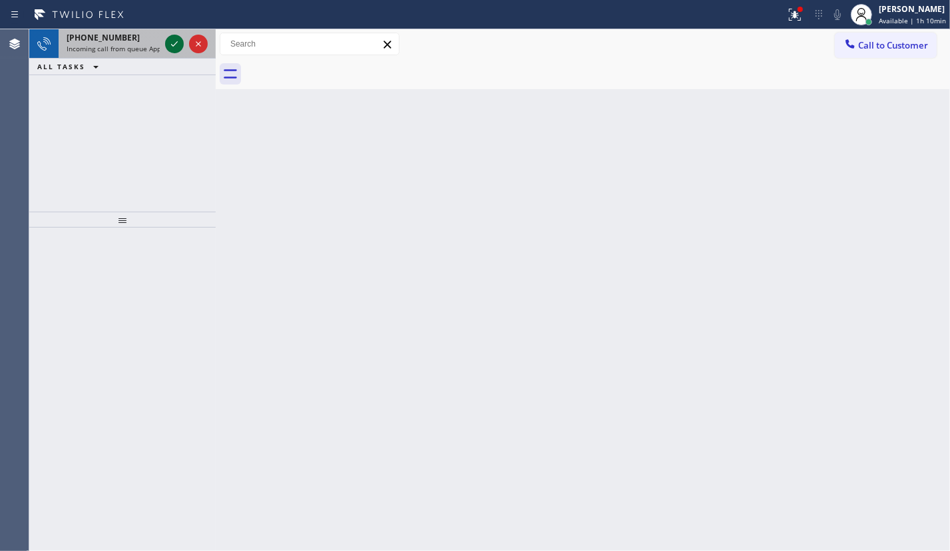
click at [176, 44] on icon at bounding box center [174, 44] width 16 height 16
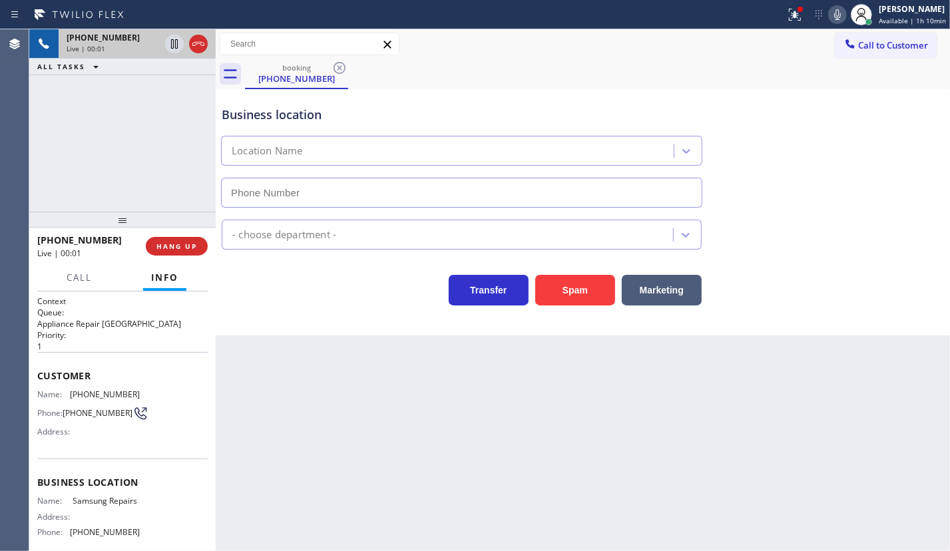
type input "[PHONE_NUMBER]"
click at [80, 506] on span "Samsung Repairs" at bounding box center [106, 501] width 67 height 10
click at [324, 191] on input "[PHONE_NUMBER]" at bounding box center [461, 193] width 481 height 30
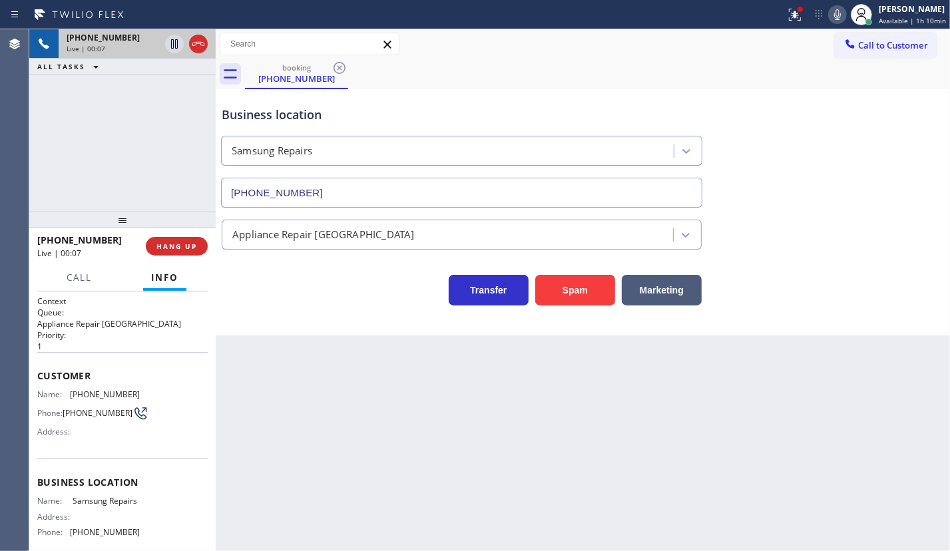
click at [324, 191] on input "[PHONE_NUMBER]" at bounding box center [461, 193] width 481 height 30
click at [97, 393] on span "[PHONE_NUMBER]" at bounding box center [105, 394] width 70 height 10
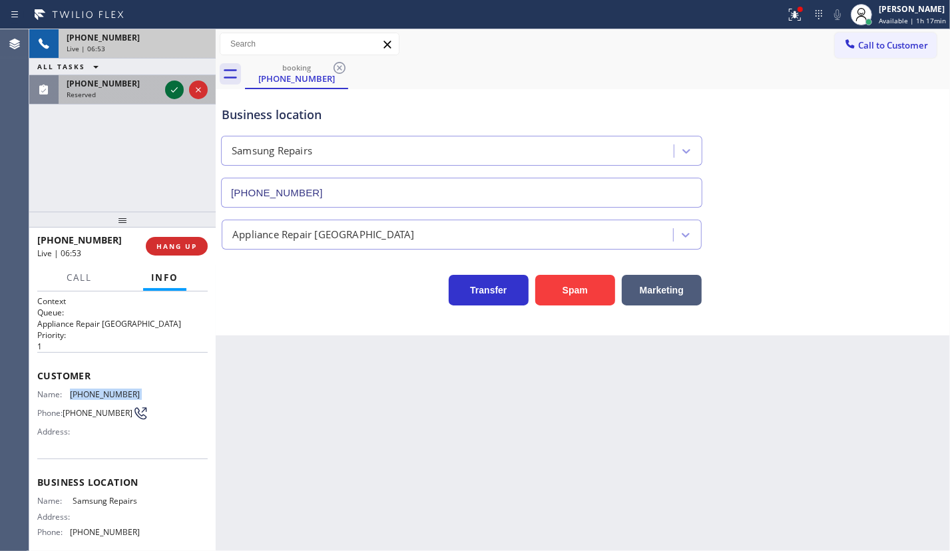
click at [173, 92] on icon at bounding box center [174, 89] width 7 height 5
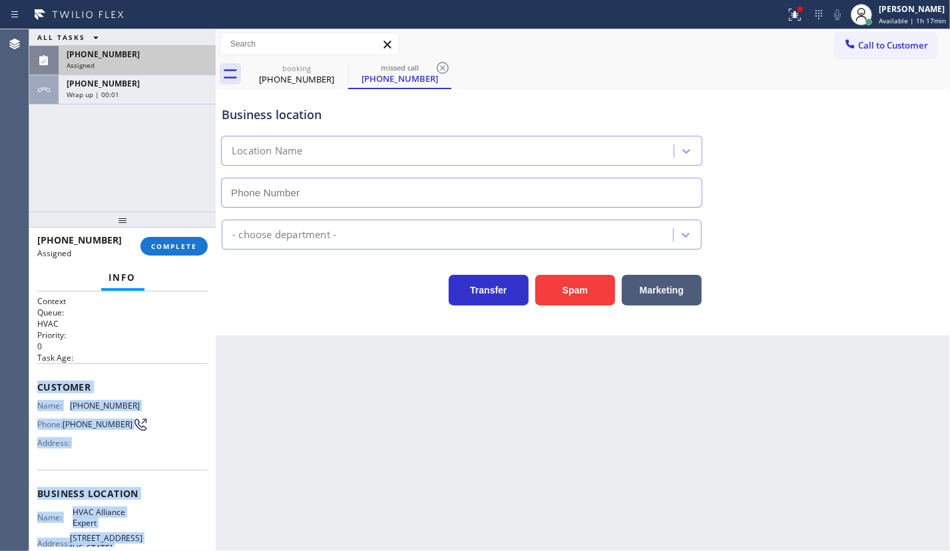
scroll to position [146, 0]
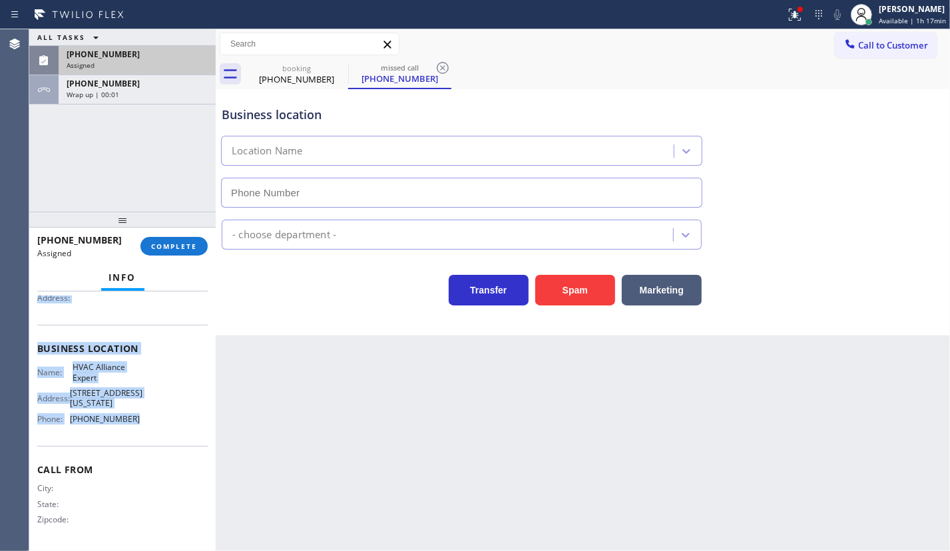
drag, startPoint x: 33, startPoint y: 381, endPoint x: 141, endPoint y: 439, distance: 122.7
click at [141, 439] on div "Context Queue: HVAC Priority: 0 Task Age: Customer Name: [PHONE_NUMBER] Phone: …" at bounding box center [122, 421] width 186 height 260
type input "[PHONE_NUMBER]"
click at [186, 252] on button "COMPLETE" at bounding box center [173, 246] width 67 height 19
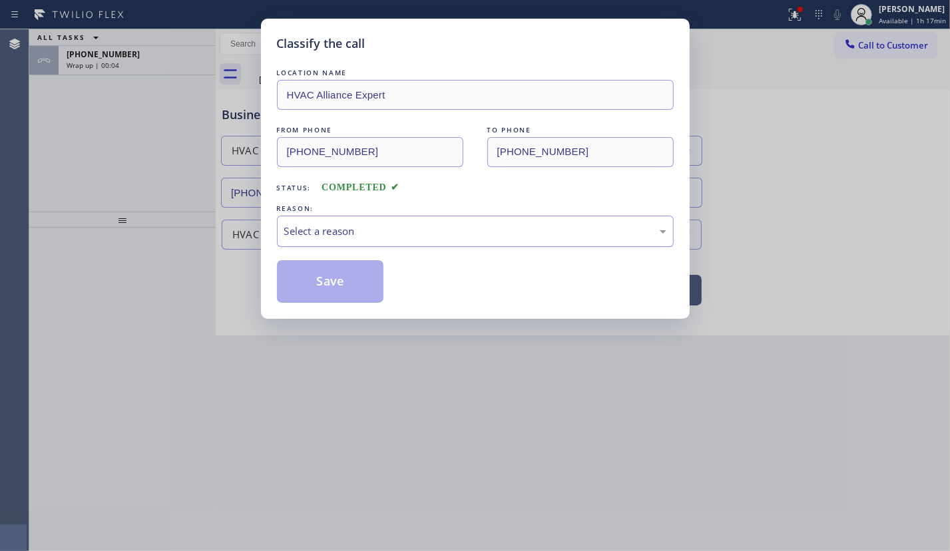
click at [345, 230] on div "Select a reason" at bounding box center [475, 231] width 382 height 15
drag, startPoint x: 319, startPoint y: 281, endPoint x: 191, endPoint y: 62, distance: 253.5
click at [317, 279] on button "Save" at bounding box center [330, 281] width 107 height 43
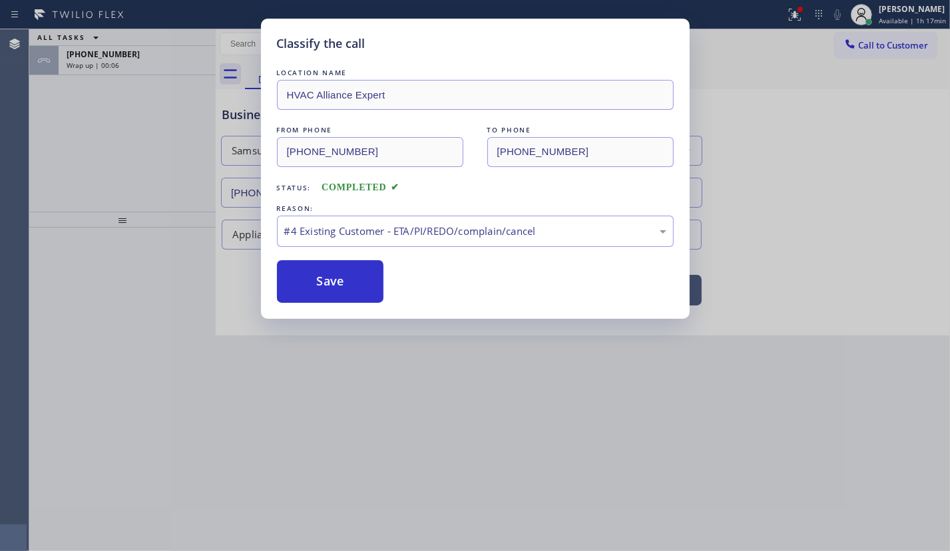
click at [97, 47] on div "Classify the call LOCATION NAME HVAC Alliance Expert FROM PHONE [PHONE_NUMBER] …" at bounding box center [475, 275] width 950 height 551
click at [111, 61] on div "Classify the call LOCATION NAME HVAC Alliance Expert FROM PHONE [PHONE_NUMBER] …" at bounding box center [475, 275] width 950 height 551
drag, startPoint x: 312, startPoint y: 270, endPoint x: 298, endPoint y: 253, distance: 22.2
click at [312, 272] on button "Save" at bounding box center [330, 281] width 107 height 43
click at [353, 279] on button "Save" at bounding box center [330, 281] width 107 height 43
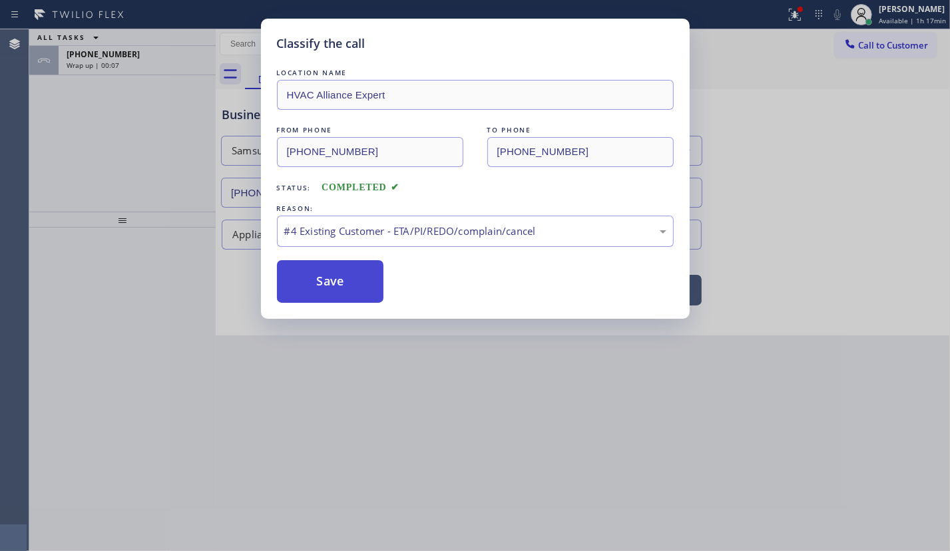
click at [353, 279] on button "Save" at bounding box center [330, 281] width 107 height 43
click at [747, 457] on div "Classify the call LOCATION NAME HVAC Alliance Expert FROM PHONE [PHONE_NUMBER] …" at bounding box center [475, 275] width 950 height 551
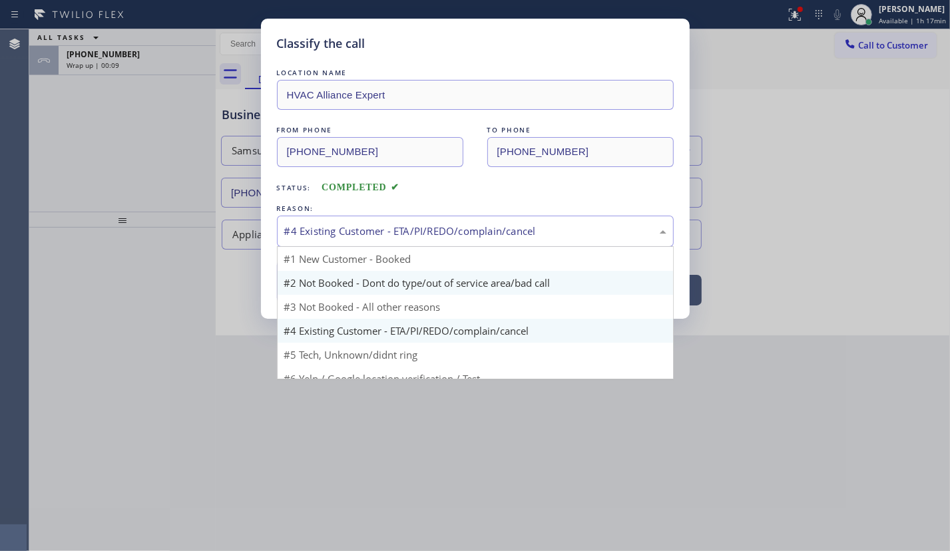
drag, startPoint x: 453, startPoint y: 233, endPoint x: 344, endPoint y: 289, distance: 122.3
click at [448, 233] on div "#4 Existing Customer - ETA/PI/REDO/complain/cancel" at bounding box center [475, 231] width 382 height 15
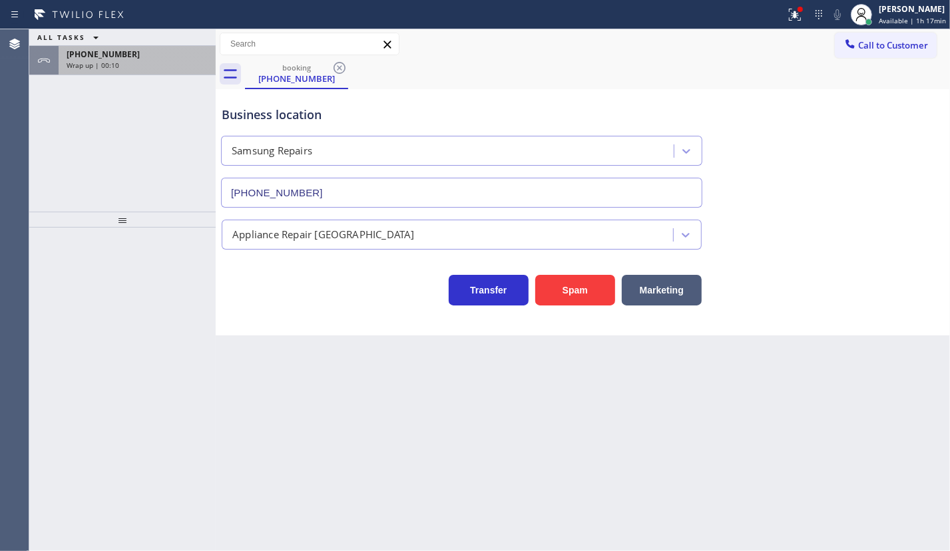
click at [92, 53] on span "[PHONE_NUMBER]" at bounding box center [103, 54] width 73 height 11
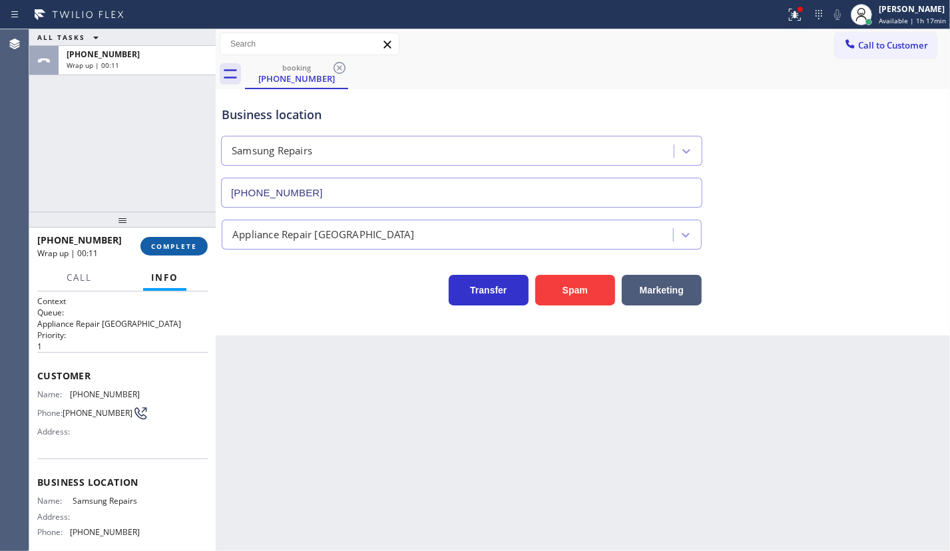
click at [173, 248] on span "COMPLETE" at bounding box center [174, 246] width 46 height 9
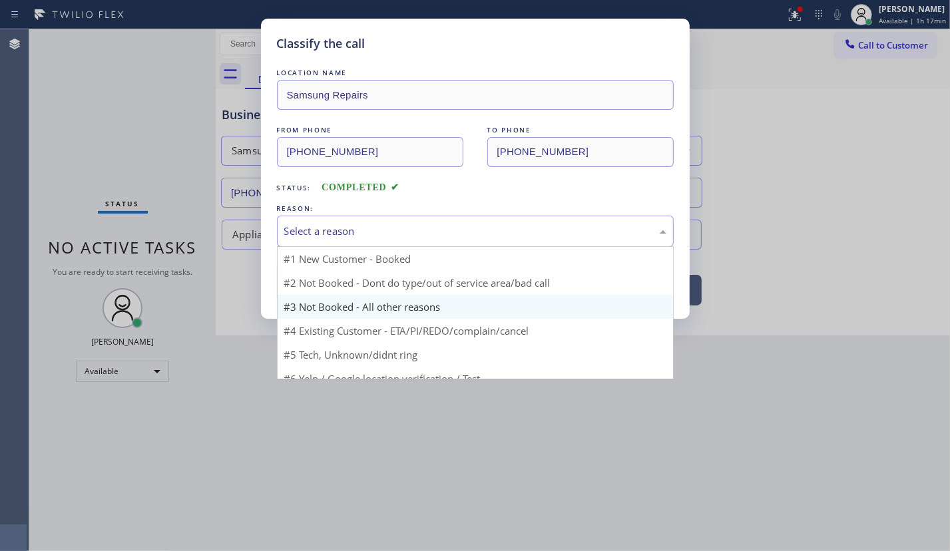
drag, startPoint x: 333, startPoint y: 231, endPoint x: 342, endPoint y: 296, distance: 65.8
click at [335, 232] on div "Select a reason" at bounding box center [475, 231] width 382 height 15
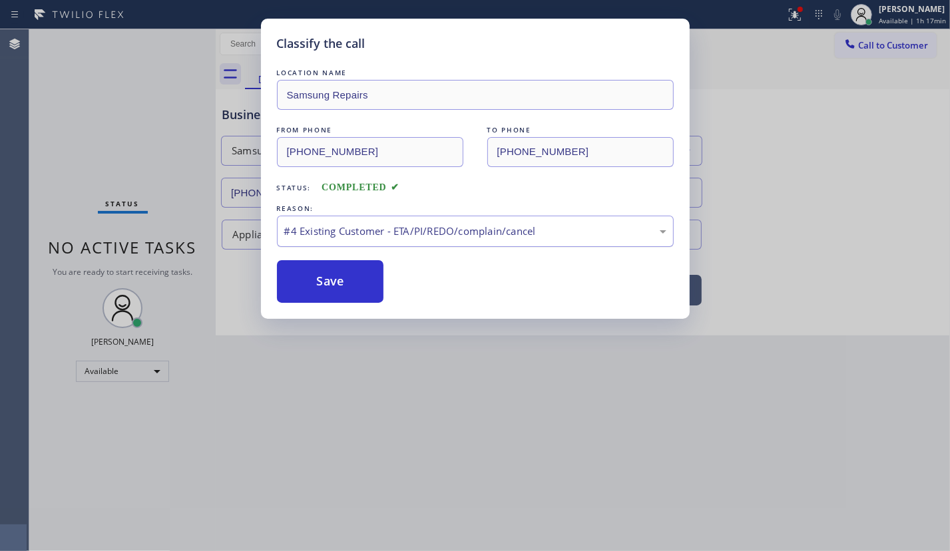
click at [350, 237] on div "#4 Existing Customer - ETA/PI/REDO/complain/cancel" at bounding box center [475, 231] width 382 height 15
drag, startPoint x: 331, startPoint y: 289, endPoint x: 570, endPoint y: 67, distance: 326.3
click at [335, 286] on button "Save" at bounding box center [330, 281] width 107 height 43
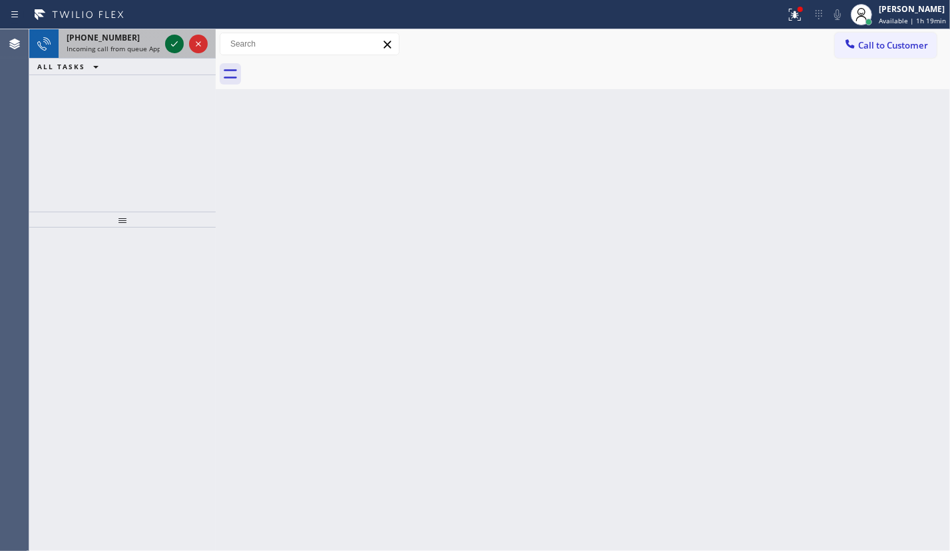
click at [174, 43] on icon at bounding box center [174, 44] width 16 height 16
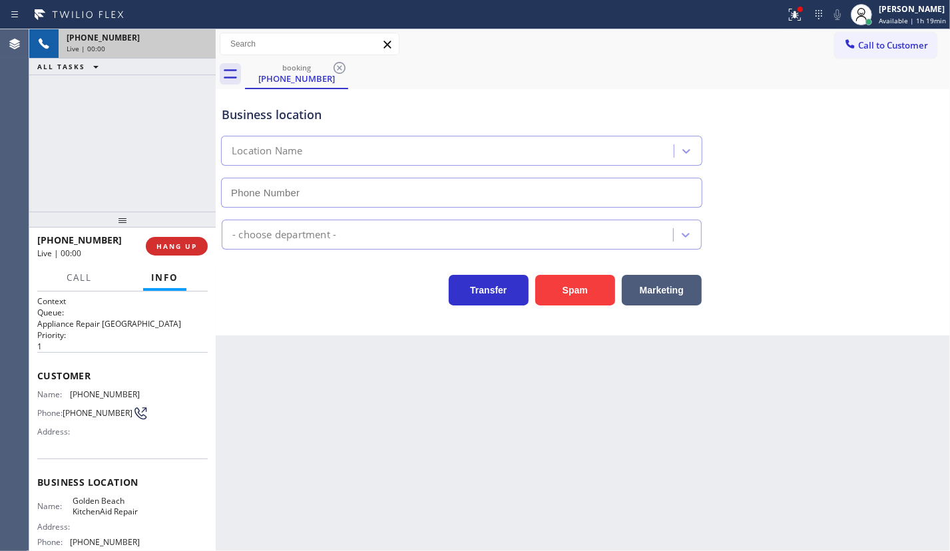
type input "[PHONE_NUMBER]"
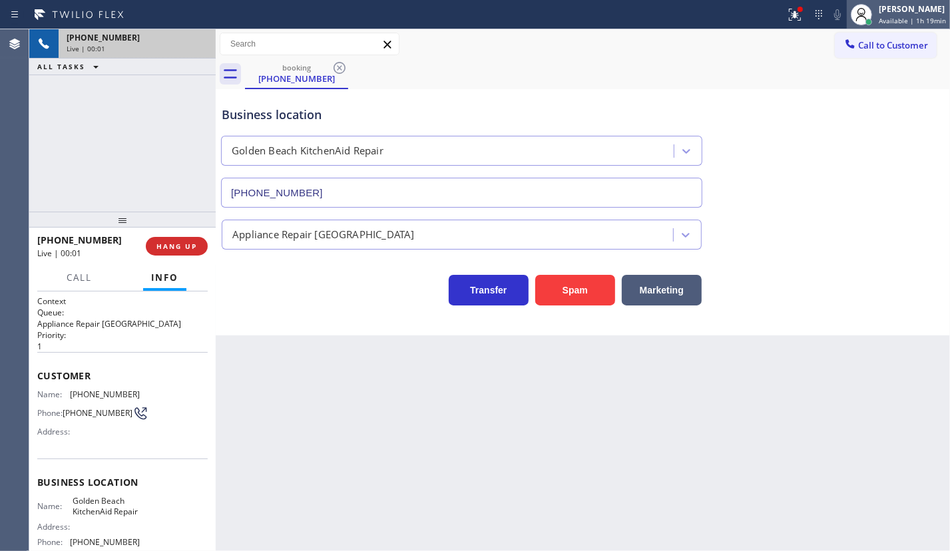
click at [885, 15] on div "[PERSON_NAME] Available | 1h 19min" at bounding box center [913, 14] width 74 height 23
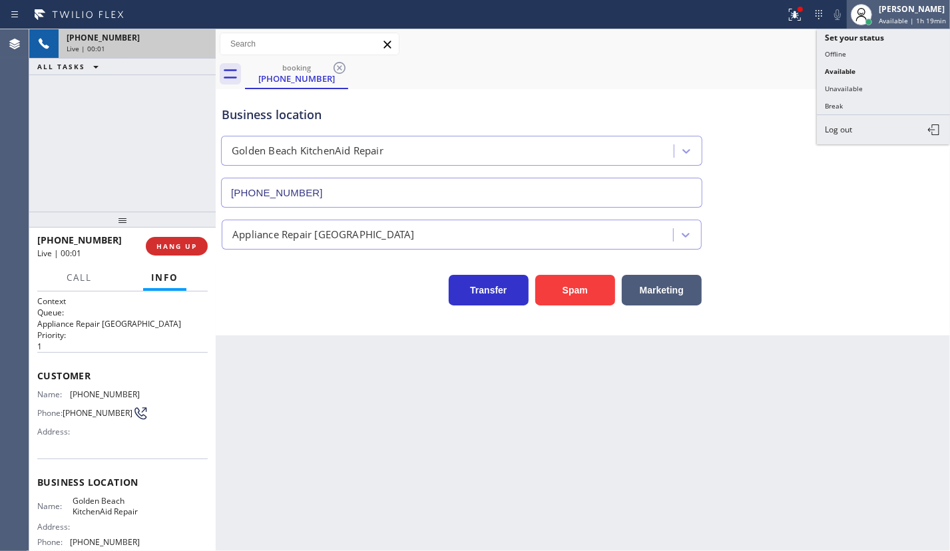
drag, startPoint x: 872, startPoint y: 49, endPoint x: 916, endPoint y: 26, distance: 49.4
click at [874, 49] on button "Offline" at bounding box center [883, 53] width 133 height 17
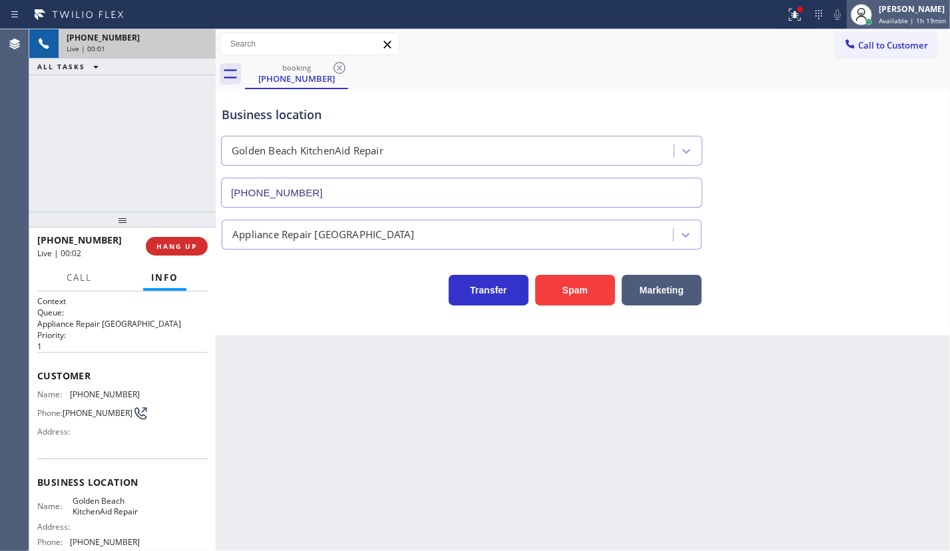
click at [921, 17] on span "Available | 1h 19min" at bounding box center [911, 20] width 67 height 9
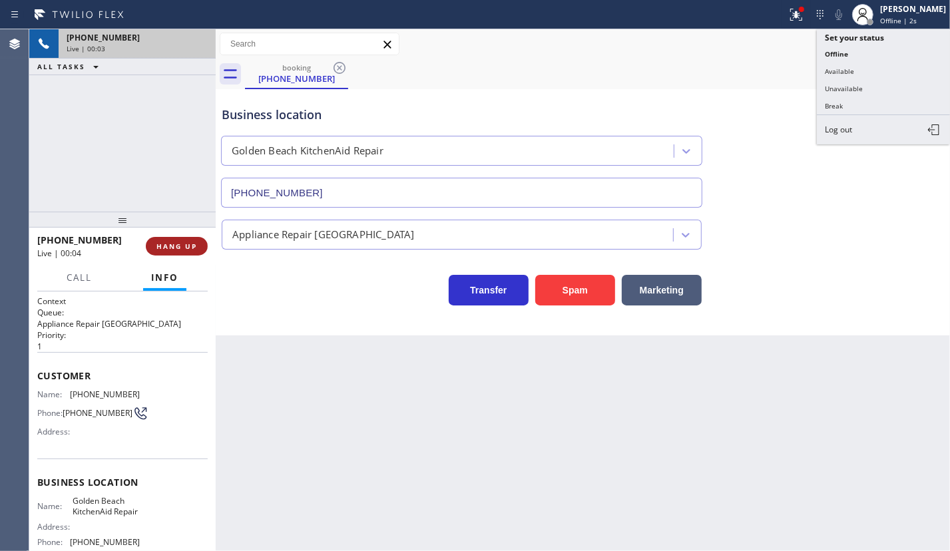
click at [184, 242] on span "HANG UP" at bounding box center [176, 246] width 41 height 9
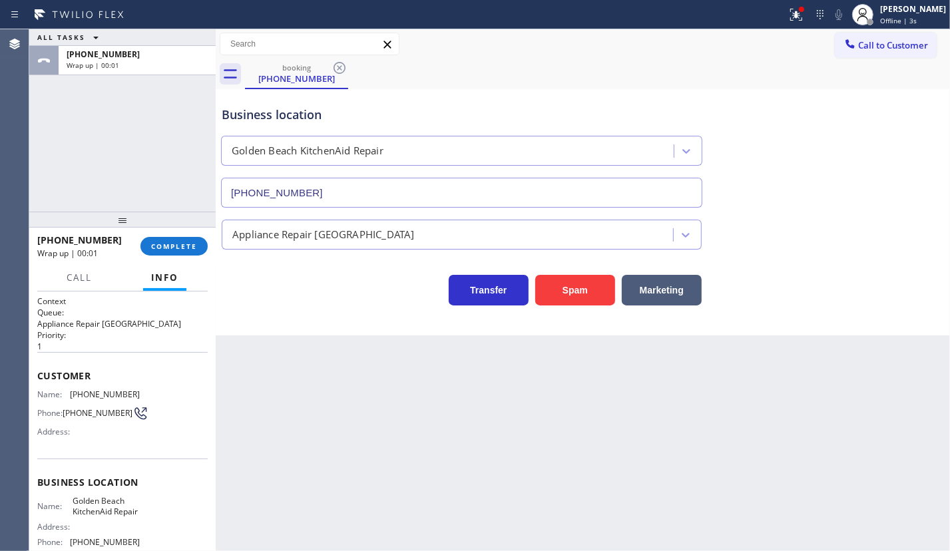
drag, startPoint x: 182, startPoint y: 244, endPoint x: 390, endPoint y: 224, distance: 209.2
click at [182, 244] on span "COMPLETE" at bounding box center [174, 246] width 46 height 9
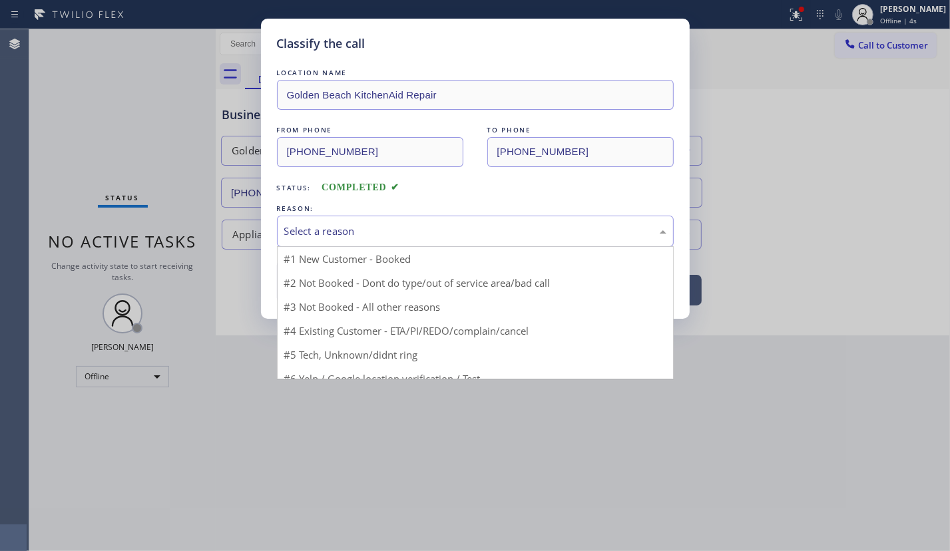
click at [359, 224] on div "Select a reason" at bounding box center [475, 231] width 382 height 15
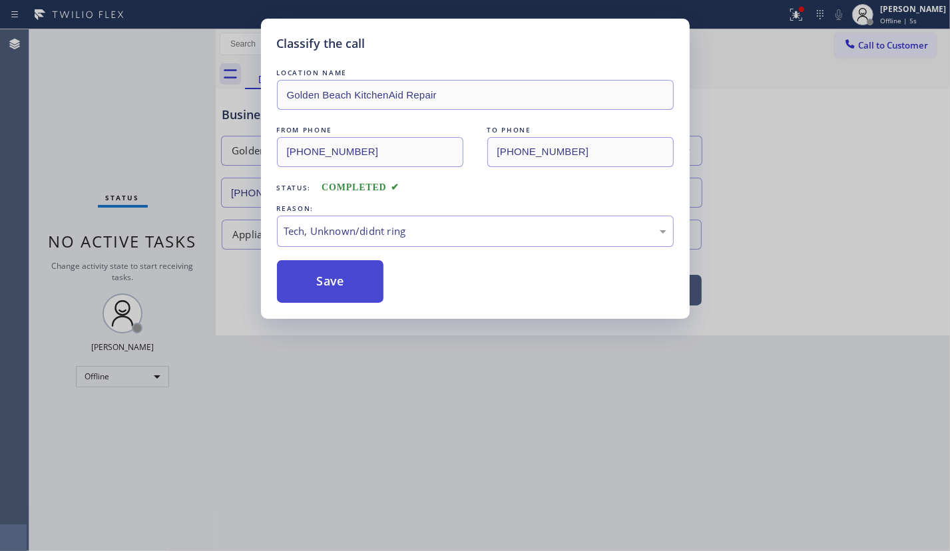
click at [345, 281] on button "Save" at bounding box center [330, 281] width 107 height 43
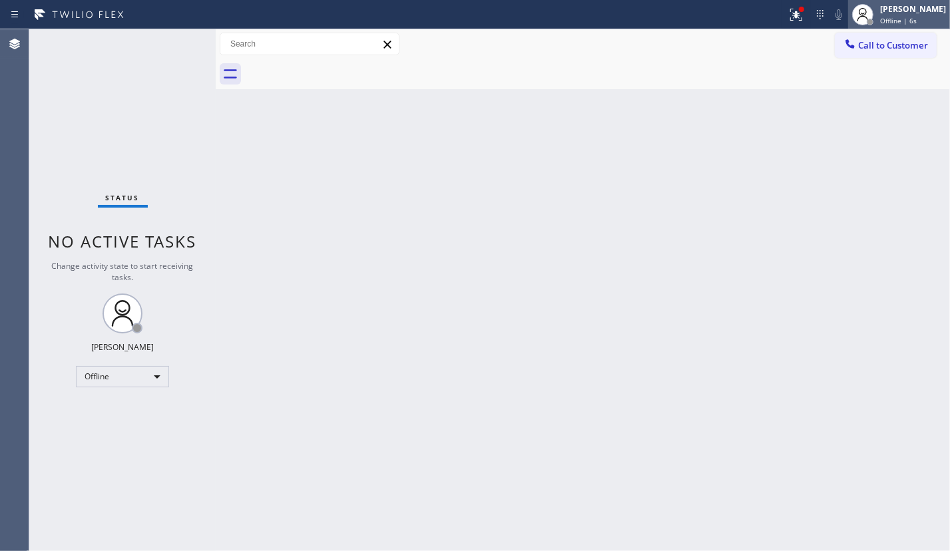
click at [916, 13] on div "[PERSON_NAME]" at bounding box center [913, 8] width 66 height 11
click at [892, 25] on span "Offline | 7s" at bounding box center [898, 20] width 37 height 9
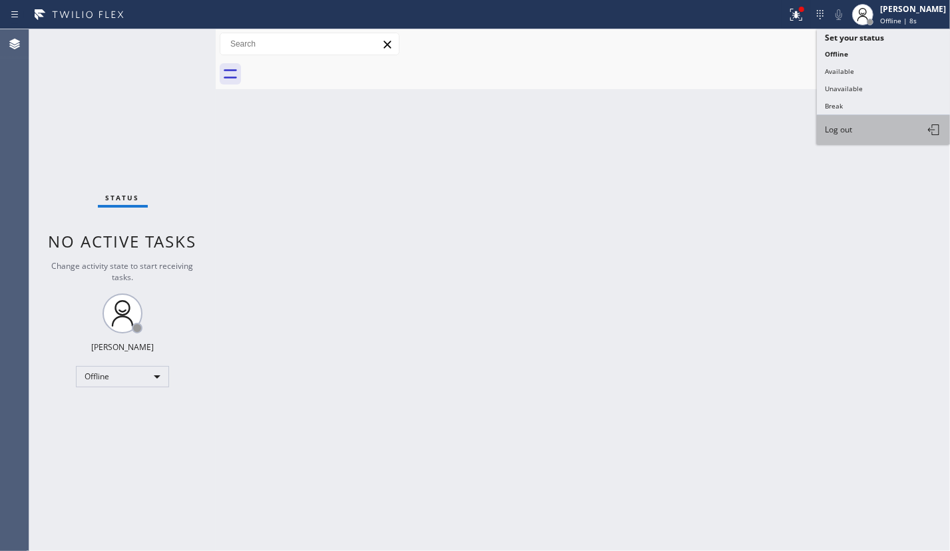
click at [846, 130] on span "Log out" at bounding box center [837, 129] width 27 height 11
